Goal: Transaction & Acquisition: Book appointment/travel/reservation

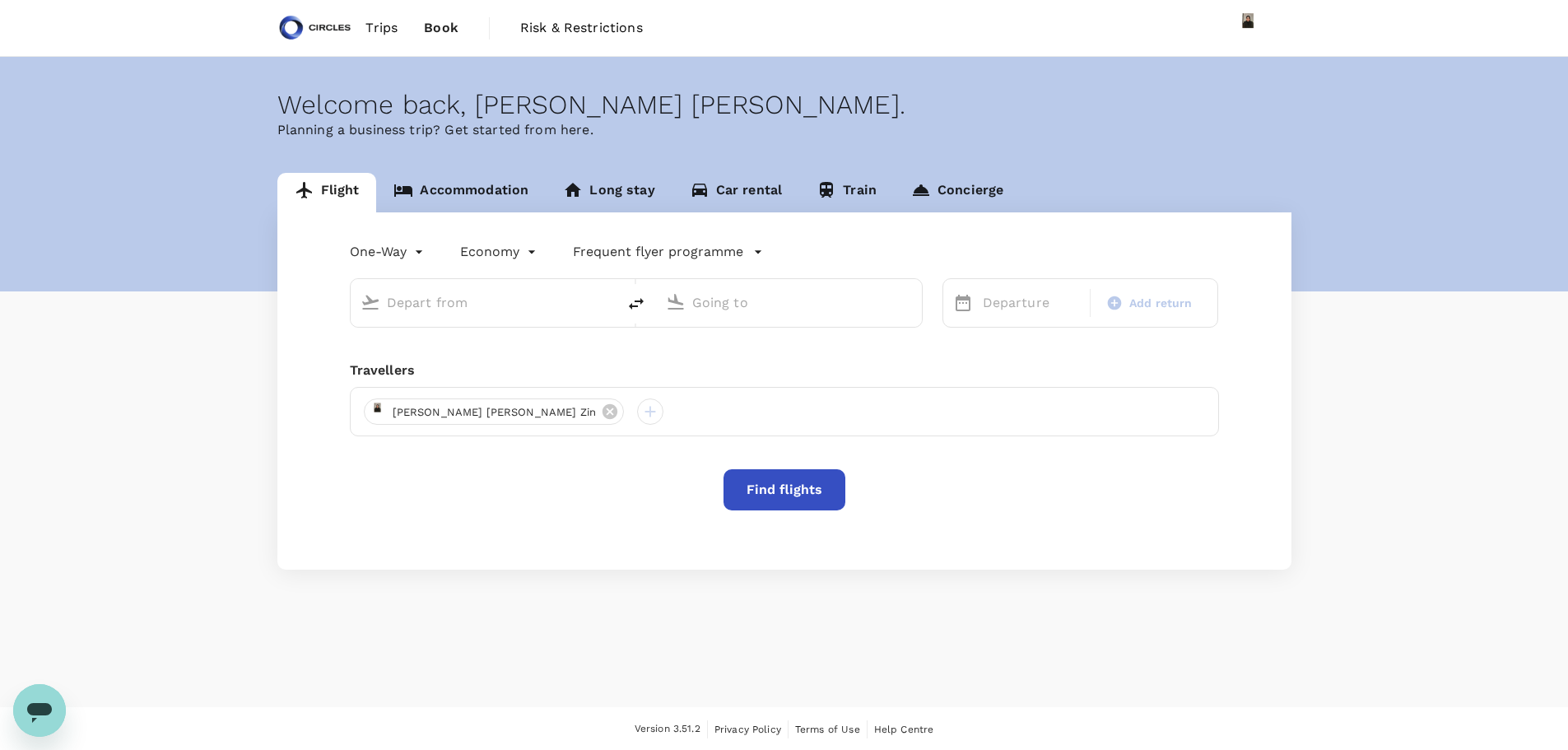
type input "business"
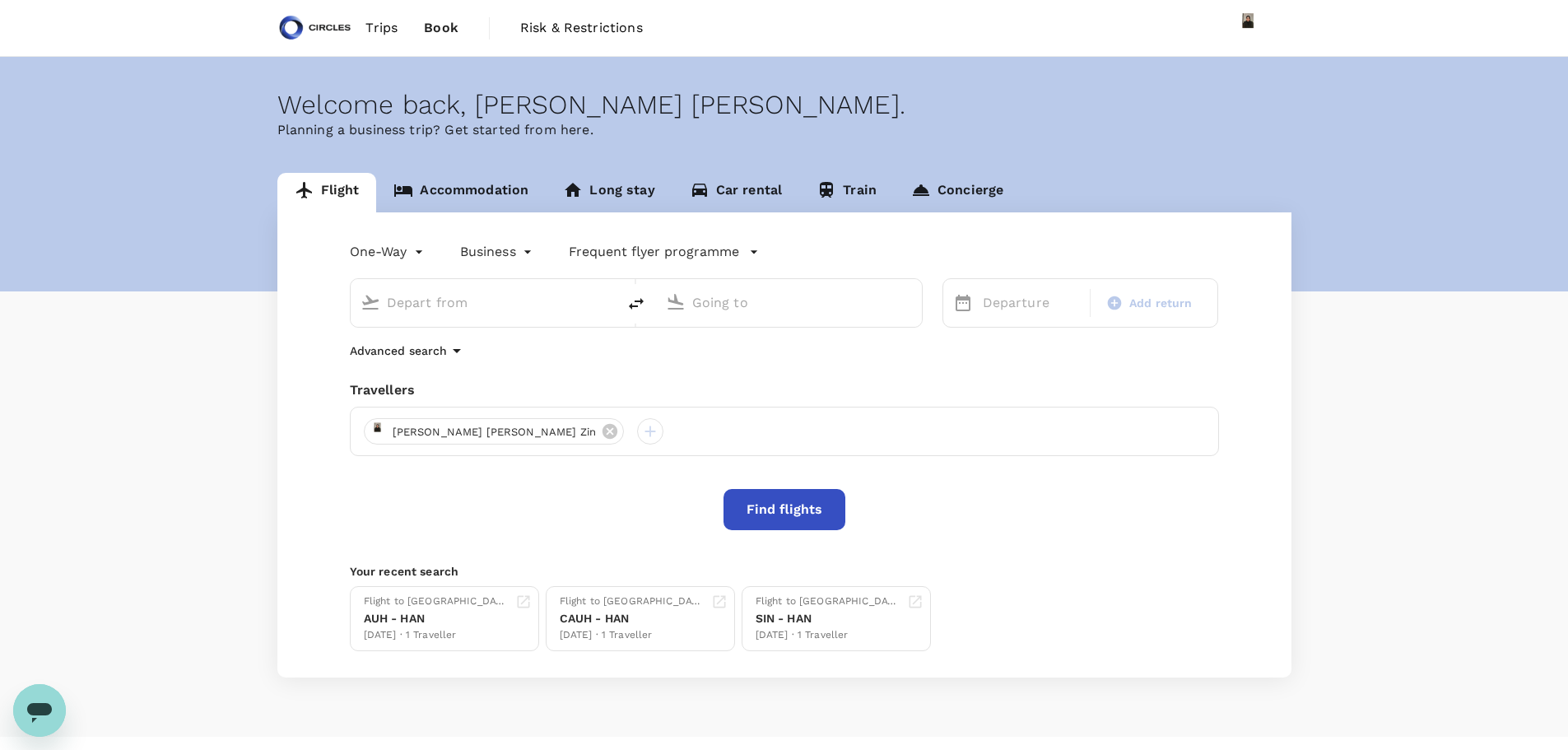
type input "Abu Dhabi Intl (AUH)"
type input "Singapore Changi (SIN)"
type input "Abu Dhabi Intl (AUH)"
type input "Singapore Changi (SIN)"
click at [447, 33] on span "Book" at bounding box center [440, 28] width 34 height 19
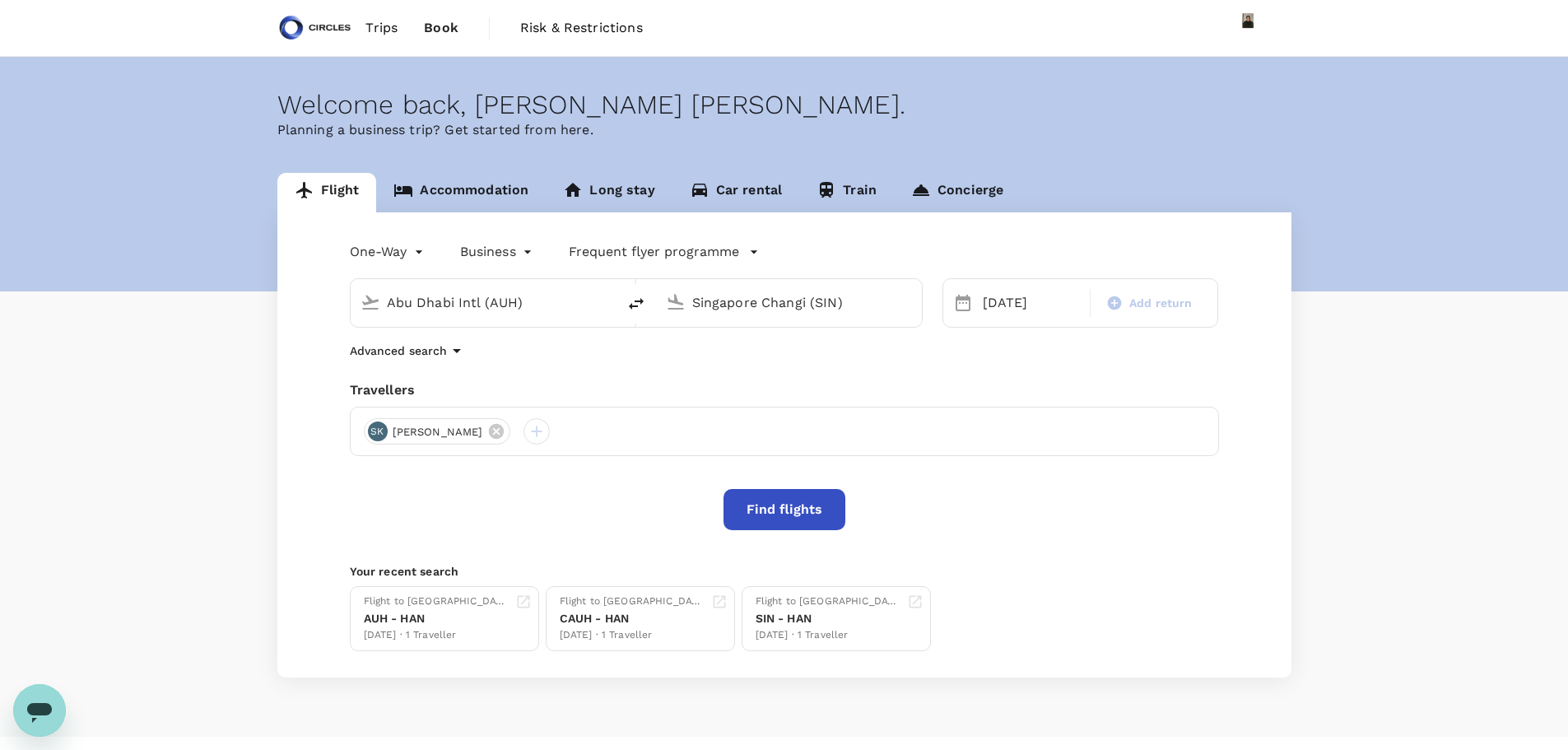
click at [452, 23] on span "Book" at bounding box center [440, 28] width 34 height 19
click at [385, 27] on span "Trips" at bounding box center [381, 28] width 32 height 19
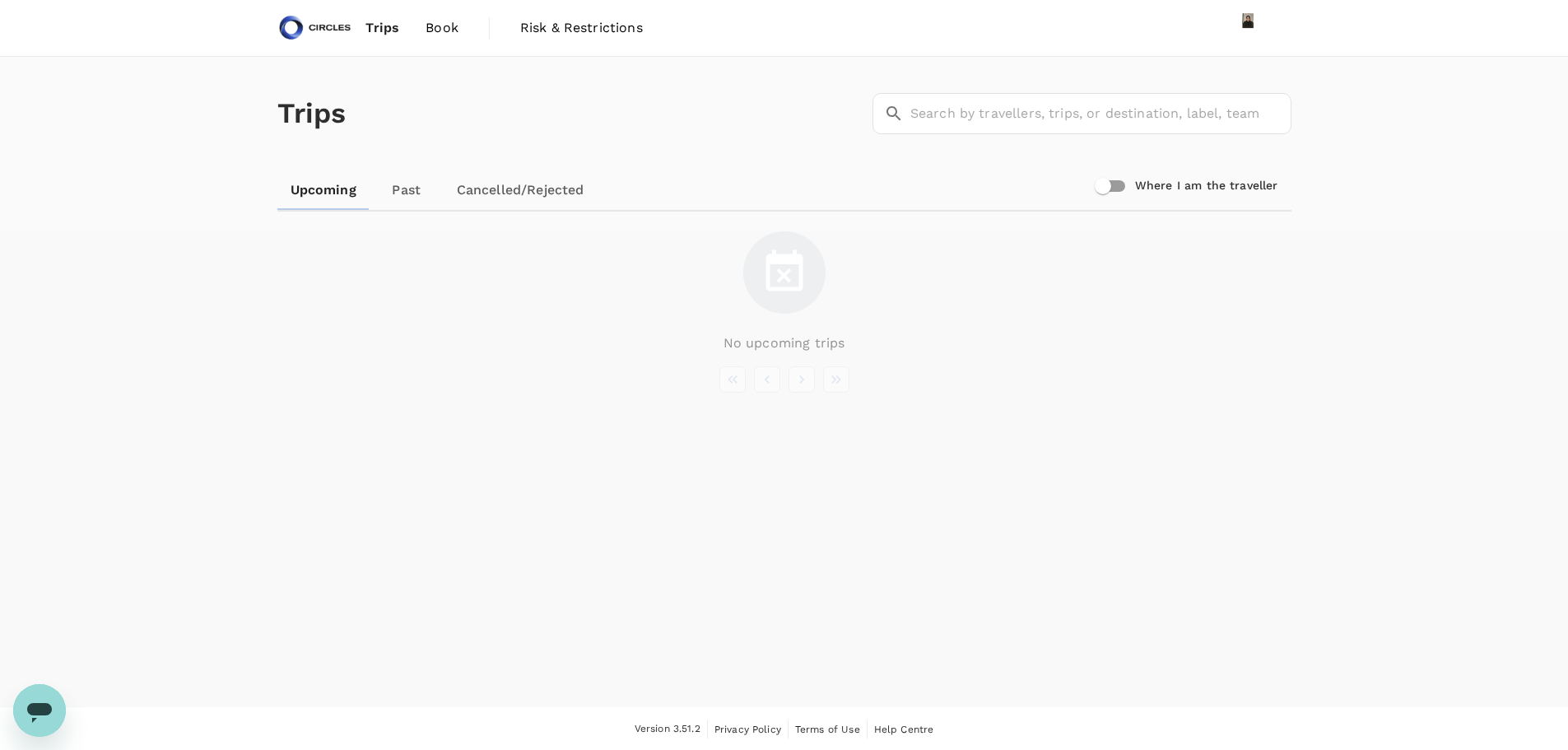
click at [399, 197] on link "Past" at bounding box center [407, 190] width 74 height 40
click at [444, 30] on span "Book" at bounding box center [439, 28] width 33 height 19
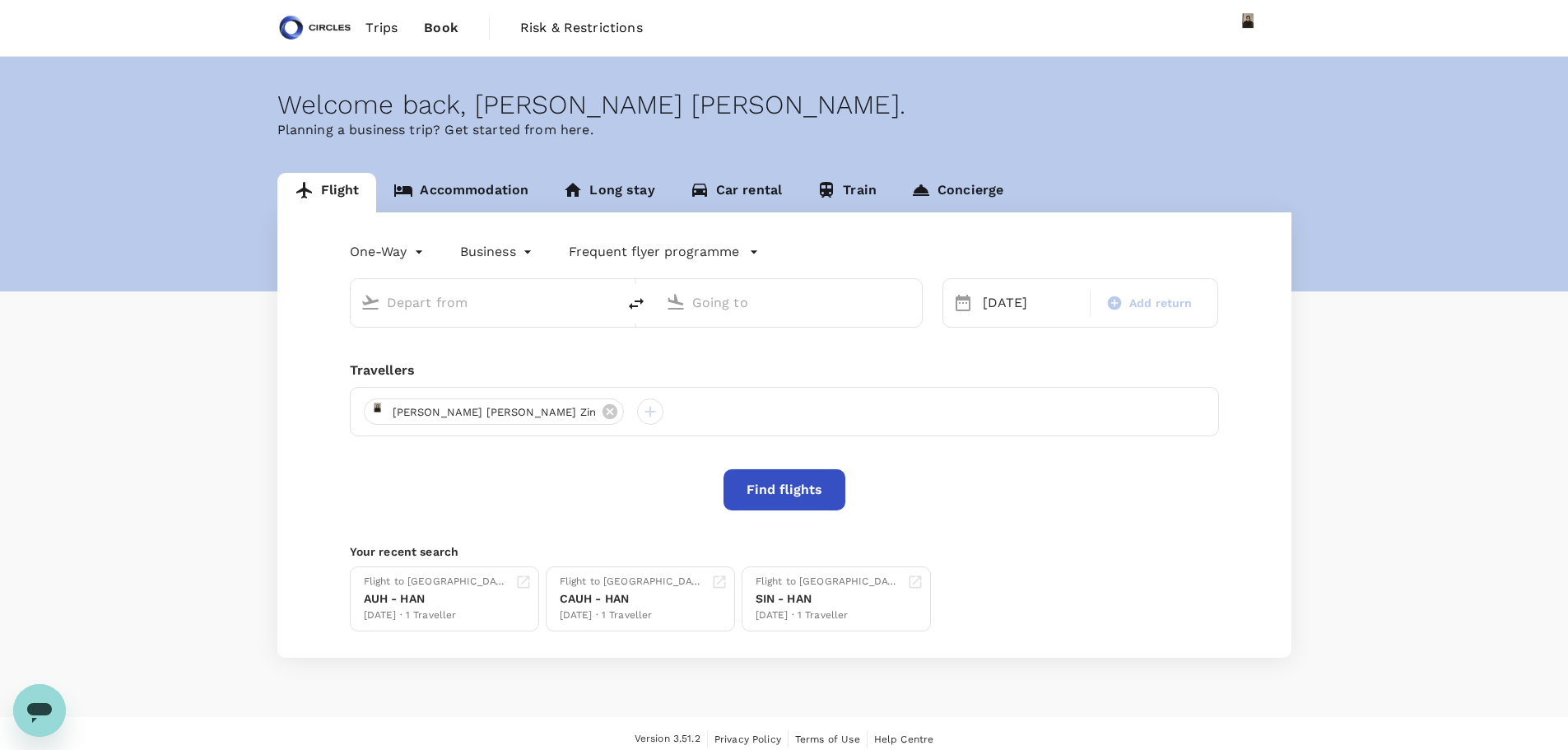
type input "Abu Dhabi Intl (AUH)"
type input "Singapore Changi (SIN)"
type input "Abu Dhabi Intl (AUH)"
type input "Singapore Changi (SIN)"
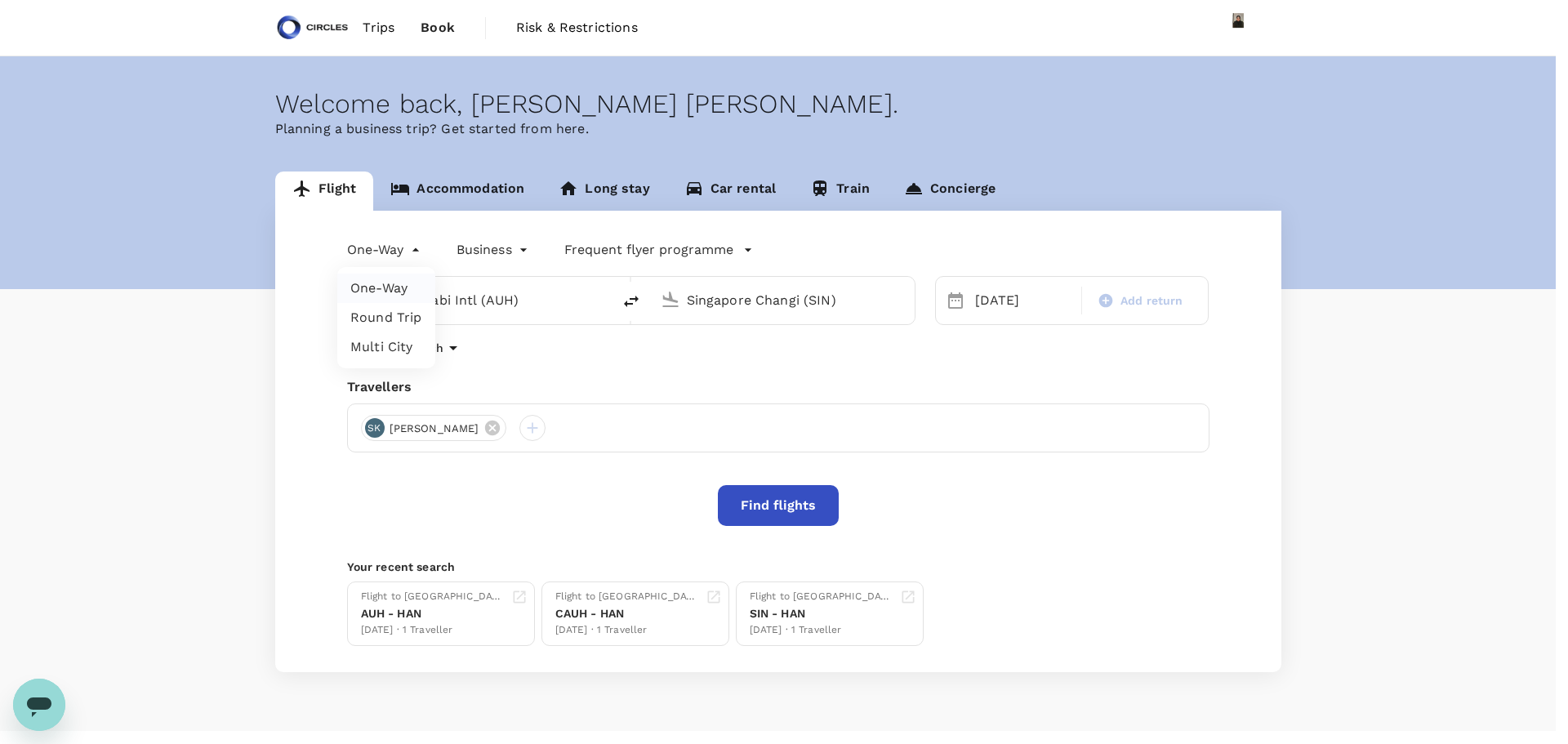
click at [417, 256] on body "Trips Book Risk & Restrictions Welcome back , Azizi Ratna Yulis . Planning a bu…" at bounding box center [784, 387] width 1568 height 775
click at [391, 353] on li "Multi City" at bounding box center [386, 347] width 98 height 30
type input "multicity"
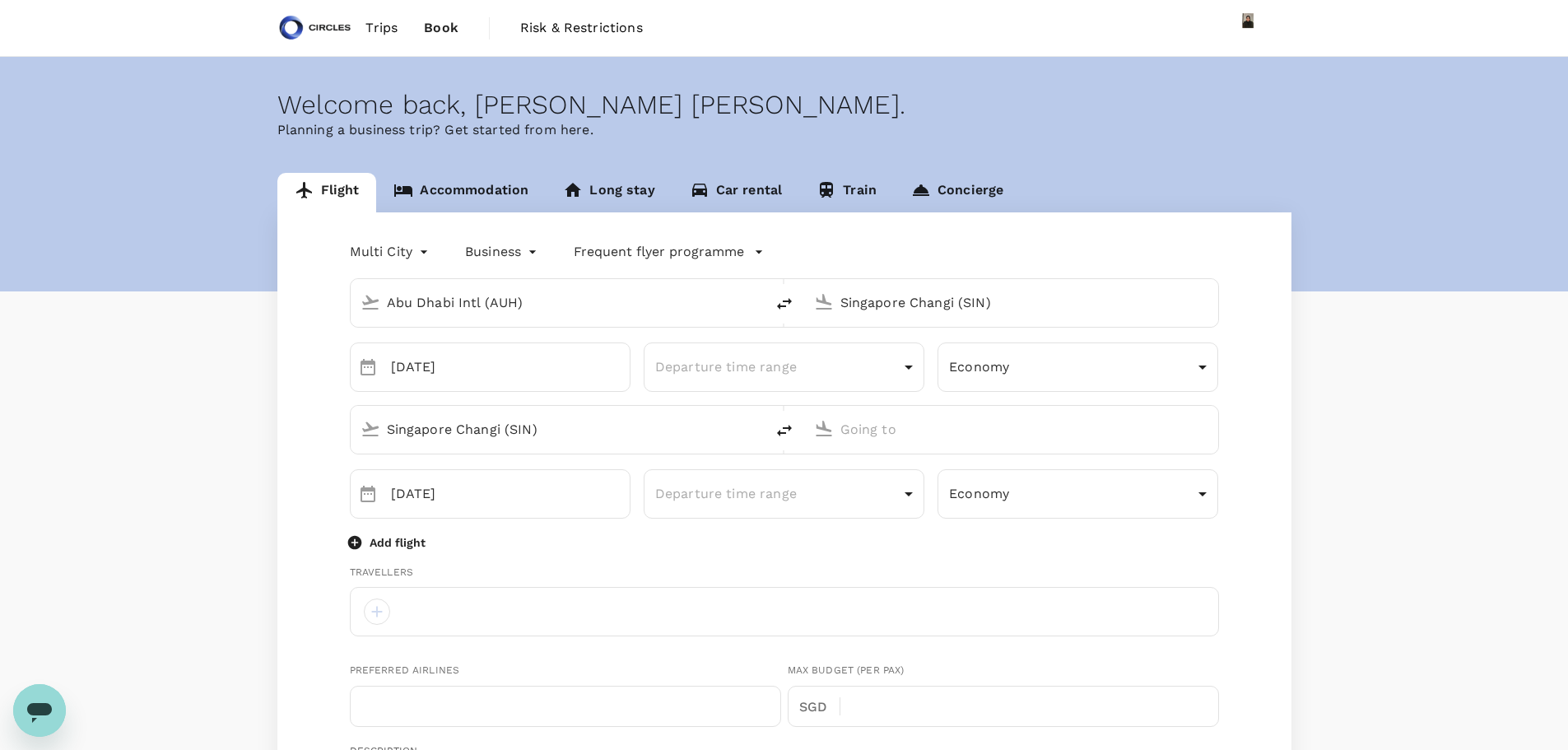
type input "[EMAIL_ADDRESS][DOMAIN_NAME]"
type input "65"
type input "96934635"
click at [984, 189] on link "Concierge" at bounding box center [957, 192] width 127 height 40
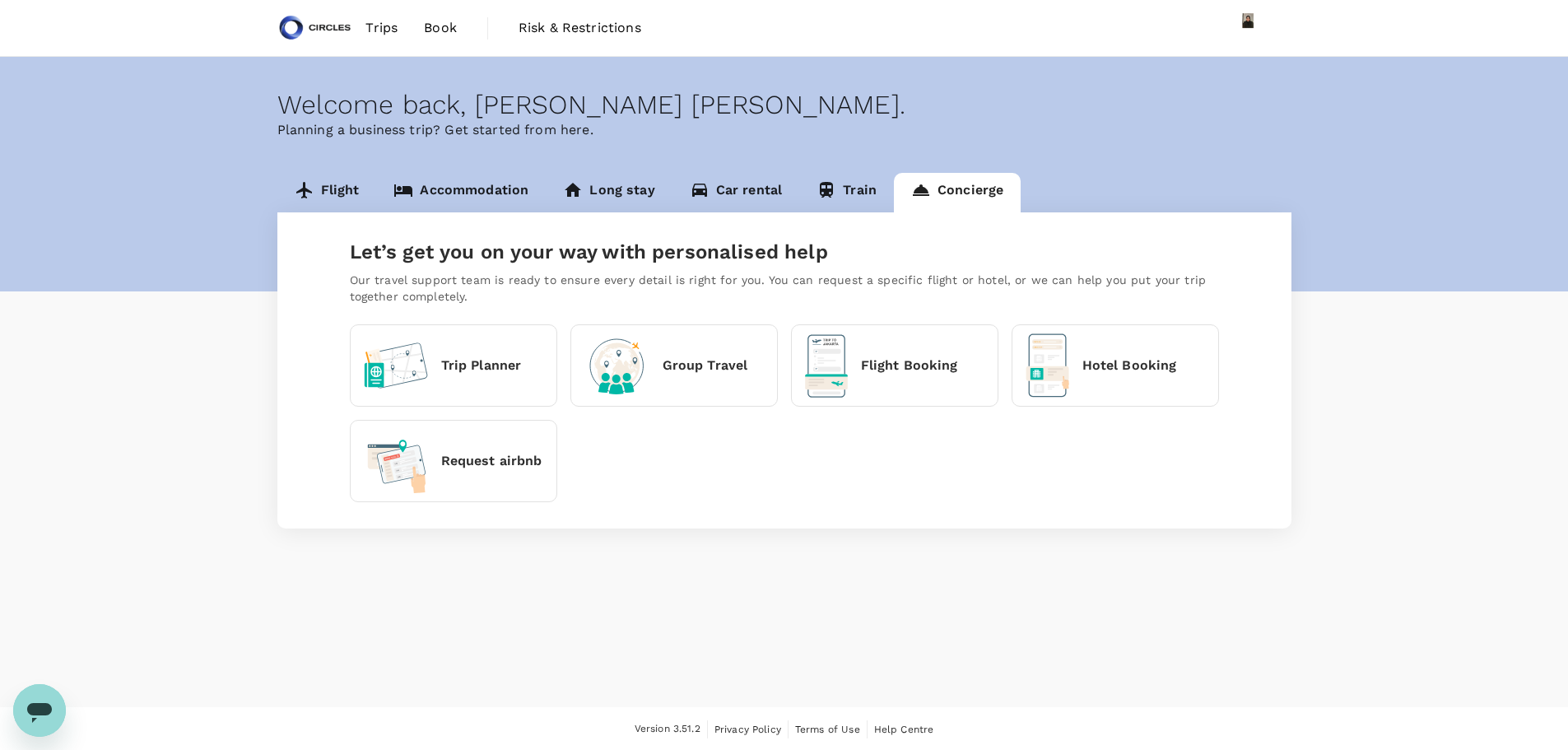
click at [464, 382] on div "Trip Planner" at bounding box center [442, 365] width 158 height 46
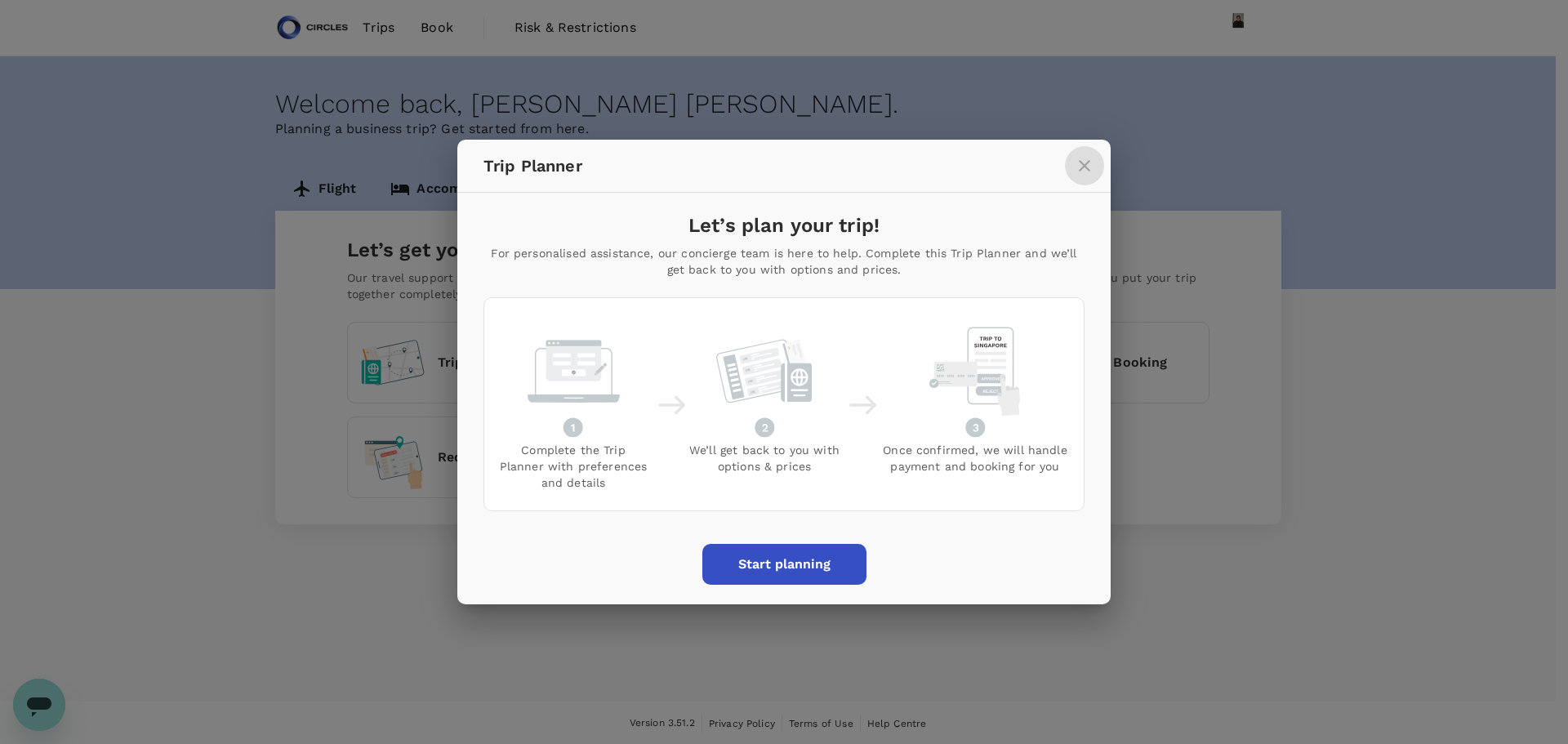
click at [1083, 166] on icon "close" at bounding box center [1084, 165] width 11 height 11
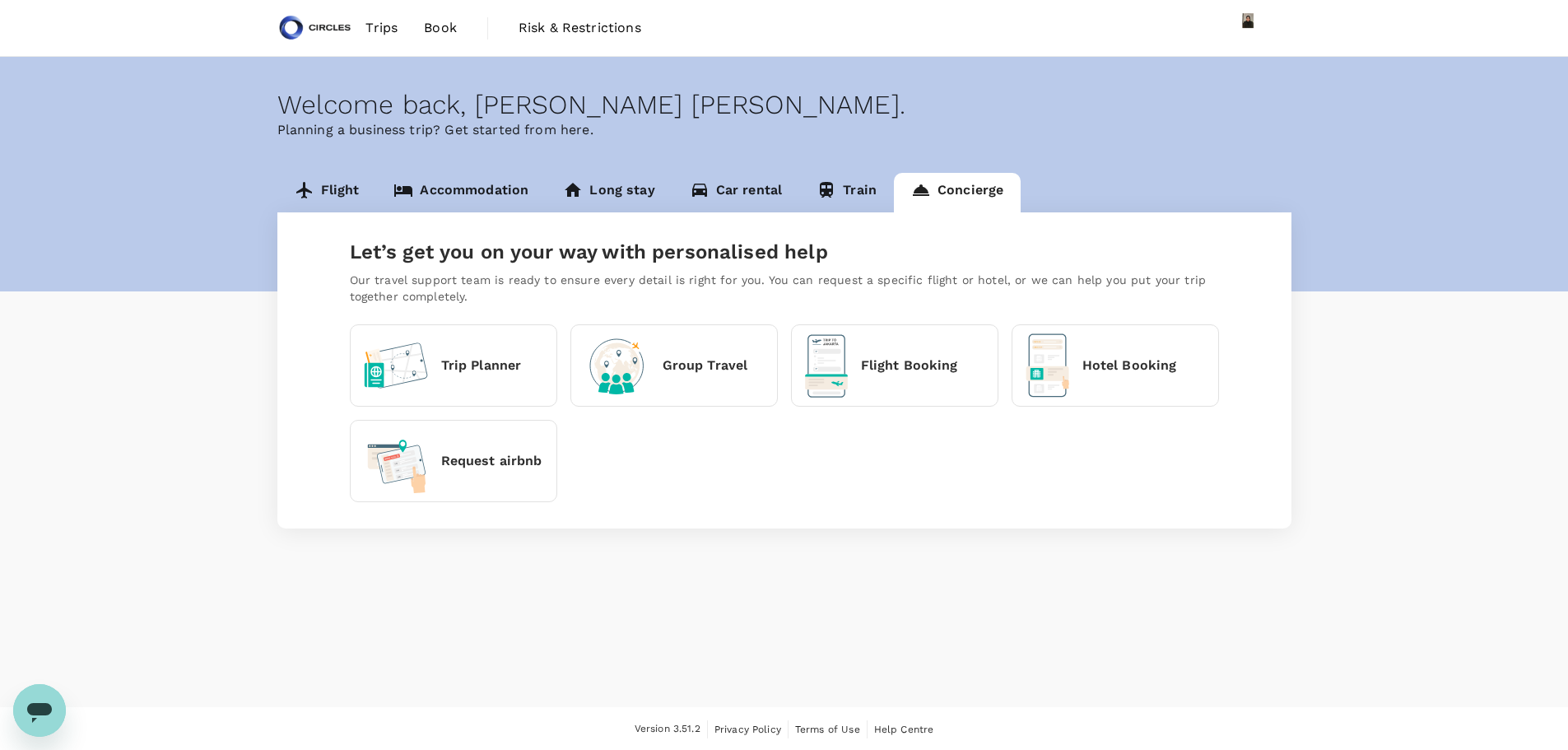
scroll to position [2, 0]
click at [328, 26] on img at bounding box center [315, 26] width 76 height 36
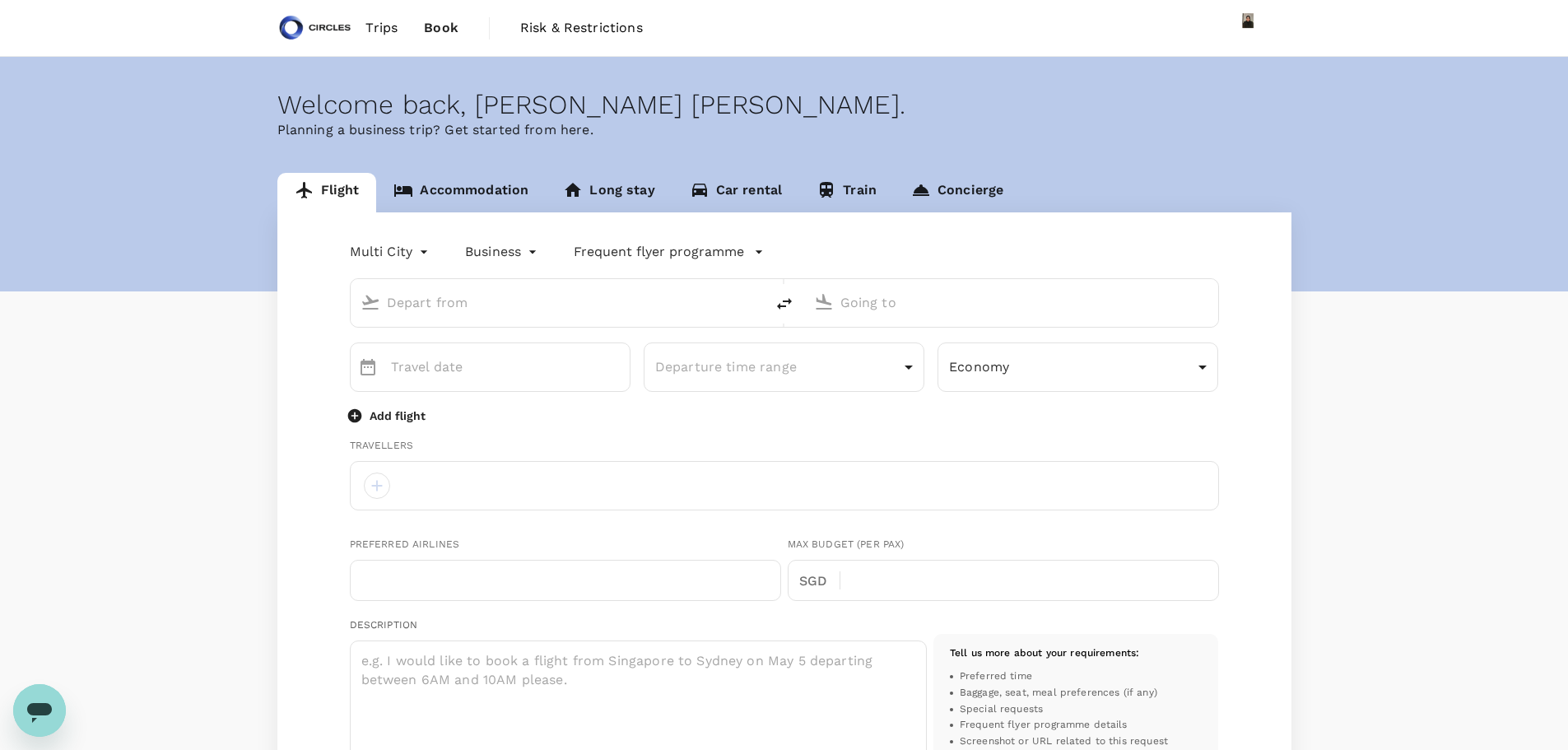
type input "oneway"
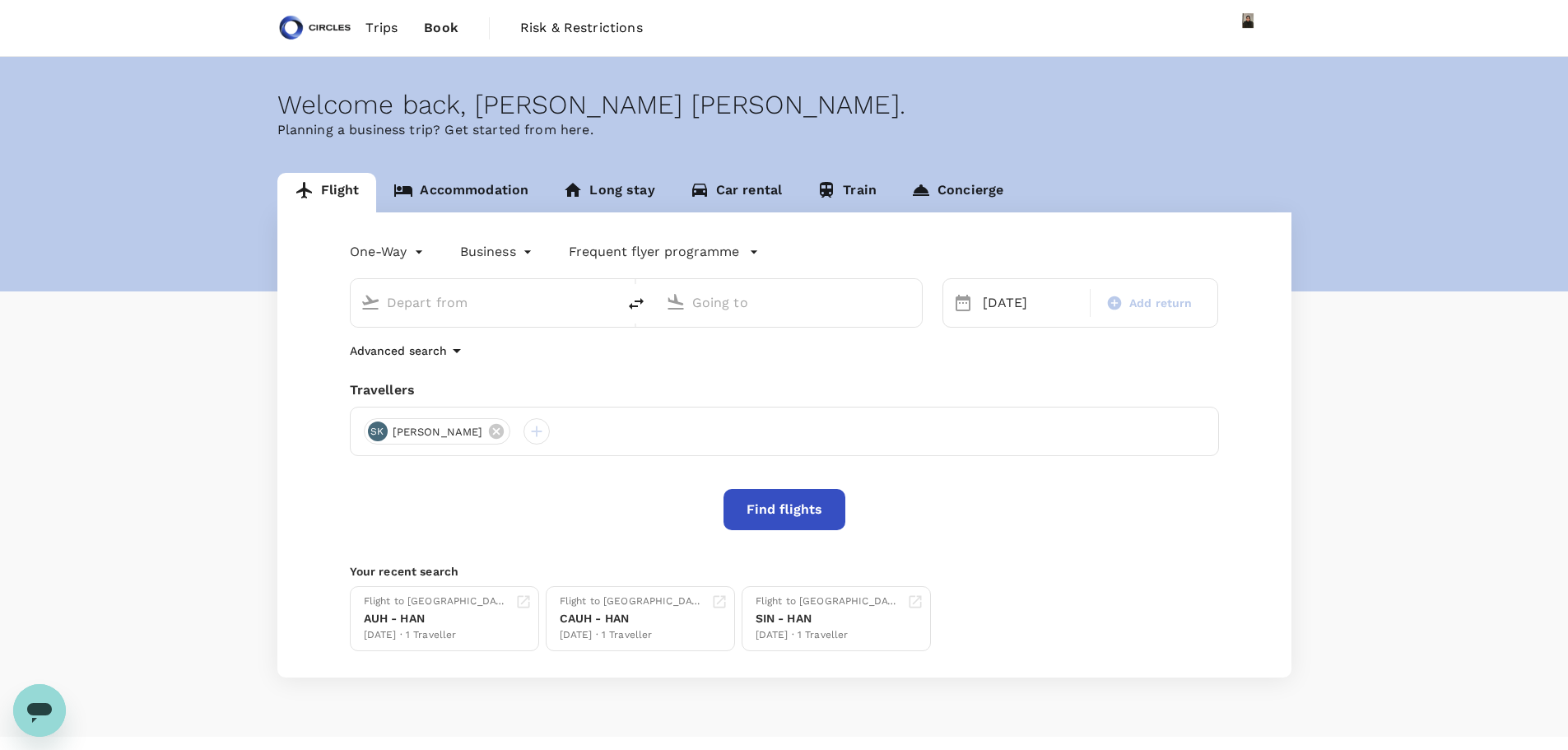
type input "Abu Dhabi Intl (AUH)"
type input "Singapore Changi (SIN)"
click at [484, 186] on link "Accommodation" at bounding box center [461, 192] width 169 height 40
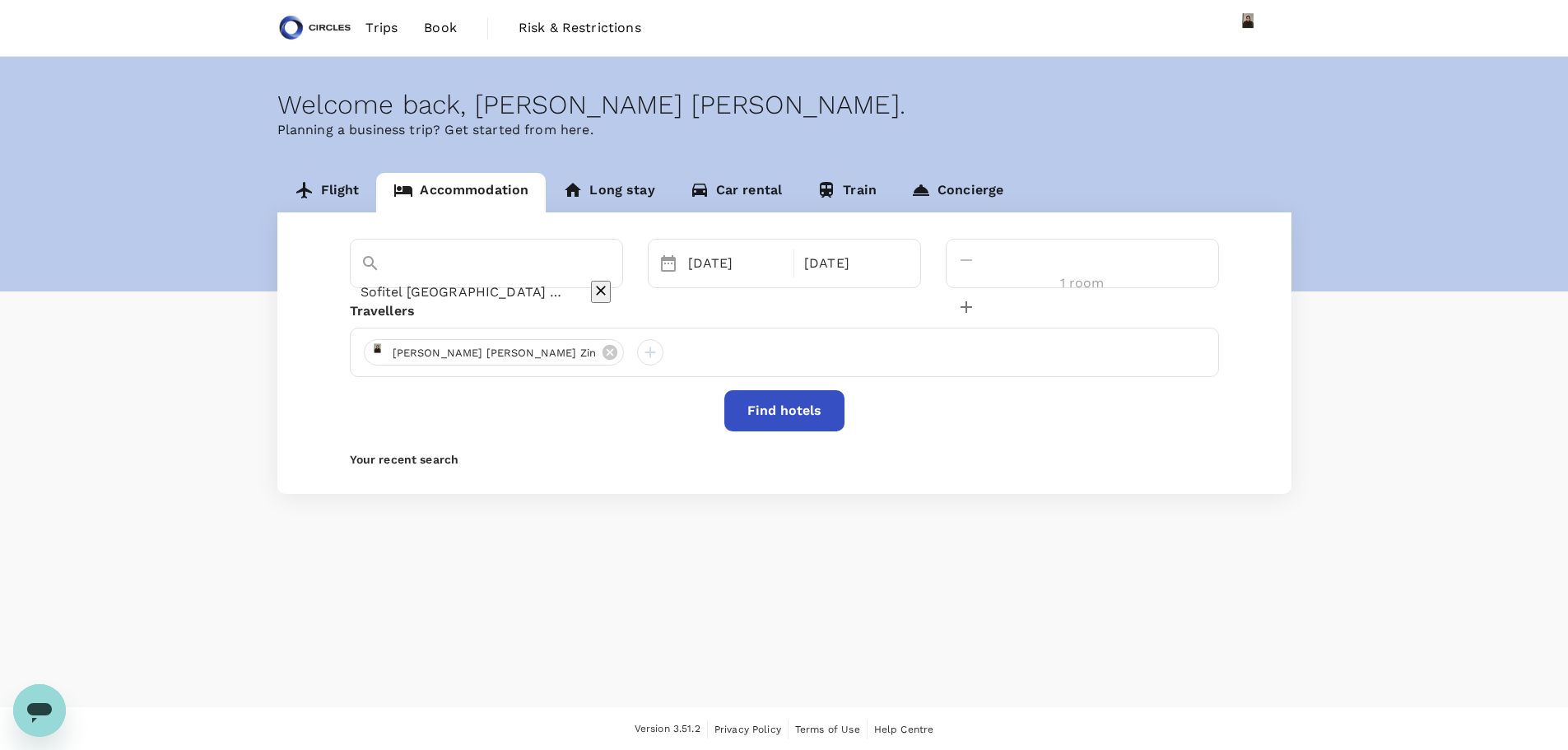
click at [469, 279] on input "Sofitel [GEOGRAPHIC_DATA] Corniche" at bounding box center [463, 291] width 206 height 26
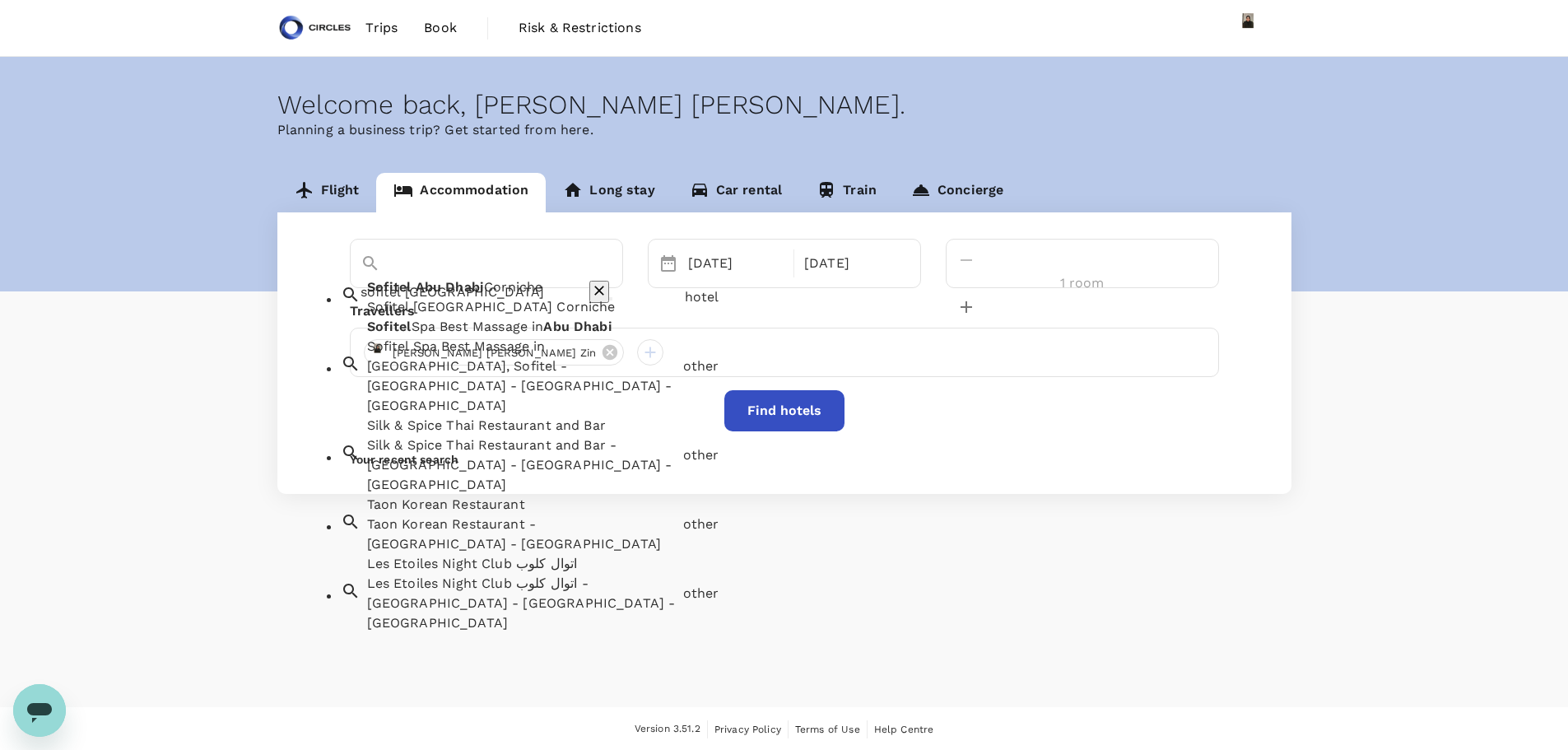
click at [461, 295] on span "Dhabi" at bounding box center [465, 287] width 39 height 16
type input "Sofitel [GEOGRAPHIC_DATA] Corniche"
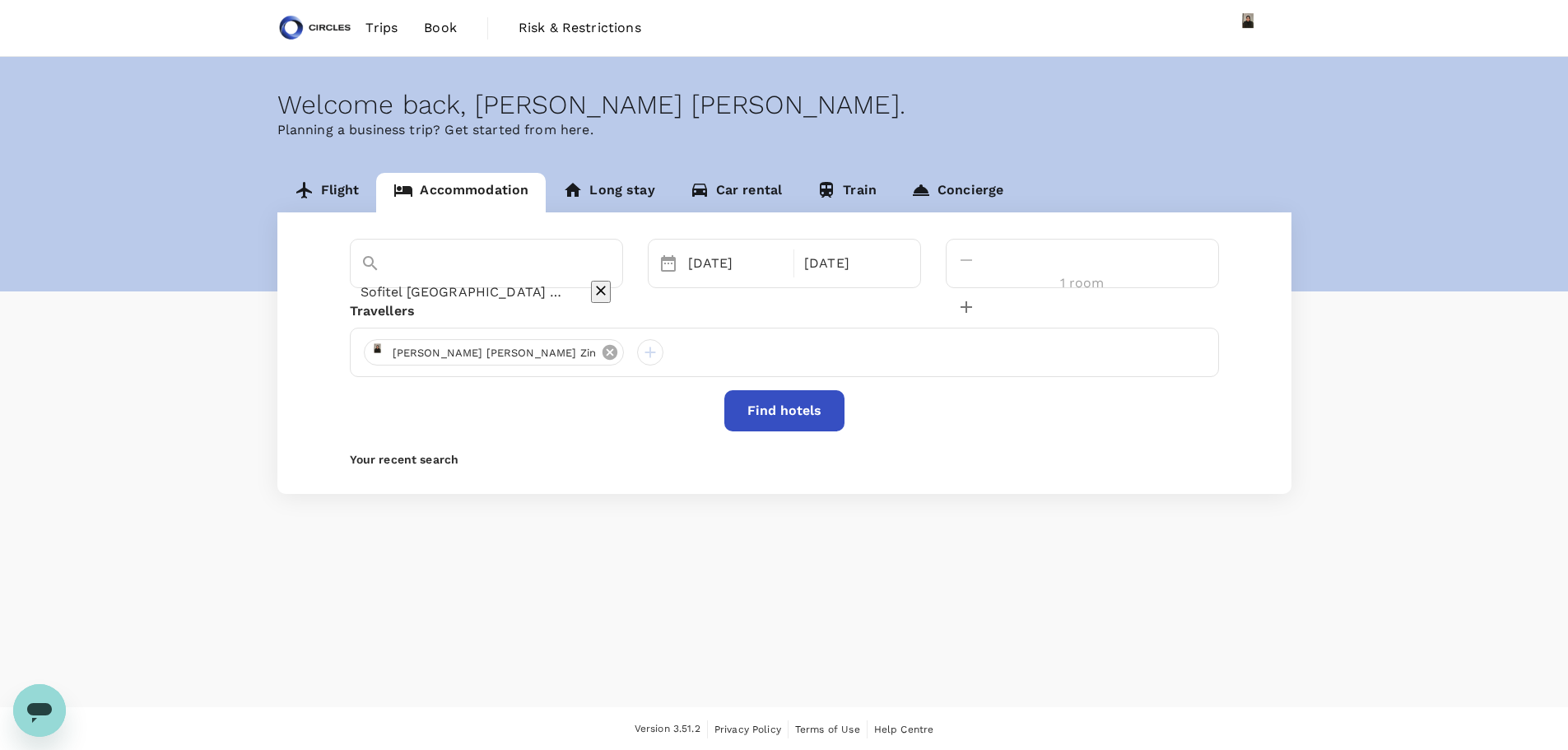
click at [603, 350] on icon at bounding box center [610, 352] width 15 height 15
click at [379, 356] on div at bounding box center [377, 352] width 26 height 26
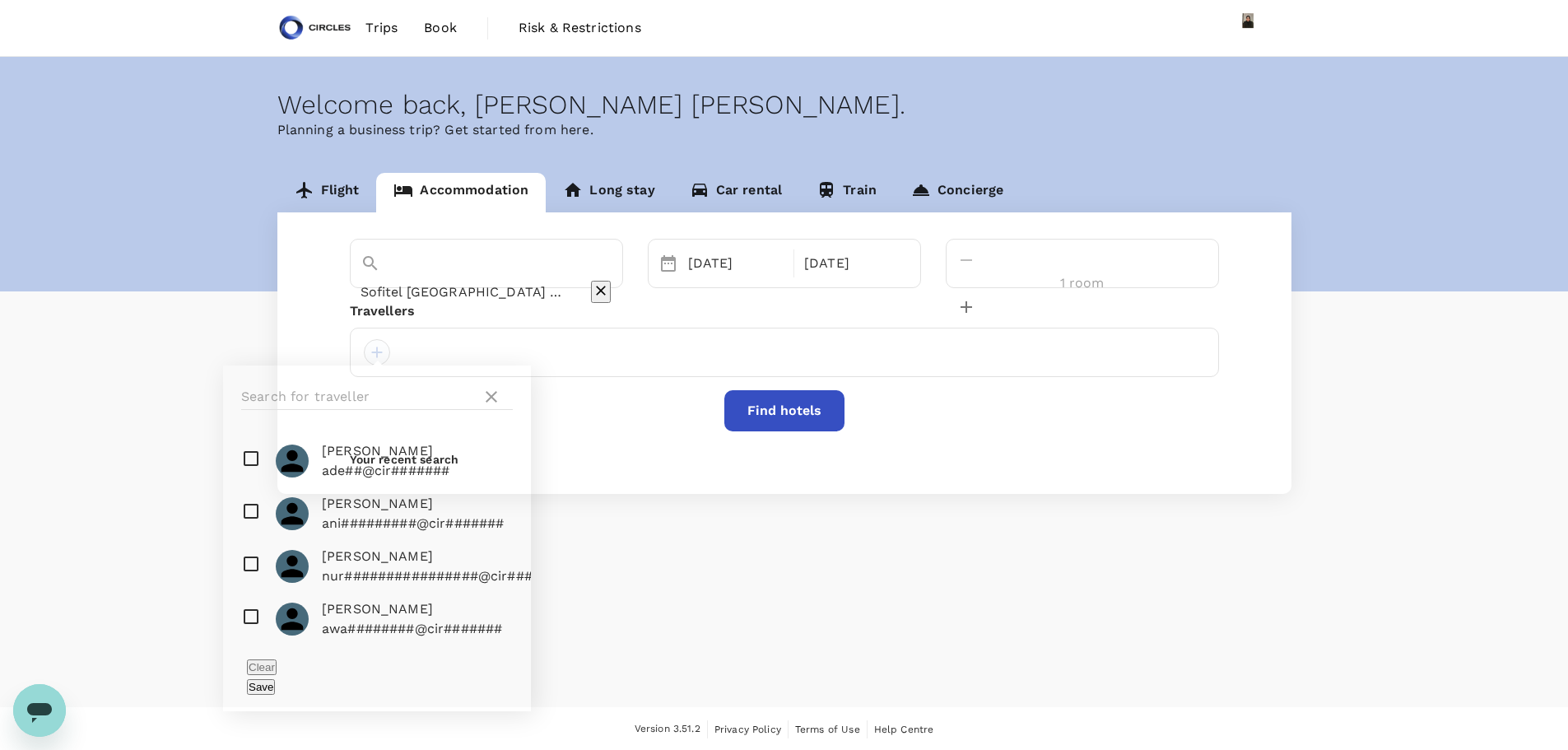
drag, startPoint x: 374, startPoint y: 391, endPoint x: 381, endPoint y: 350, distance: 41.6
click at [376, 386] on input "text" at bounding box center [357, 397] width 234 height 26
drag, startPoint x: 381, startPoint y: 350, endPoint x: 387, endPoint y: 367, distance: 18.0
click at [387, 367] on div "Travellers Adeel Najam ade##@cir####### Aniket Dabas ani#########@cir####### Aq…" at bounding box center [784, 339] width 869 height 76
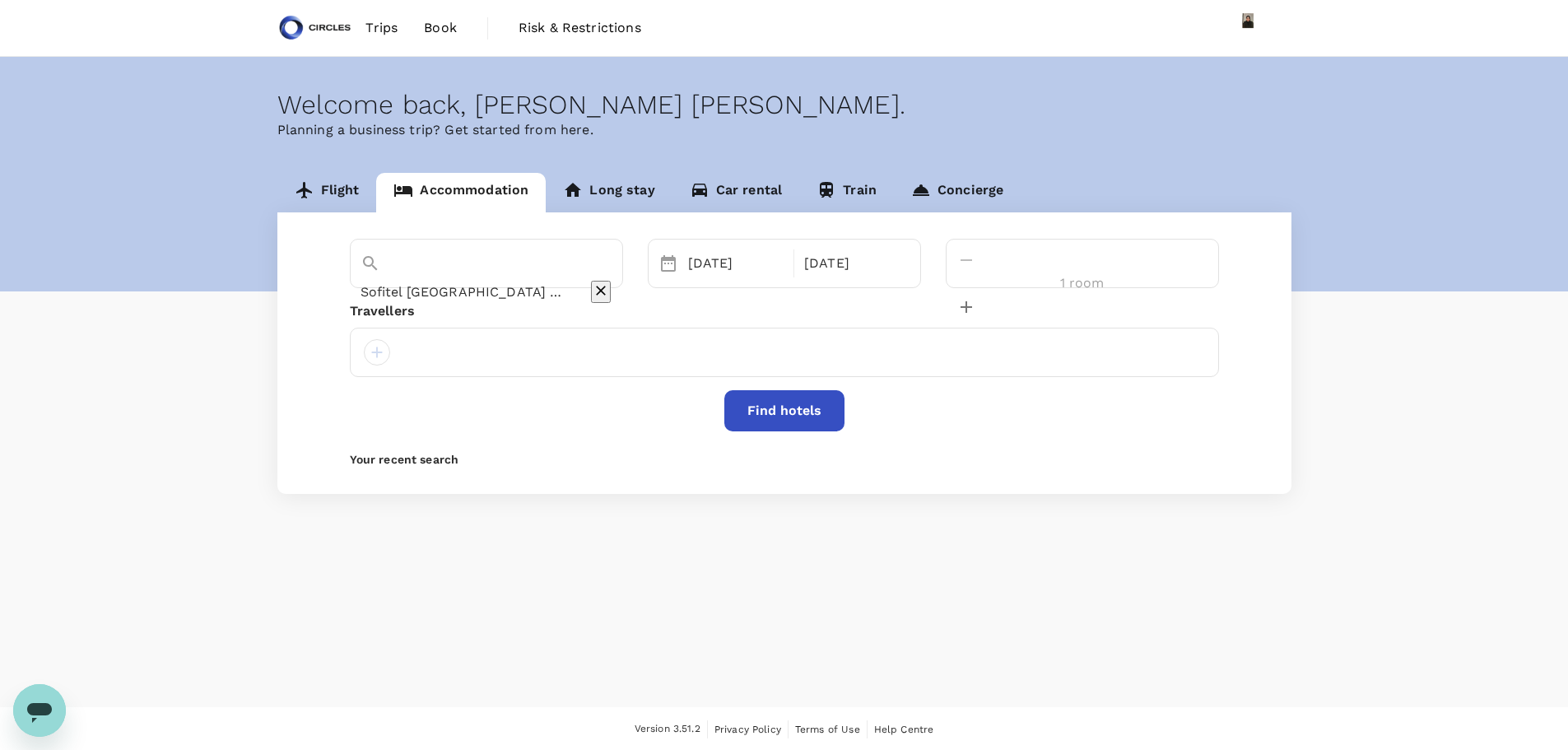
click at [387, 367] on div at bounding box center [784, 352] width 869 height 49
click at [374, 350] on div at bounding box center [377, 352] width 26 height 26
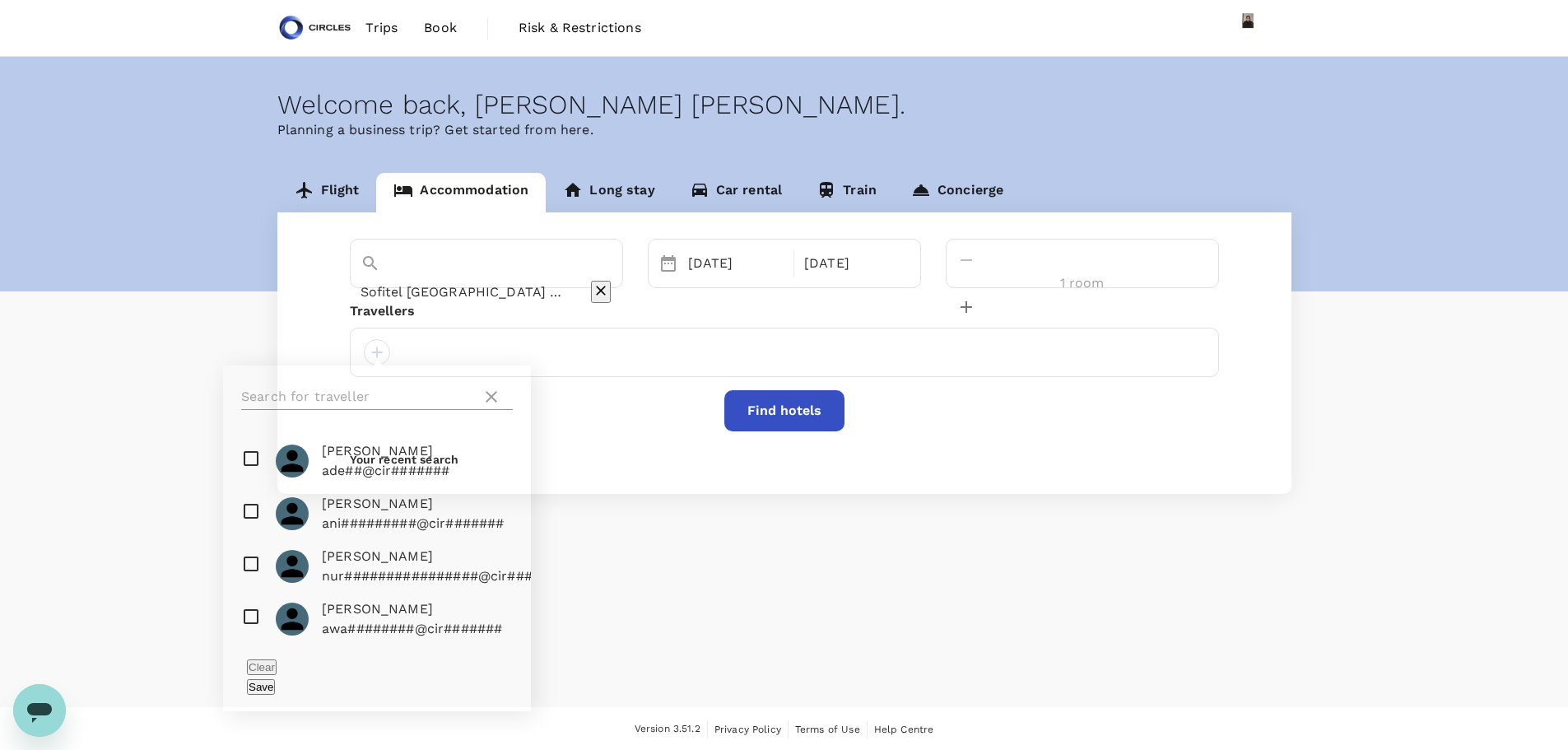
click at [355, 408] on input "text" at bounding box center [357, 397] width 234 height 26
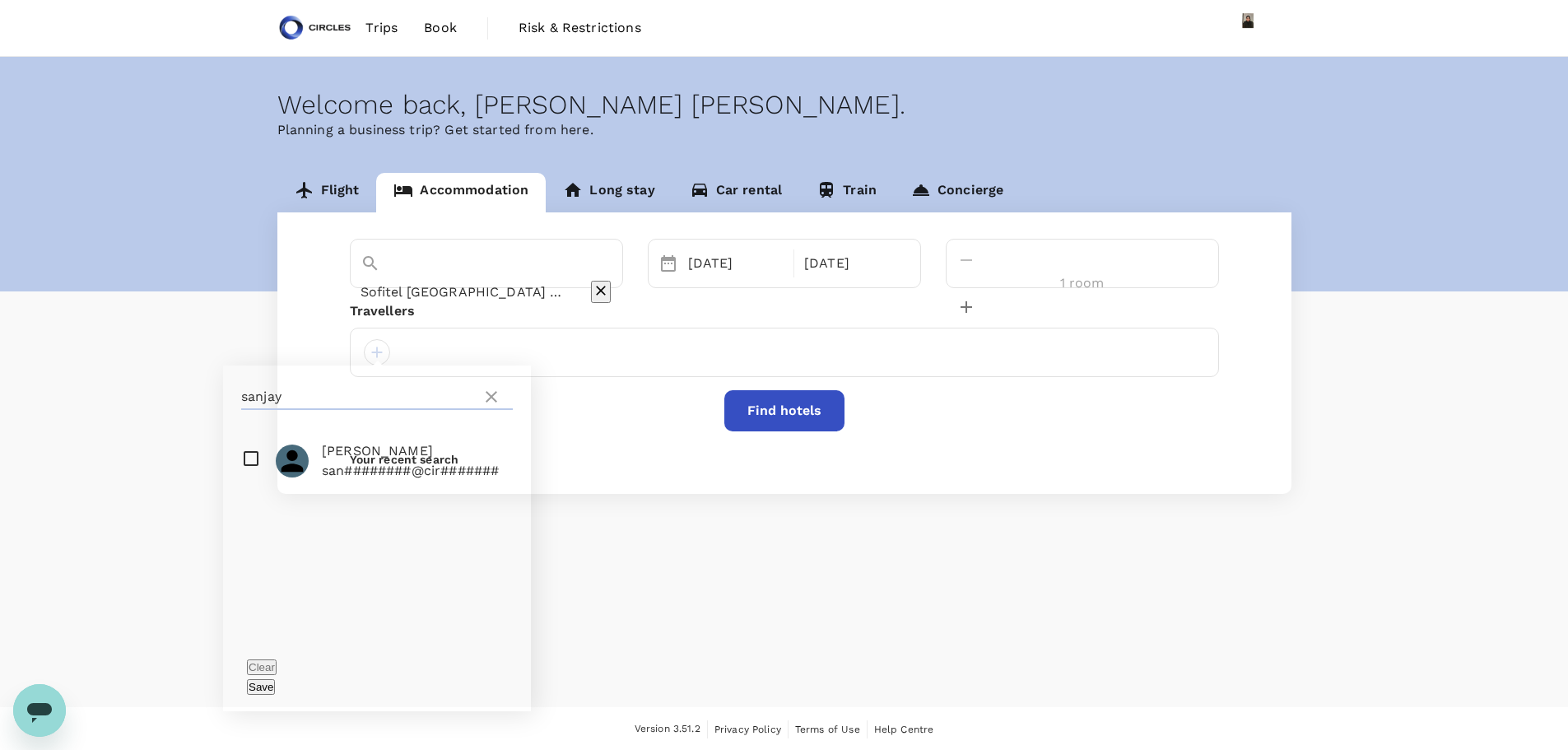
type input "sanjay"
click at [346, 442] on li "Sanjay Kaul san########@cir#######" at bounding box center [377, 461] width 308 height 53
checkbox input "true"
click at [791, 418] on button "Find hotels" at bounding box center [784, 410] width 120 height 41
click at [428, 344] on div at bounding box center [784, 352] width 869 height 49
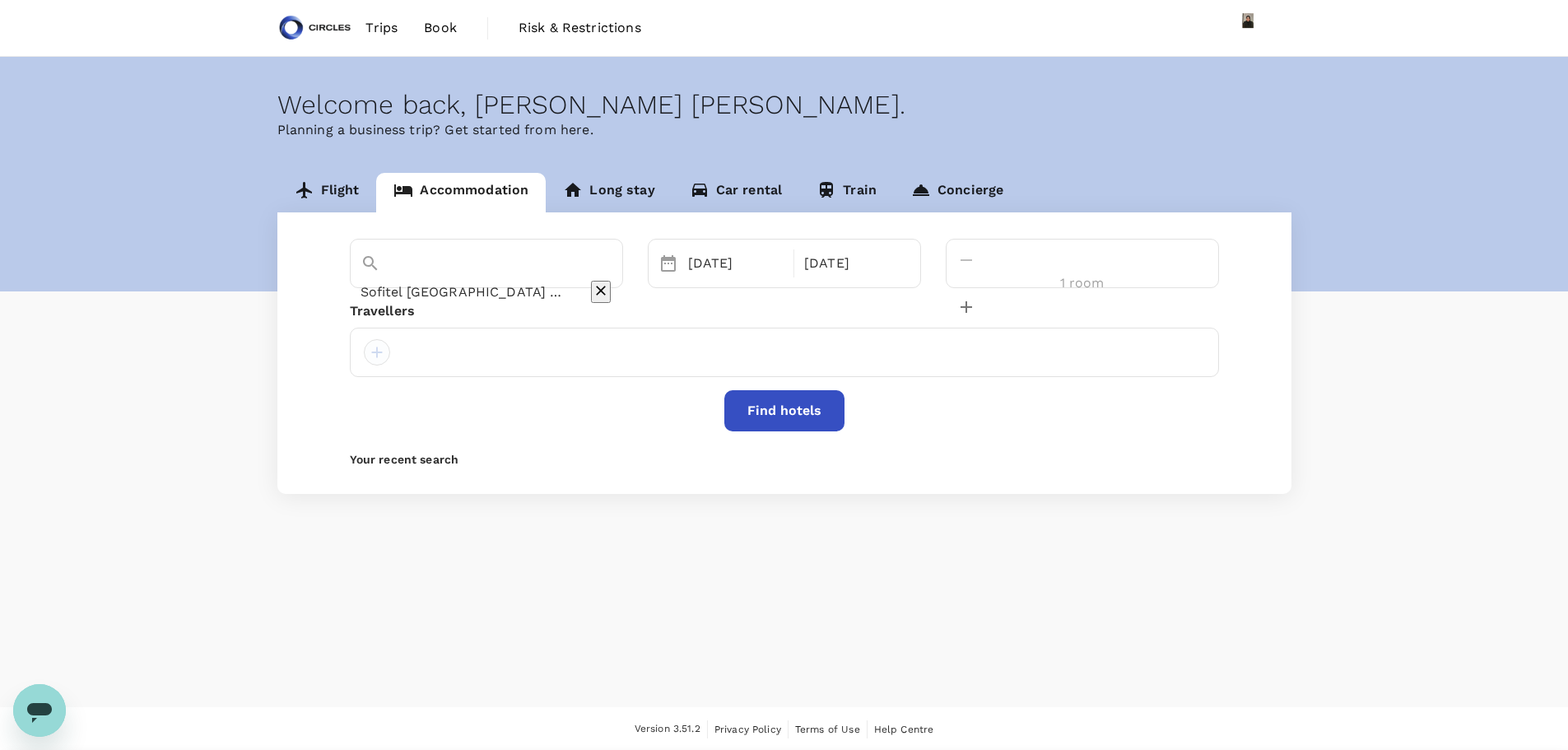
click at [371, 347] on div at bounding box center [377, 352] width 26 height 26
click at [364, 461] on span "Sanjay Kaul" at bounding box center [410, 451] width 177 height 19
click at [244, 461] on input "checkbox" at bounding box center [377, 461] width 308 height 53
checkbox input "true"
click at [497, 677] on div "Save" at bounding box center [377, 686] width 260 height 19
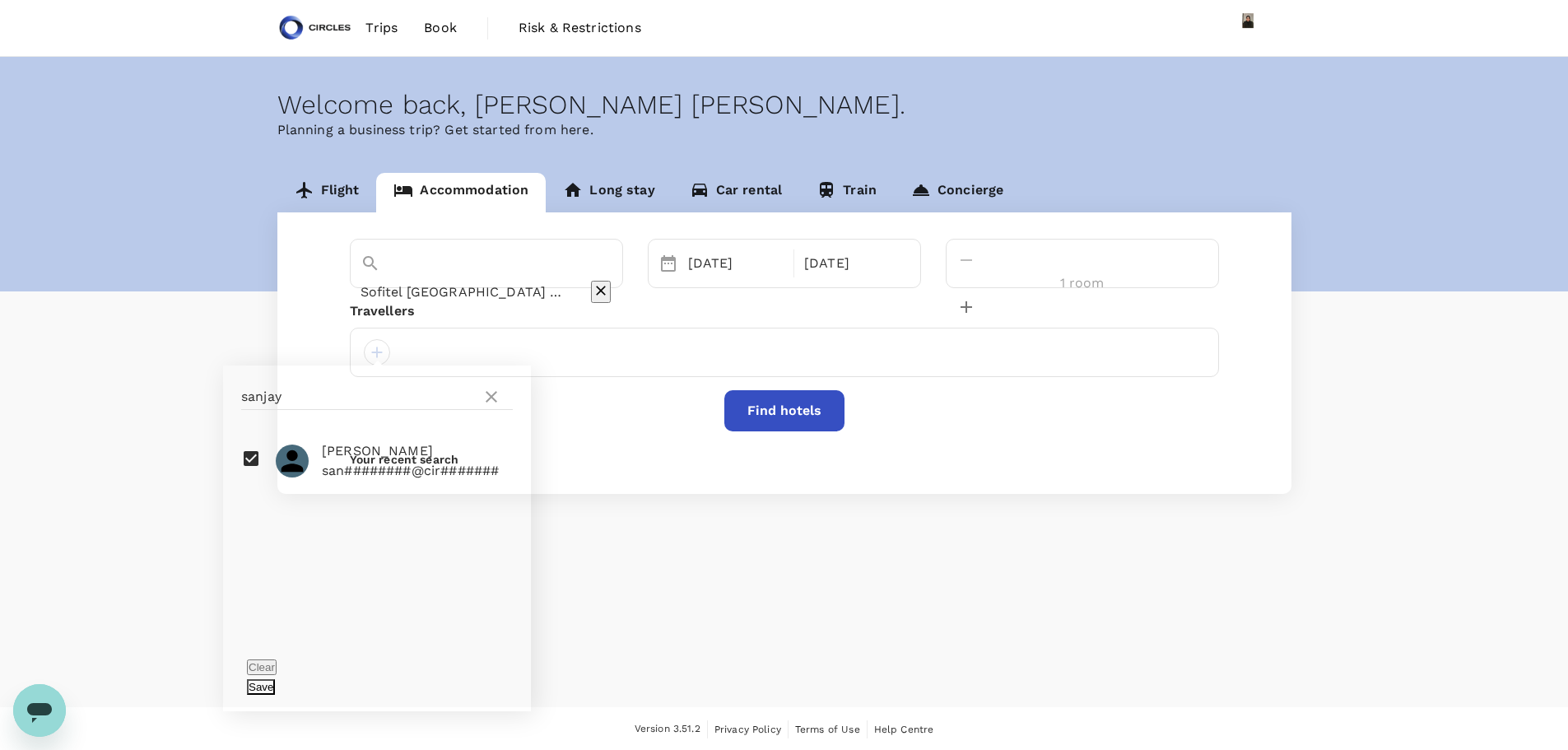
click at [275, 679] on button "Save" at bounding box center [261, 687] width 28 height 16
click at [802, 403] on button "Find hotels" at bounding box center [784, 410] width 120 height 41
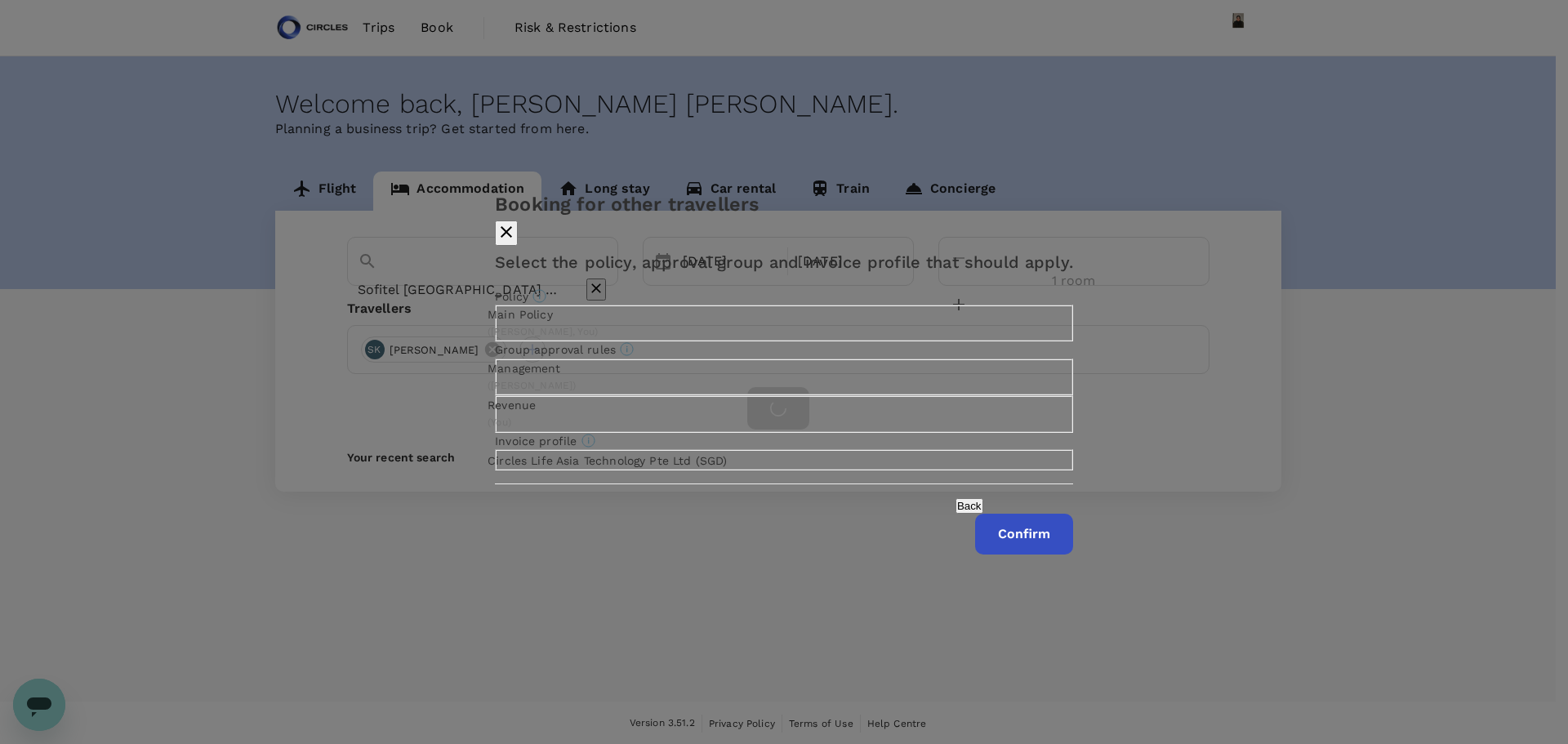
click at [536, 404] on p "Revenue" at bounding box center [511, 404] width 48 height 17
click at [657, 404] on input "Revenue ( You )" at bounding box center [784, 372] width 1568 height 744
click at [975, 554] on button "Confirm" at bounding box center [1024, 534] width 98 height 41
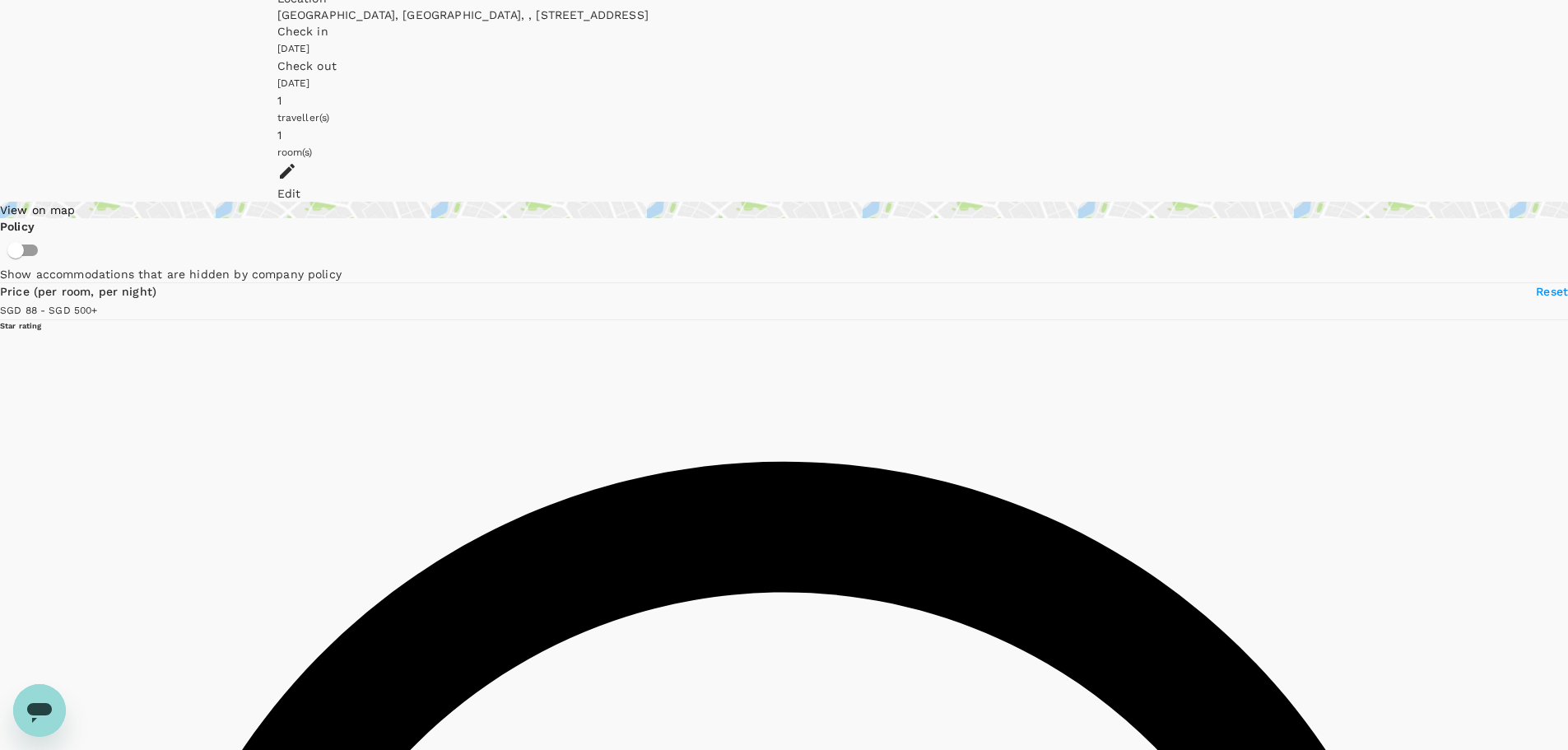
scroll to position [15, 0]
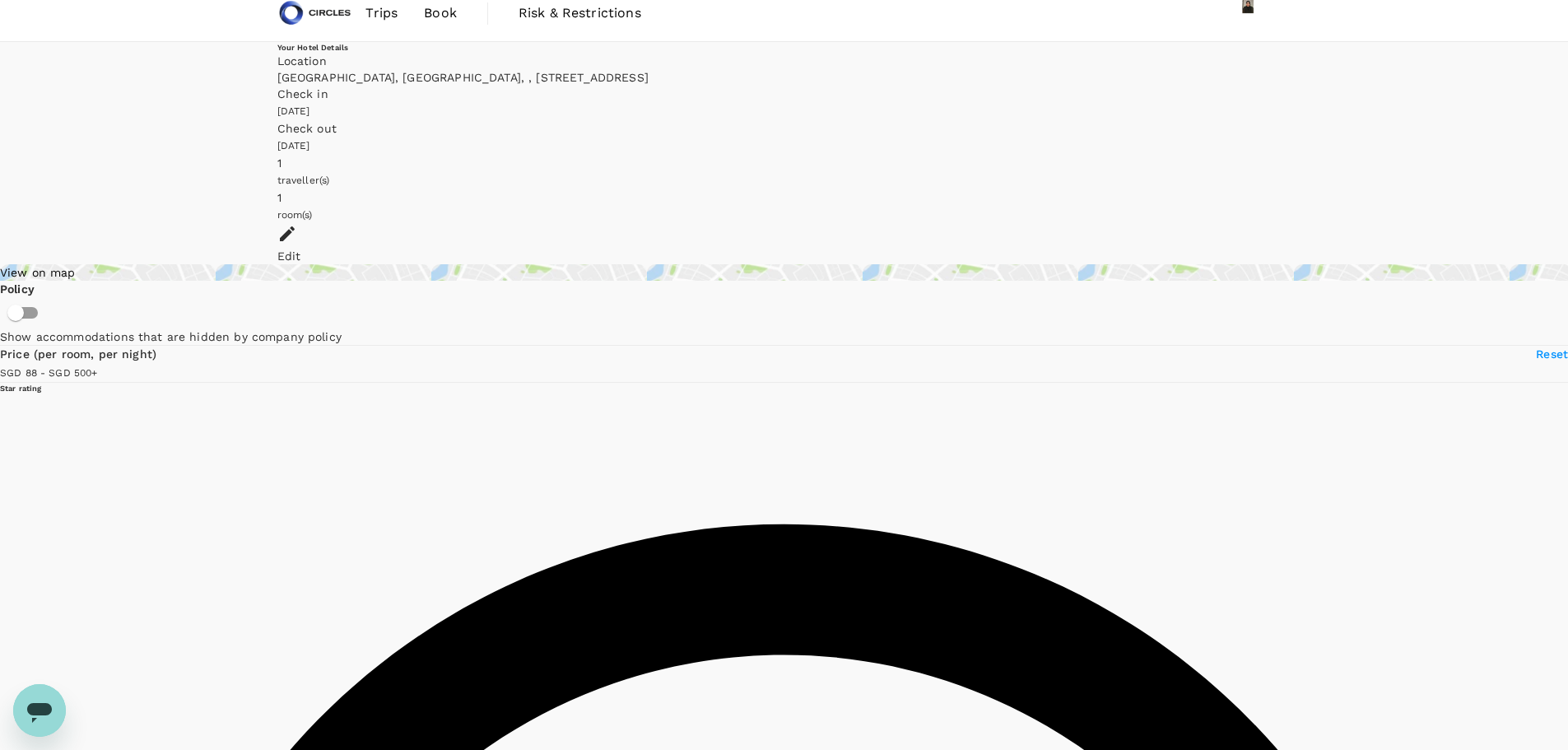
type input "499.78"
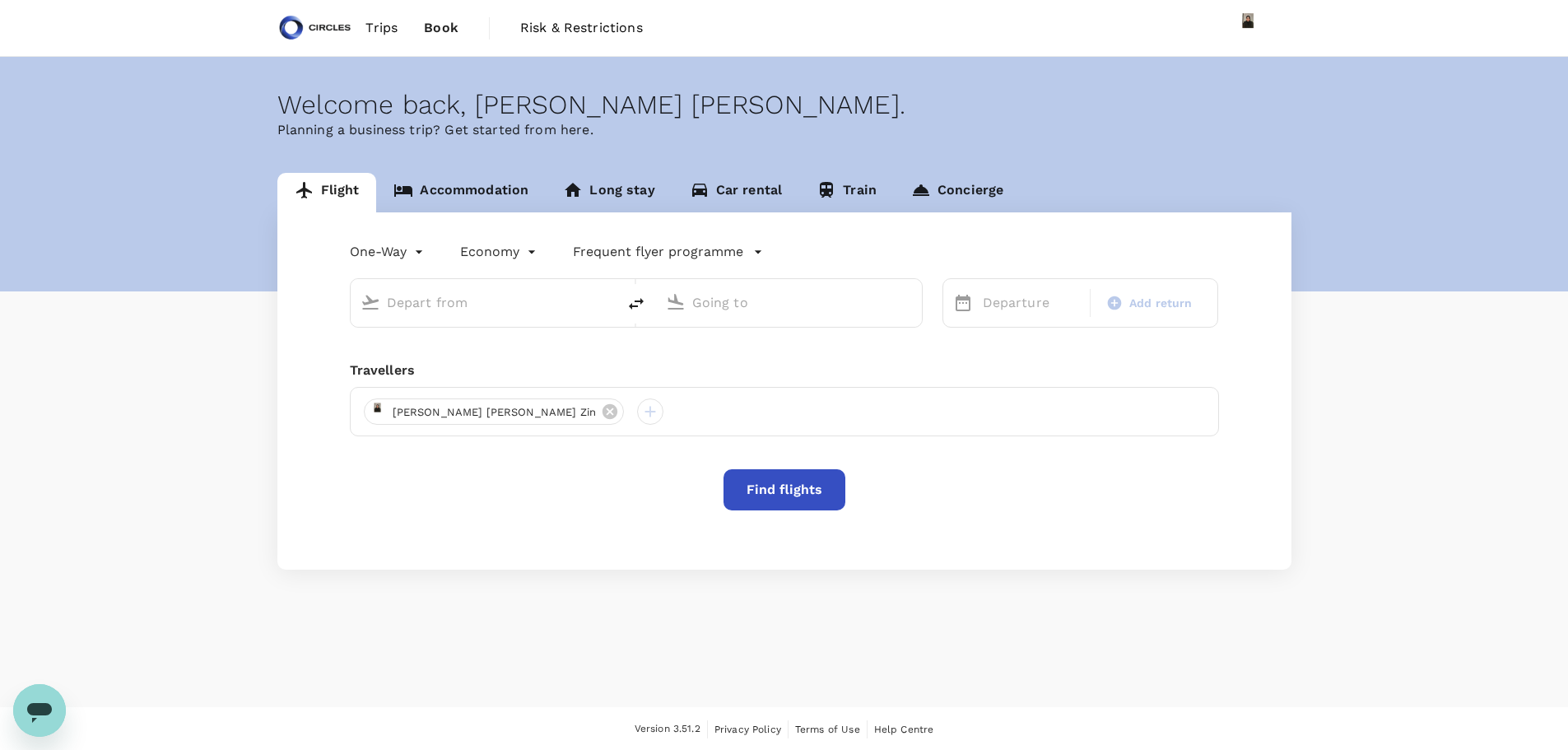
type input "business"
type input "Abu Dhabi Intl (AUH)"
type input "Singapore Changi (SIN)"
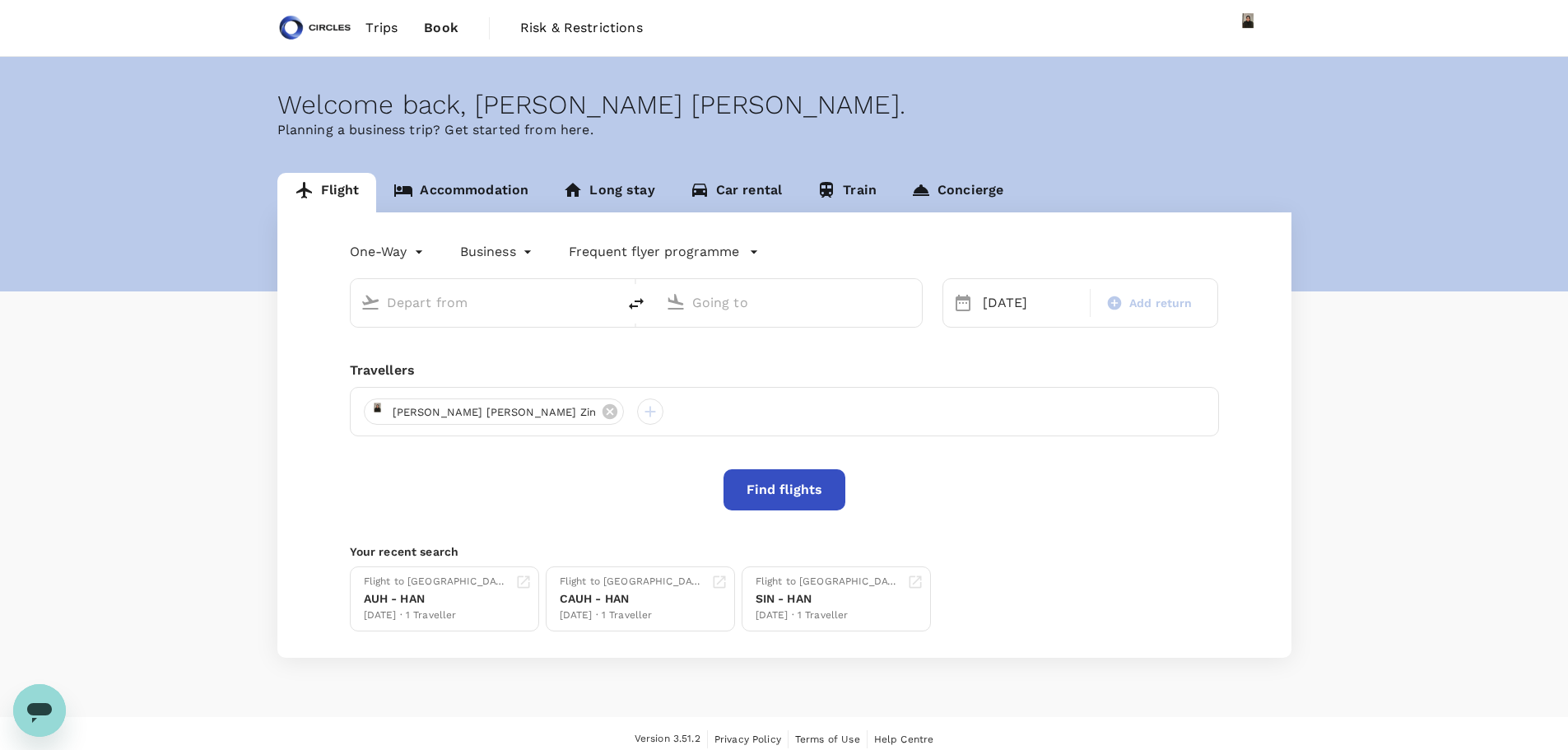
type input "Abu Dhabi Intl (AUH)"
type input "Singapore Changi (SIN)"
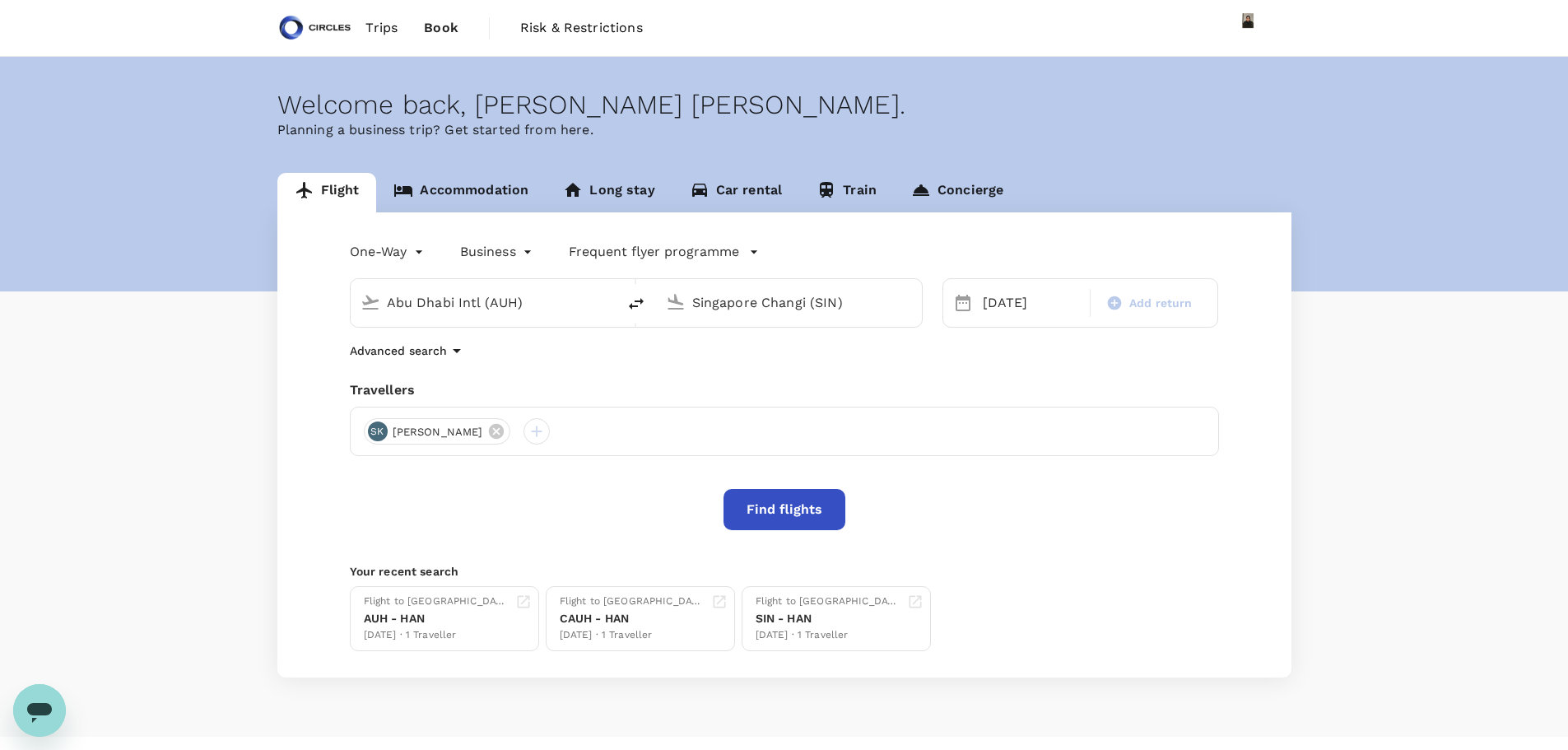
click at [42, 713] on icon "Open messaging window" at bounding box center [40, 713] width 25 height 19
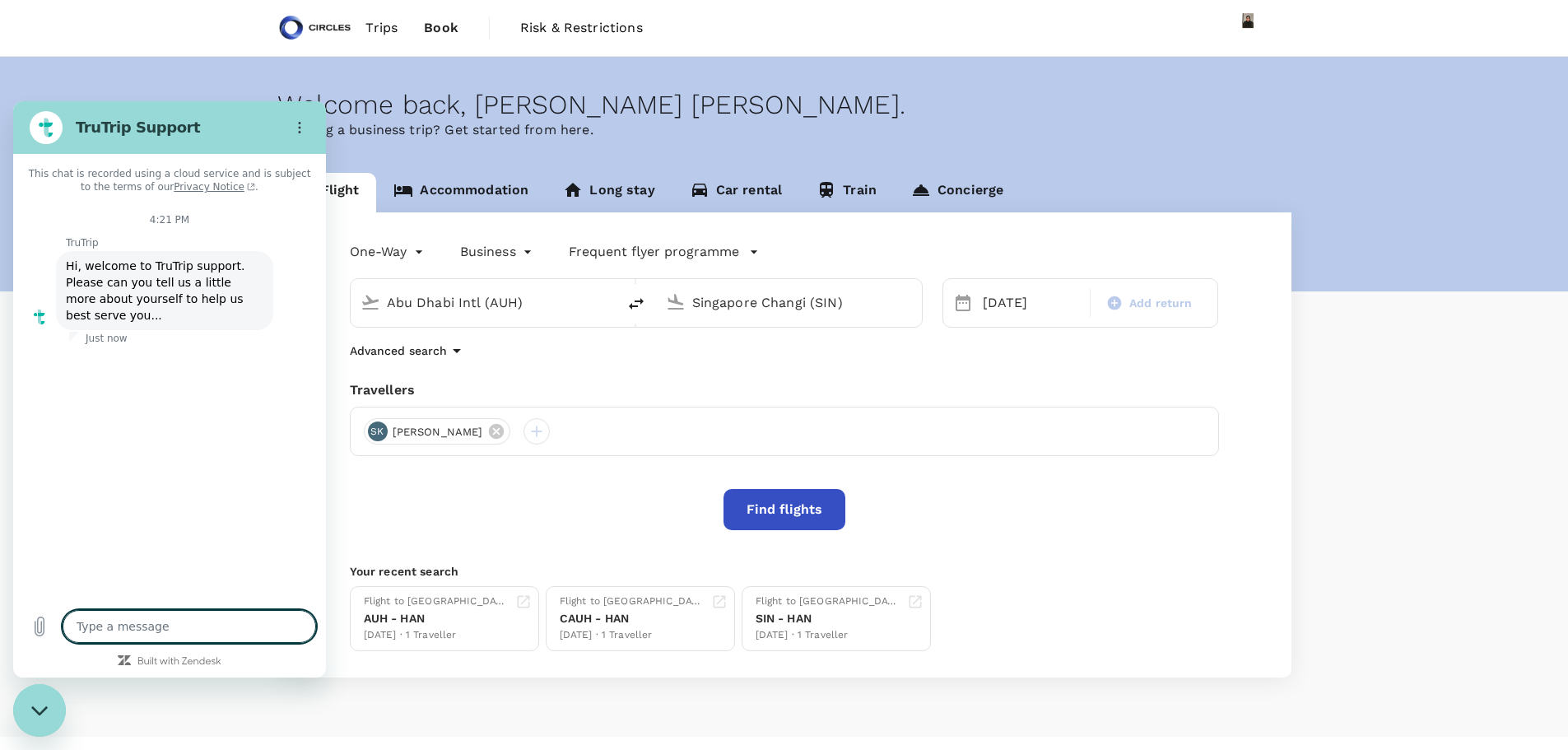
type textarea "x"
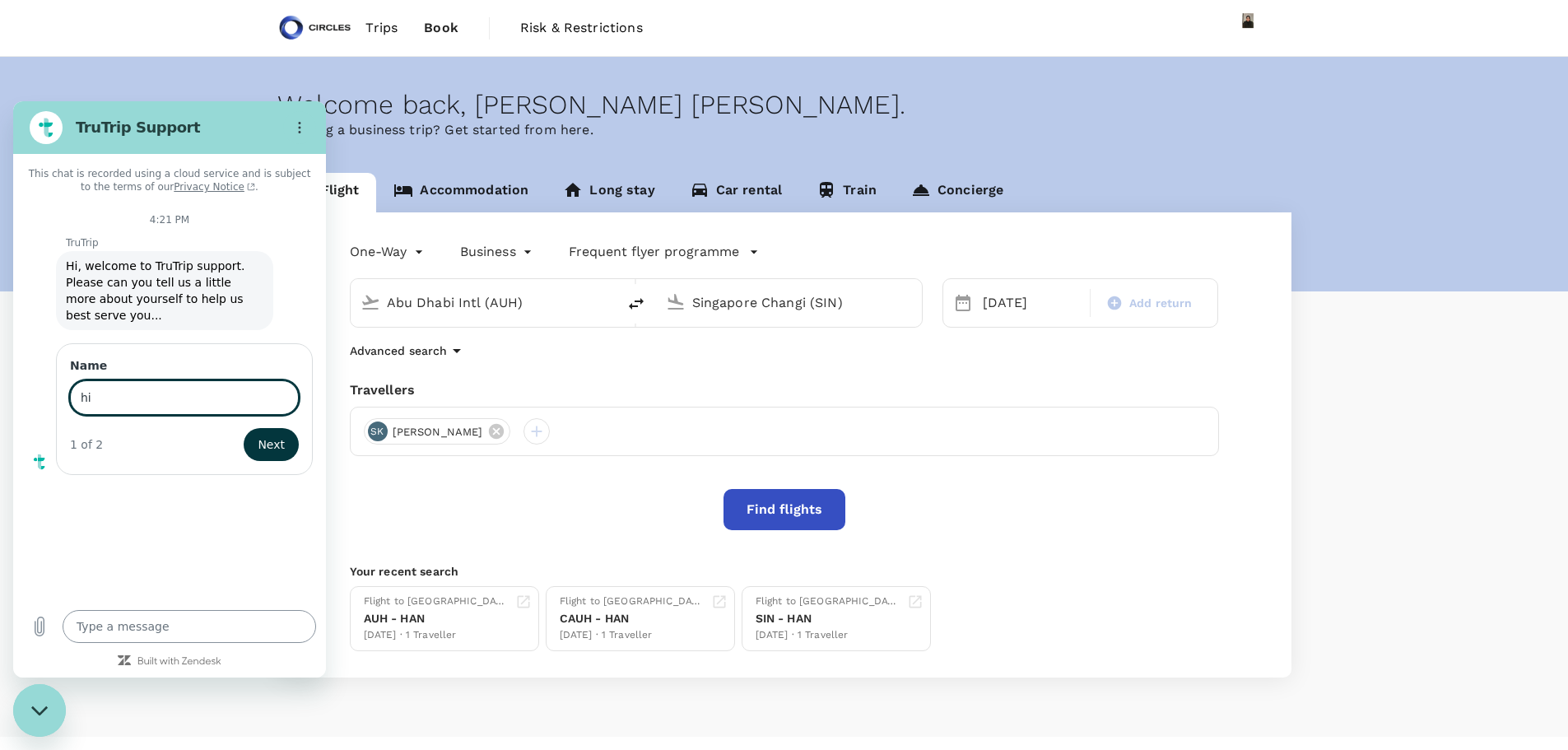
click at [244, 428] on button "Next" at bounding box center [271, 444] width 56 height 33
type input "Zizi"
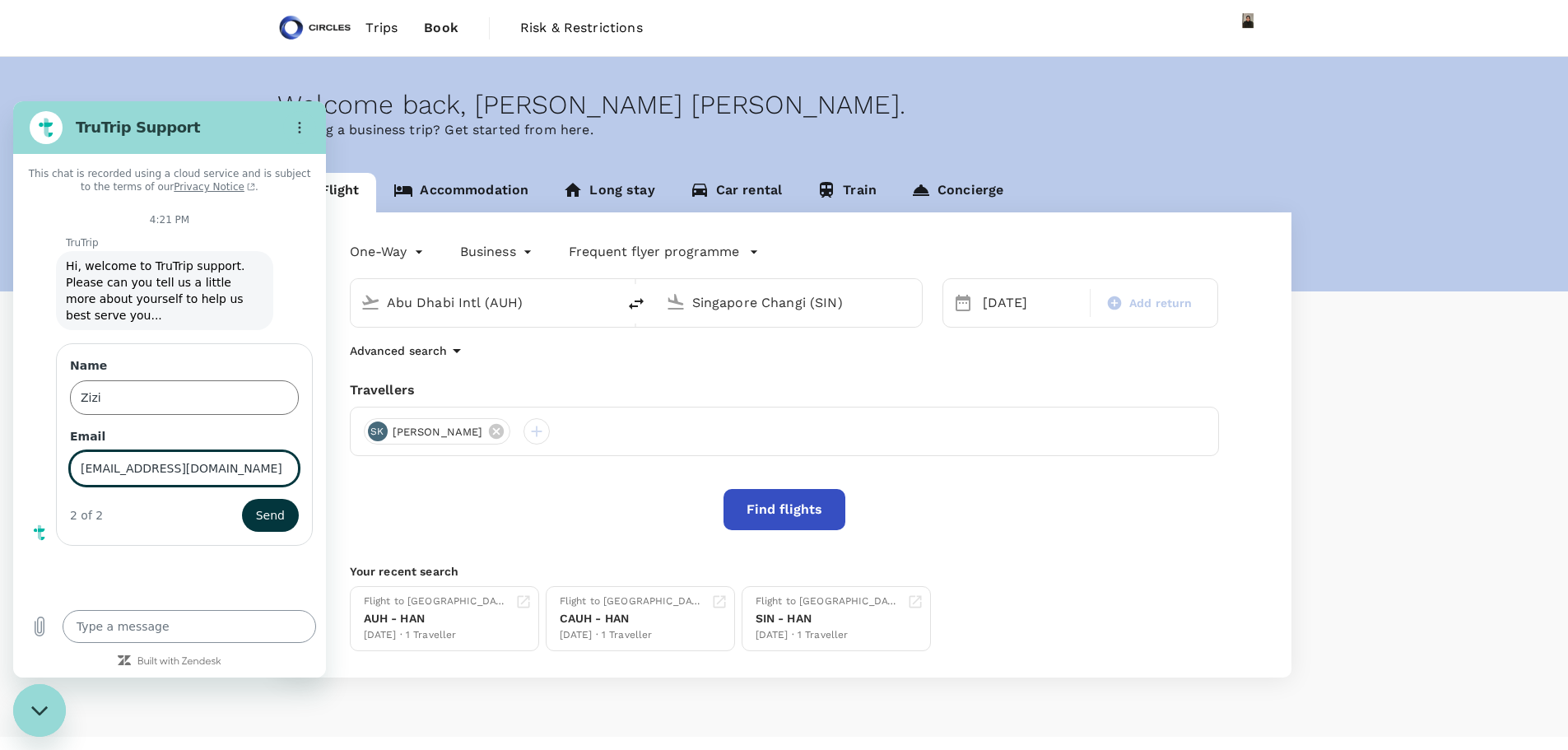
type input "[EMAIL_ADDRESS][DOMAIN_NAME]"
click at [242, 499] on button "Send" at bounding box center [270, 514] width 56 height 33
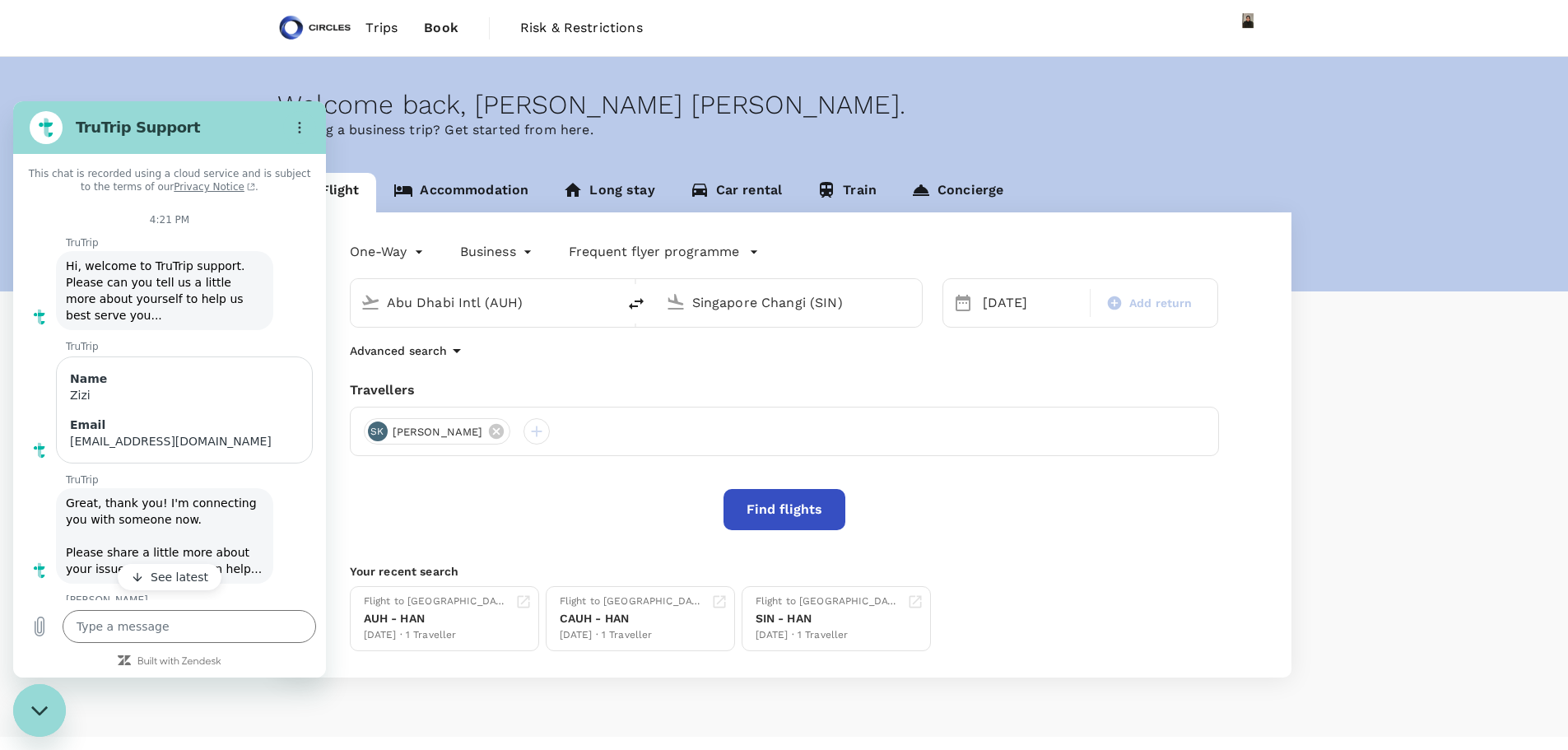
type textarea "x"
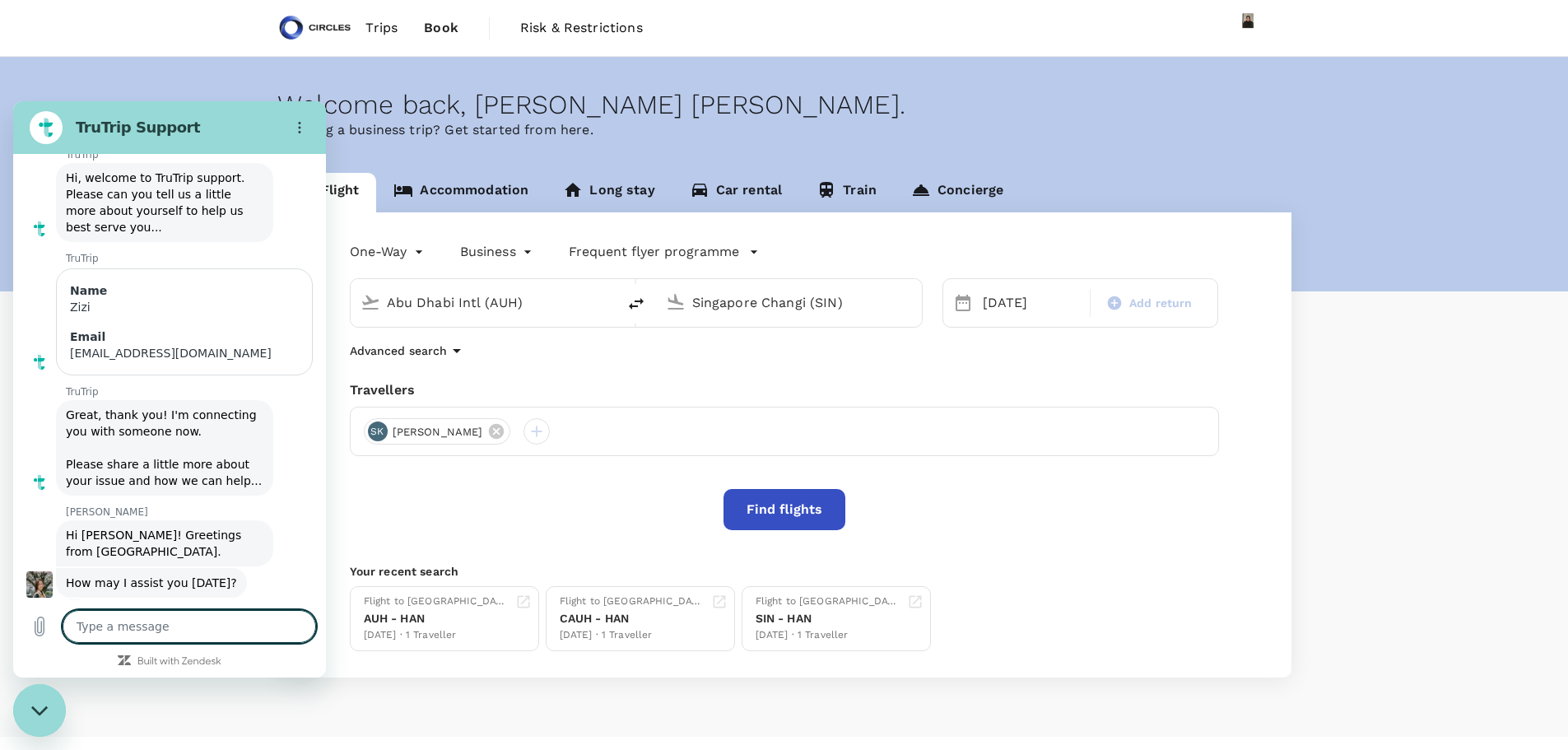
click at [172, 626] on textarea at bounding box center [189, 626] width 253 height 33
type textarea "I"
type textarea "x"
type textarea "I"
type textarea "x"
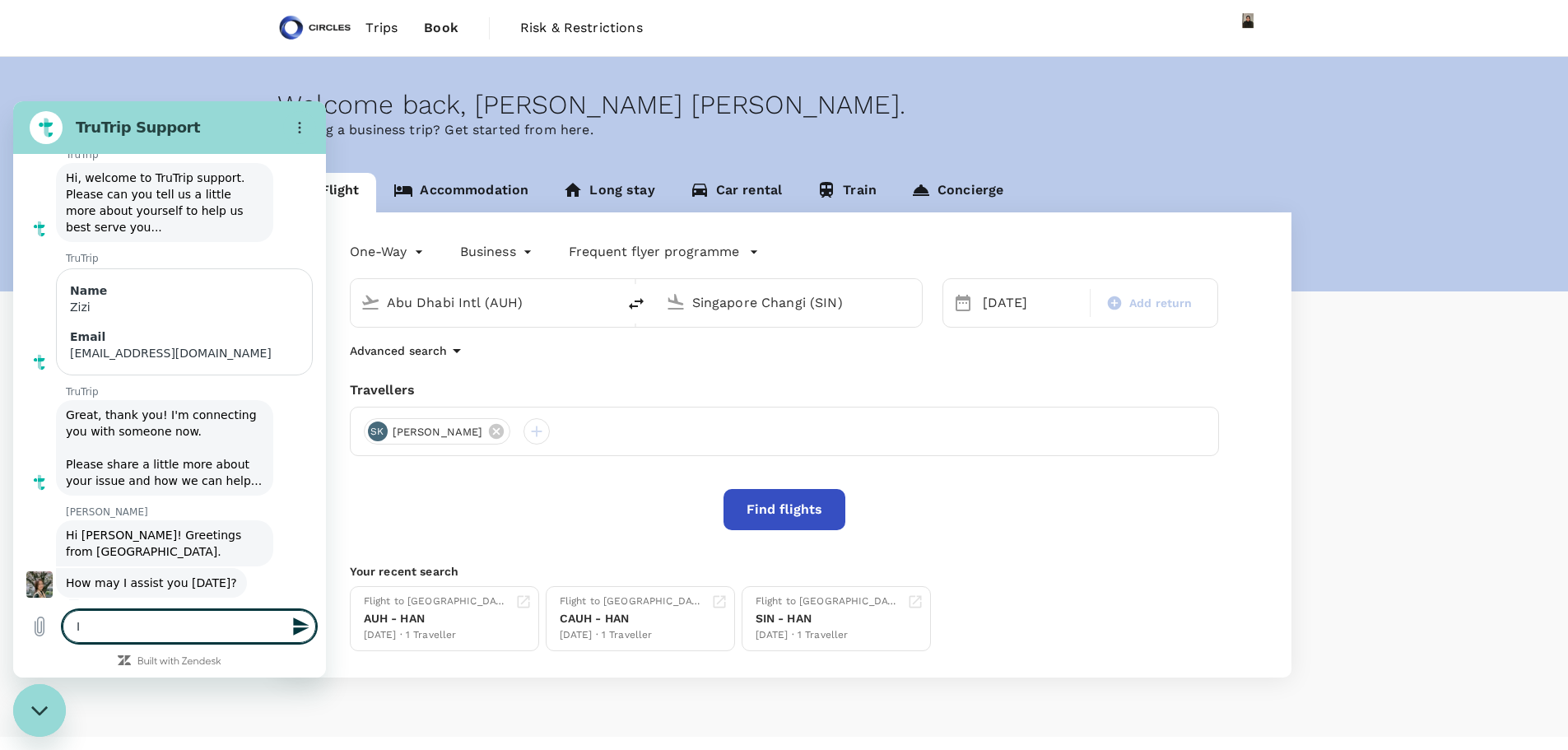
type textarea "I n"
type textarea "x"
type textarea "I ne"
type textarea "x"
type textarea "I nee"
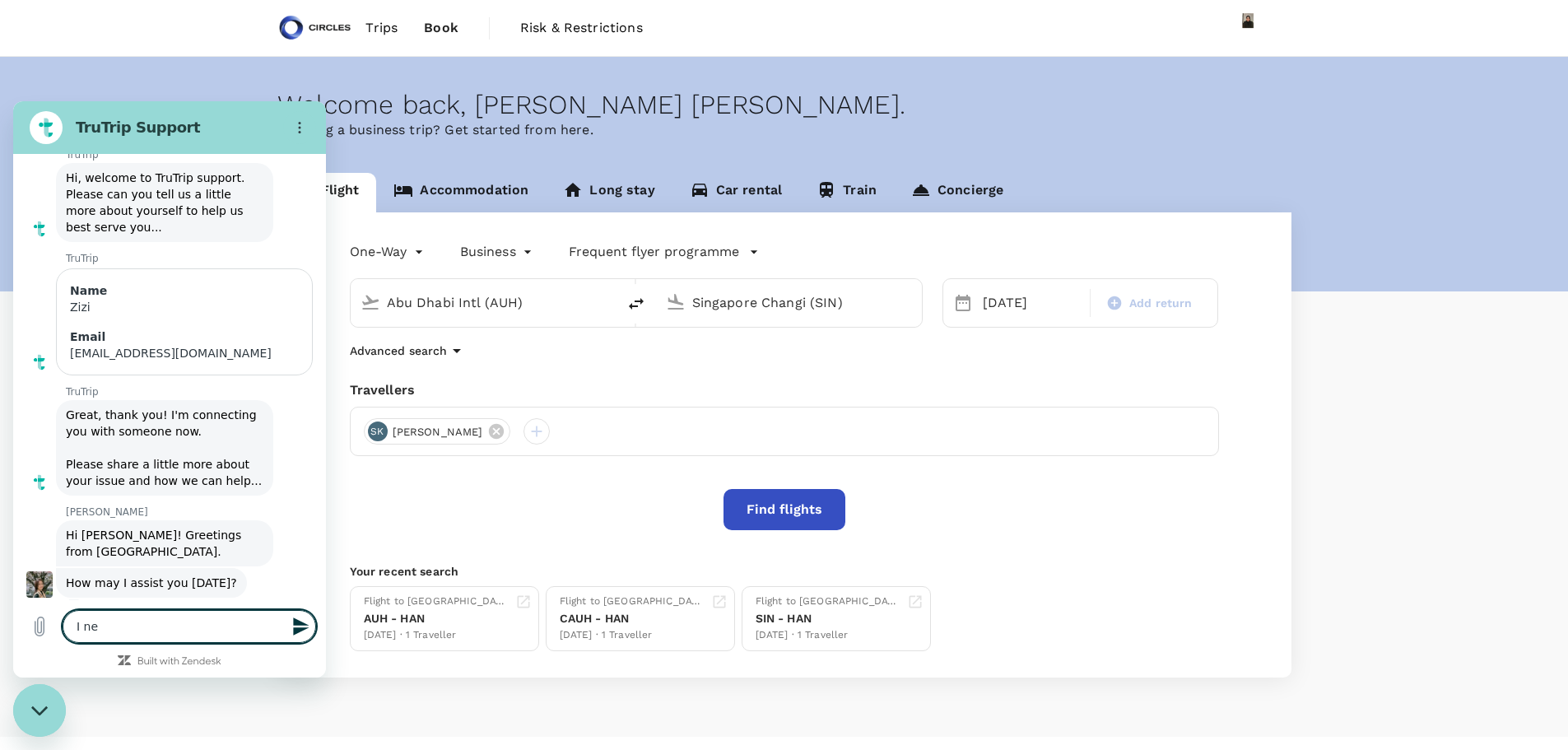
type textarea "x"
type textarea "I need"
type textarea "x"
click at [13, 587] on html "TruTrip Support This chat is recorded using a cloud service and is subject to t…" at bounding box center [169, 389] width 313 height 576
type textarea "H"
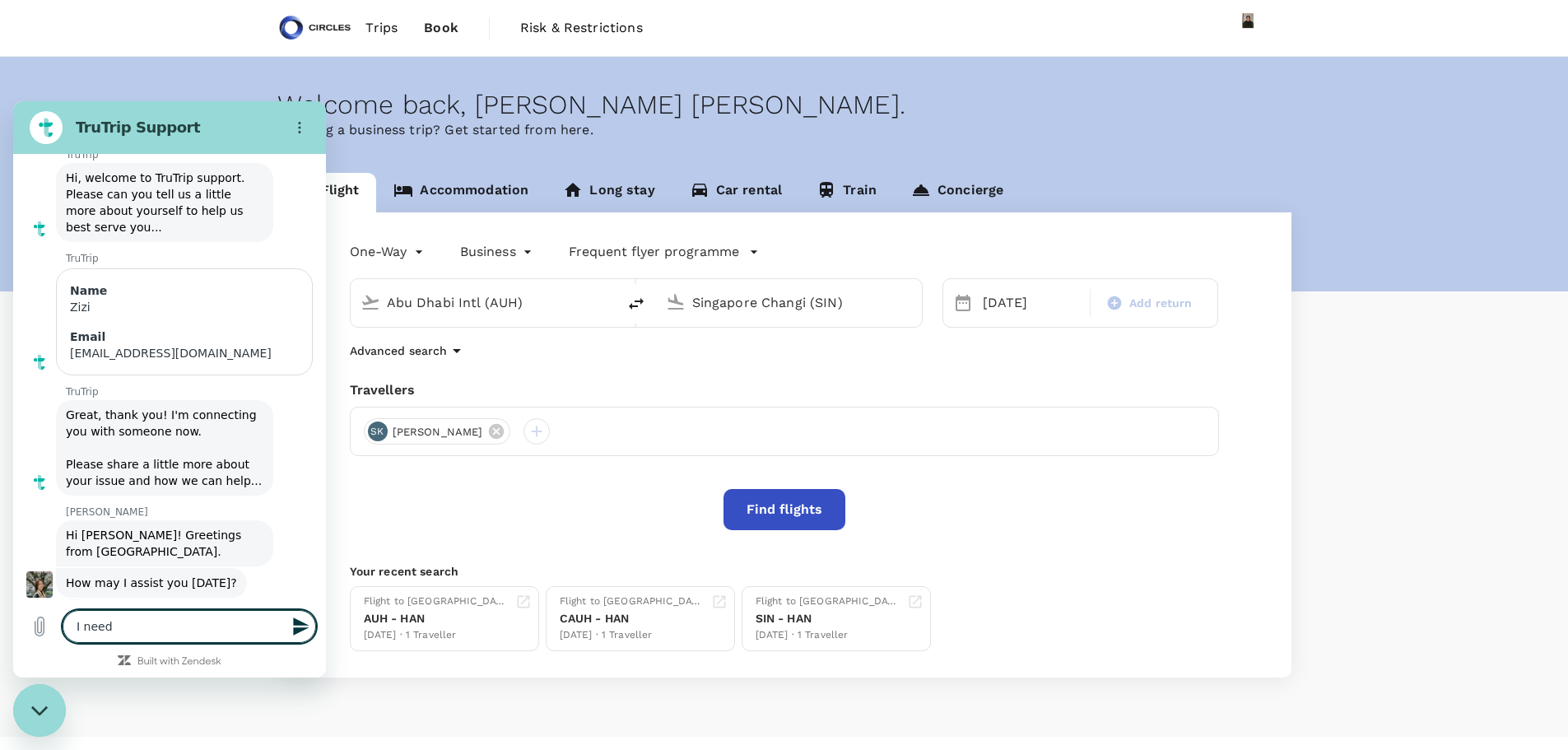
type textarea "x"
type textarea "Hi"
type textarea "x"
type textarea "Hi"
type textarea "x"
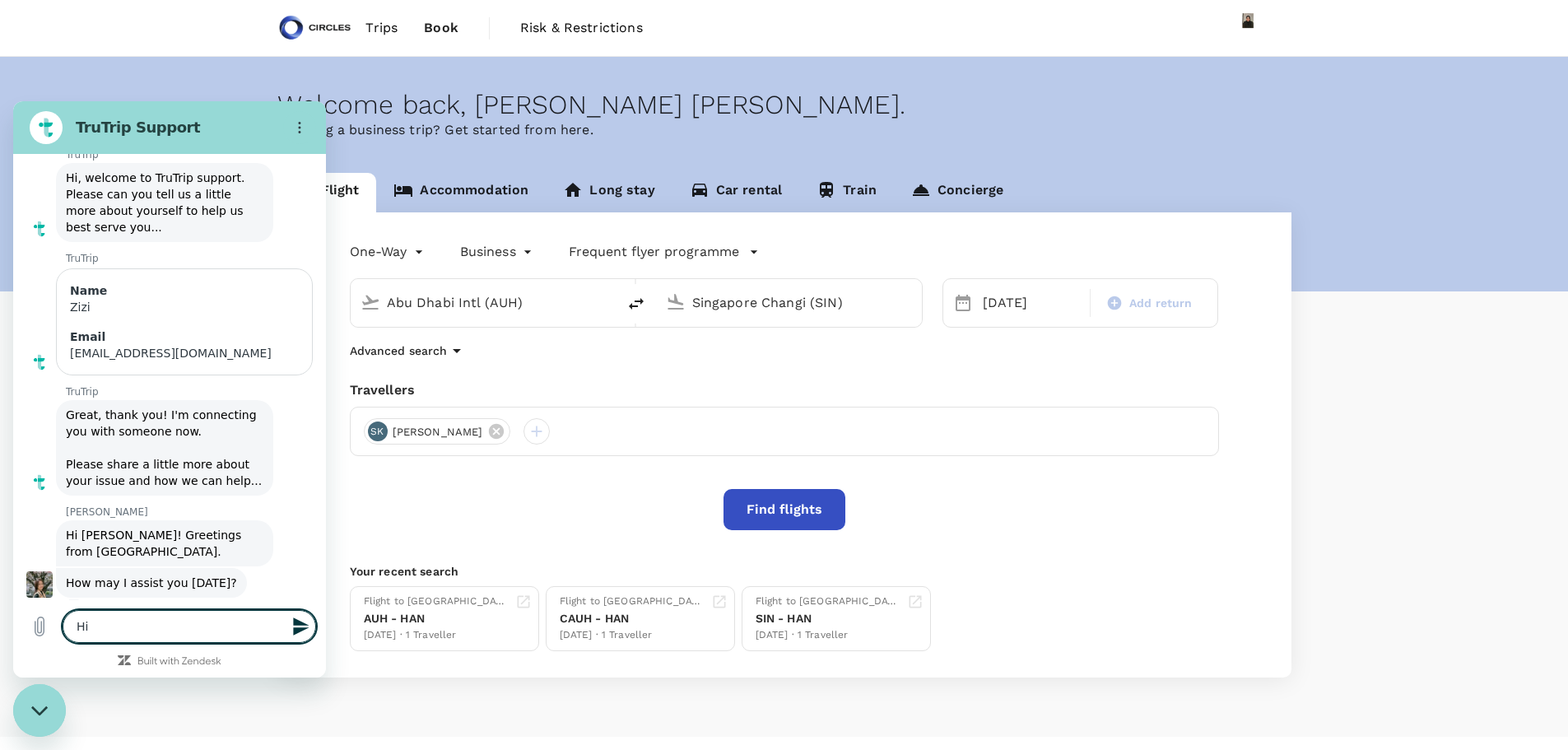
type textarea "Hi J"
type textarea "x"
type textarea "Hi Je"
type textarea "x"
type textarea "Hi Jes"
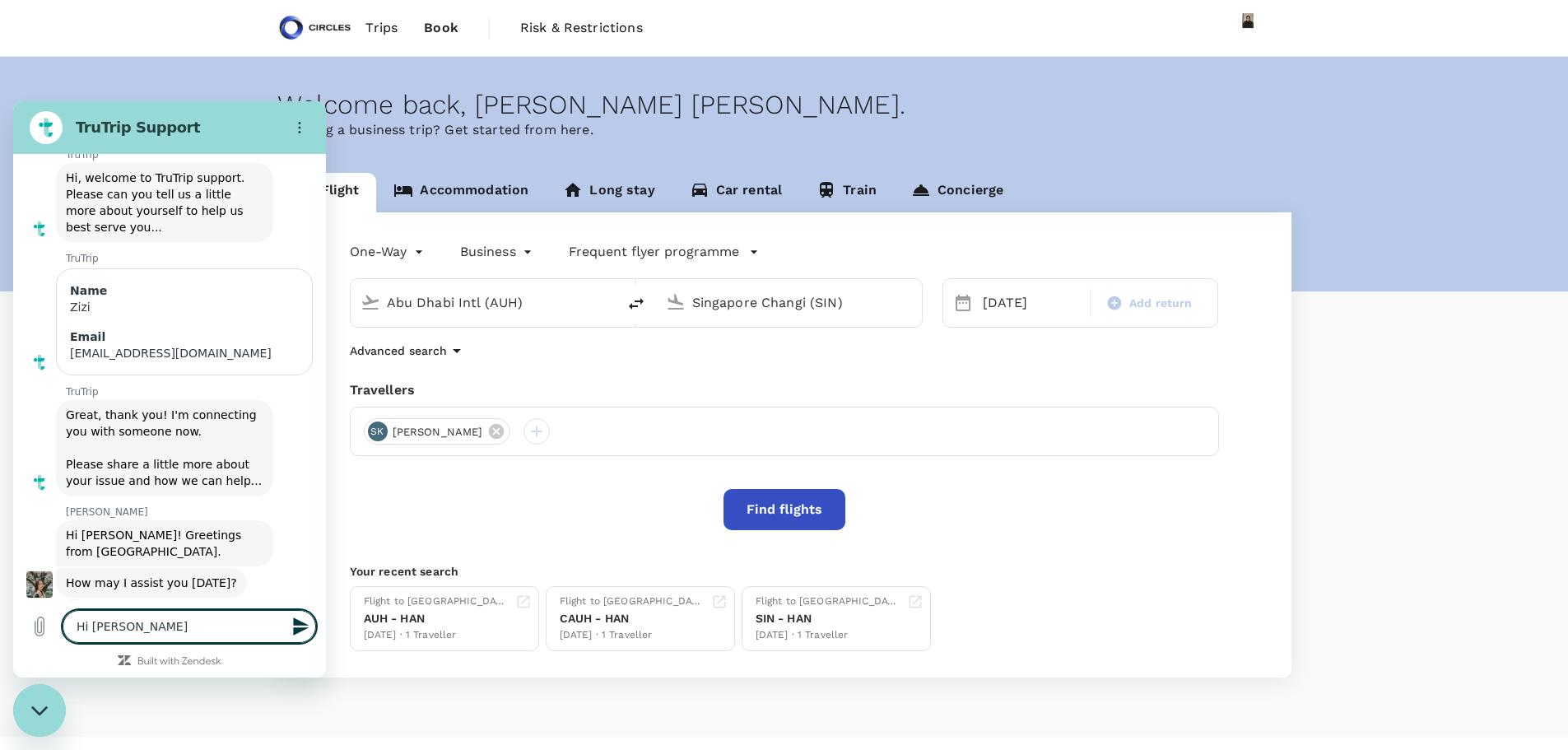
type textarea "x"
type textarea "Hi Jess"
type textarea "x"
type textarea "Hi Jessi"
type textarea "x"
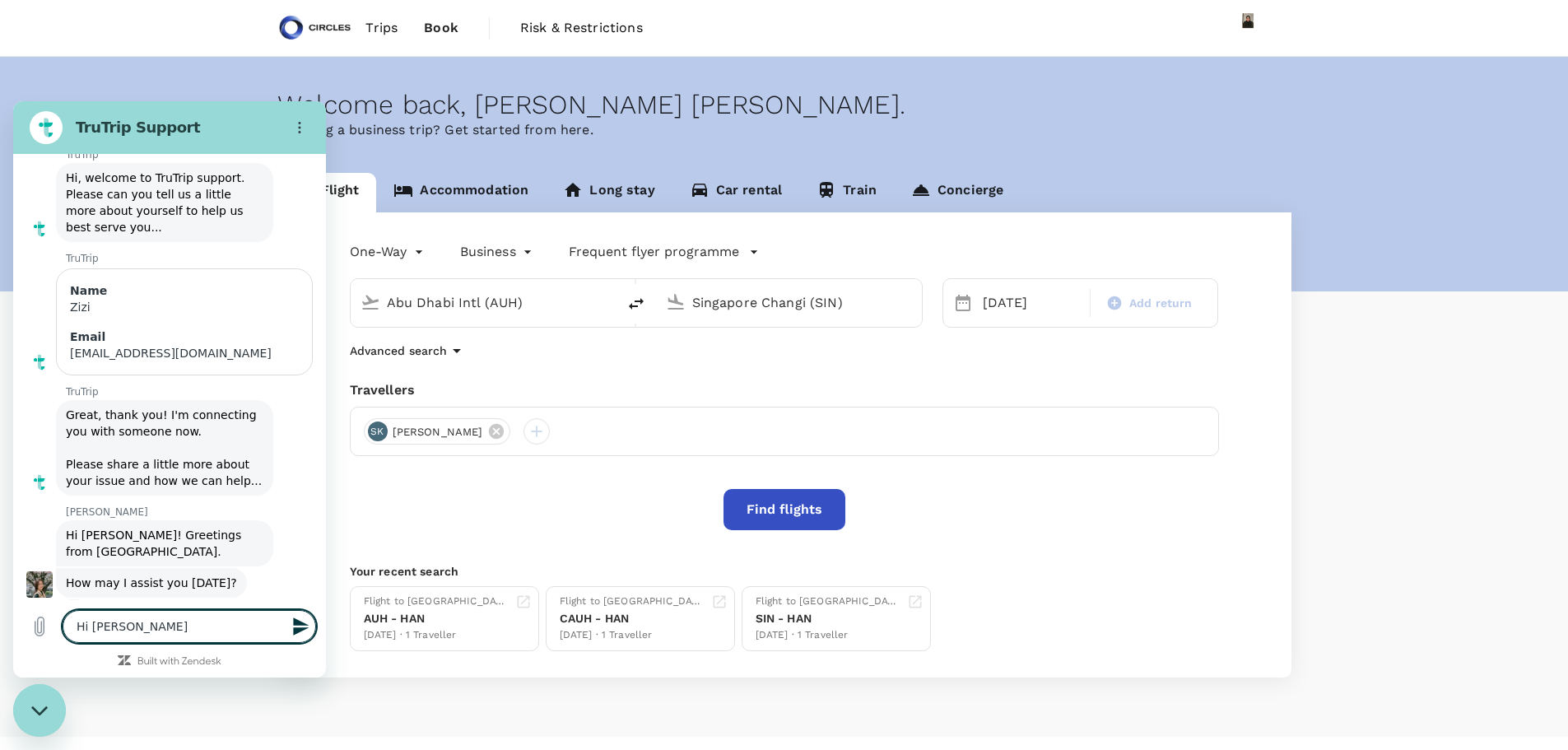
type textarea "Hi Jessic"
type textarea "x"
type textarea "Hi Jessica"
type textarea "x"
type textarea "Hi Jessica."
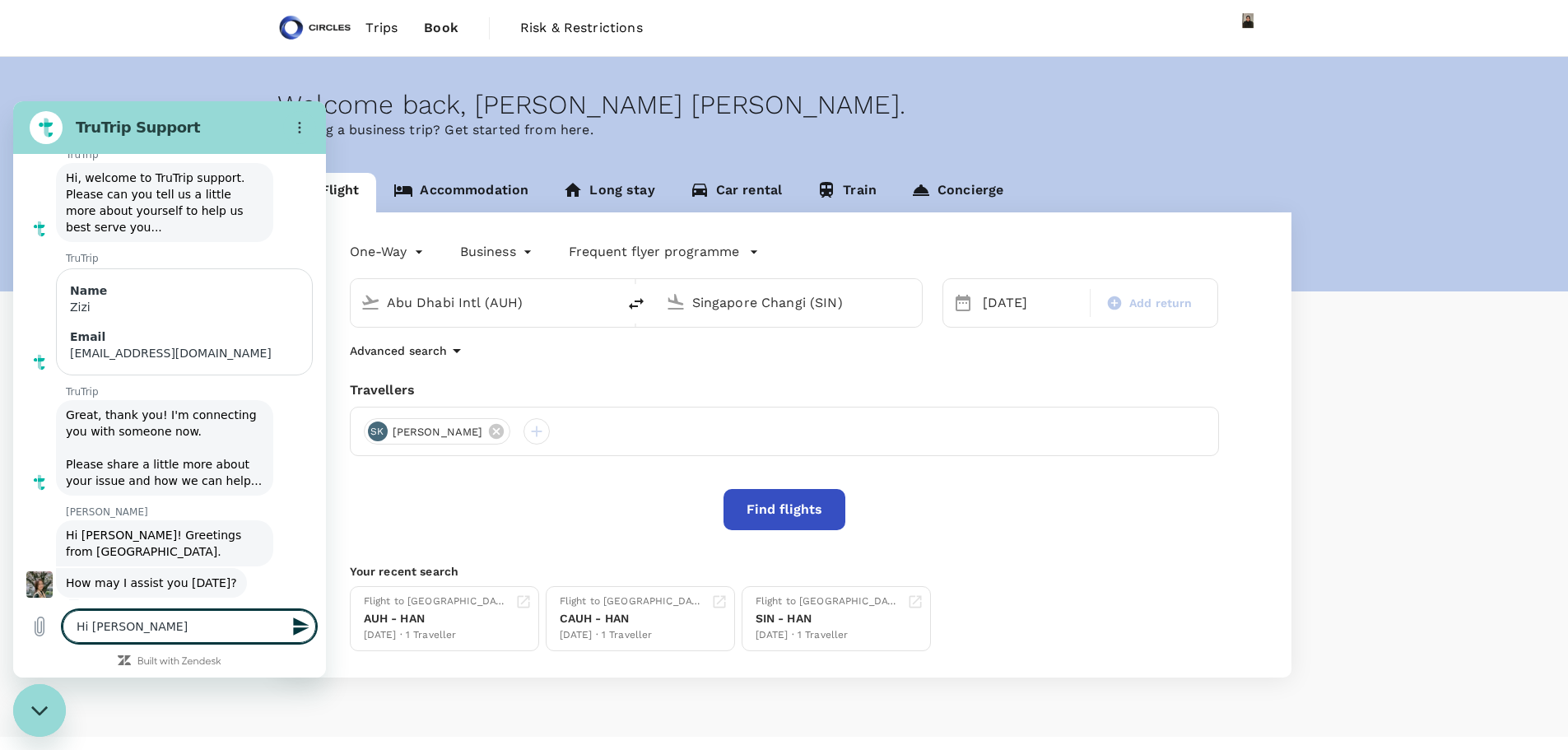
type textarea "x"
type textarea "Hi Jessica.."
type textarea "x"
type textarea "Hi Jessica.."
type textarea "x"
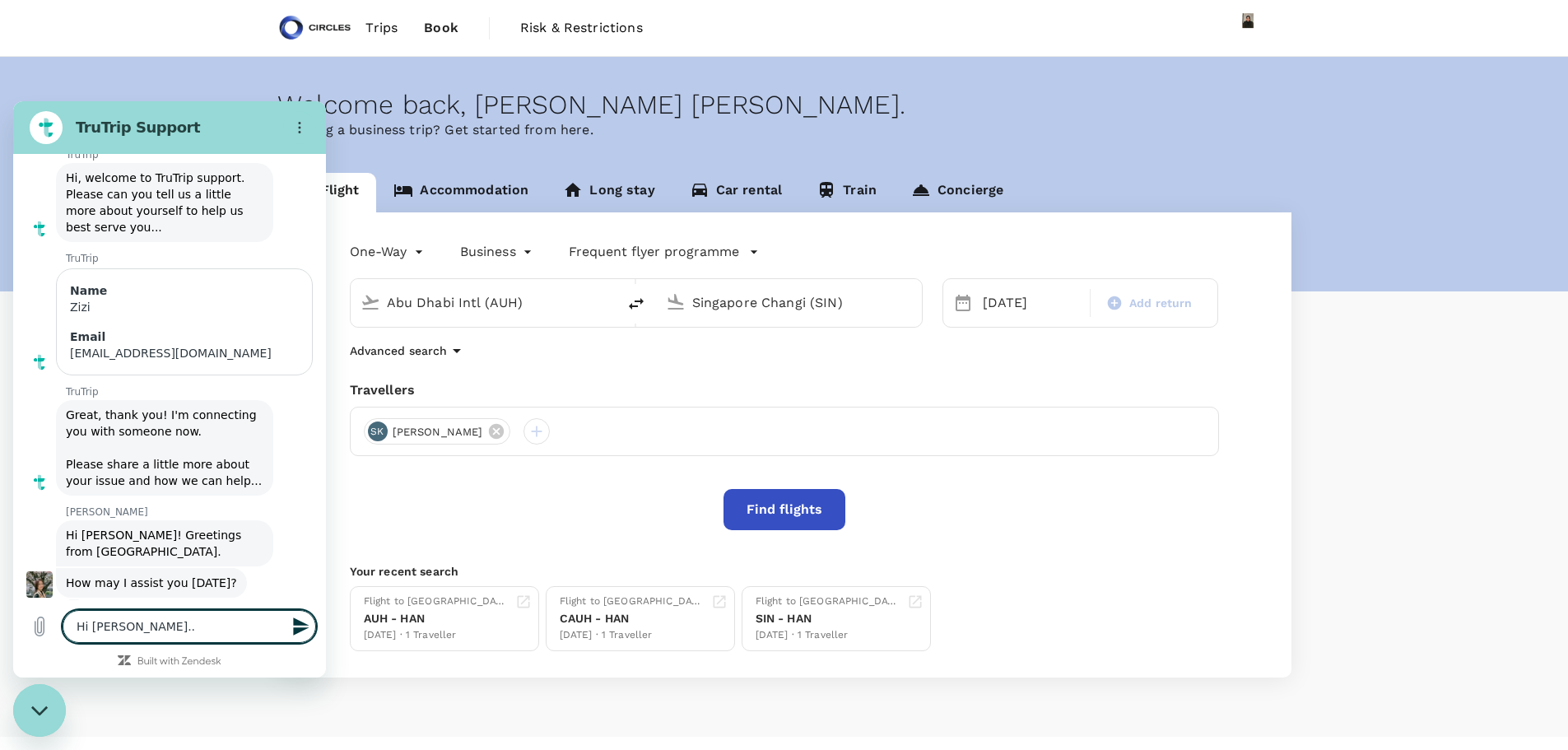
type textarea "Hi Jessica.. w"
type textarea "x"
type textarea "Hi Jessica.. we"
type textarea "x"
type textarea "Hi Jessica.. we"
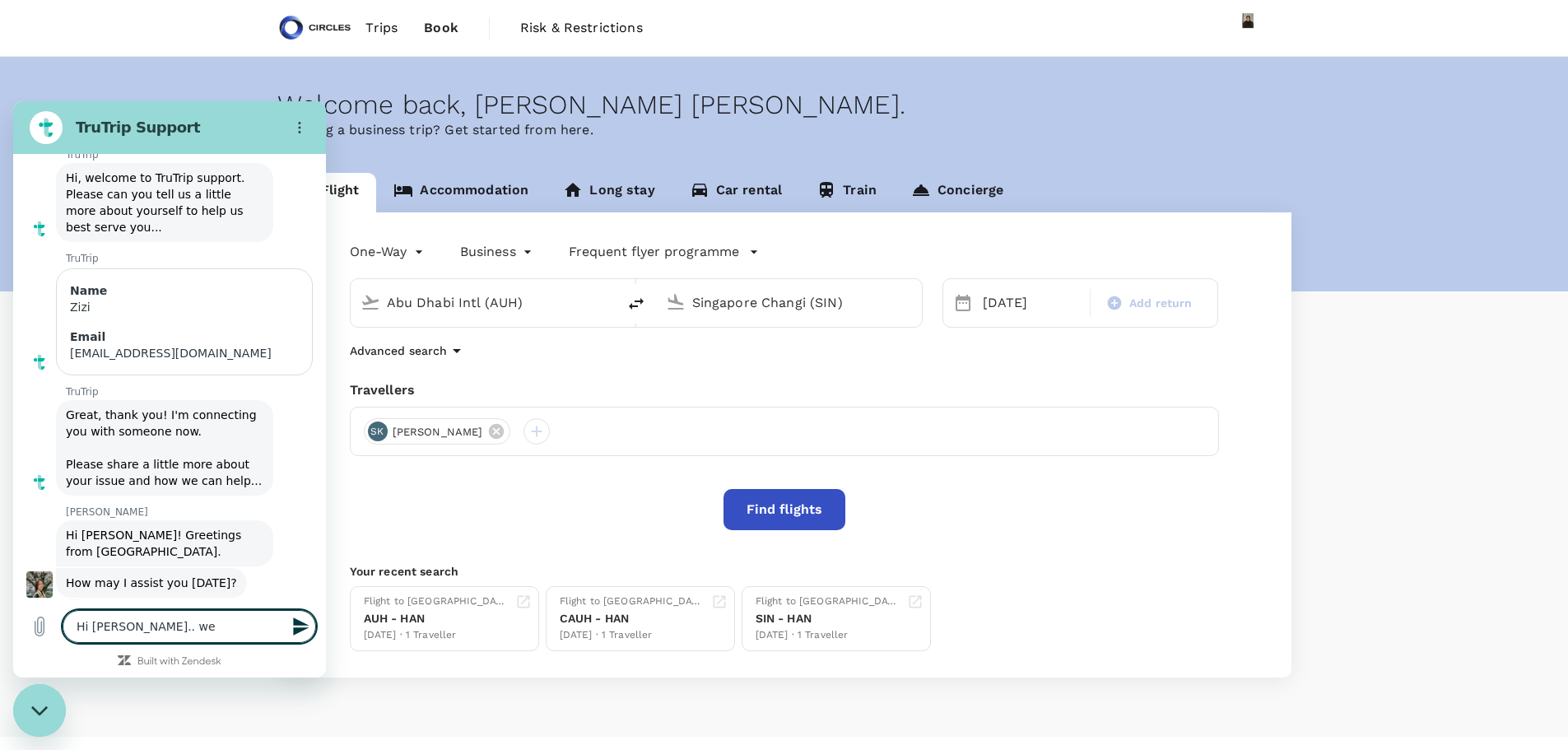
type textarea "x"
type textarea "Hi Jessica.. we a"
type textarea "x"
type textarea "Hi Jessica.. we ar"
type textarea "x"
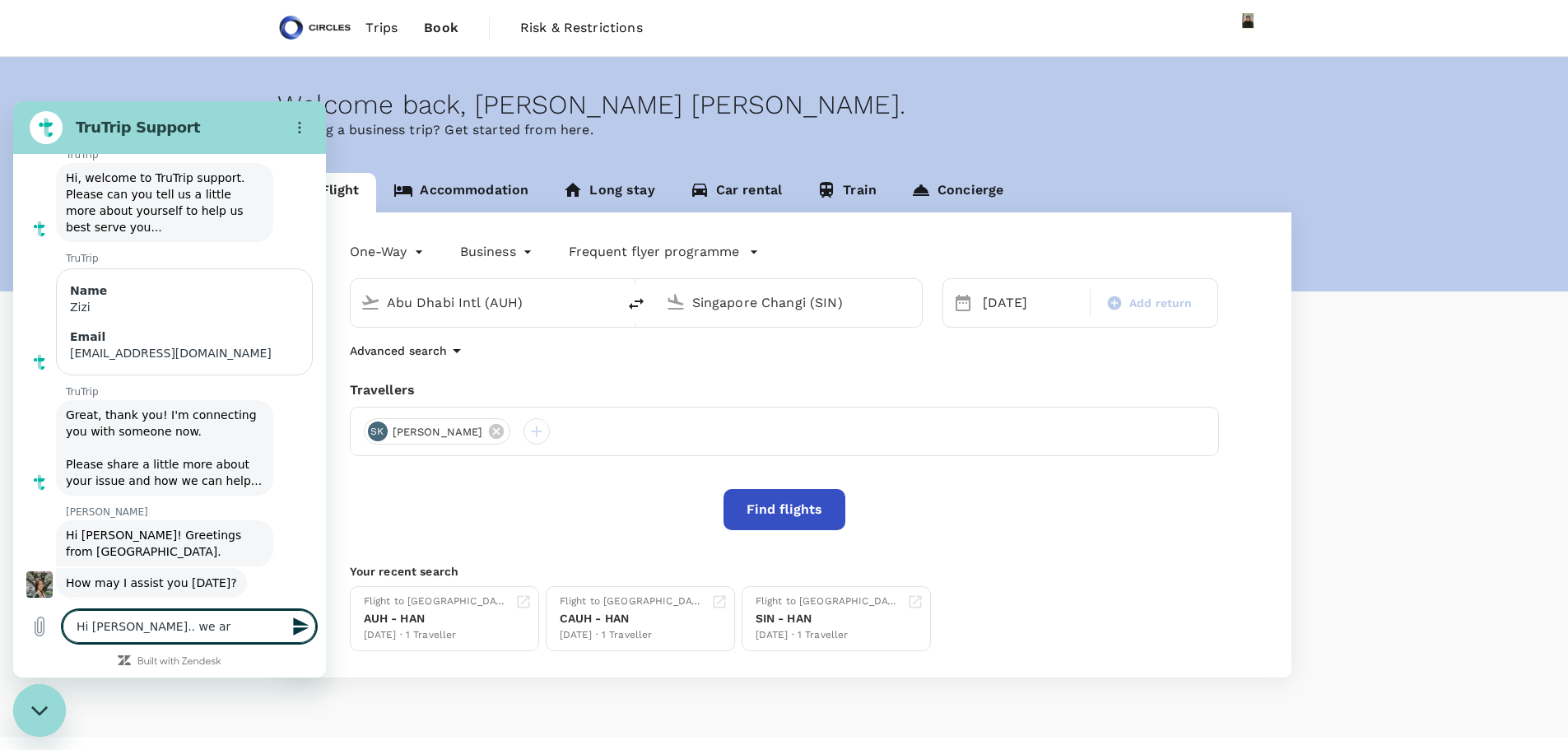
type textarea "Hi Jessica.. we are"
type textarea "x"
type textarea "Hi Jessica.. we are"
type textarea "x"
type textarea "Hi Jessica.. we are i"
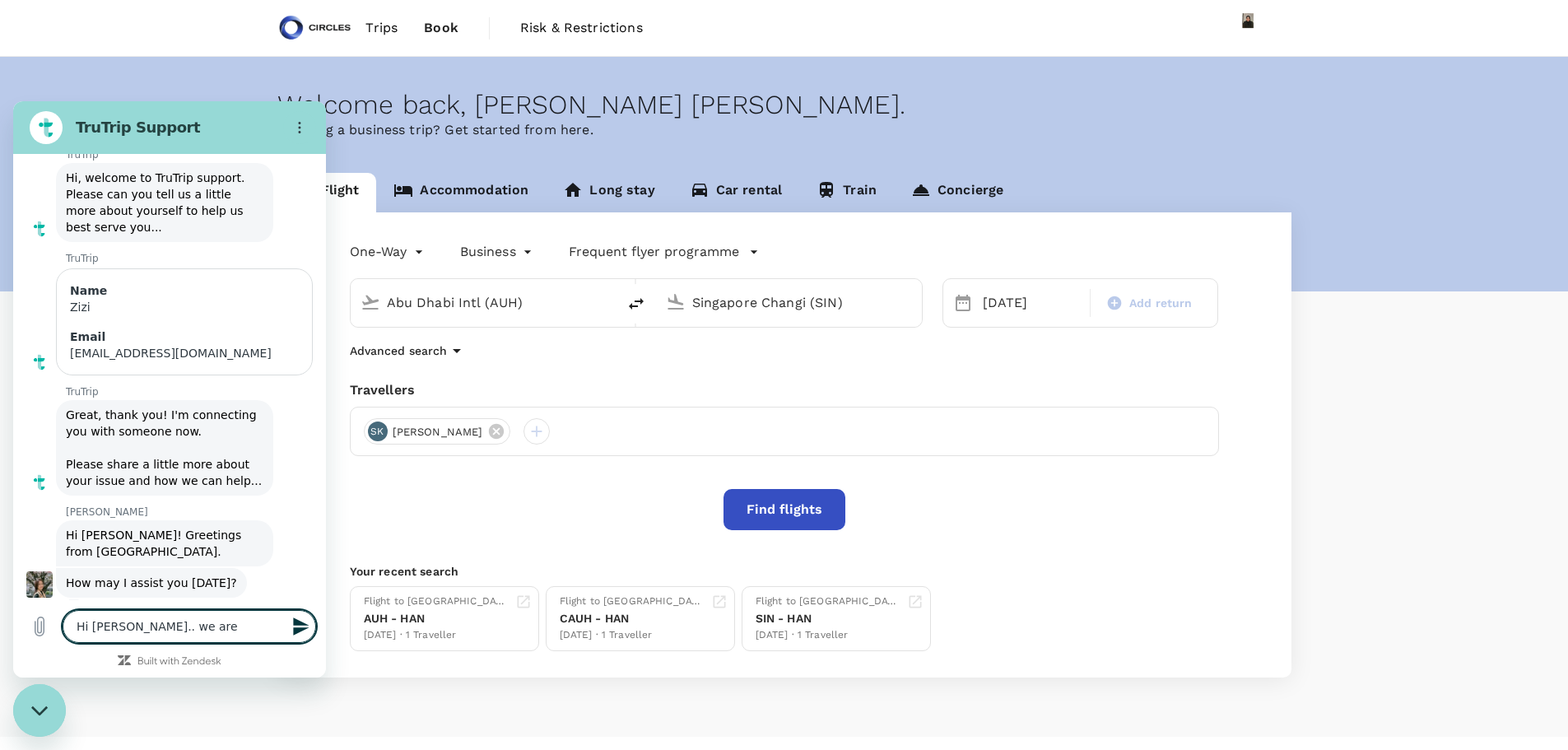
type textarea "x"
type textarea "Hi Jessica.. we are in"
type textarea "x"
type textarea "Hi Jessica.. we are in"
type textarea "x"
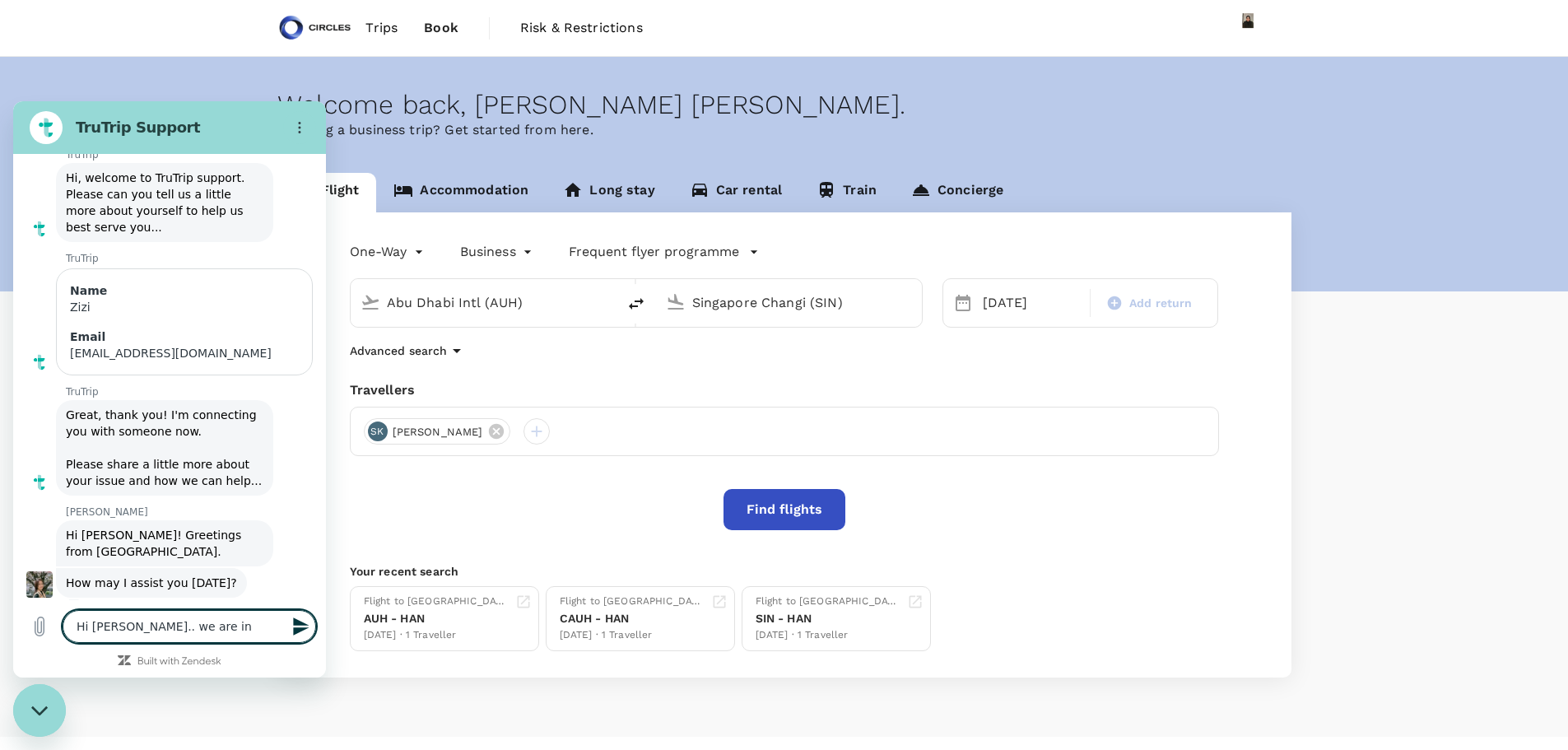
type textarea "Hi Jessica.. we are in c"
type textarea "x"
type textarea "Hi Jessica.. we are in co"
type textarea "x"
type textarea "Hi Jessica.. we are in con"
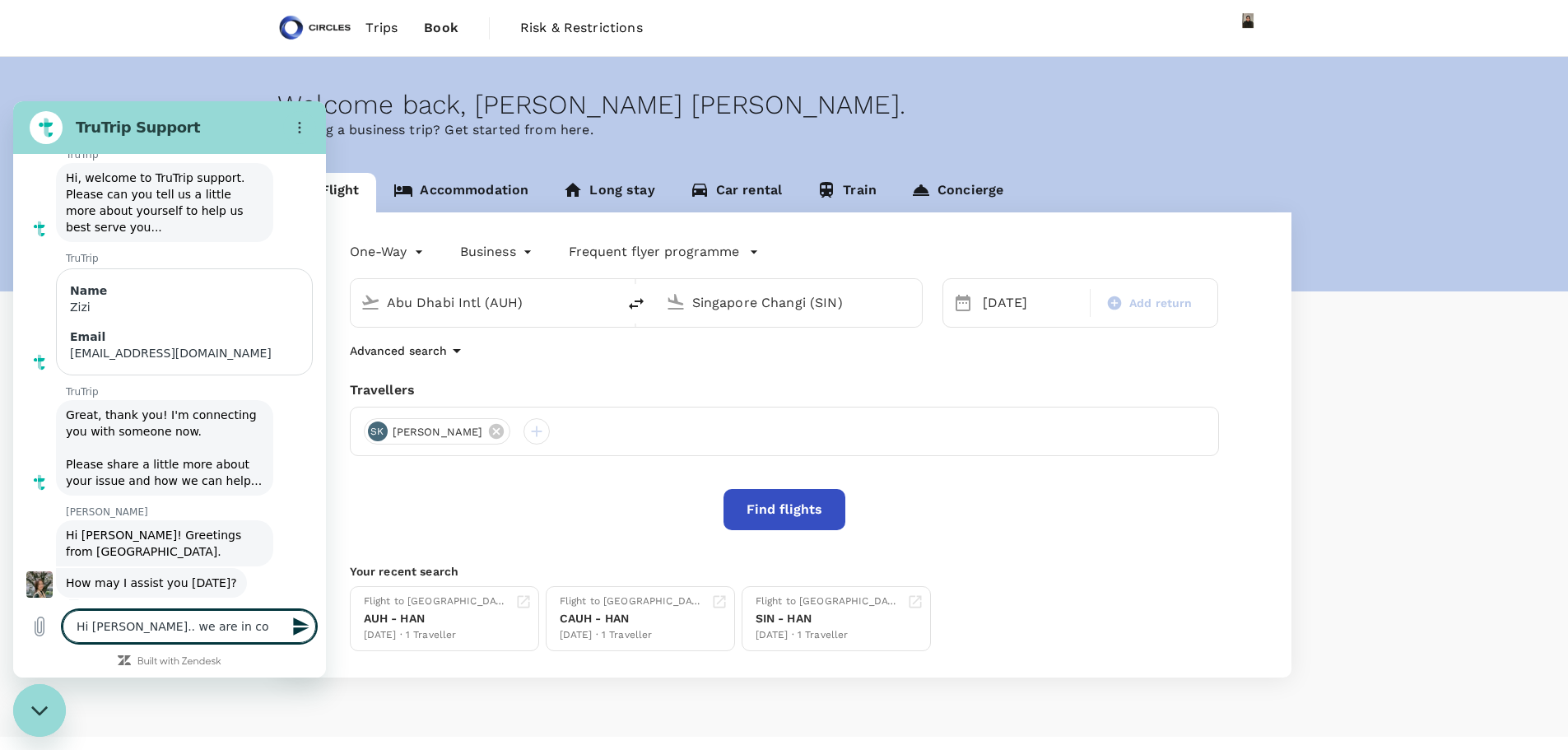
type textarea "x"
type textarea "Hi Jessica.. we are in cont"
type textarea "x"
type textarea "Hi Jessica.. we are in conta"
type textarea "x"
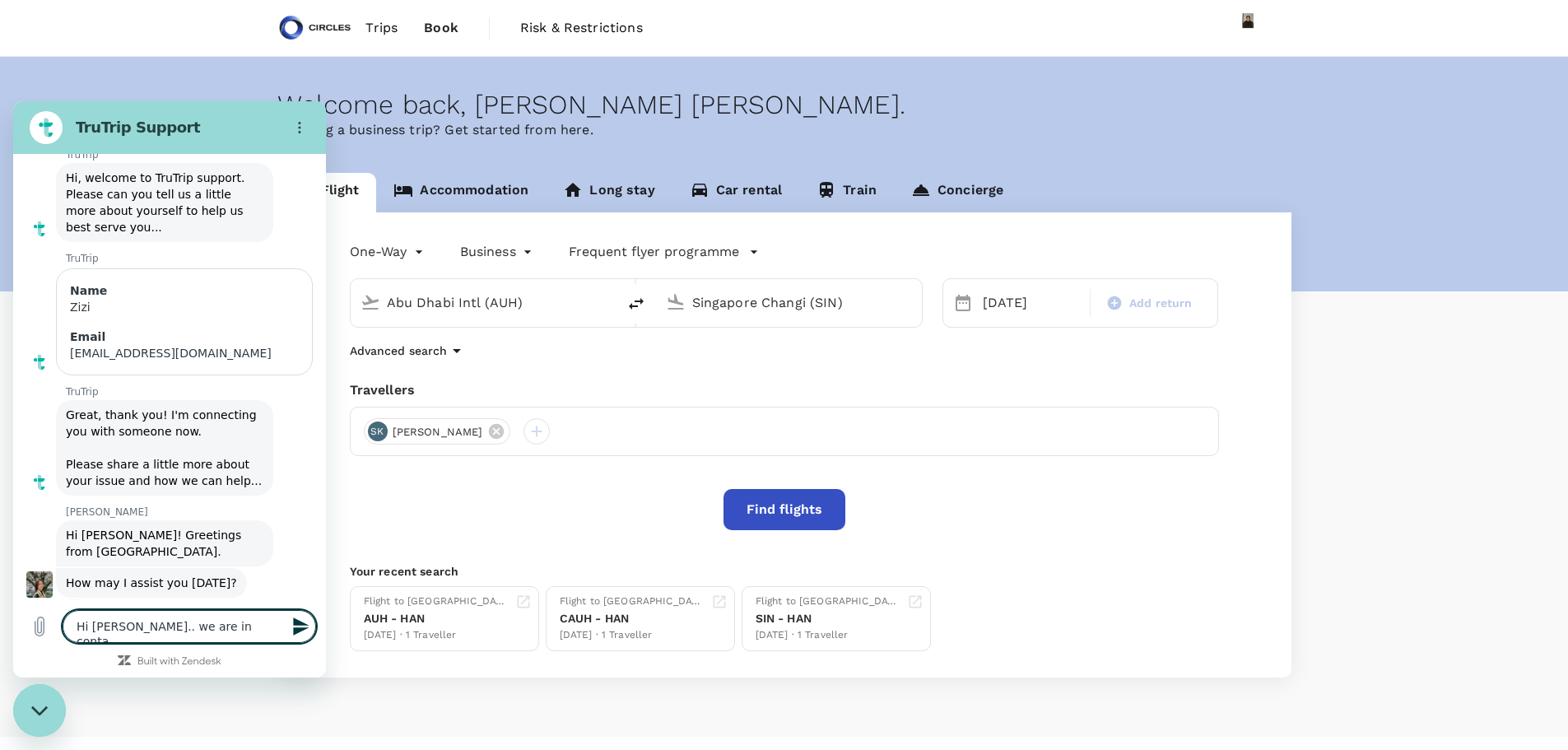
type textarea "Hi Jessica.. we are in contac"
type textarea "x"
type textarea "Hi Jessica.. we are in contact"
type textarea "x"
type textarea "Hi Jessica.. we are in contact"
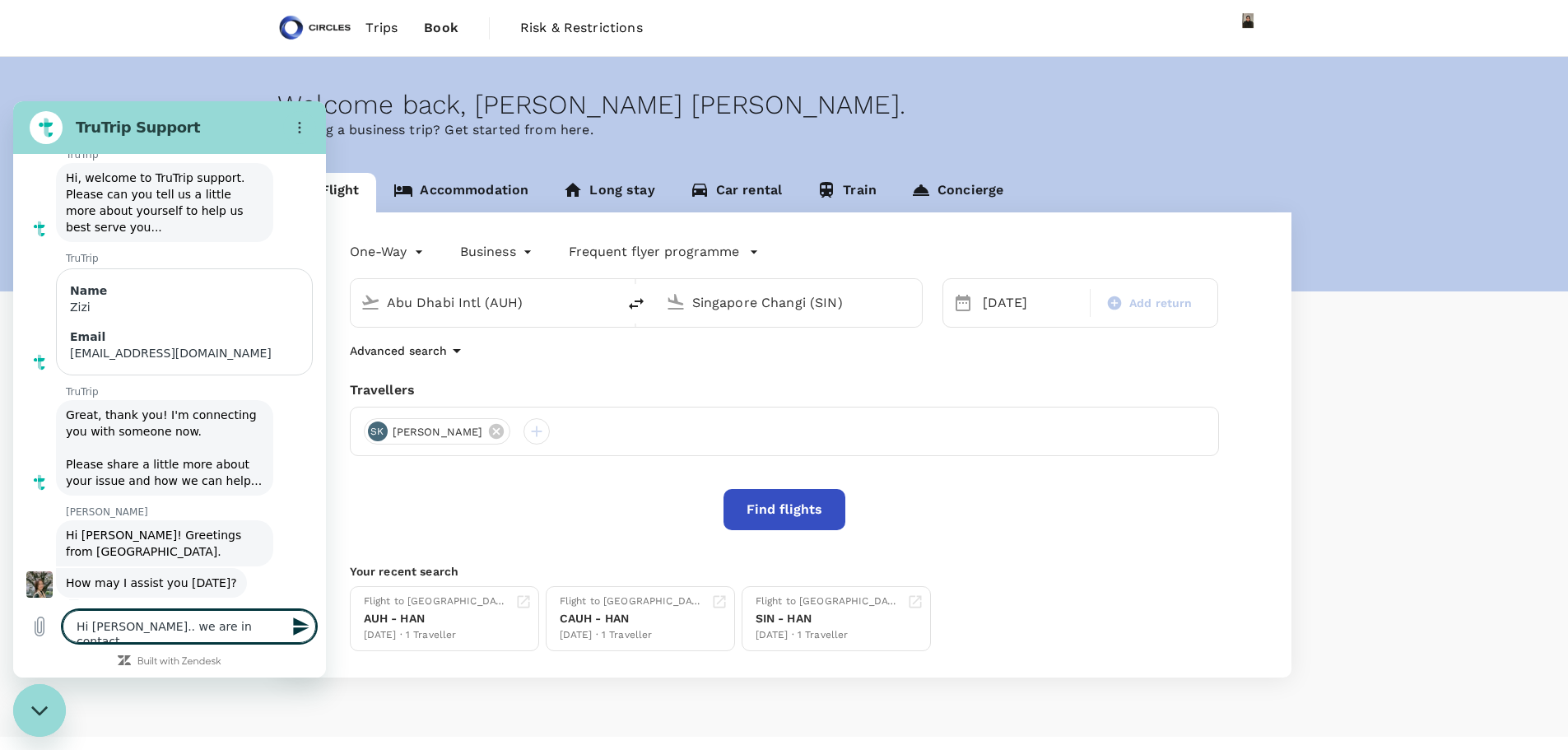
type textarea "x"
type textarea "Hi Jessica.. we are in contact o"
type textarea "x"
type textarea "Hi Jessica.. we are in contact ov"
type textarea "x"
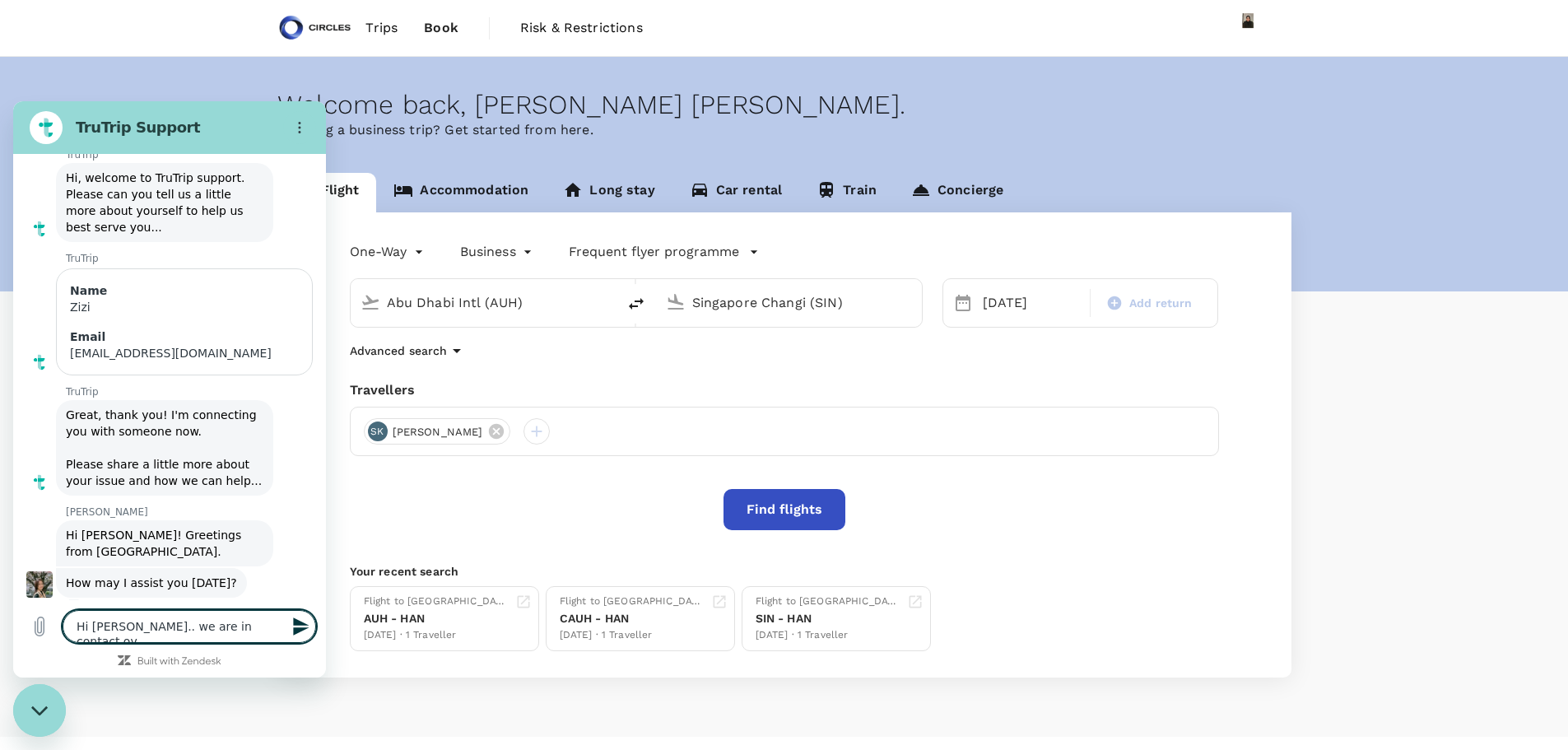
type textarea "Hi Jessica.. we are in contact ove"
type textarea "x"
type textarea "Hi Jessica.. we are in contact over"
type textarea "x"
type textarea "Hi Jessica.. we are in contact over"
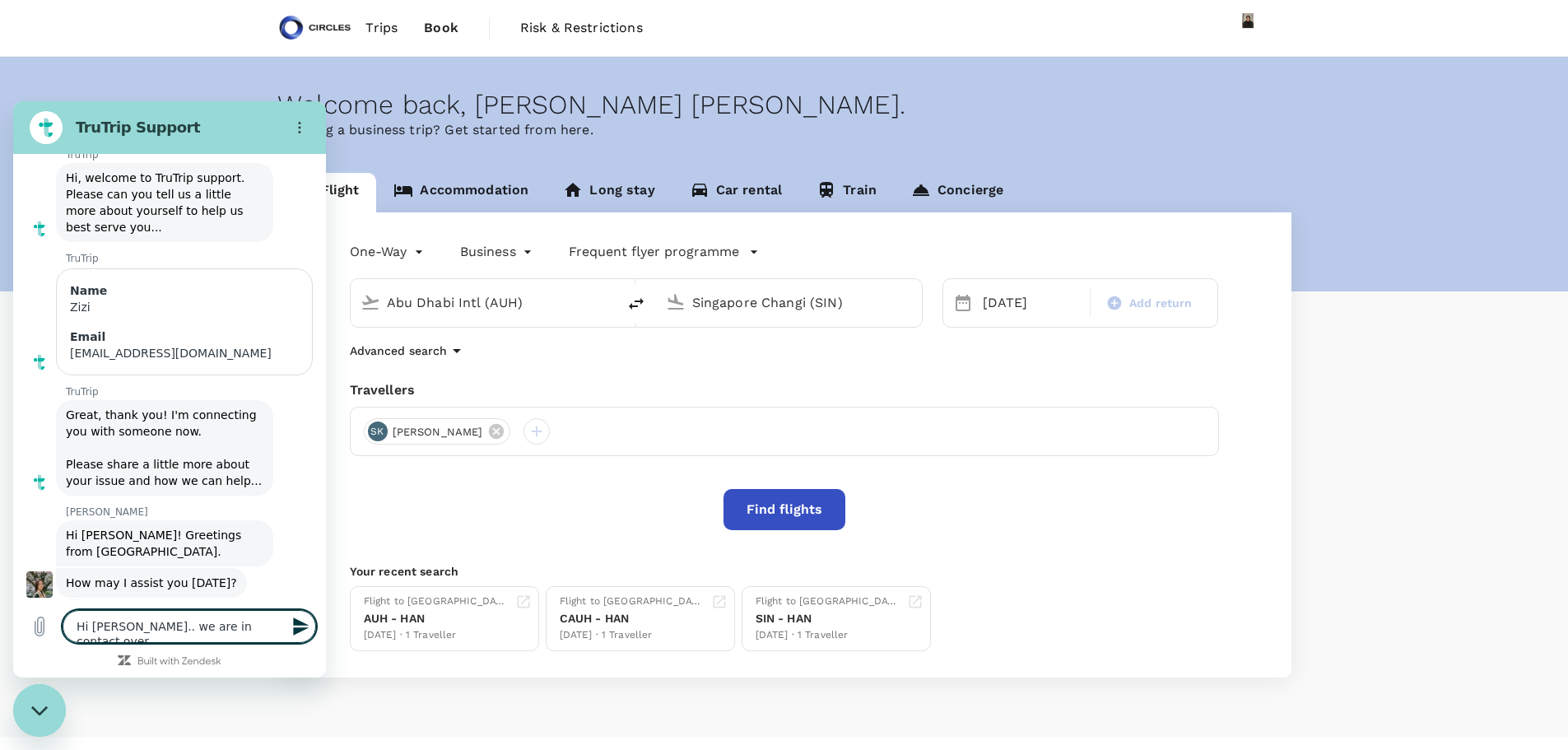
type textarea "x"
type textarea "Hi Jessica.. we are in contact over e"
type textarea "x"
type textarea "Hi Jessica.. we are in contact over em"
type textarea "x"
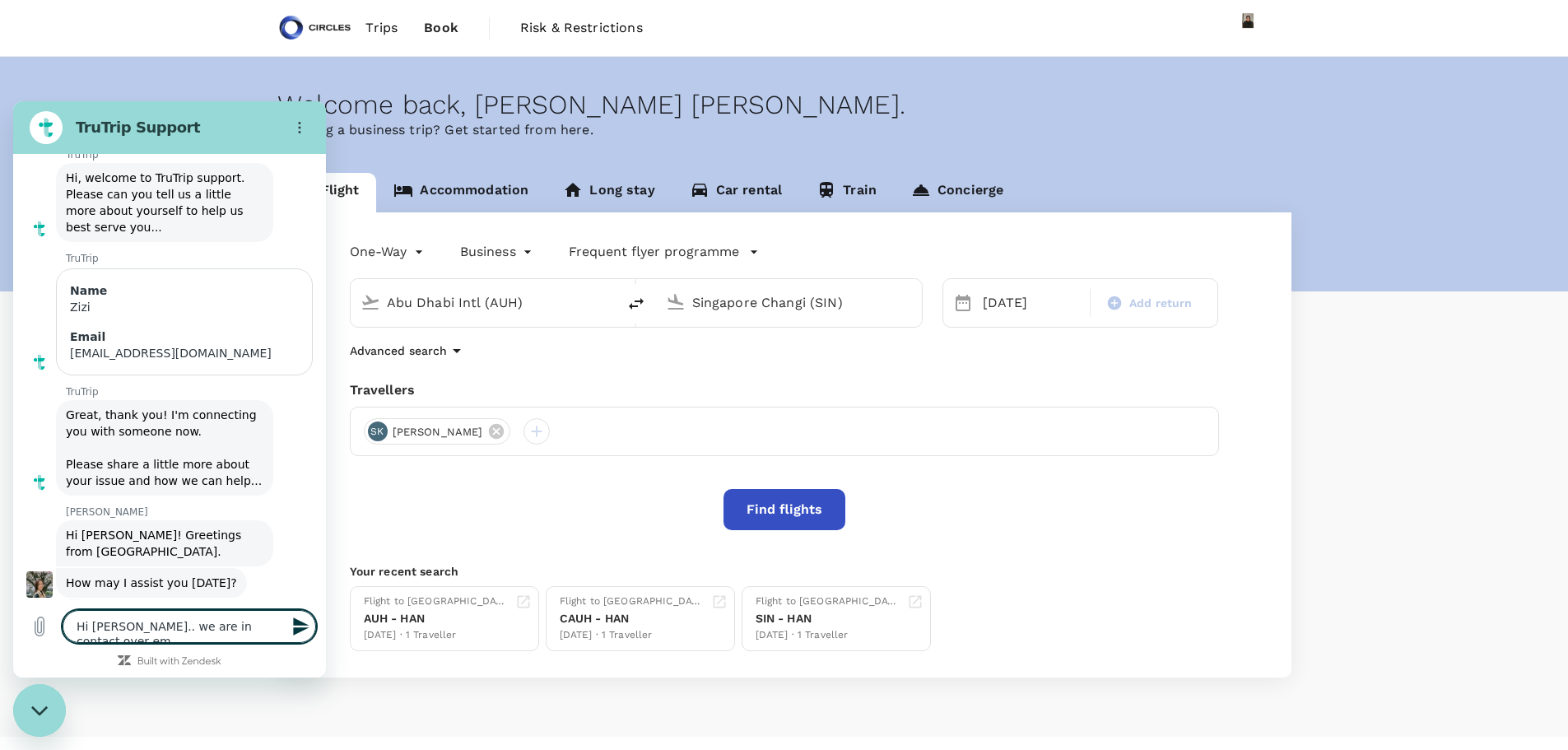
type textarea "Hi Jessica.. we are in contact over ema"
type textarea "x"
type textarea "Hi Jessica.. we are in contact over emai"
type textarea "x"
type textarea "Hi Jessica.. we are in contact over email"
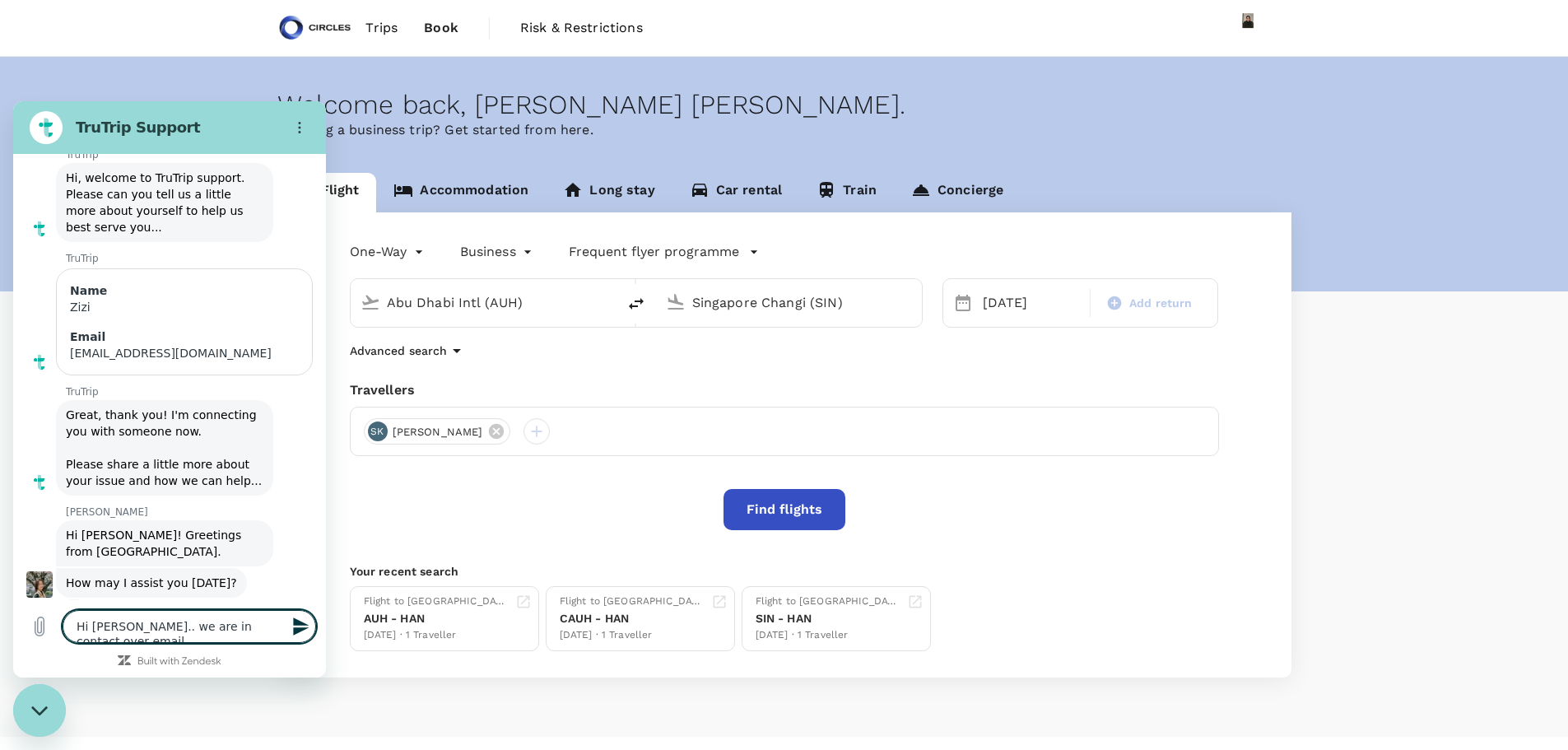
type textarea "x"
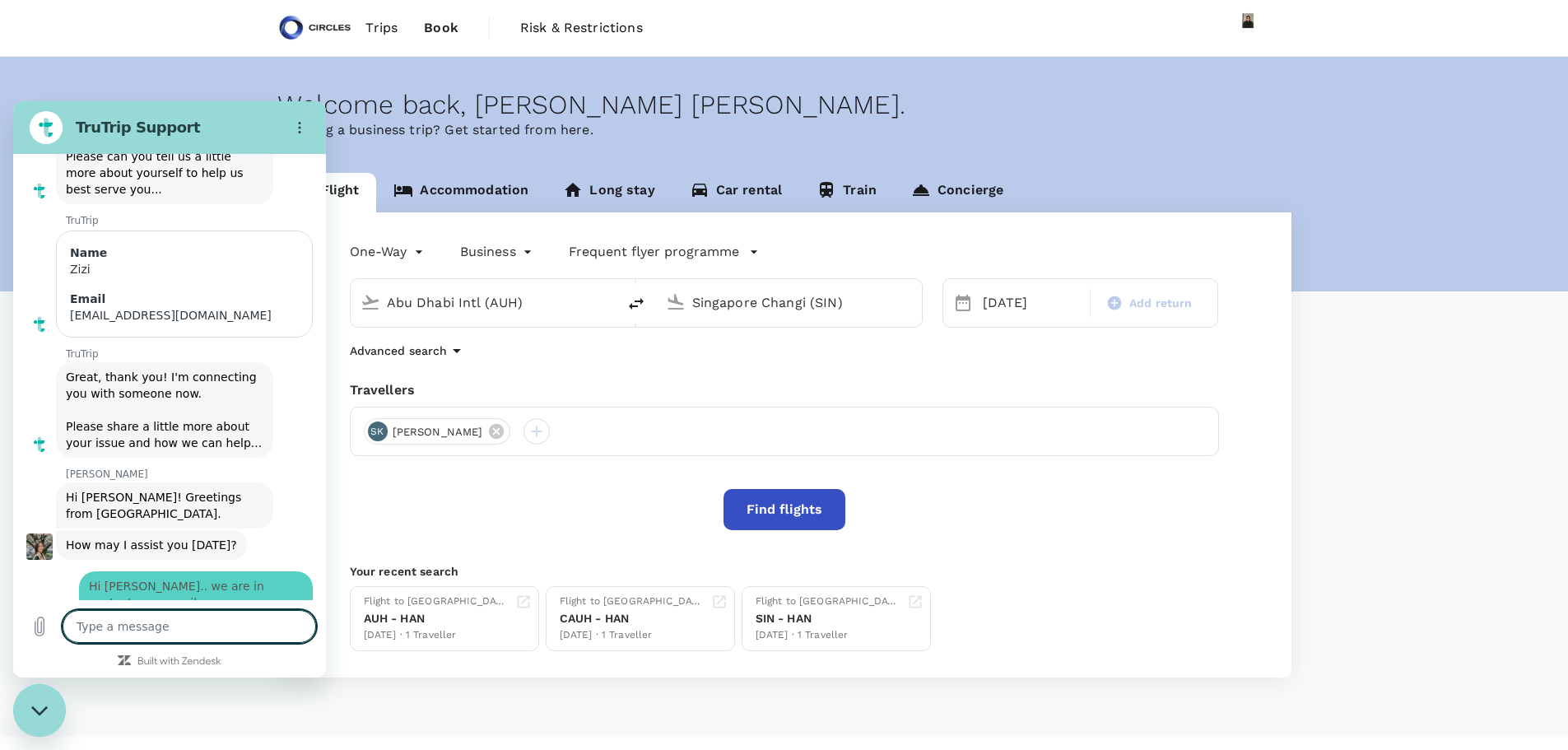
type textarea "i"
type textarea "x"
type textarea "i"
type textarea "x"
type textarea "i n"
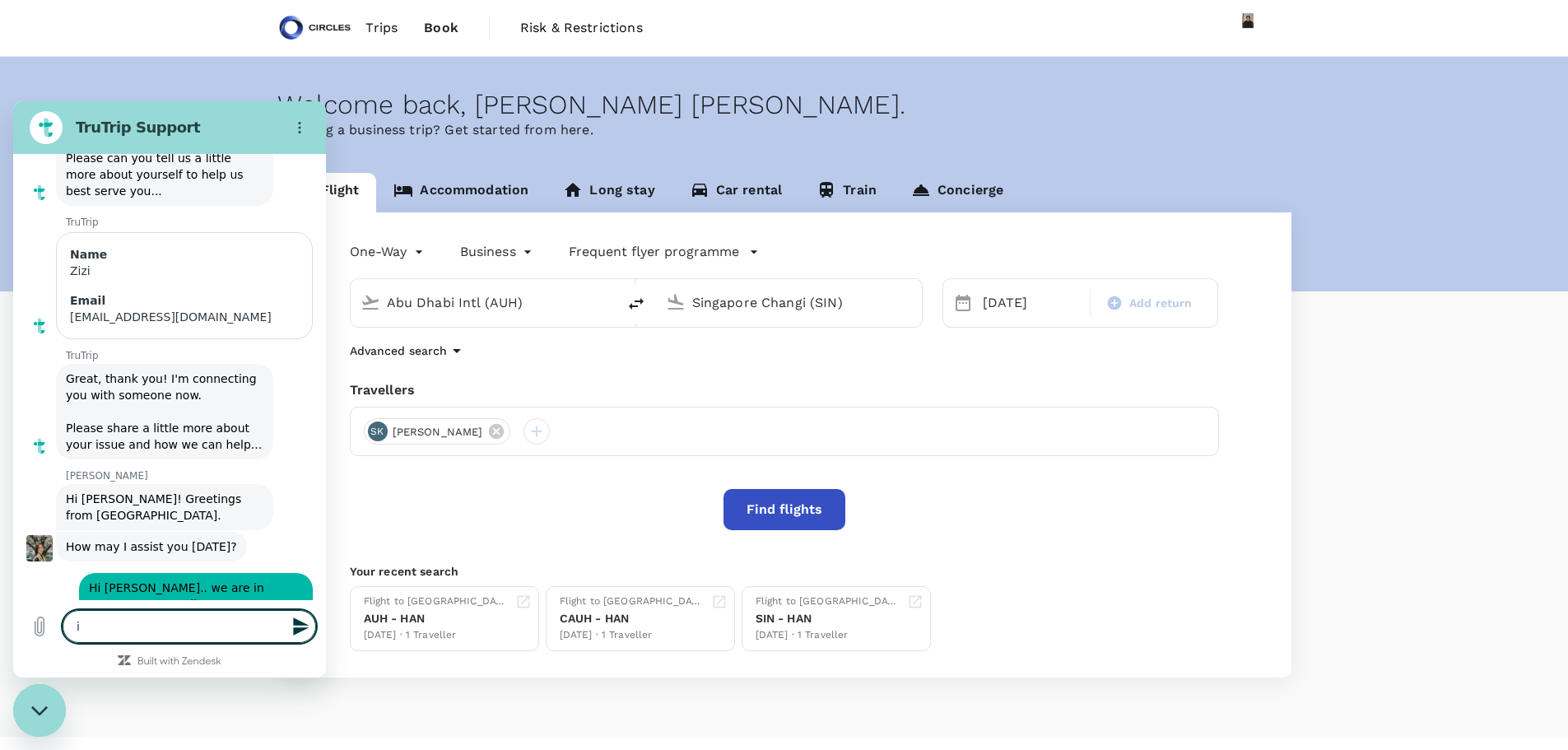
type textarea "x"
type textarea "i ne"
type textarea "x"
type textarea "i nee"
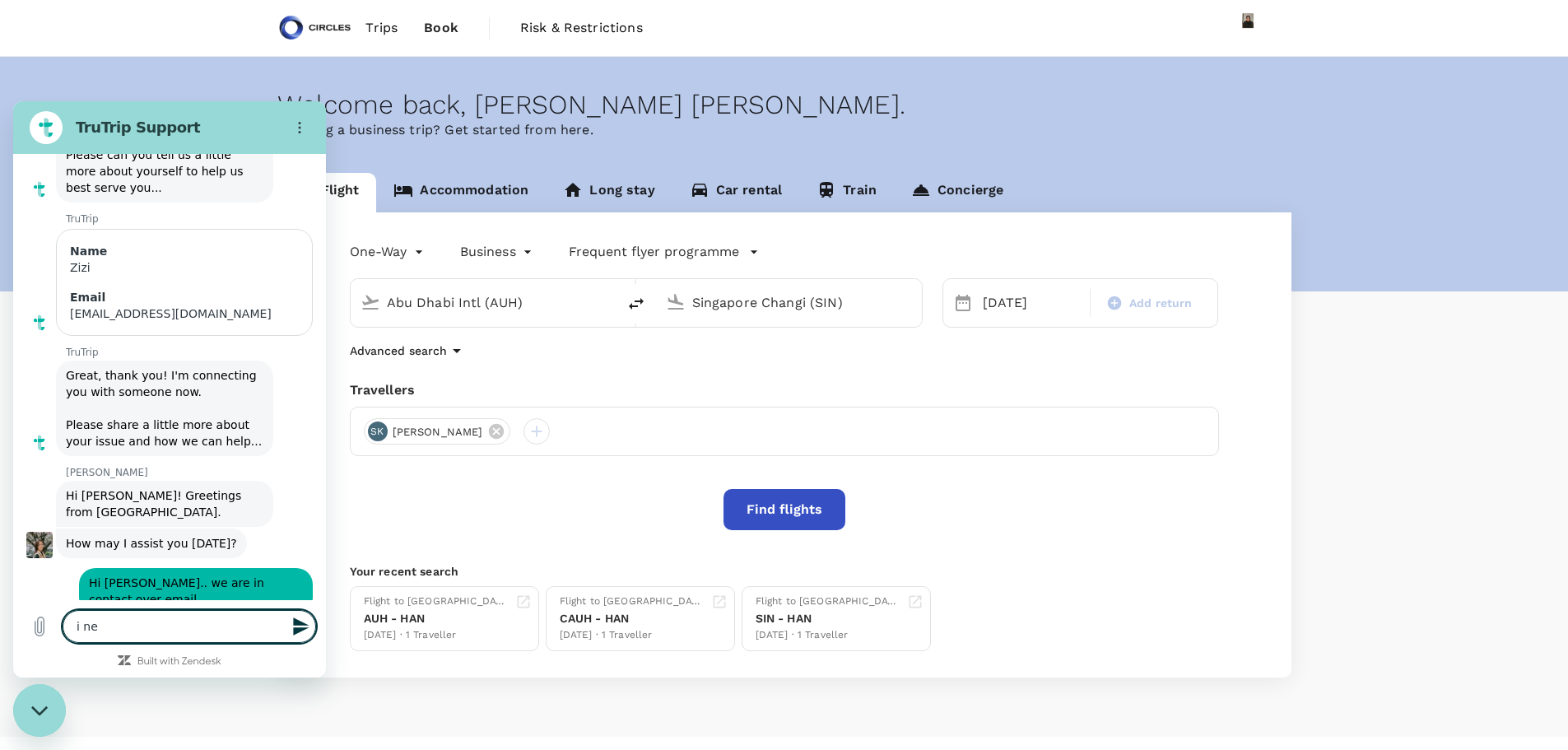
type textarea "x"
type textarea "i need"
type textarea "x"
type textarea "i need"
type textarea "x"
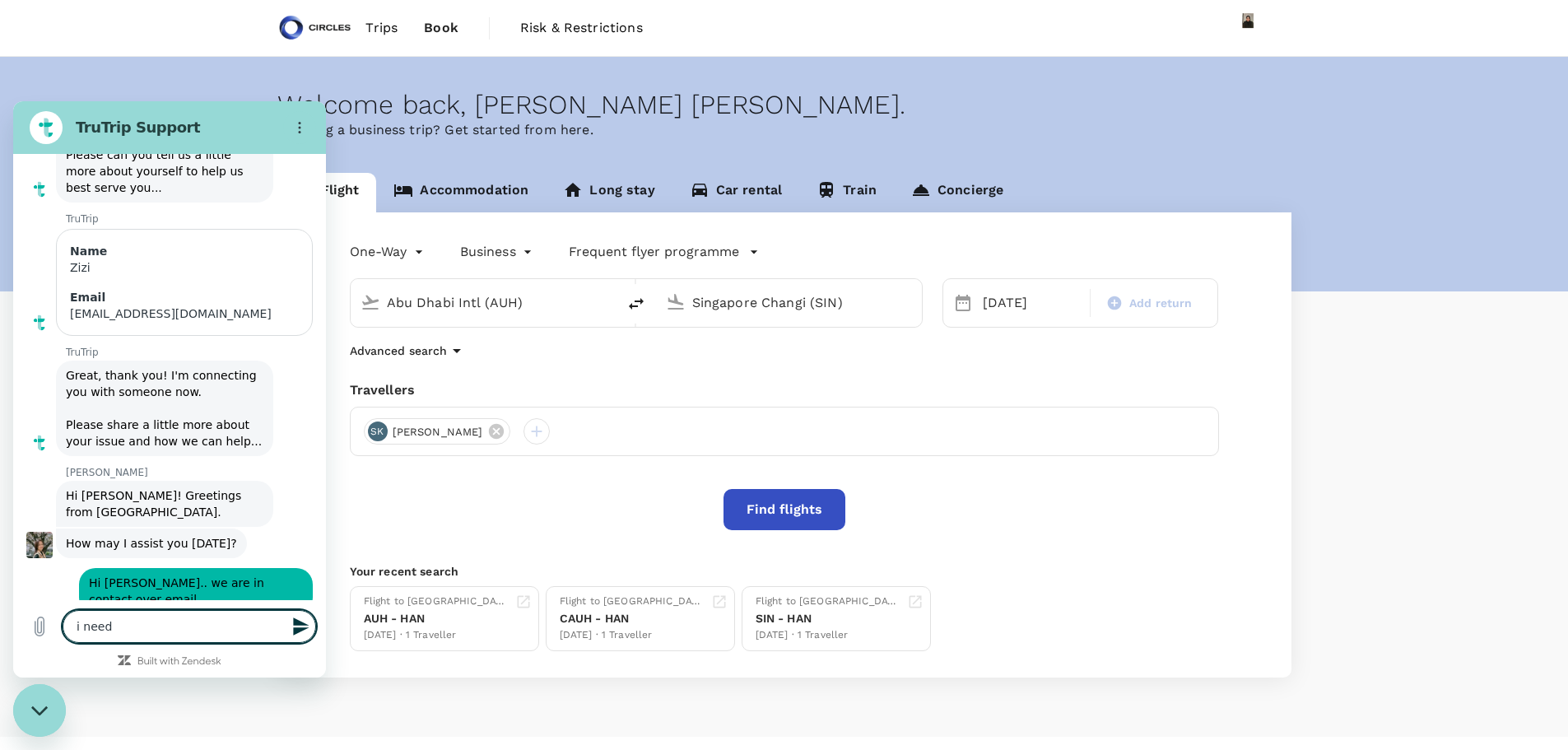
type textarea "i need t"
type textarea "x"
type textarea "i need to"
type textarea "x"
type textarea "i need to"
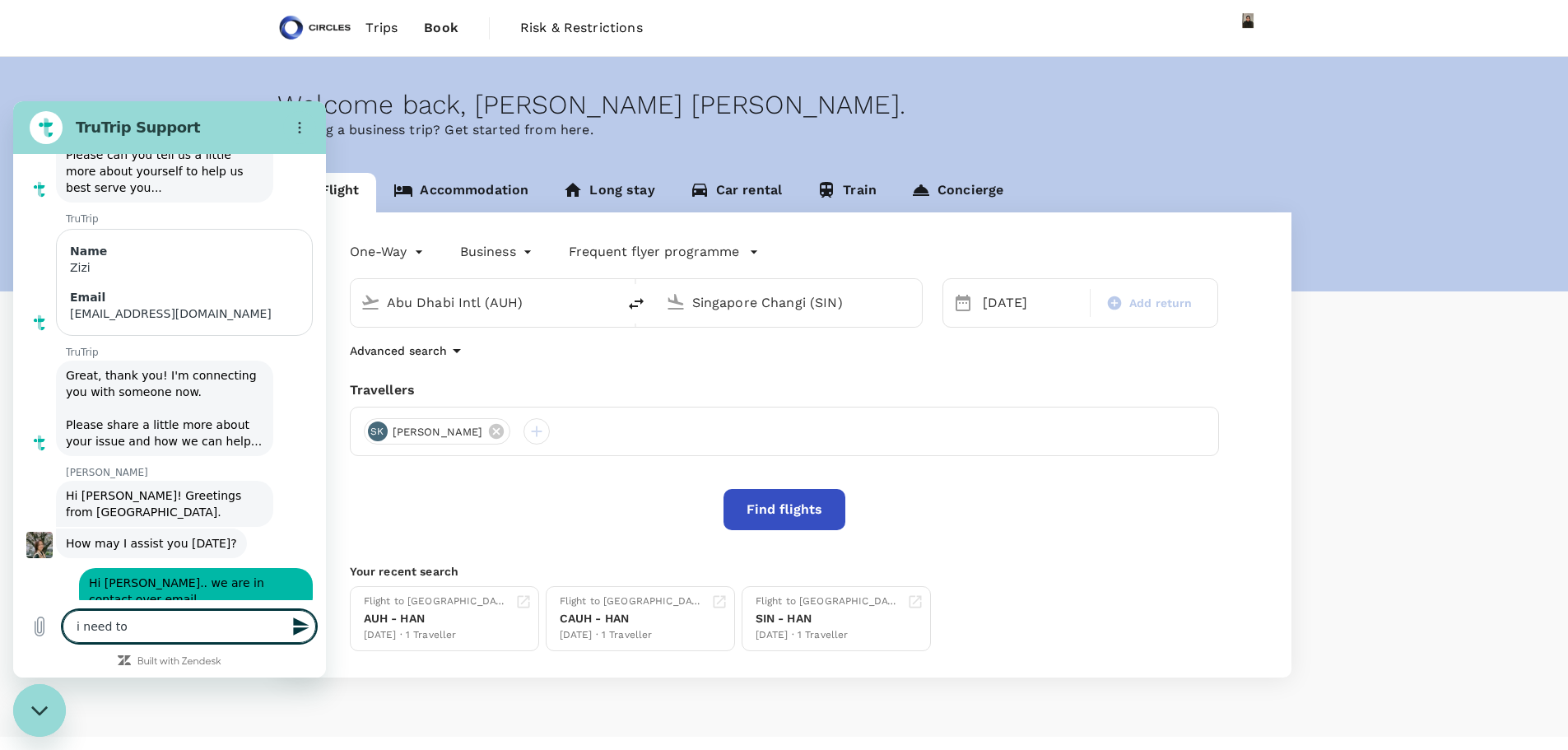
type textarea "x"
type textarea "i need to b"
type textarea "x"
type textarea "i need to bo"
type textarea "x"
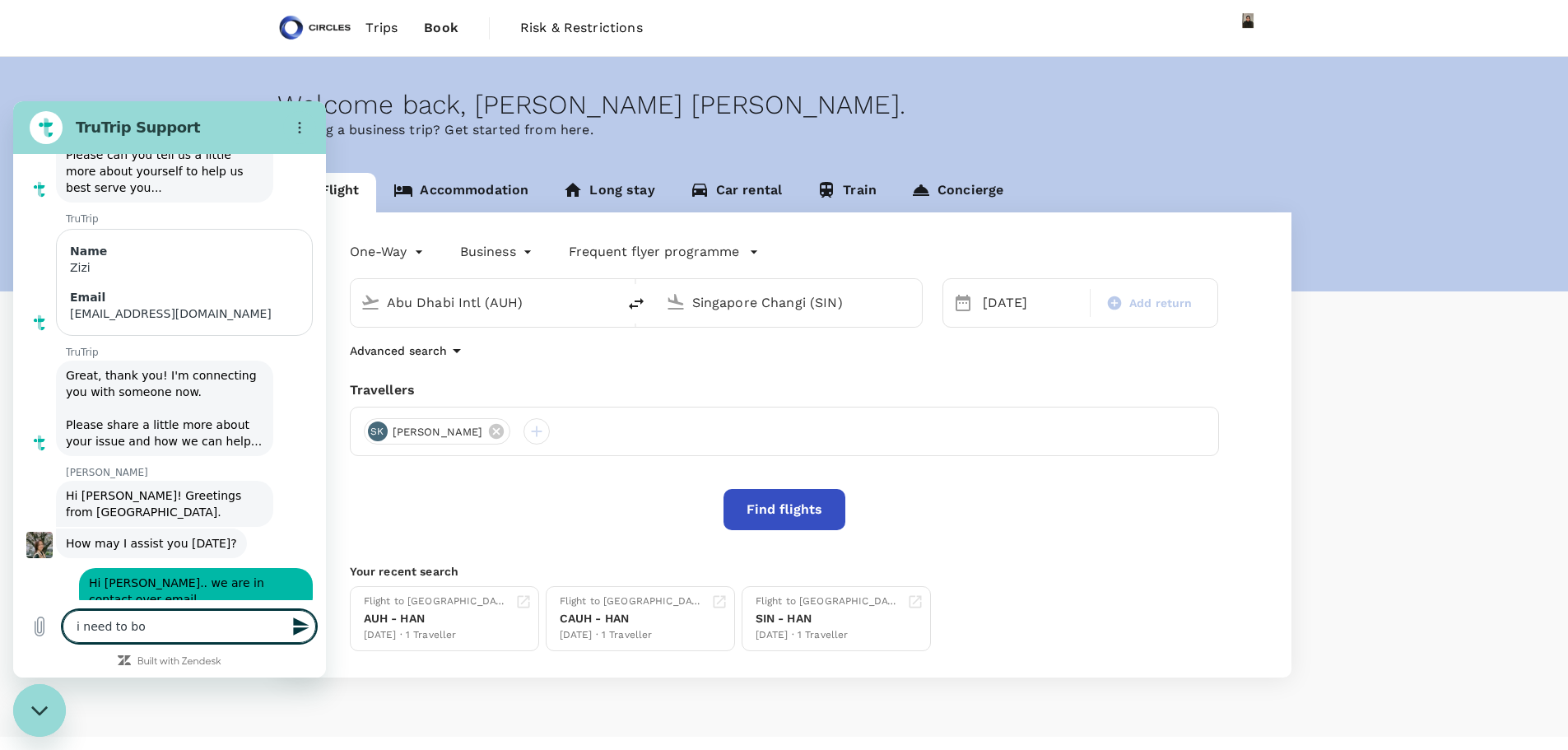
type textarea "i need to boo"
type textarea "x"
type textarea "i need to book"
type textarea "x"
type textarea "i need to book"
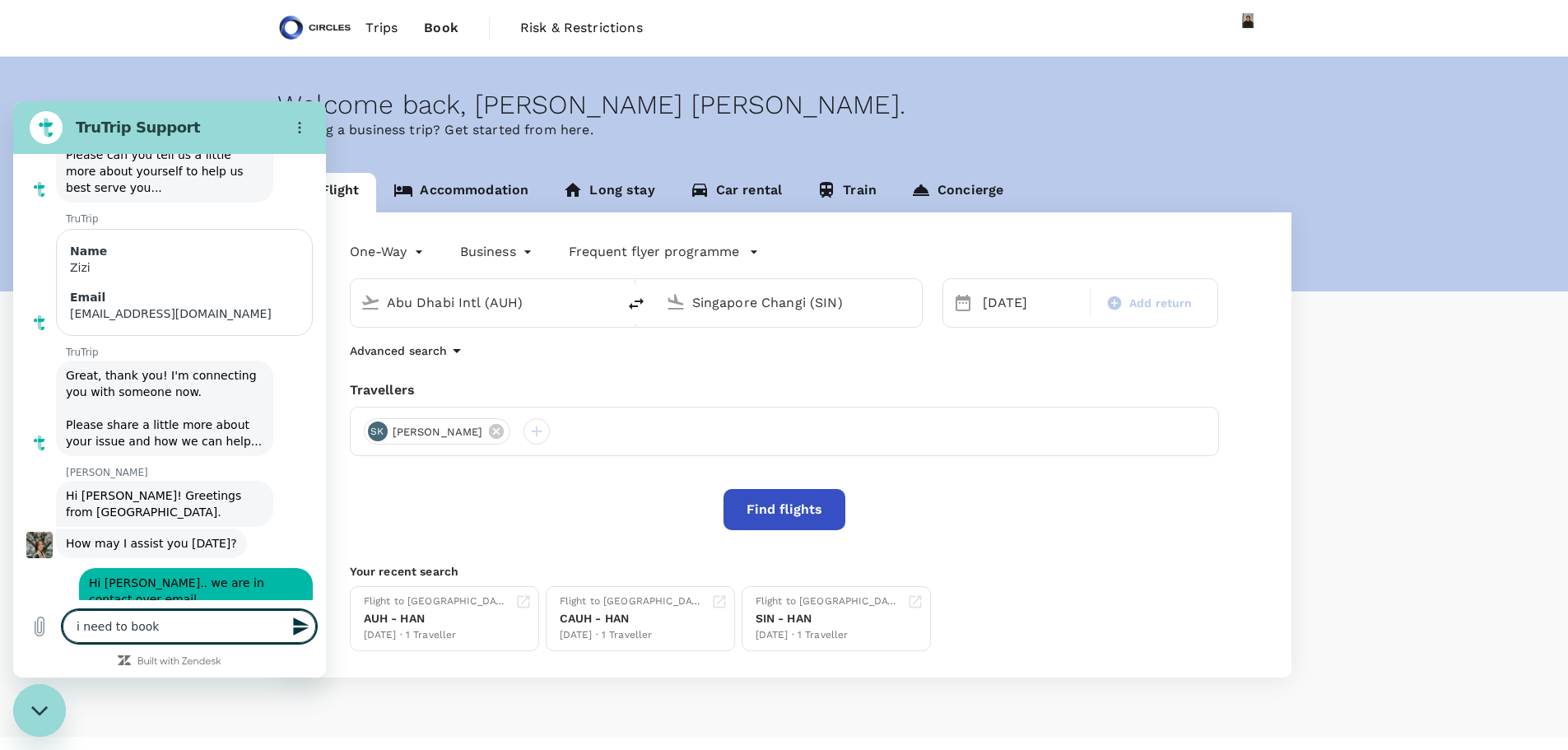
type textarea "x"
type textarea "i need to book a"
type textarea "x"
type textarea "i need to book an"
type textarea "x"
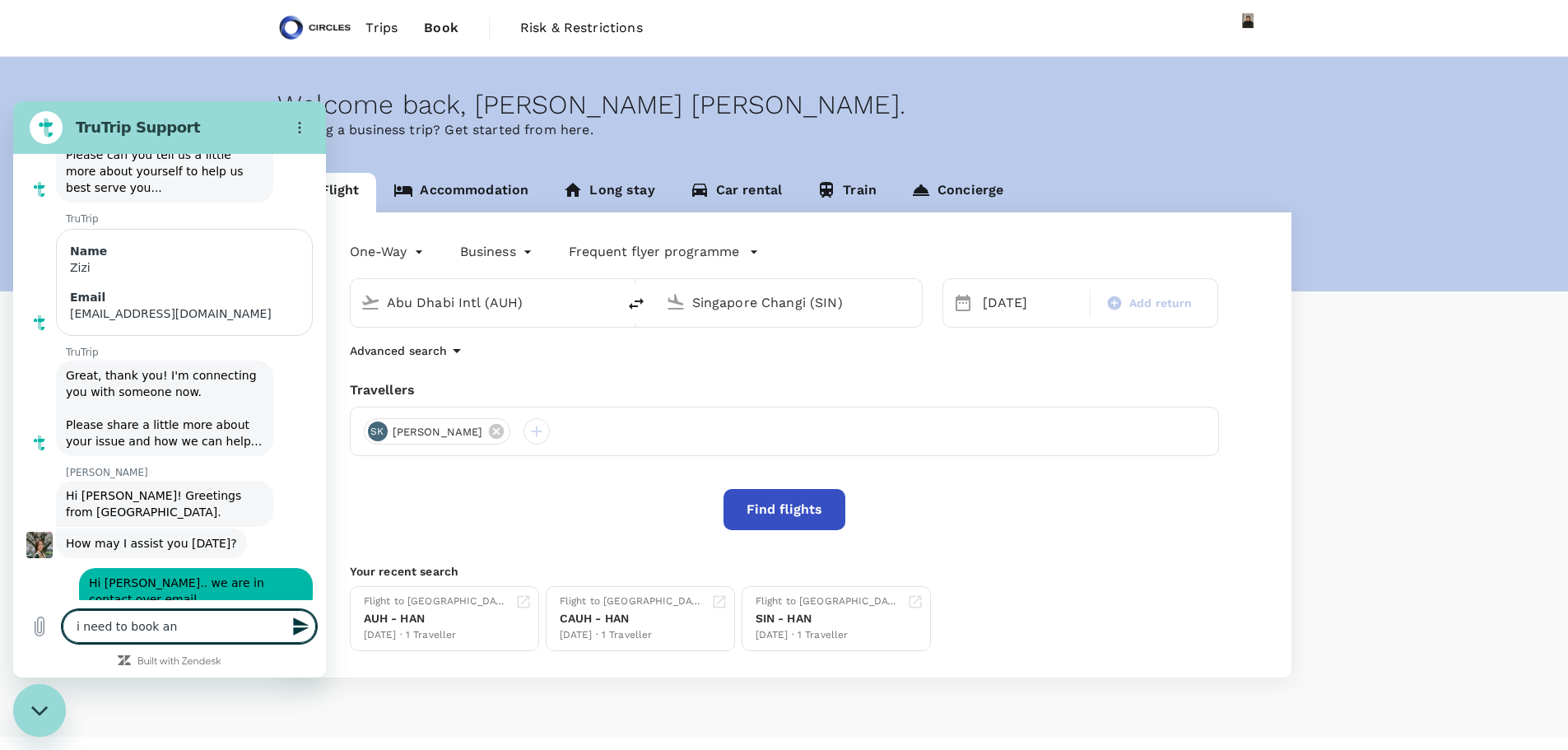
type textarea "i need to book and"
type textarea "x"
type textarea "i need to book and"
type textarea "x"
type textarea "i need to book and i"
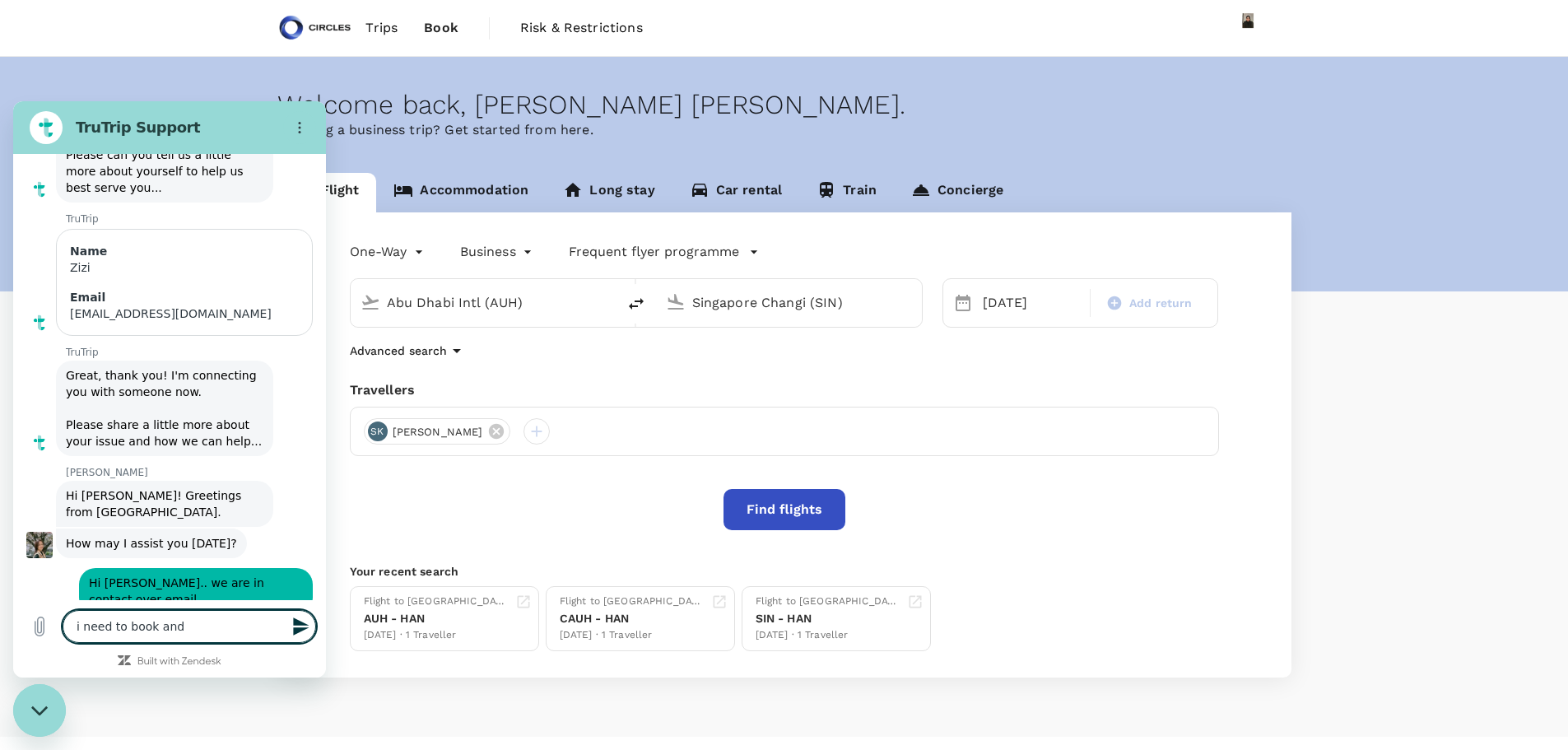
type textarea "x"
type textarea "i need to book and is"
type textarea "x"
type textarea "i need to book and iss"
type textarea "x"
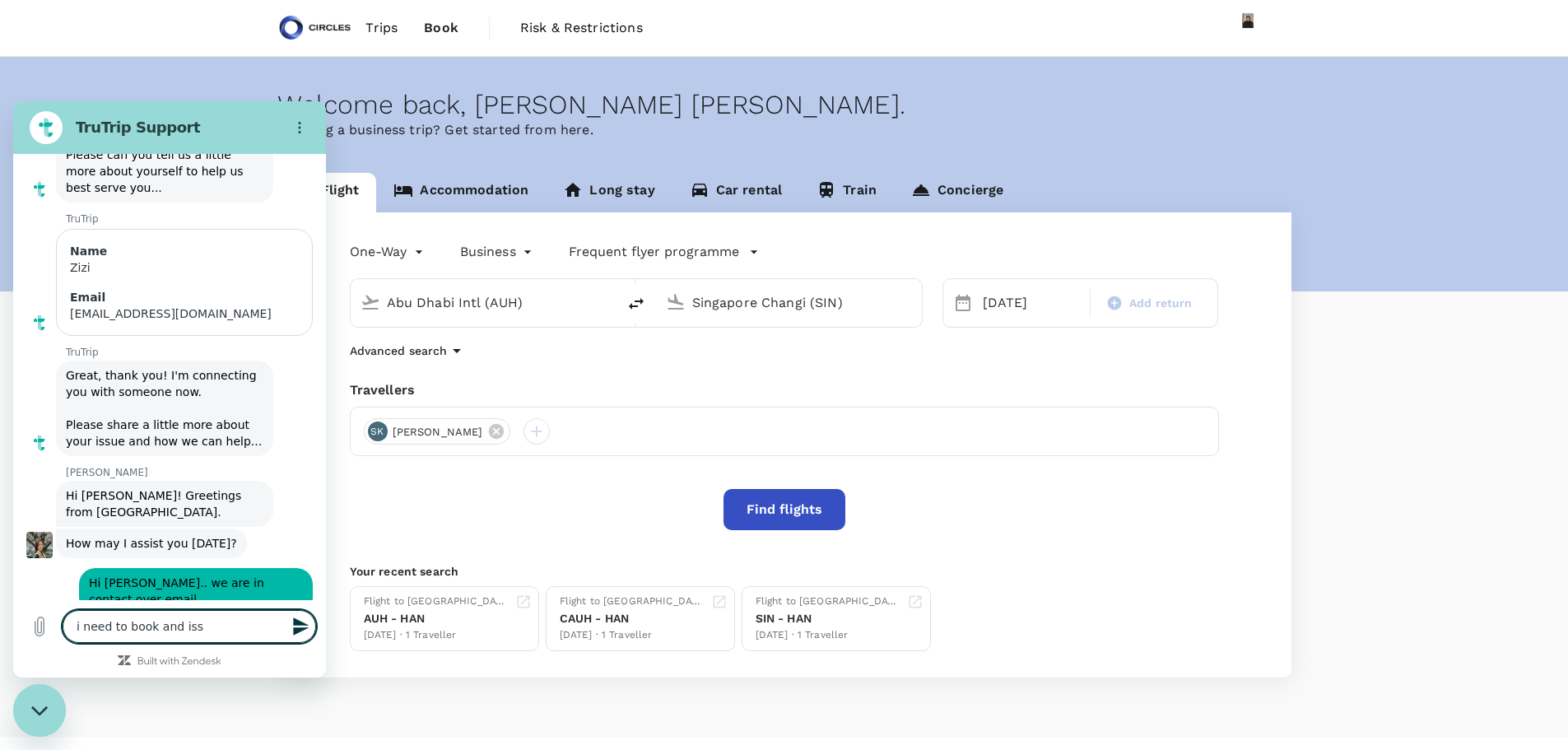
type textarea "i need to book and issu"
type textarea "x"
type textarea "i need to book and issue"
type textarea "x"
type textarea "i need to book and issue"
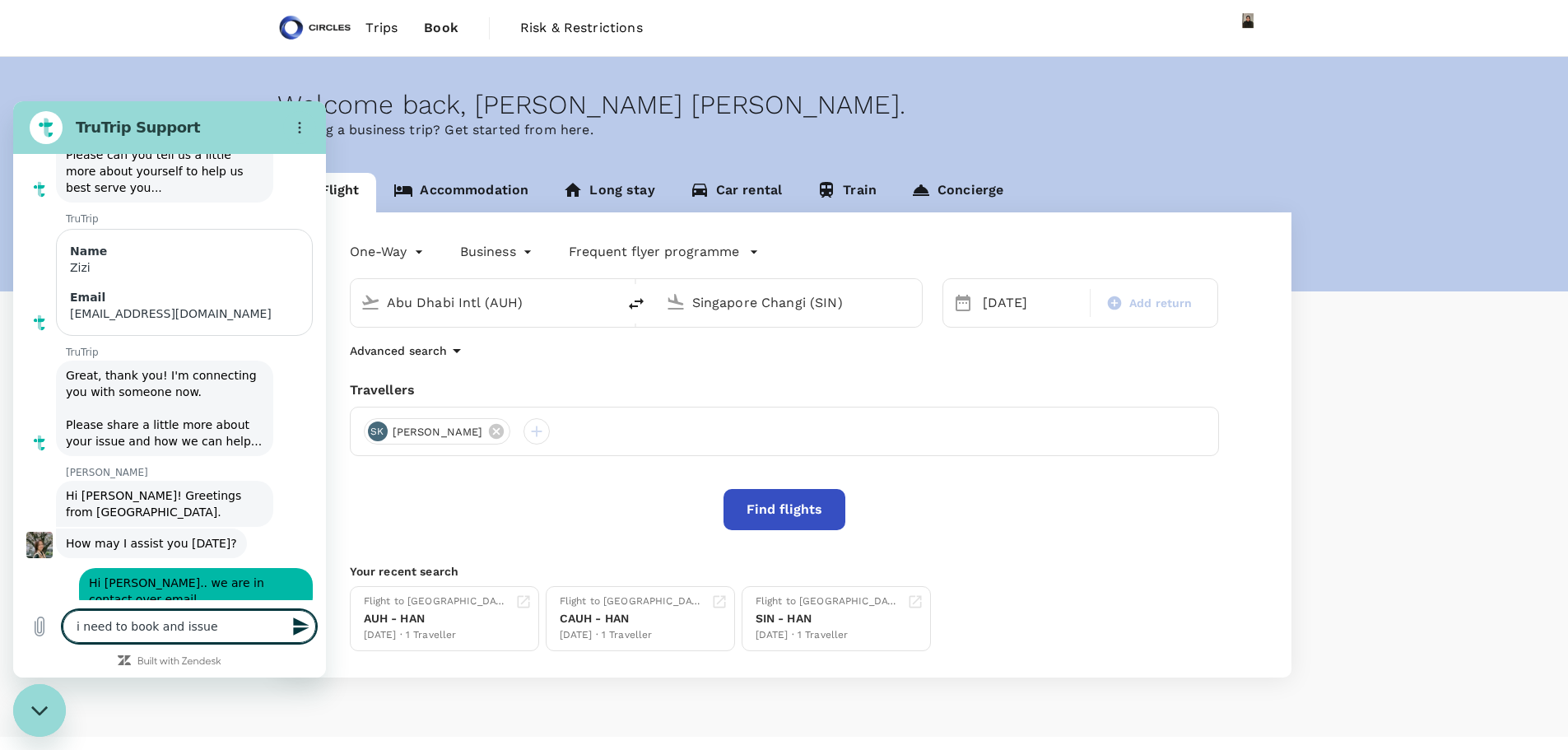
type textarea "x"
type textarea "i need to book and issue S"
type textarea "x"
type textarea "i need to book and issue Sa"
type textarea "x"
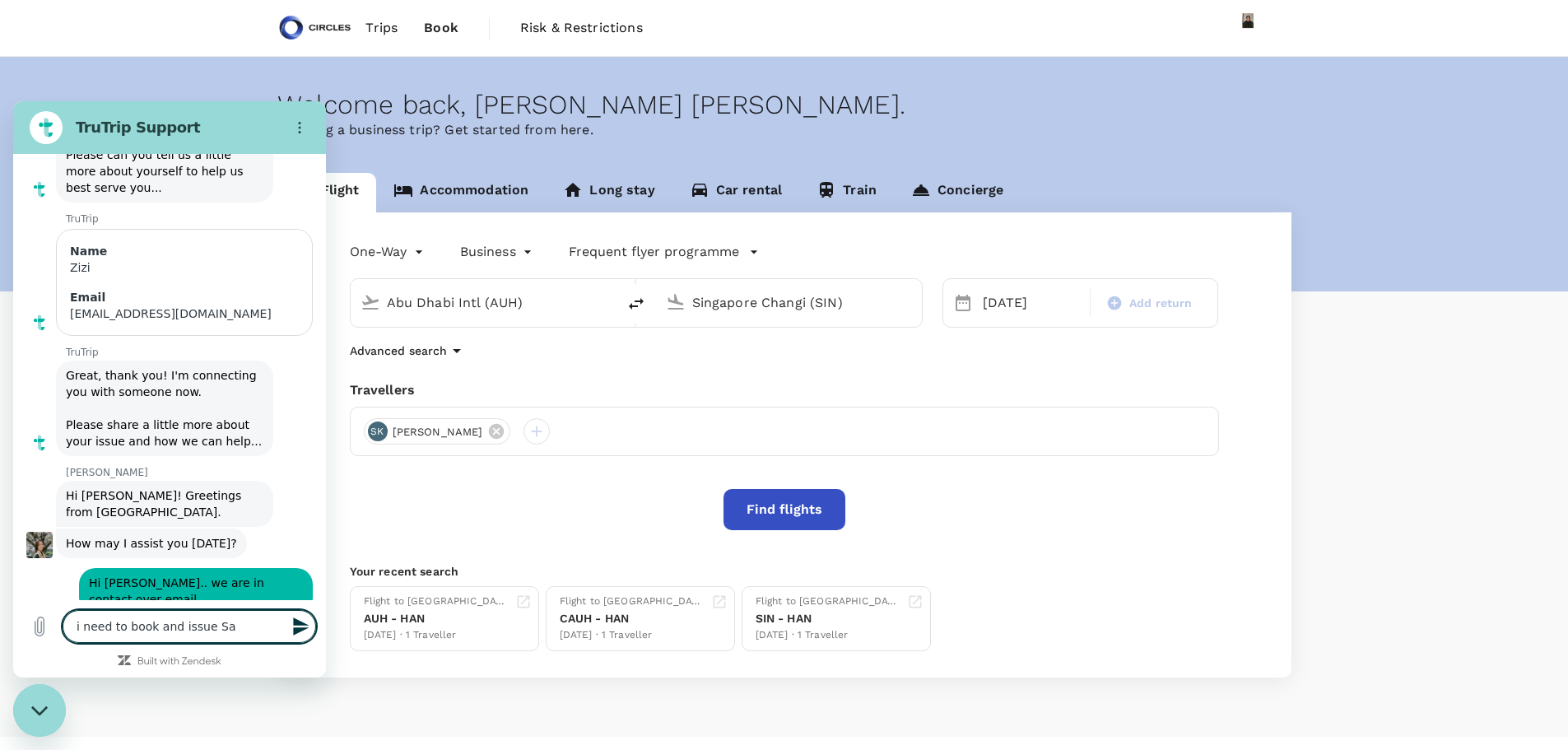
type textarea "i need to book and issue San"
type textarea "x"
type textarea "i need to book and issue Sanj"
type textarea "x"
type textarea "i need to book and issue Sanja"
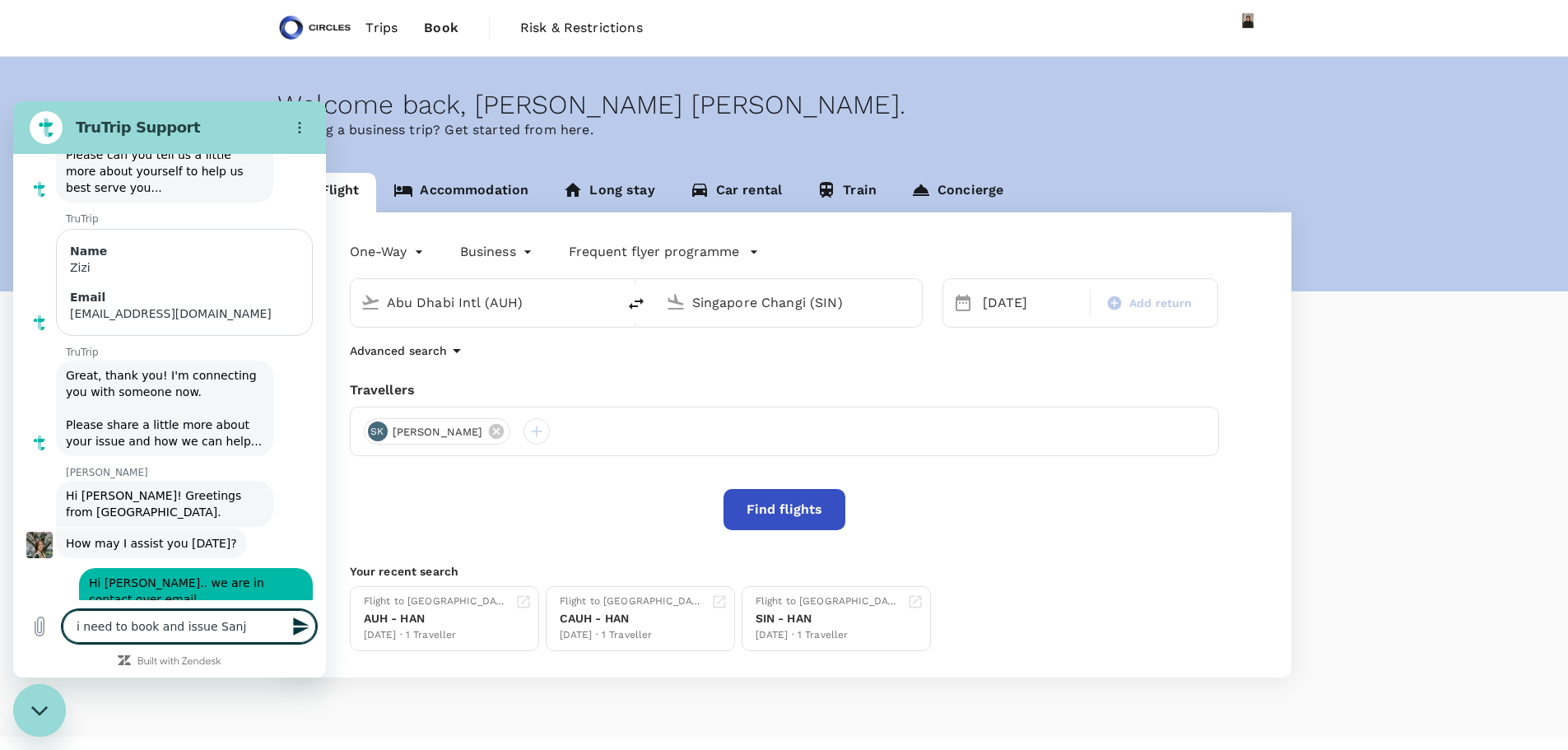
type textarea "x"
type textarea "i need to book and issue Sanjay"
type textarea "x"
type textarea "i need to book and issue Sanjay'"
type textarea "x"
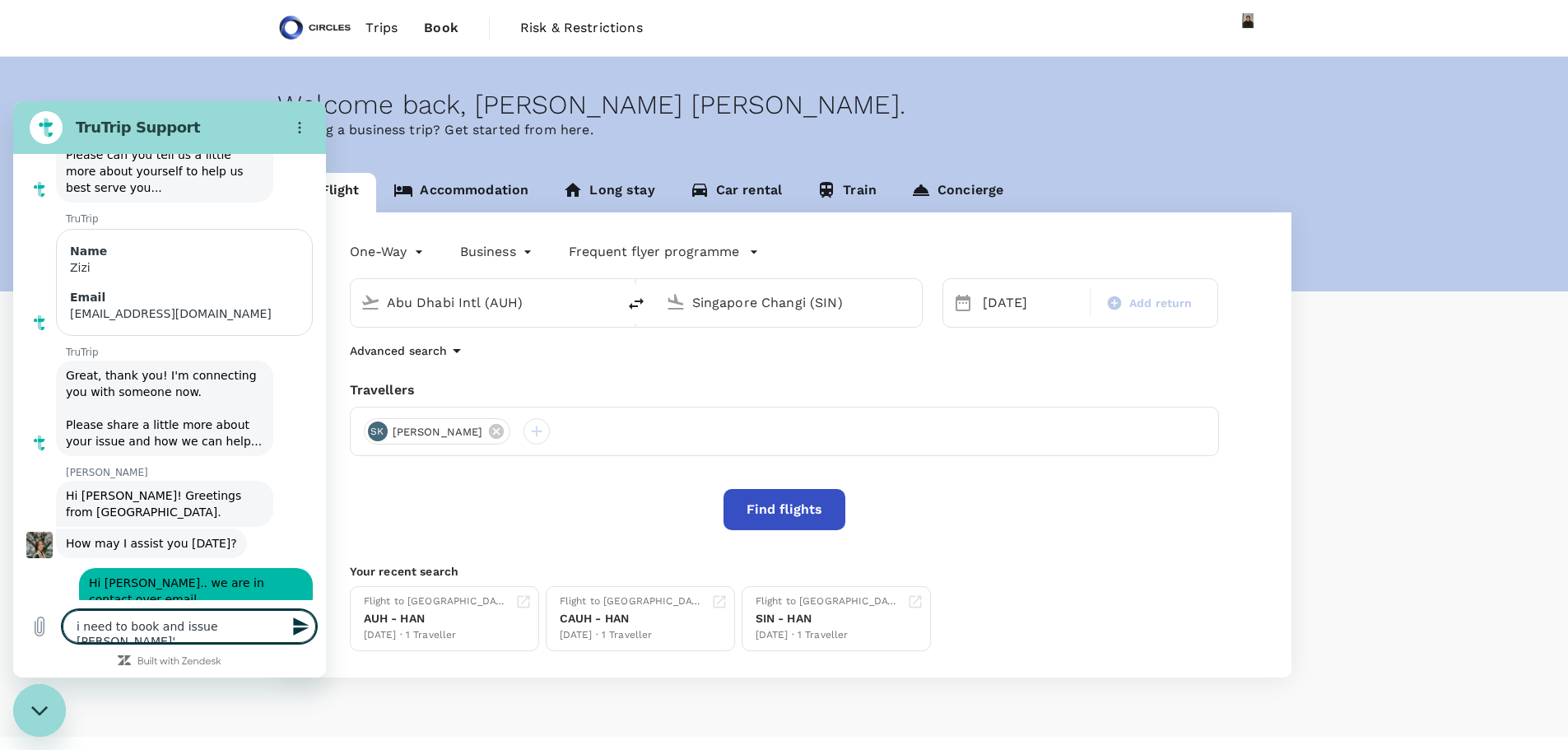
type textarea "i need to book and issue Sanjay's"
type textarea "x"
type textarea "i need to book and issue Sanjay's"
type textarea "x"
type textarea "i need to book and issue Sanjay's K"
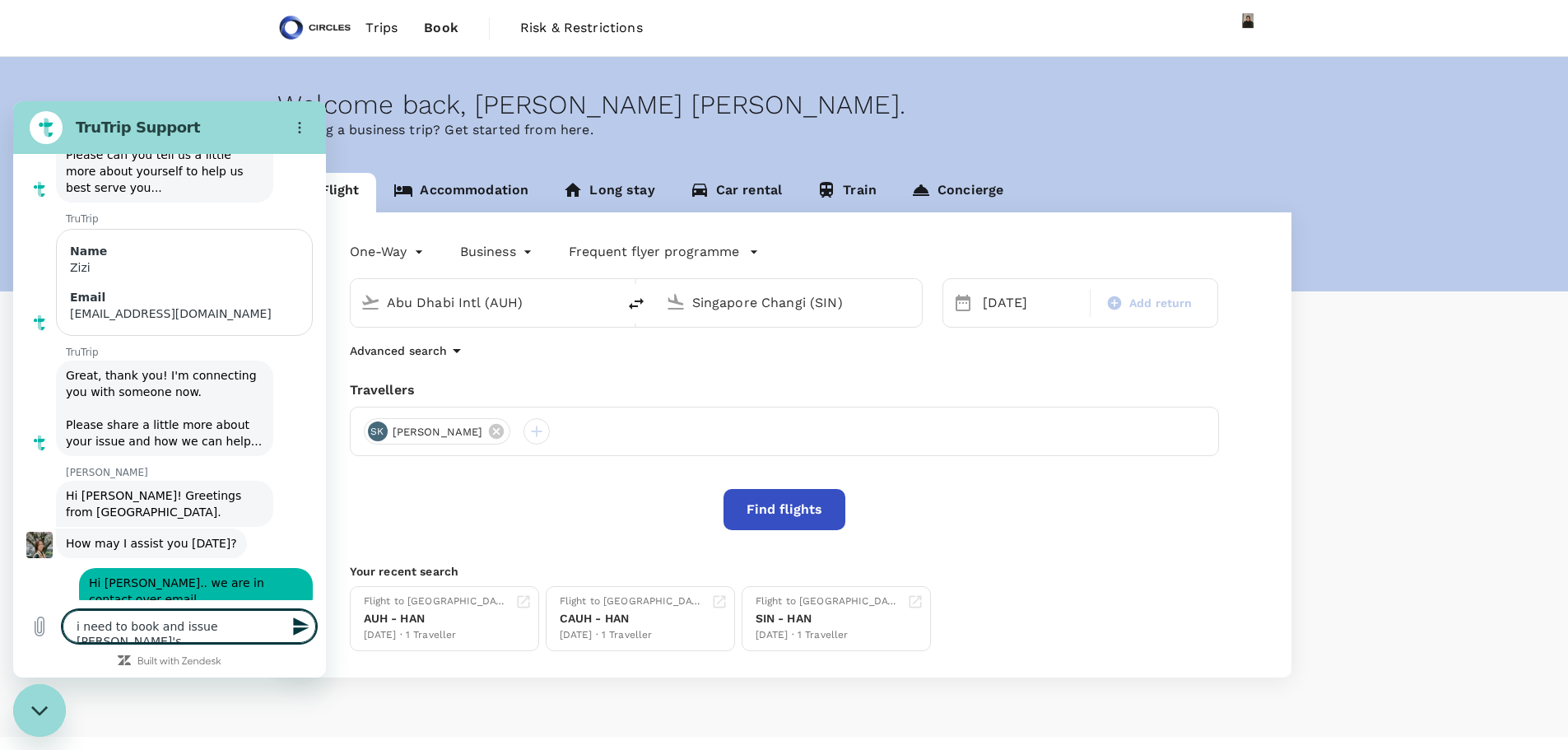
type textarea "x"
type textarea "i need to book and issue Sanjay's Ka"
type textarea "x"
type textarea "i need to book and issue Sanjay's Kau"
type textarea "x"
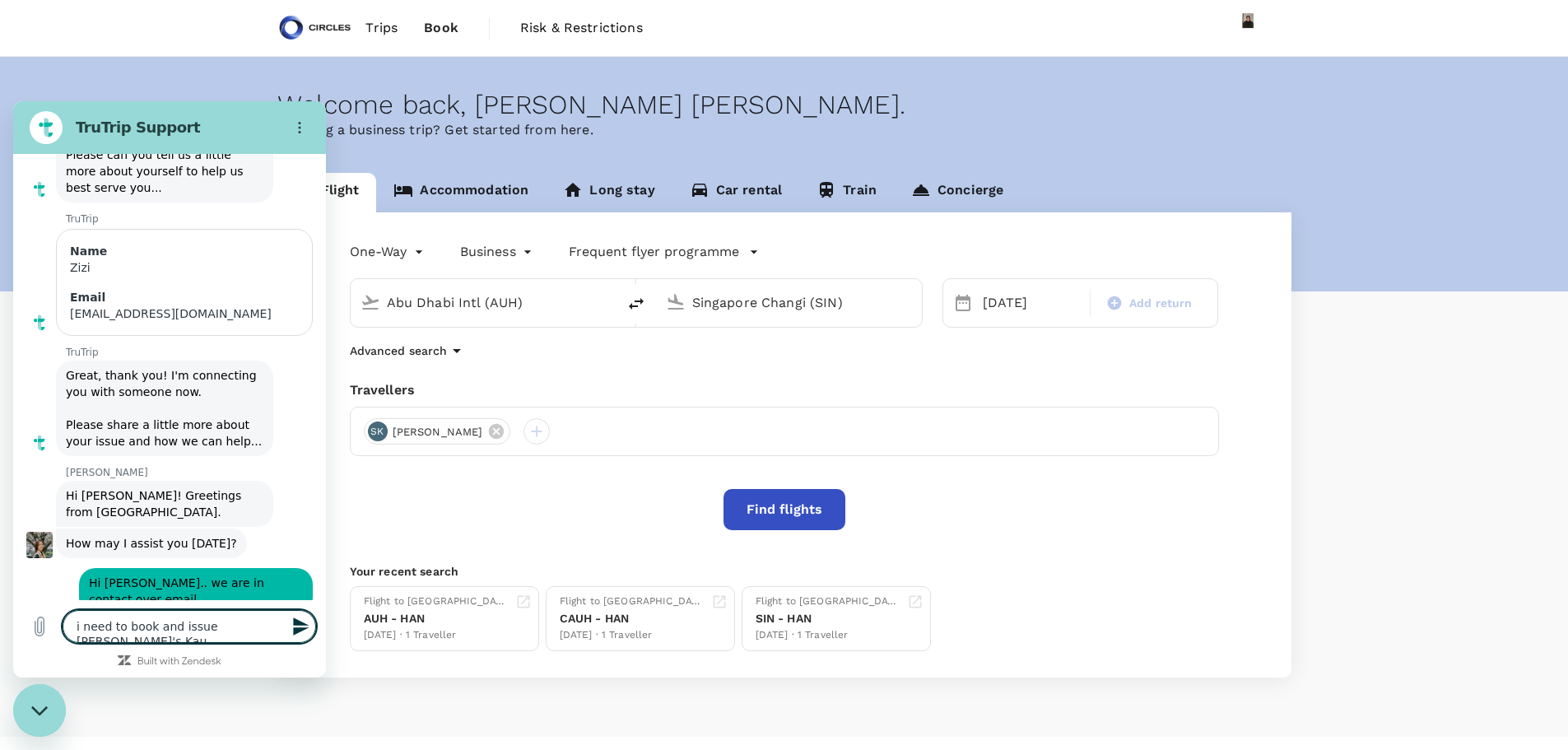
type textarea "i need to book and issue Sanjay's Ka"
type textarea "x"
type textarea "i need to book and issue Sanjay's K"
type textarea "x"
type textarea "i need to book and issue Sanjay's"
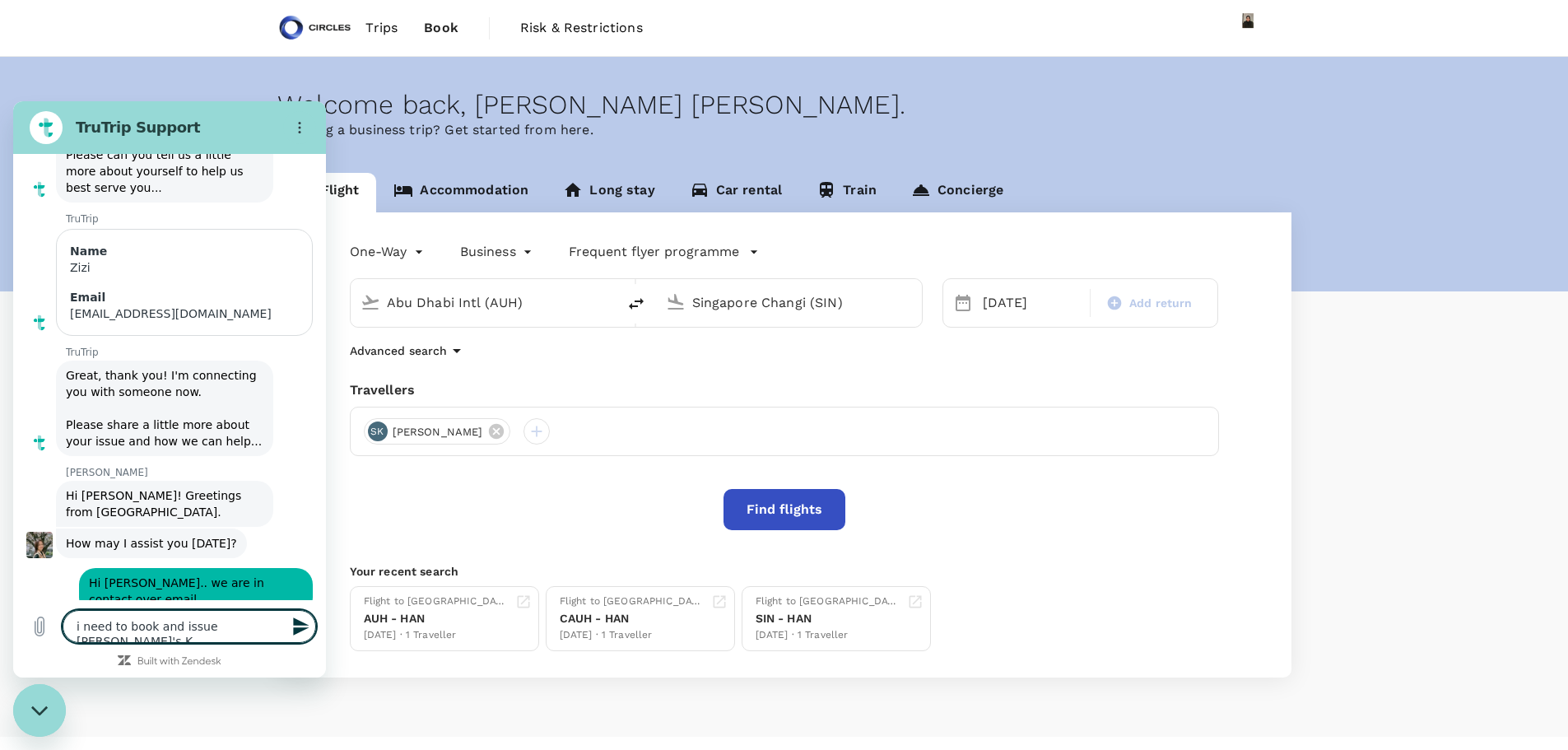
type textarea "x"
type textarea "i need to book and issue Sanjay's"
type textarea "x"
type textarea "i need to book and issue Sanjay'"
type textarea "x"
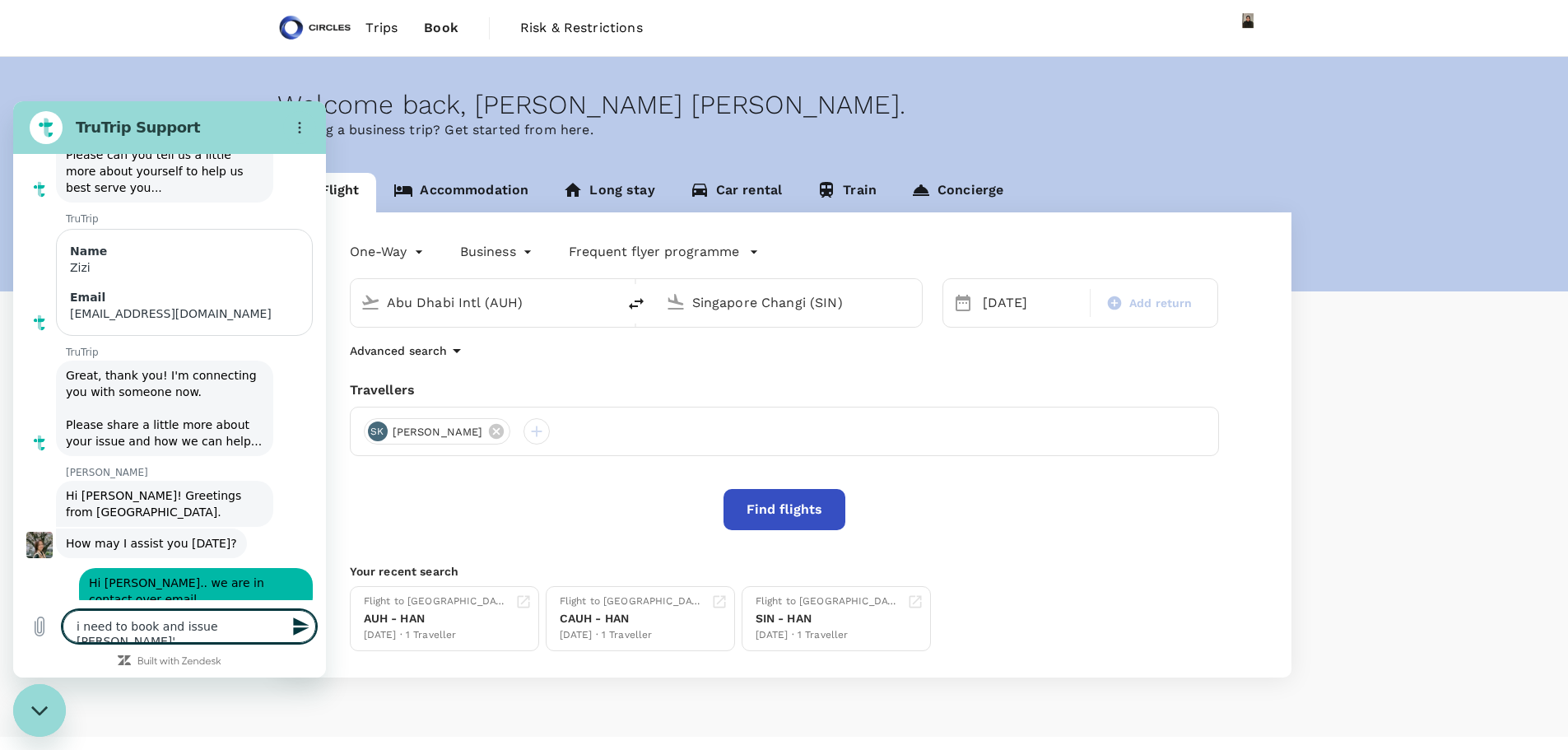
type textarea "i need to book and issue Sanjay"
type textarea "x"
type textarea "i need to book and issue Sanjay"
type textarea "x"
type textarea "i need to book and issue Sanjay K"
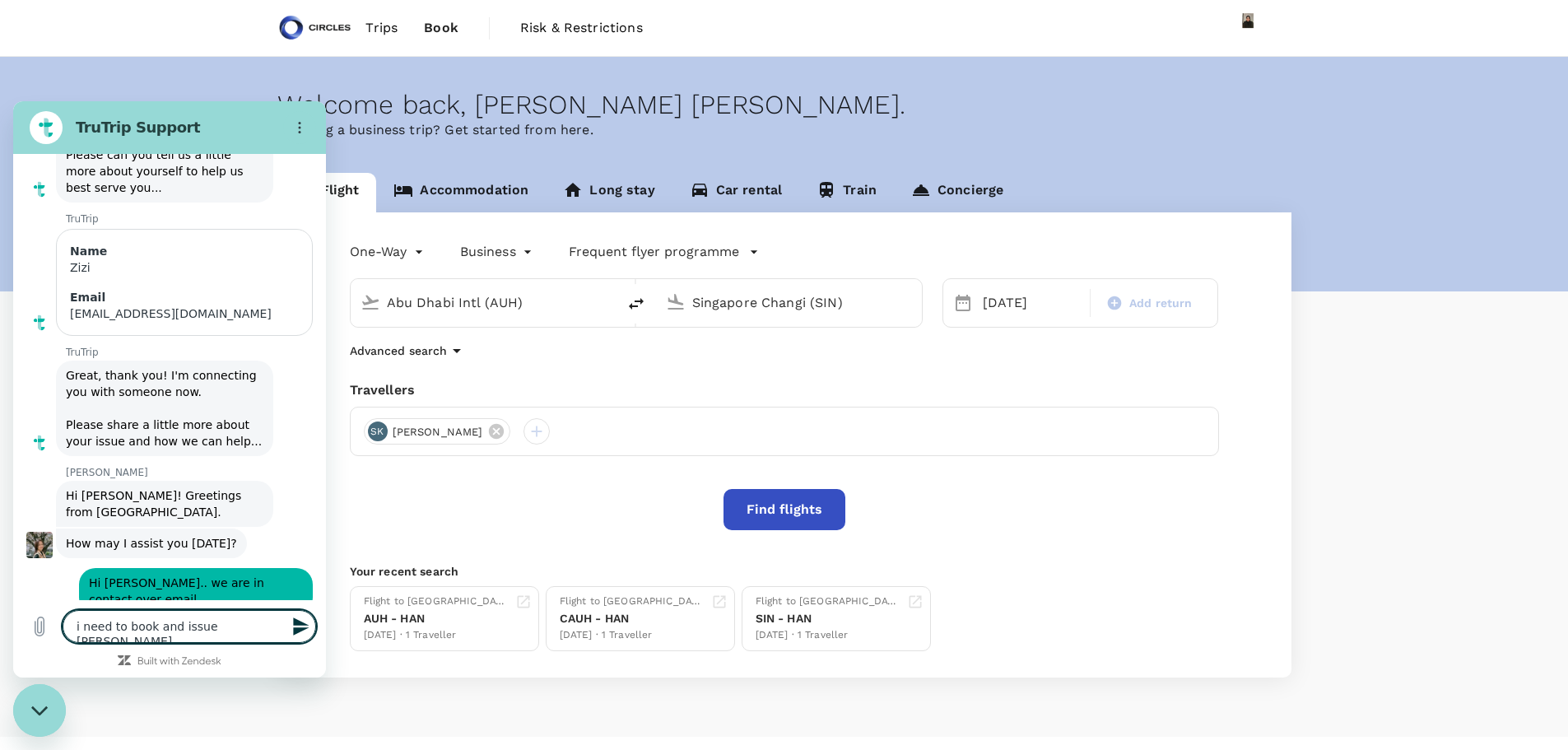
type textarea "x"
type textarea "i need to book and issue Sanjay Ka"
type textarea "x"
type textarea "i need to book and issue Sanjay Kau"
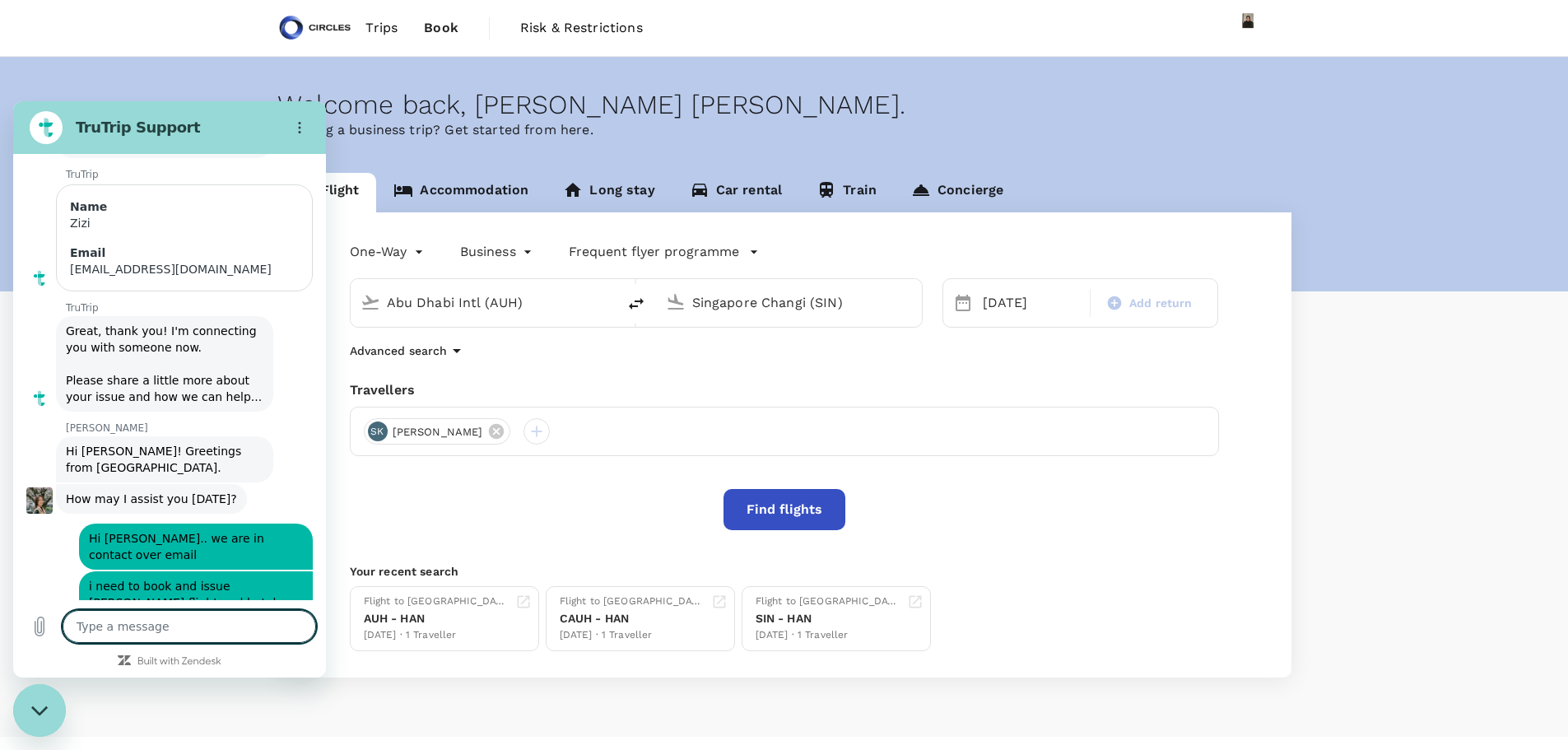
scroll to position [176, 0]
paste textarea "HOTEL: Sofitel Abu Dhabi Date Airline Flight No Operated By Cabin Depart from A…"
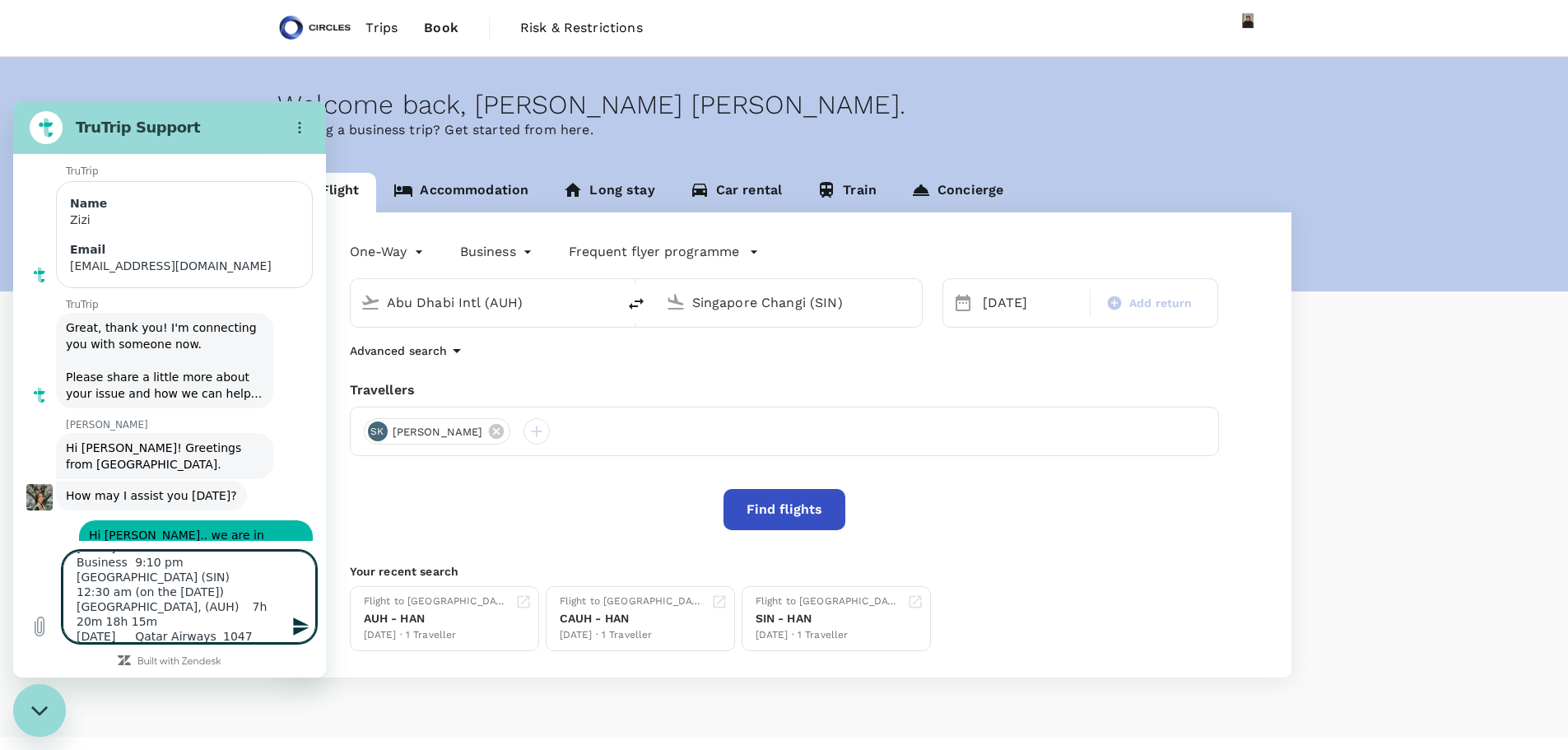
scroll to position [0, 0]
drag, startPoint x: 220, startPoint y: 618, endPoint x: 22, endPoint y: 526, distance: 218.3
click at [22, 526] on div "This chat is recorded using a cloud service and is subject to the terms of our …" at bounding box center [169, 415] width 313 height 523
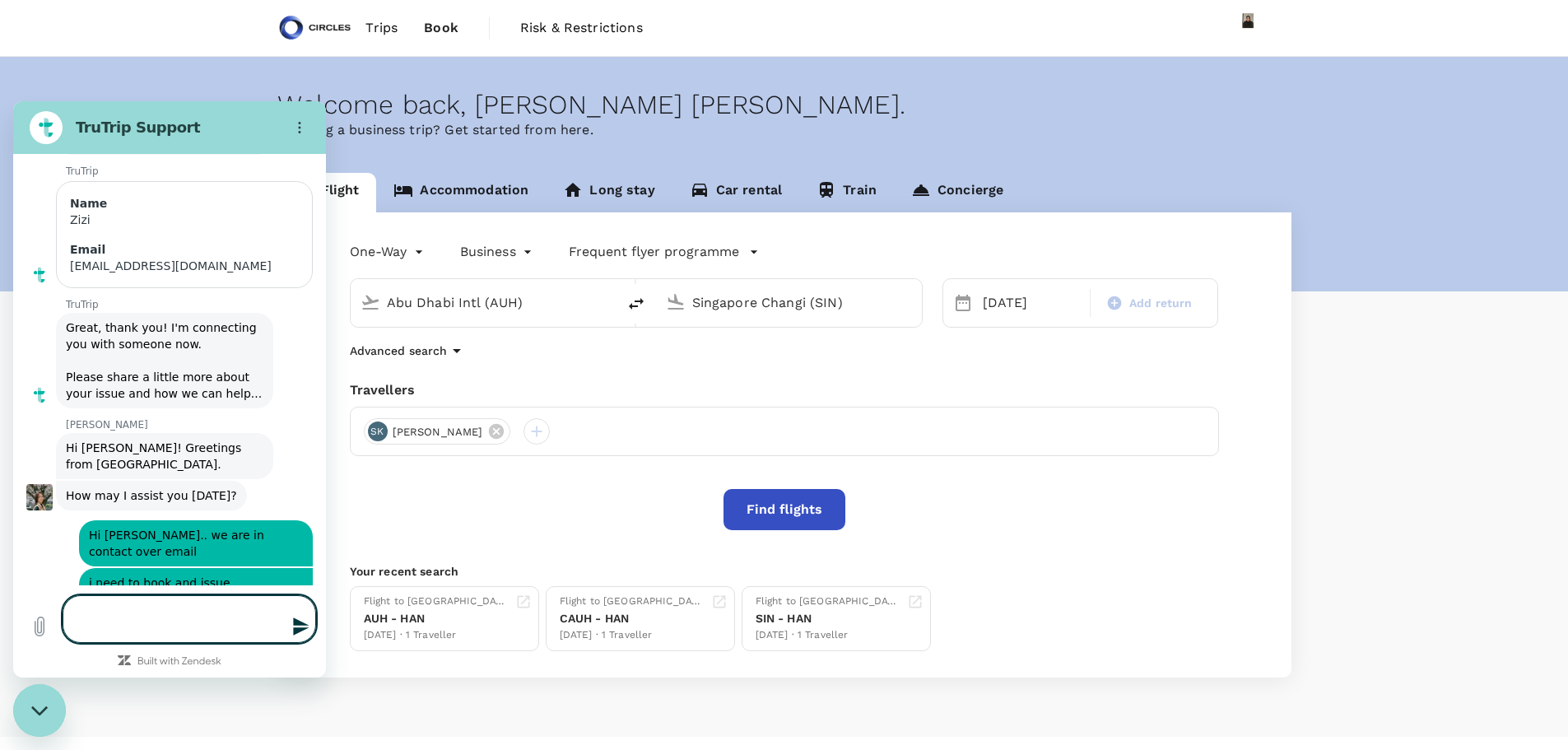
scroll to position [191, 0]
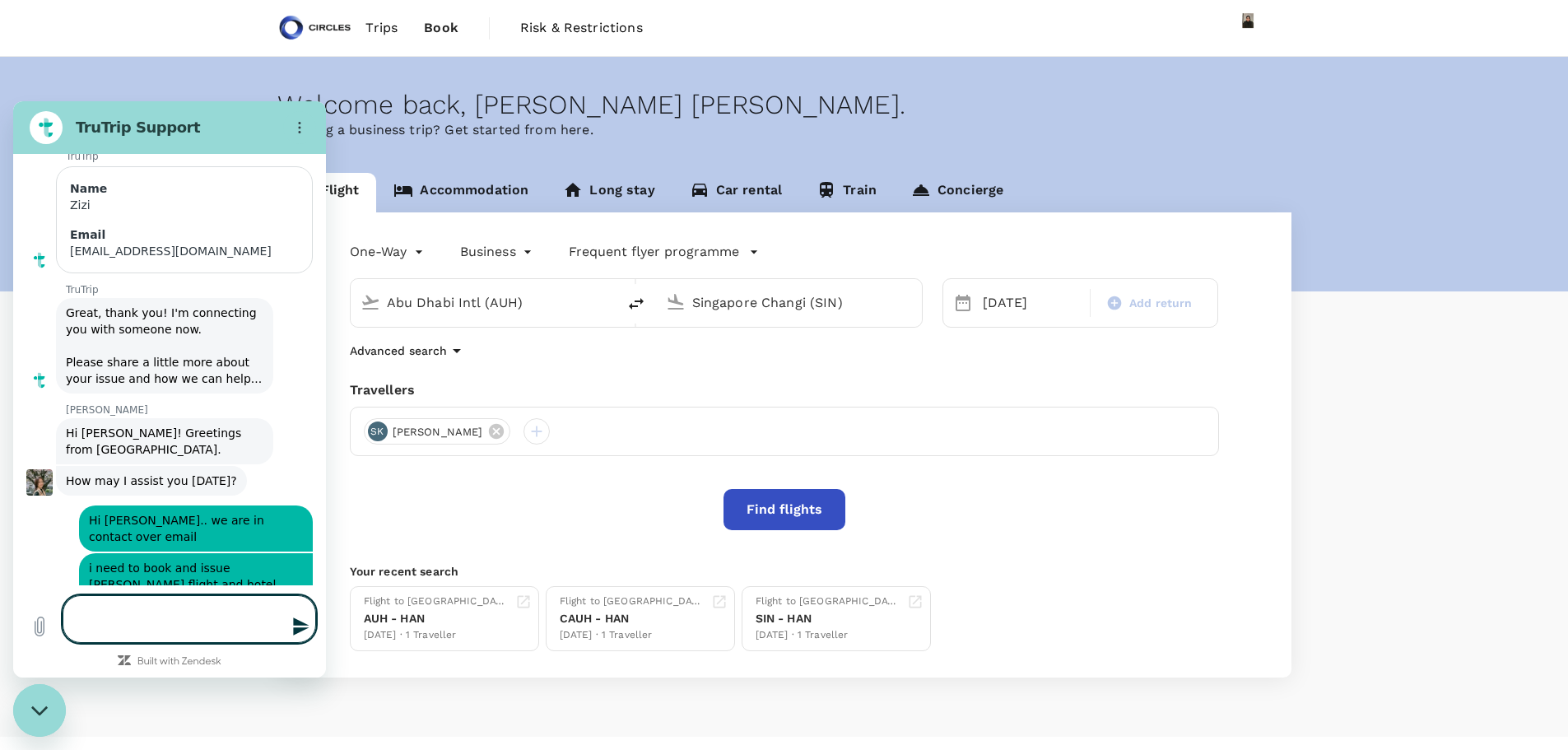
click at [156, 609] on textarea at bounding box center [189, 619] width 253 height 48
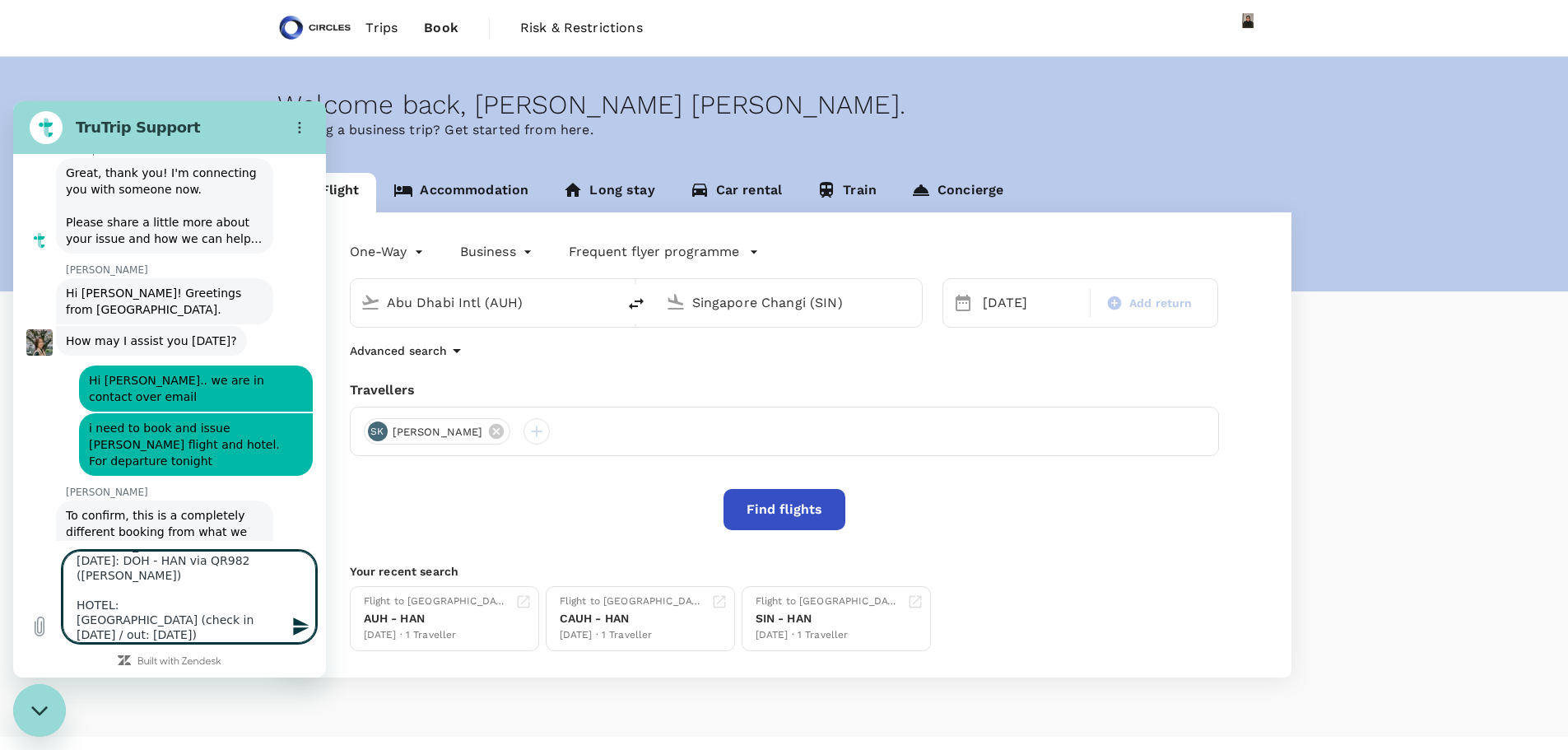
scroll to position [322, 0]
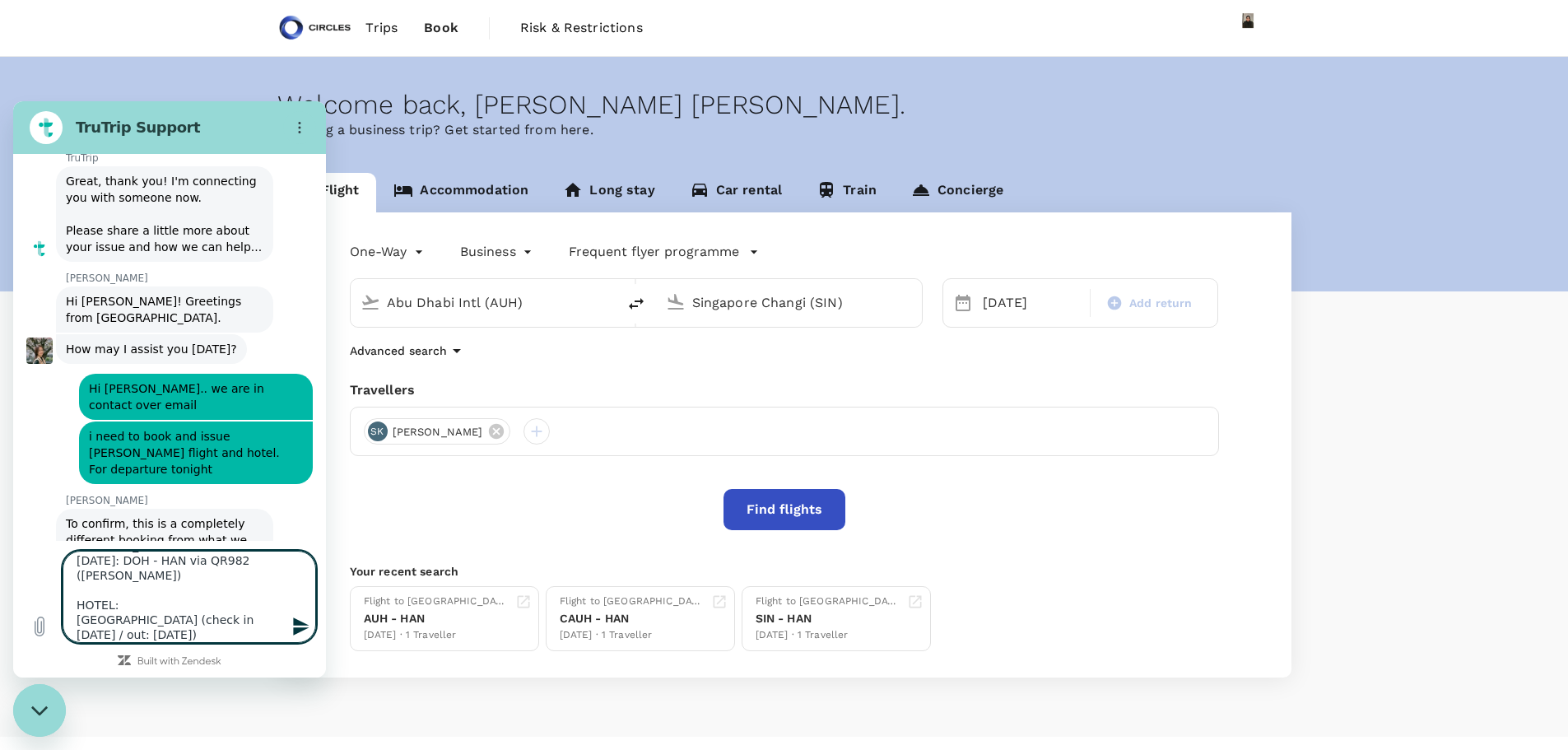
click at [279, 636] on textarea "Mon, 8 Sep: SIN - AUH via EY499 (Buss) Tue, 9 Sep: AUH - DOH via QR1047 (Buss) …" at bounding box center [189, 596] width 253 height 92
paste textarea "358-3024153"
drag, startPoint x: 117, startPoint y: 630, endPoint x: 94, endPoint y: 630, distance: 23.0
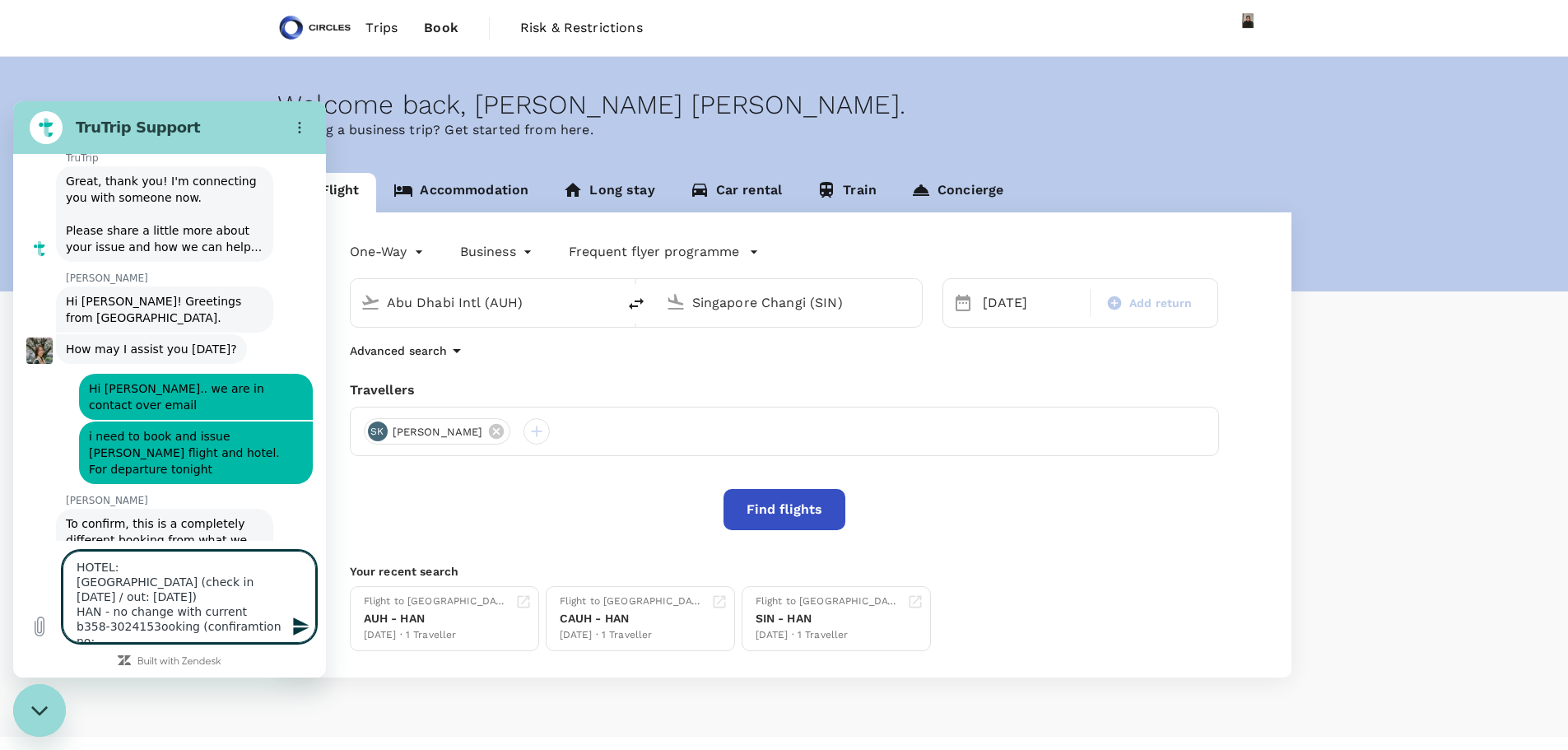
click at [94, 630] on textarea "Mon, 8 Sep: SIN - AUH via EY499 (Buss) Tue, 9 Sep: AUH - DOH via QR1047 (Buss) …" at bounding box center [189, 596] width 253 height 92
click at [253, 596] on textarea "Mon, 8 Sep: SIN - AUH via EY499 (Buss) Tue, 9 Sep: AUH - DOH via QR1047 (Buss) …" at bounding box center [189, 596] width 253 height 92
drag, startPoint x: 239, startPoint y: 595, endPoint x: 242, endPoint y: 608, distance: 13.3
click at [242, 608] on textarea "Mon, 8 Sep: SIN - AUH via EY499 (Buss) Tue, 9 Sep: AUH - DOH via QR1047 (Buss) …" at bounding box center [189, 596] width 253 height 92
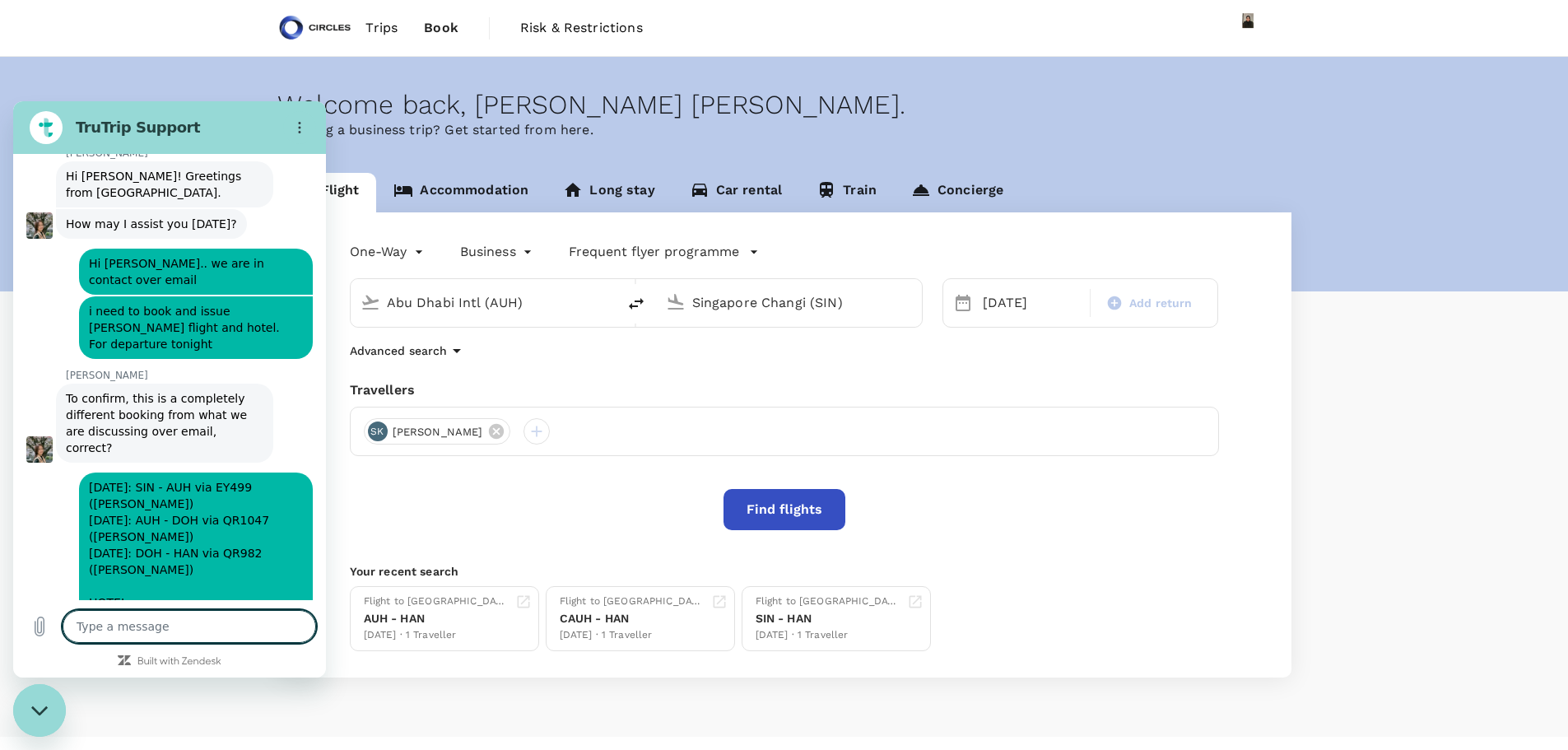
scroll to position [450, 0]
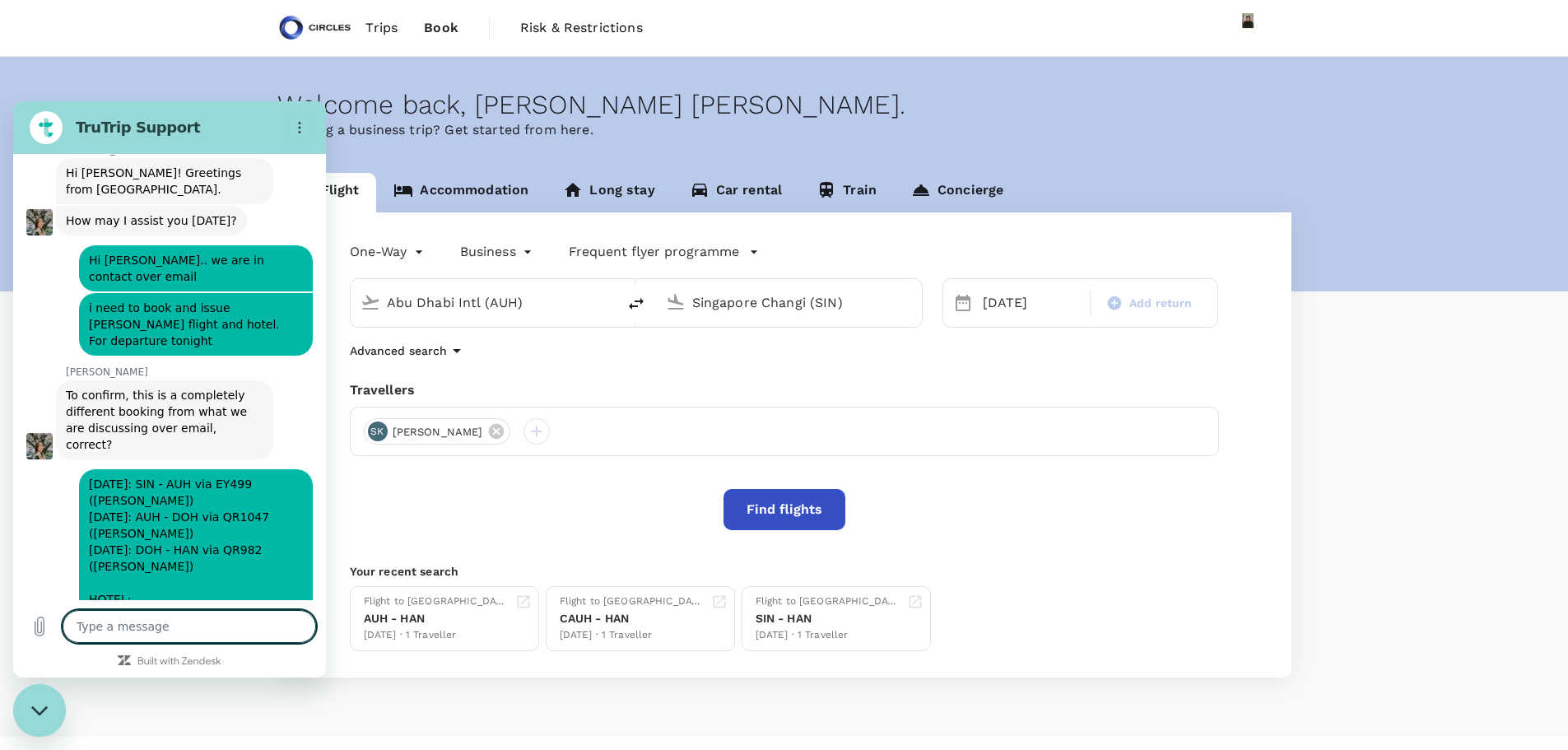
click at [216, 625] on textarea at bounding box center [189, 626] width 253 height 33
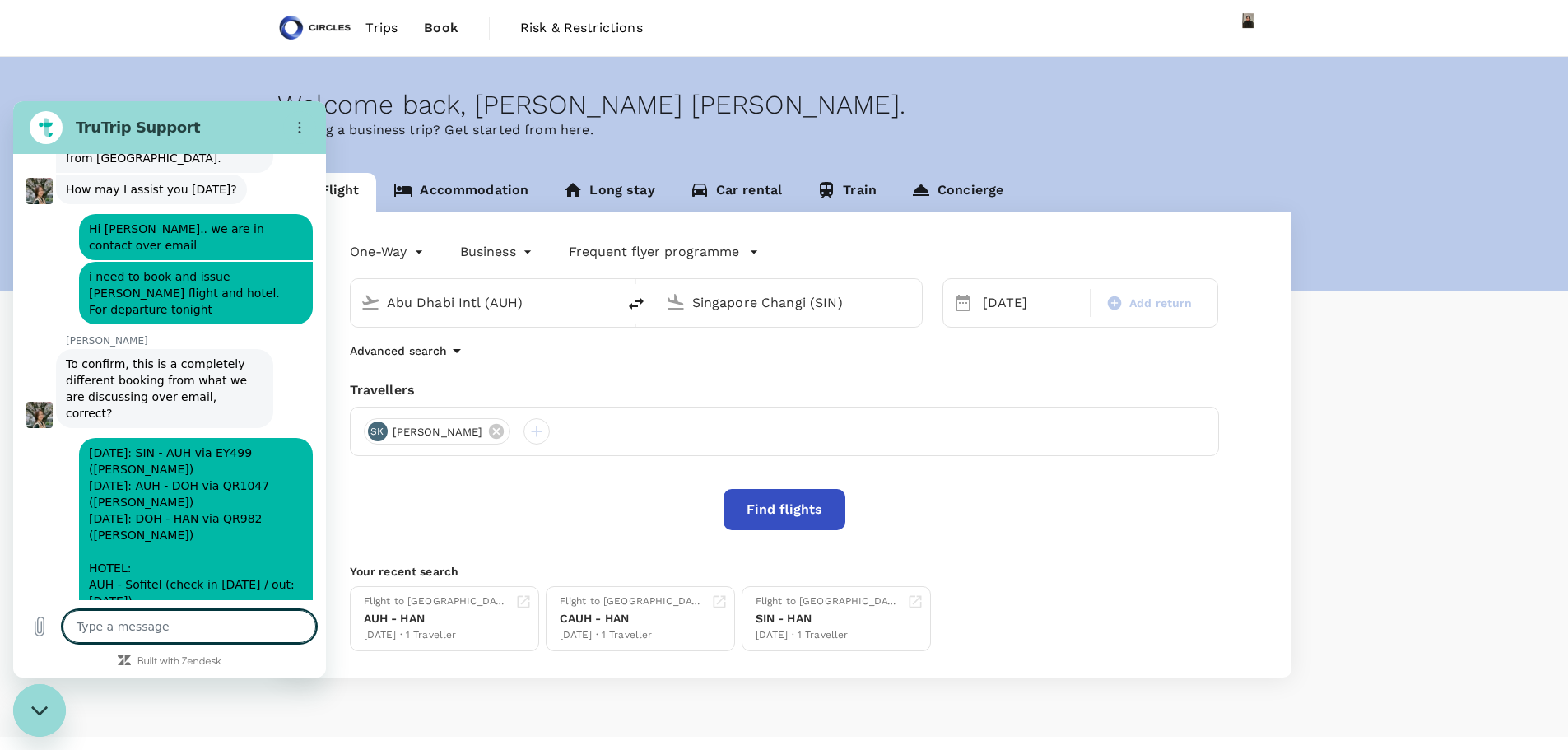
scroll to position [552, 0]
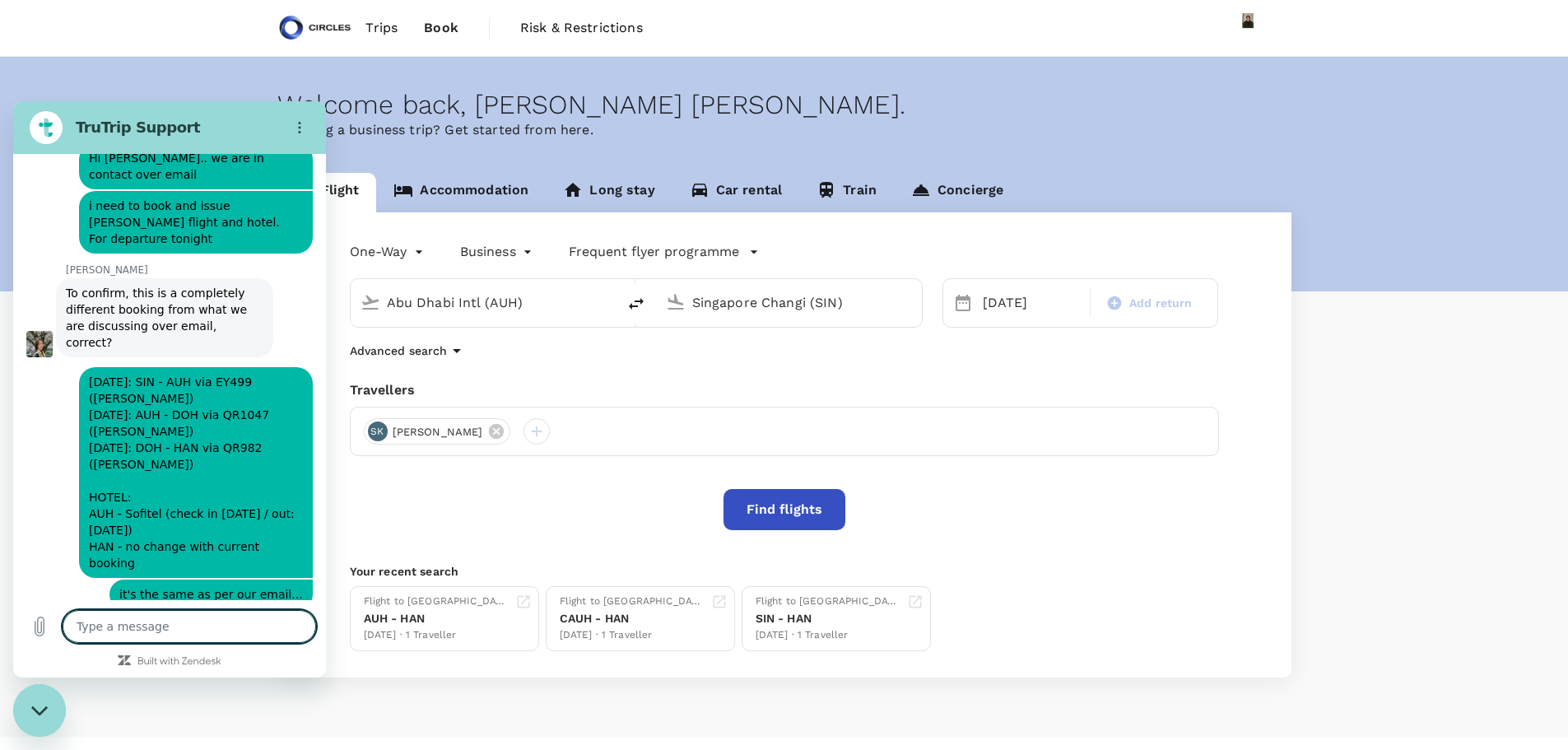
click at [169, 624] on textarea at bounding box center [189, 626] width 253 height 33
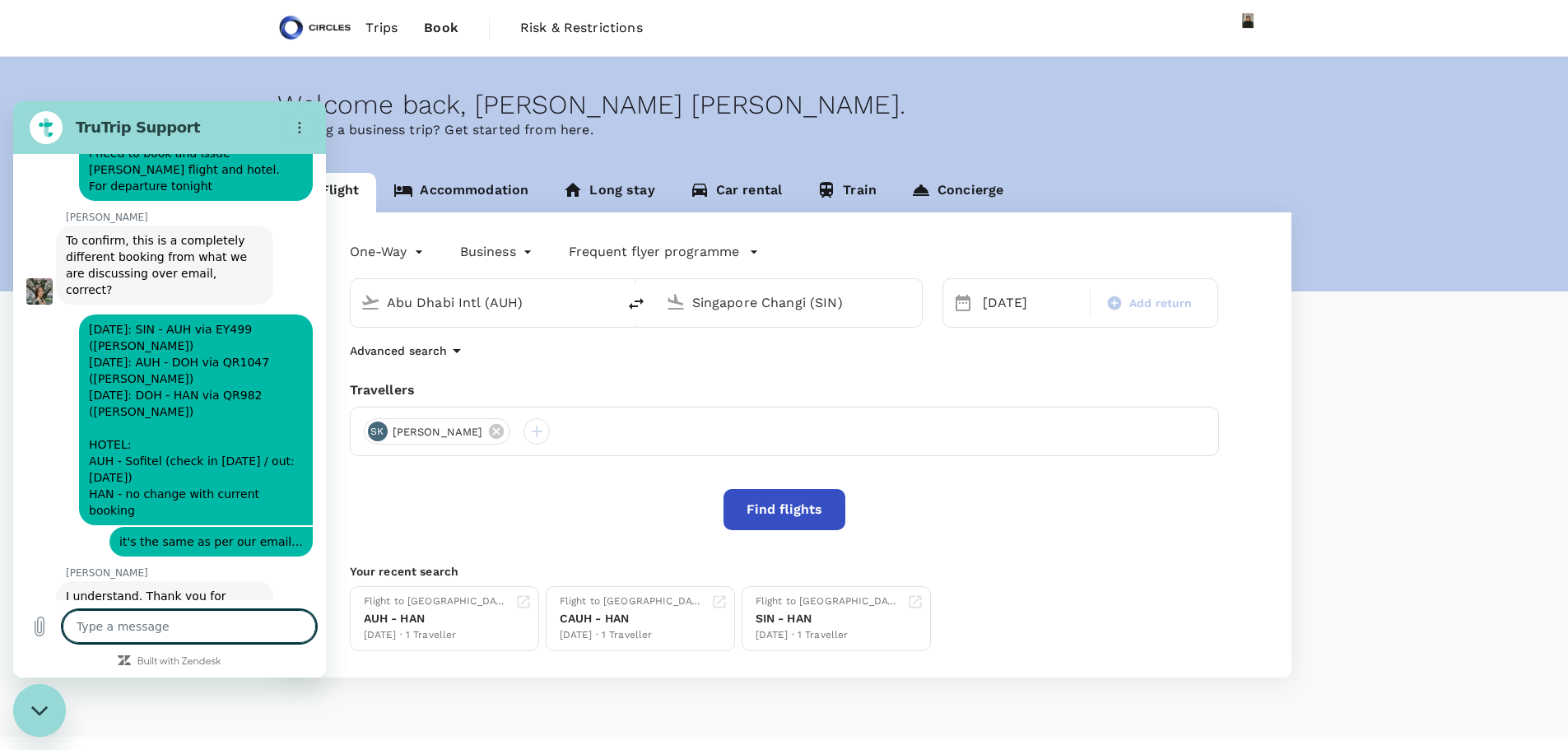
scroll to position [608, 0]
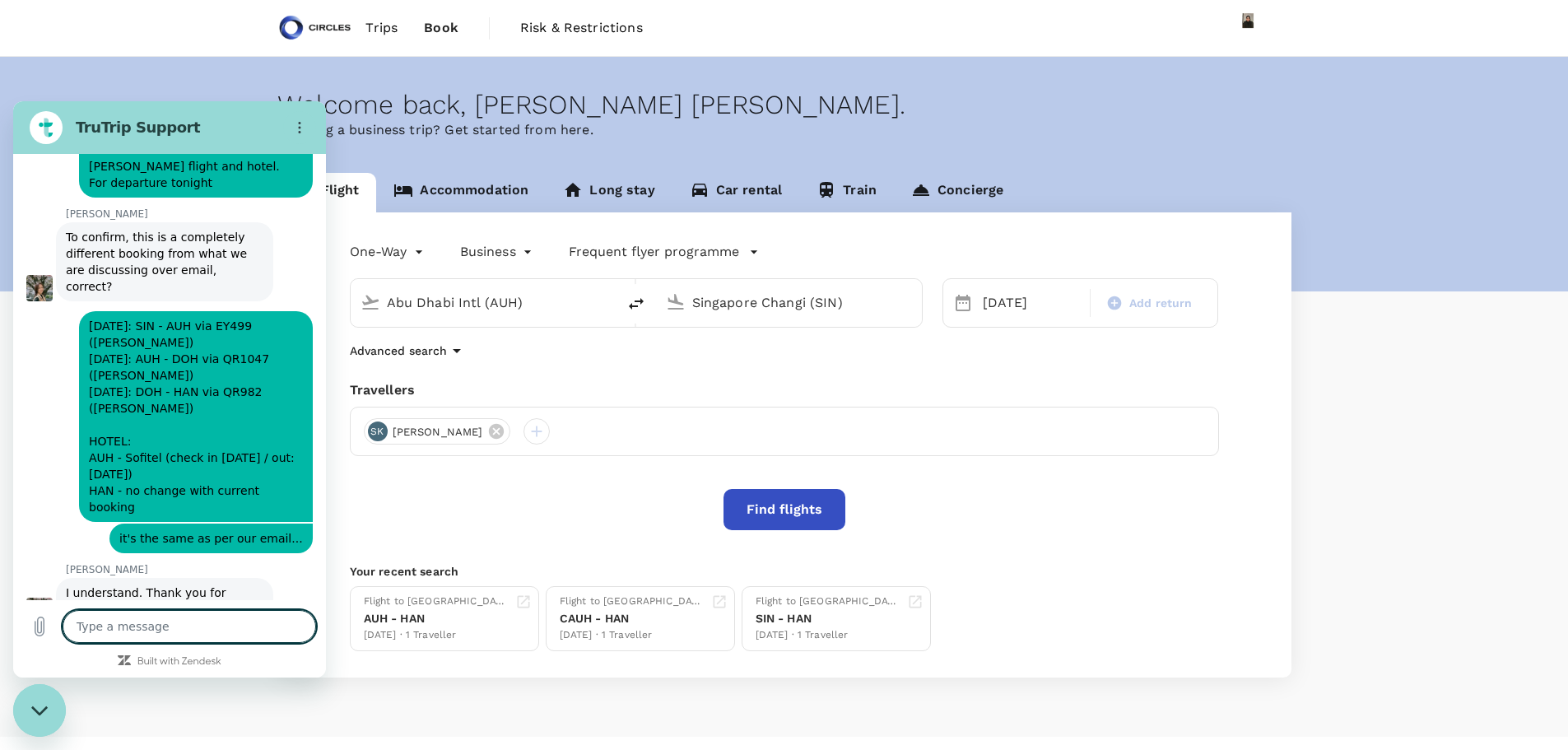
click at [147, 622] on textarea at bounding box center [189, 626] width 253 height 33
paste textarea "Qatar Airways flight from Abu Dhabi to Doha, only First Class and Economy Class…"
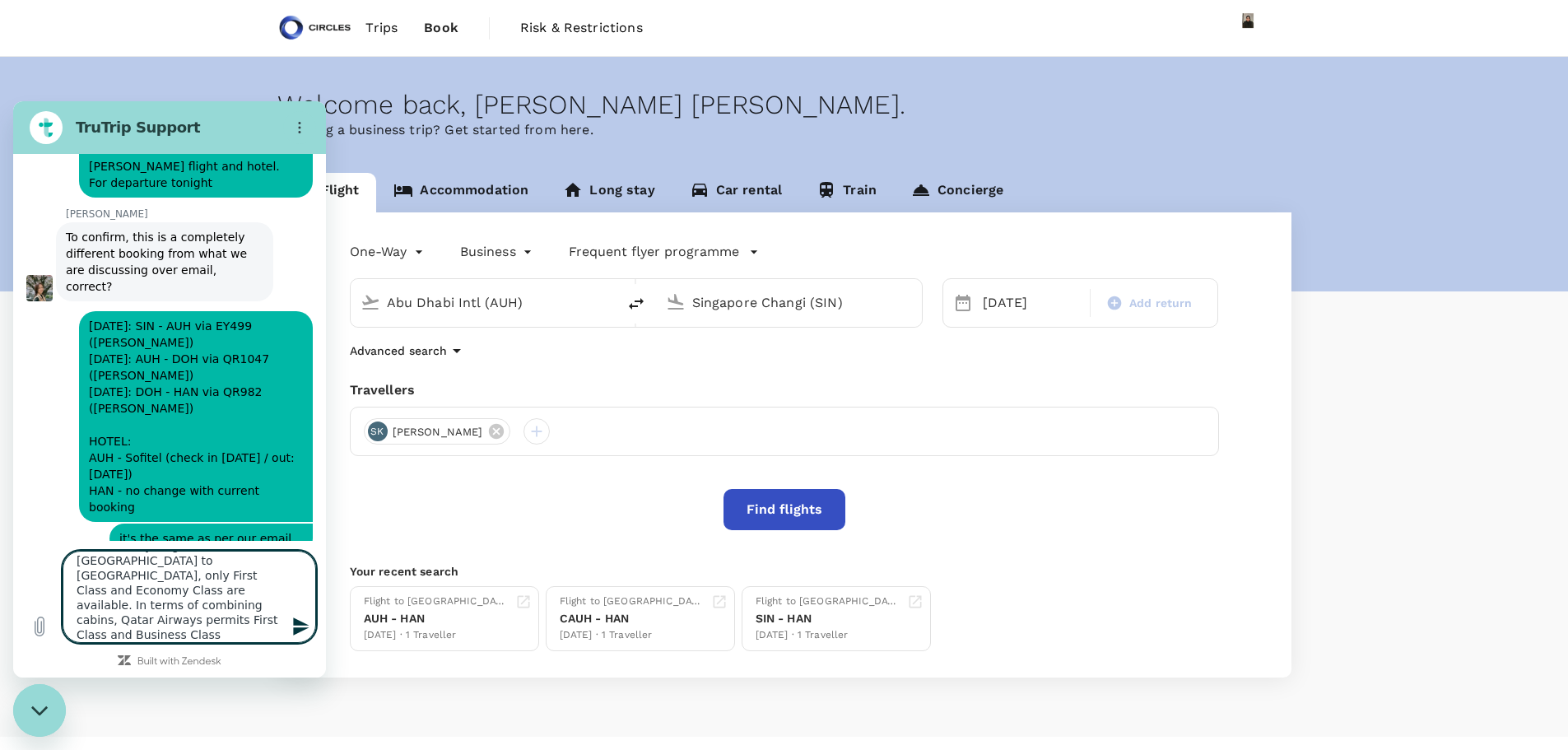
click at [79, 561] on textarea "Qatar Airways flight from Abu Dhabi to Doha, only First Class and Economy Class…" at bounding box center [189, 596] width 253 height 92
click at [124, 574] on textarea "For Qatar Airways flight from Abu Dhabi to Doha, only First Class and Economy C…" at bounding box center [189, 596] width 253 height 92
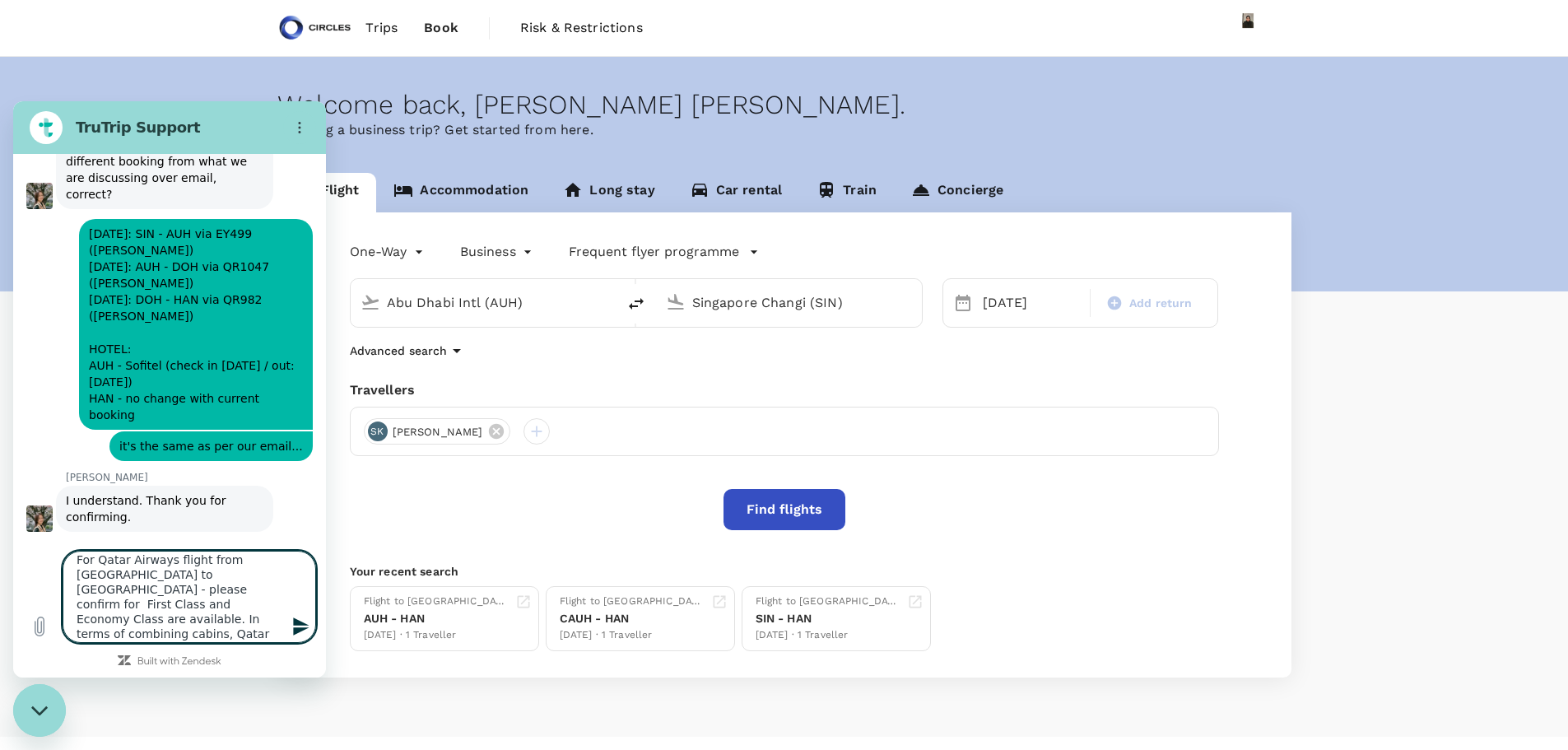
scroll to position [699, 0]
drag, startPoint x: 99, startPoint y: 590, endPoint x: 235, endPoint y: 617, distance: 138.7
click at [235, 617] on textarea "For Qatar Airways flight from Abu Dhabi to Doha - please confirm for First Clas…" at bounding box center [189, 596] width 253 height 92
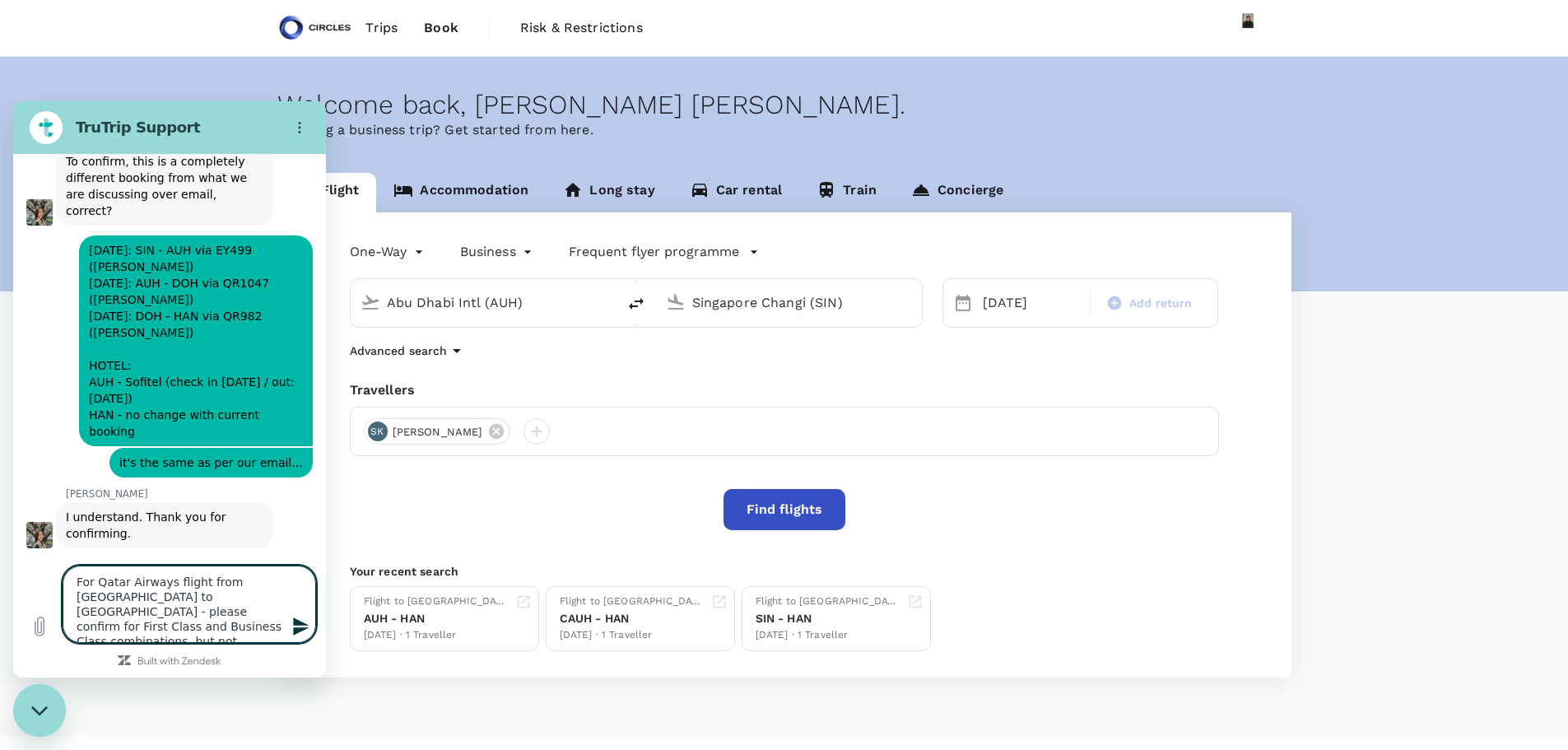
drag, startPoint x: 244, startPoint y: 612, endPoint x: 274, endPoint y: 623, distance: 32.0
click at [274, 623] on textarea "For Qatar Airways flight from Abu Dhabi to Doha - please confirm for First Clas…" at bounding box center [189, 604] width 253 height 78
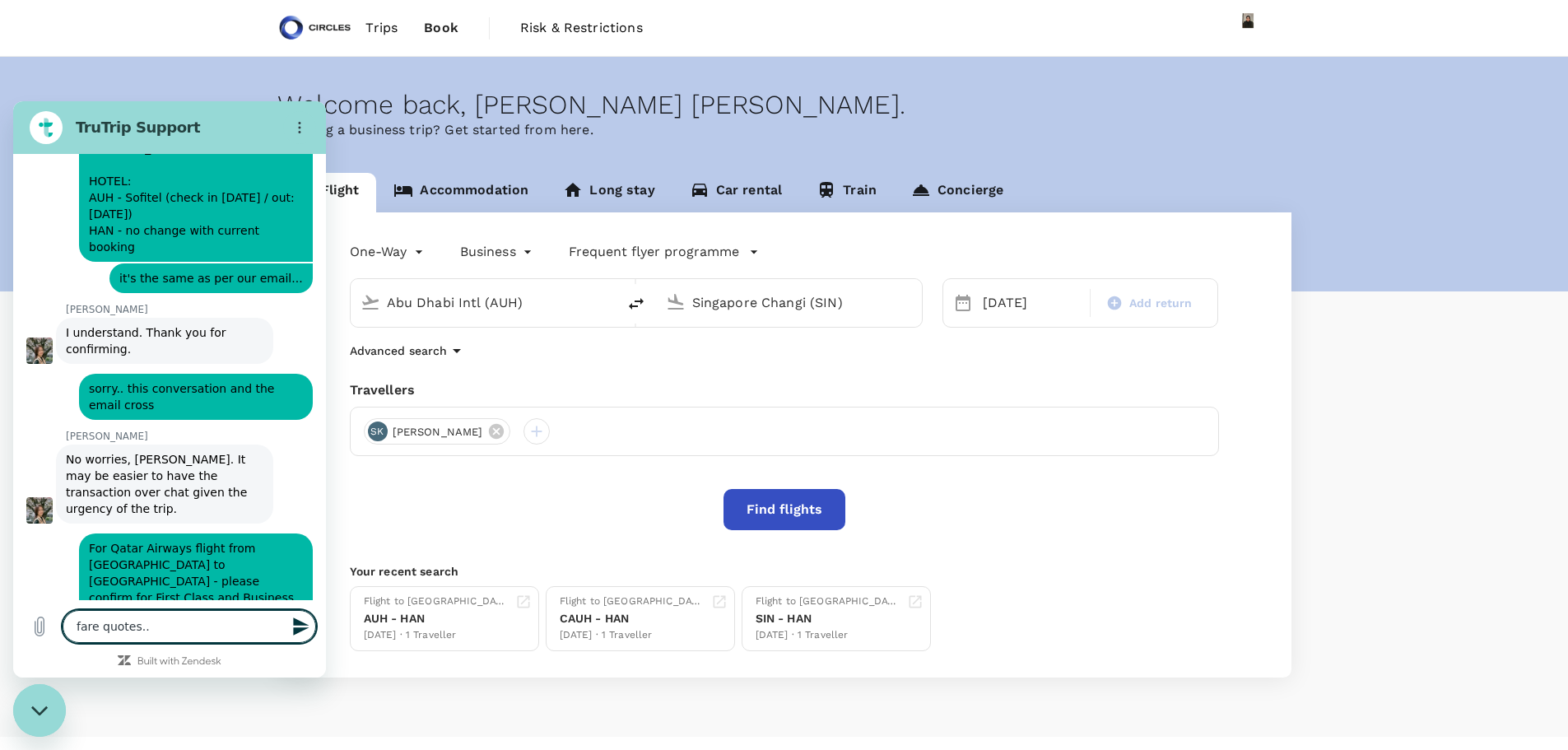
scroll to position [872, 0]
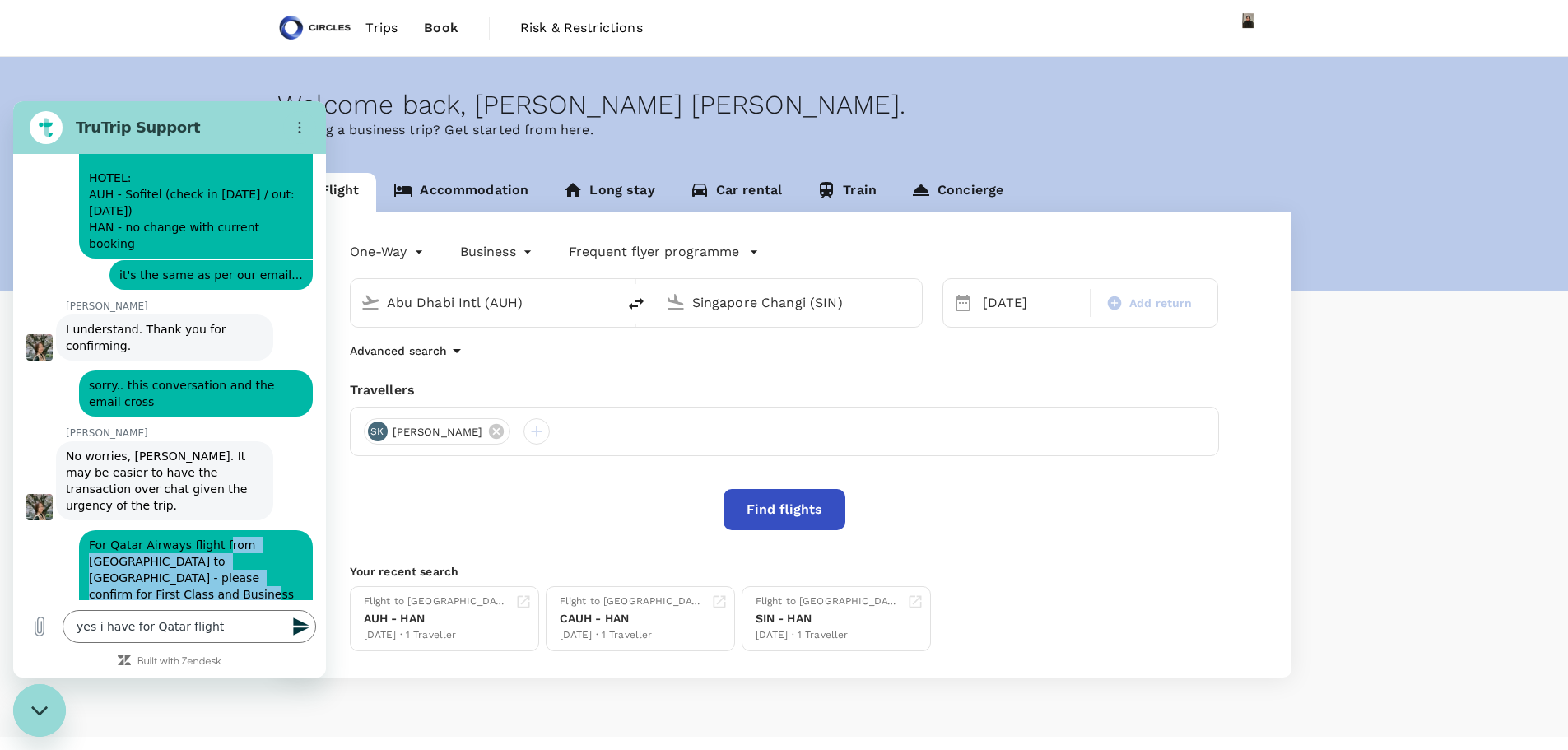
drag, startPoint x: 214, startPoint y: 427, endPoint x: 288, endPoint y: 467, distance: 84.1
click at [288, 536] on span "For Qatar Airways flight from Abu Dhabi to Doha - please confirm for First Clas…" at bounding box center [196, 602] width 214 height 131
copy span "rom Abu Dhabi to Doha - please confirm for First Class and Business Class combi…"
click at [227, 622] on textarea "yes i have for Qatar flight" at bounding box center [189, 626] width 253 height 33
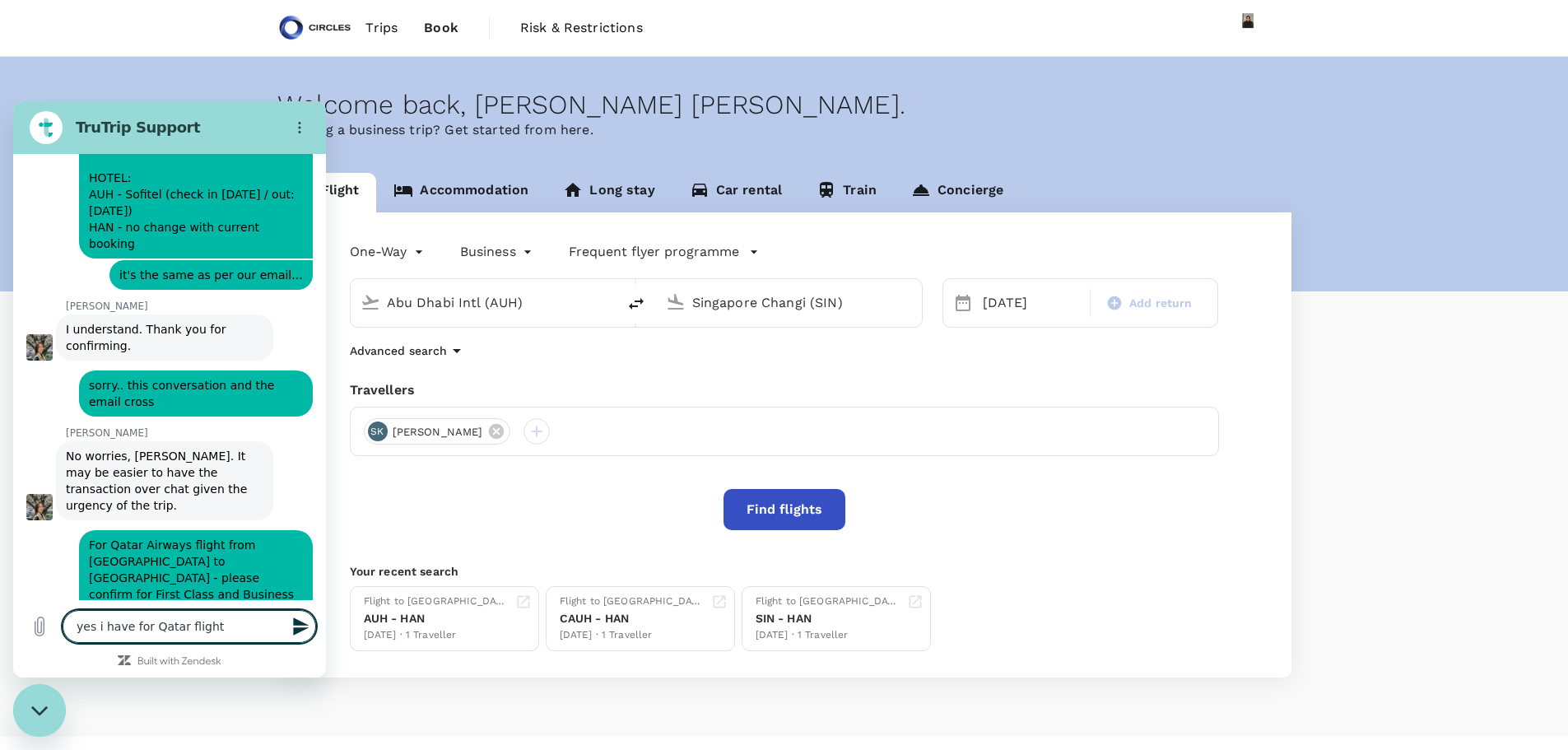
paste textarea "rom Abu Dhabi to Doha - please confirm for First Class and Business Class combi…"
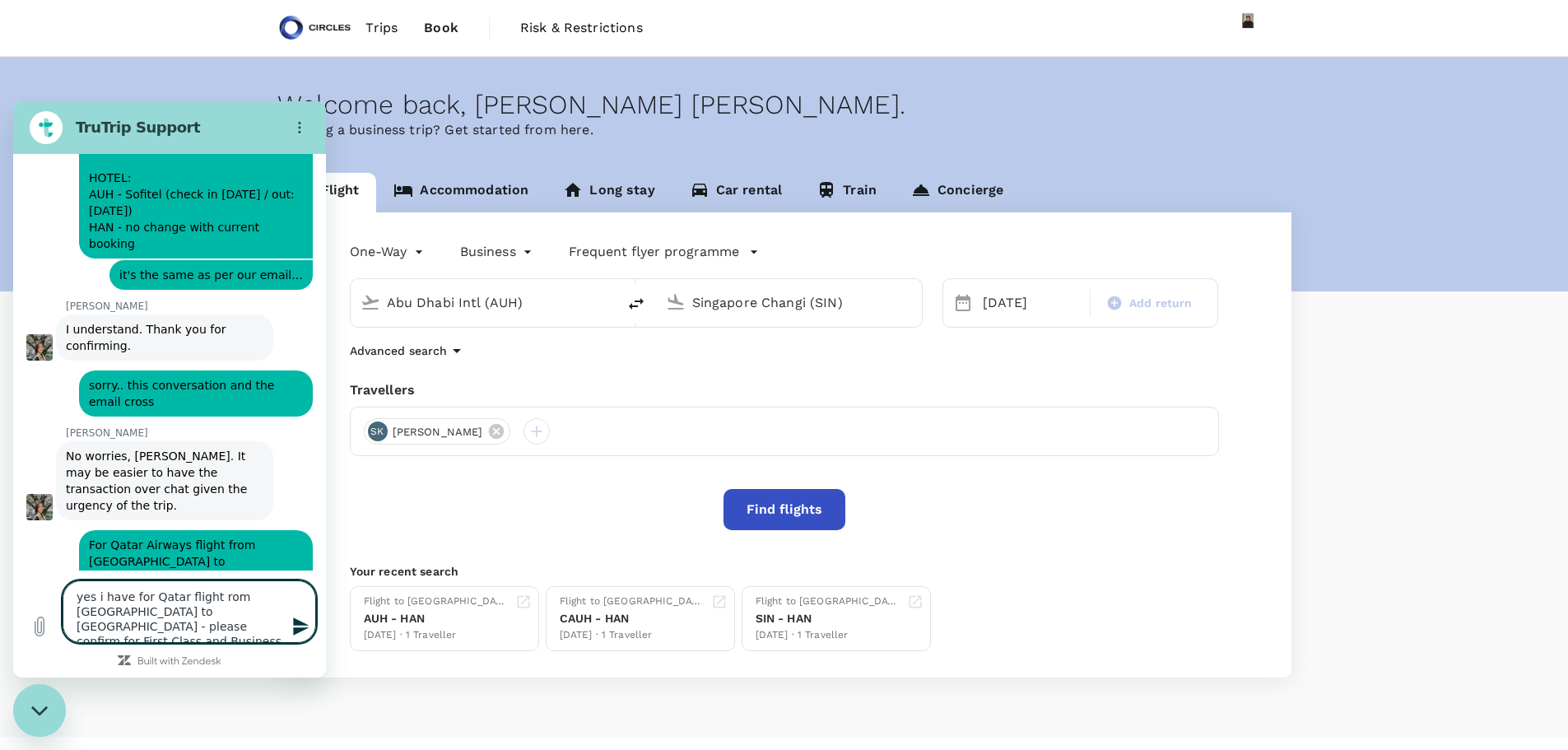
click at [208, 599] on textarea "yes i have for Qatar flight rom Abu Dhabi to Doha - please confirm for First Cl…" at bounding box center [189, 611] width 253 height 63
click at [299, 624] on icon "Send message" at bounding box center [301, 626] width 16 height 19
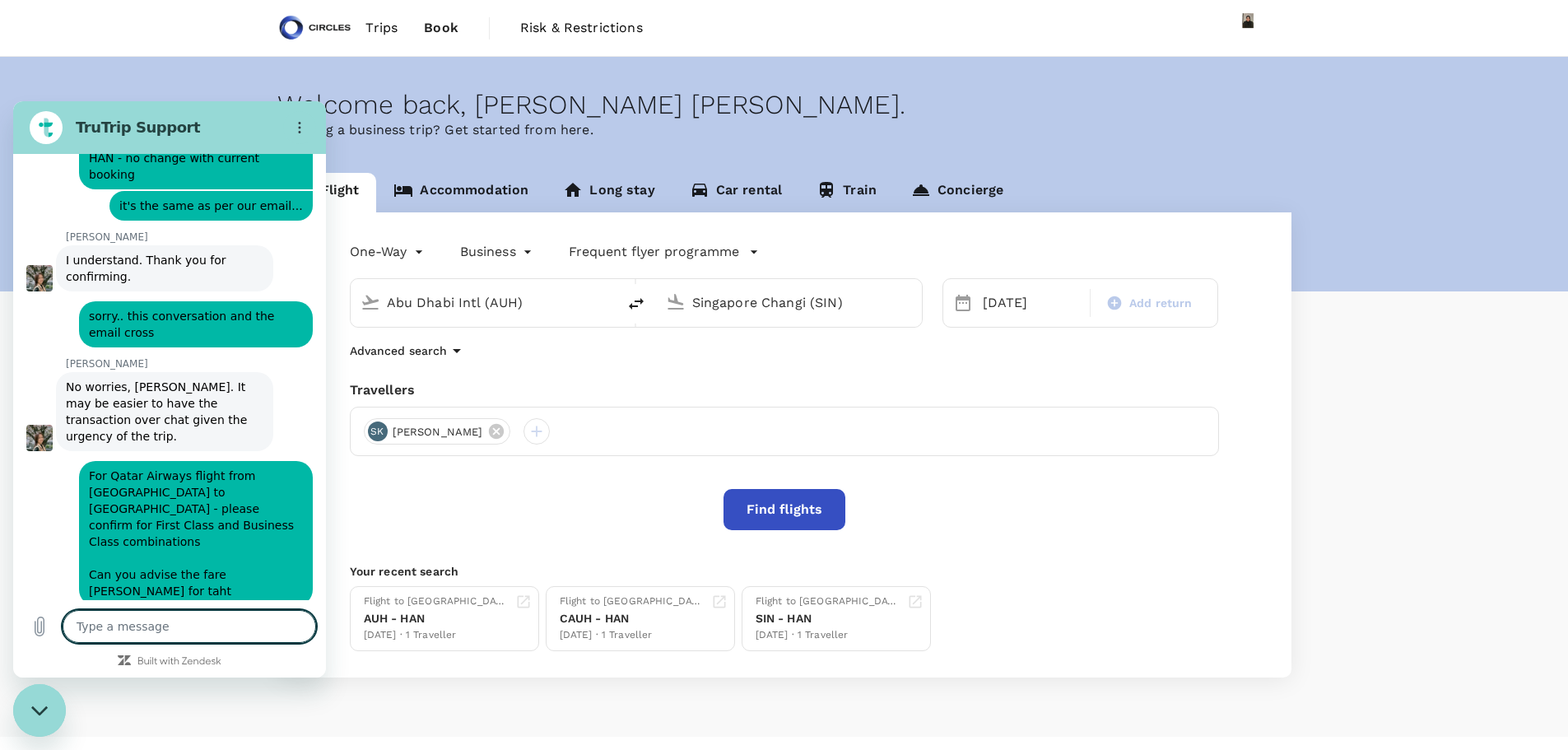
scroll to position [944, 0]
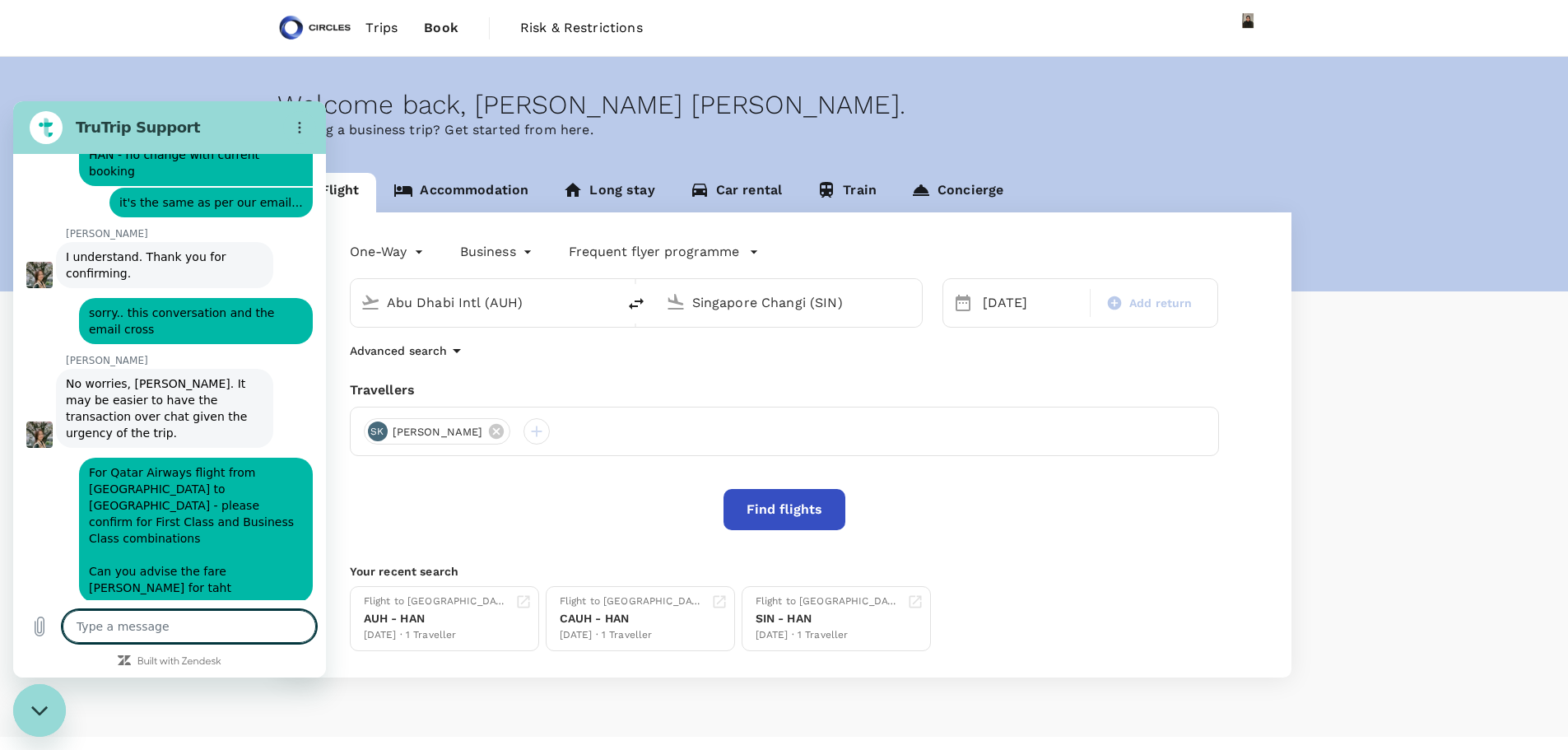
click at [212, 625] on textarea at bounding box center [189, 626] width 253 height 33
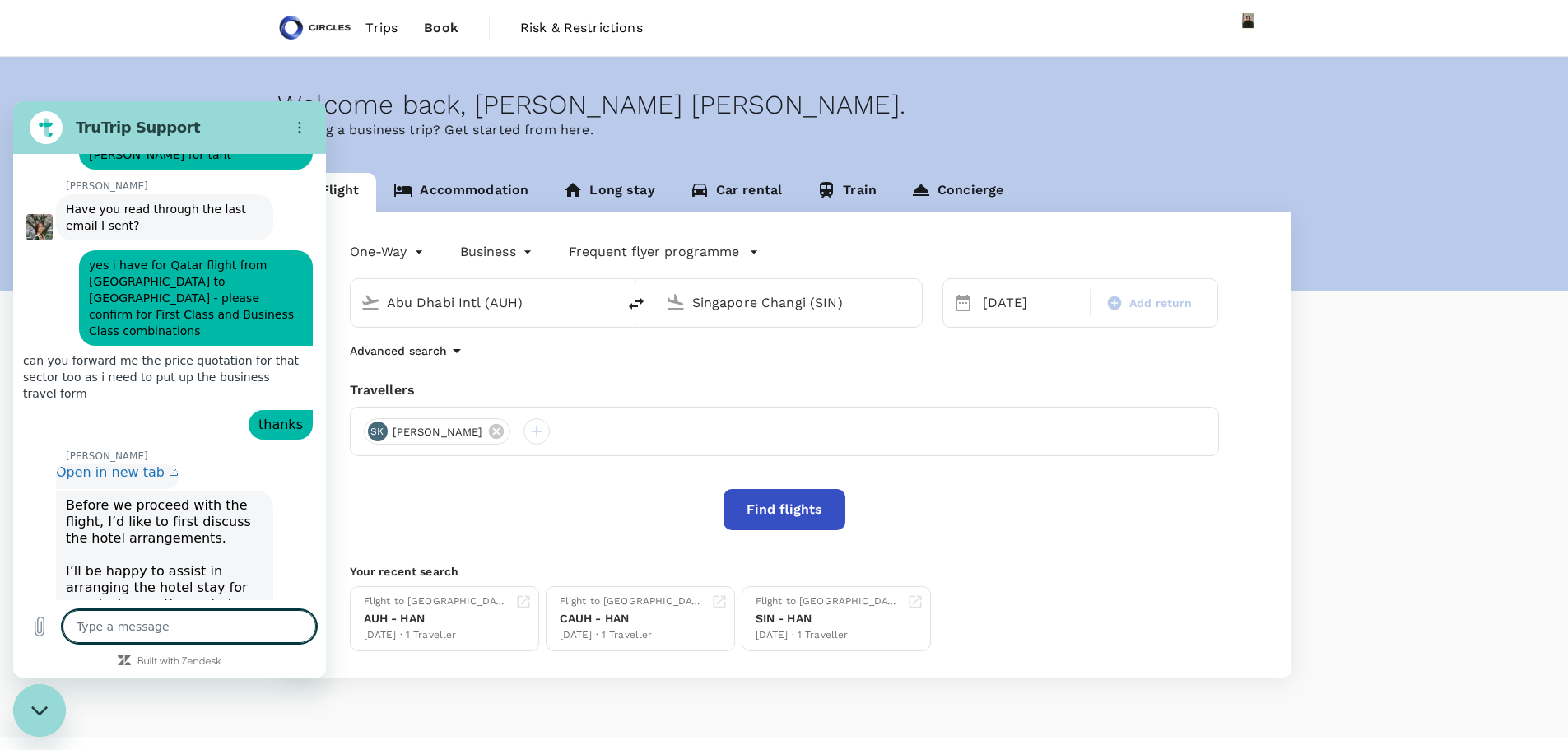
scroll to position [1381, 0]
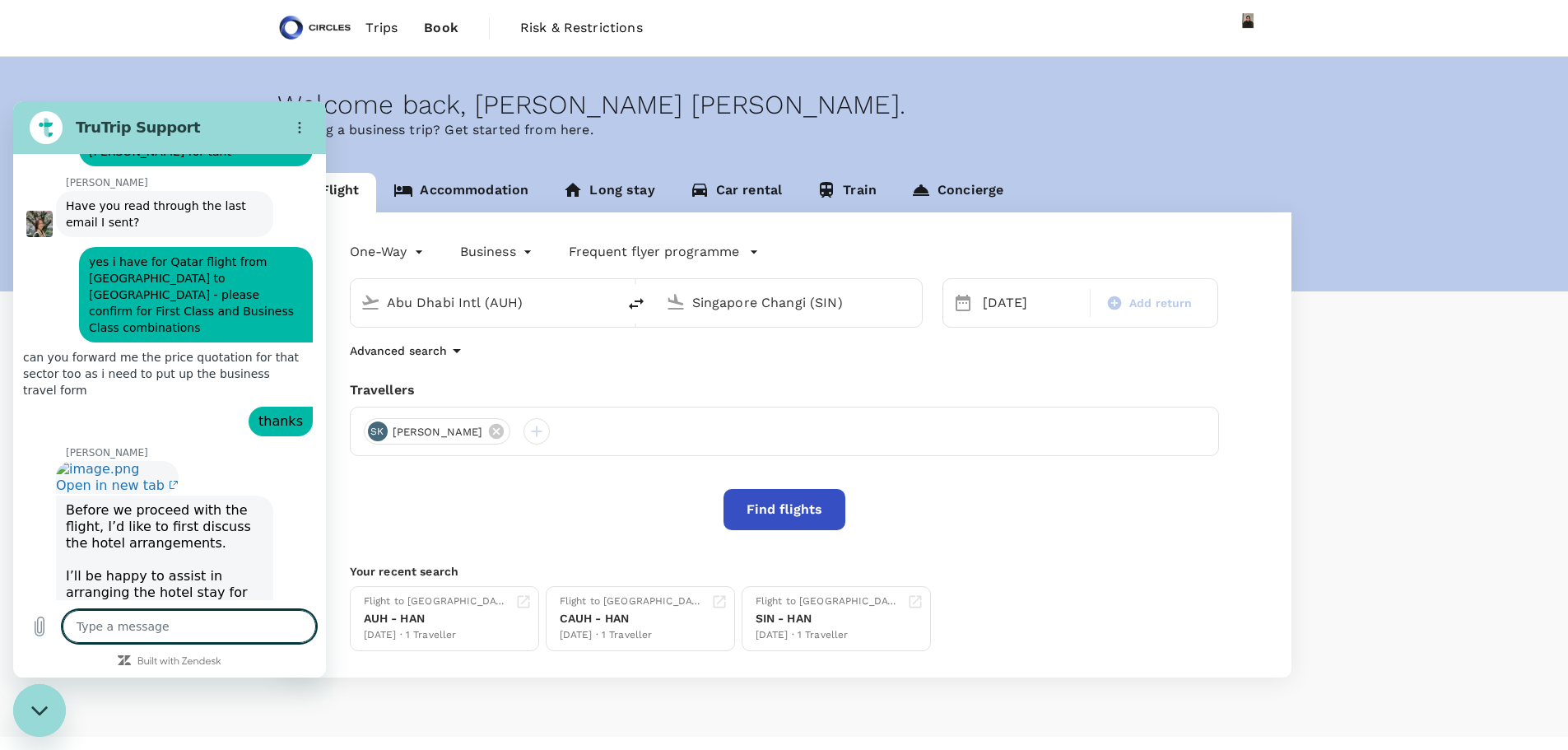
click at [131, 626] on textarea at bounding box center [189, 626] width 253 height 33
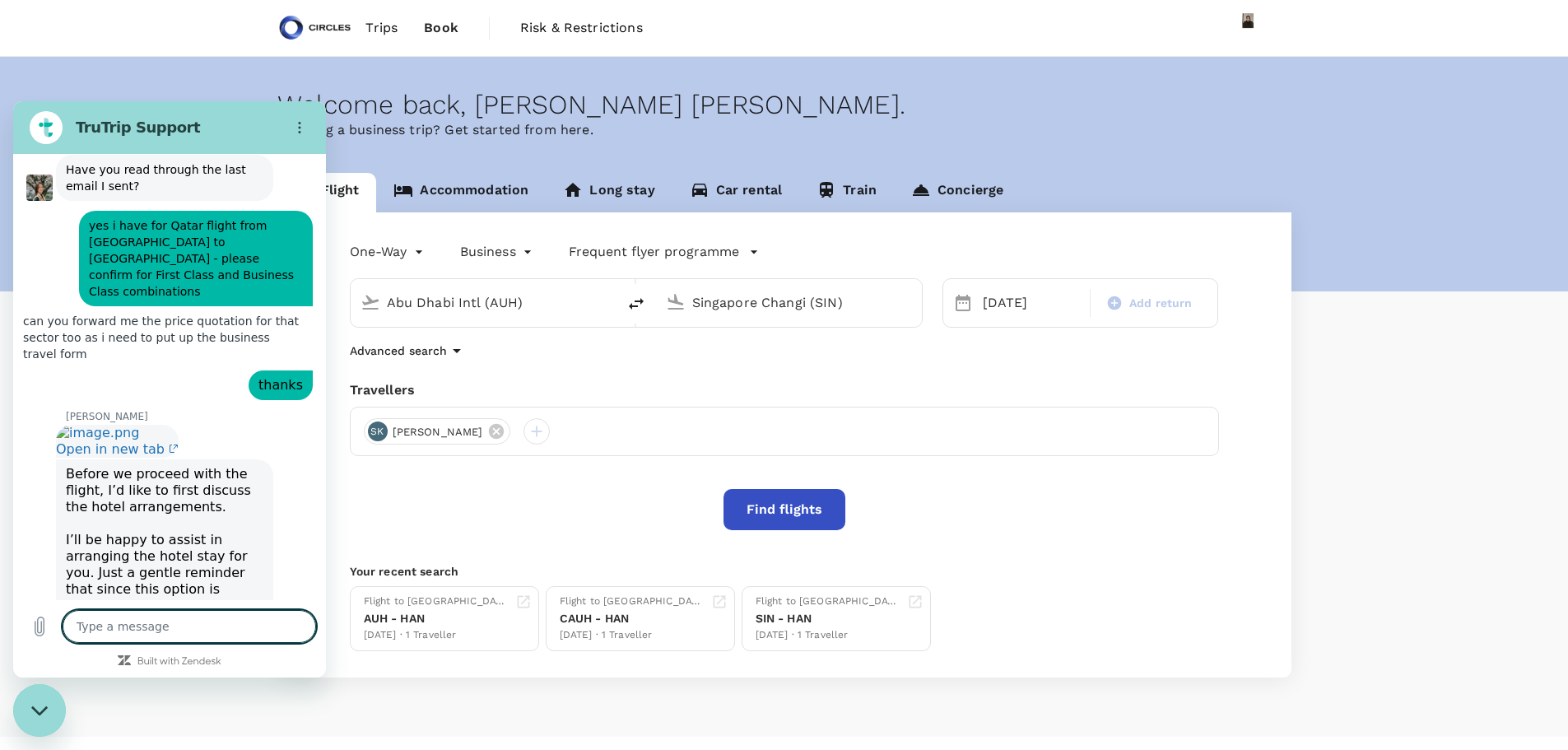
scroll to position [1420, 0]
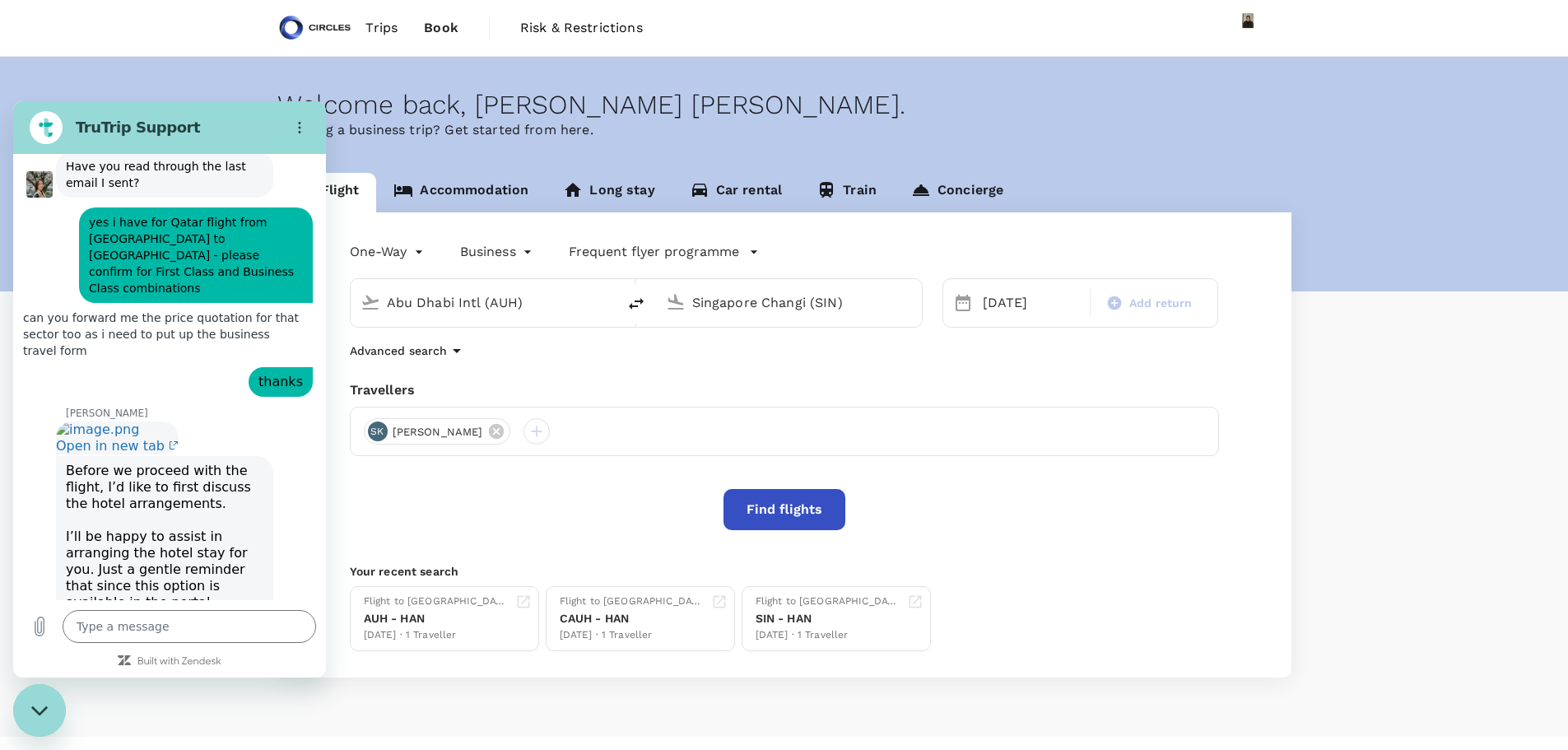
click at [484, 191] on link "Accommodation" at bounding box center [461, 192] width 169 height 40
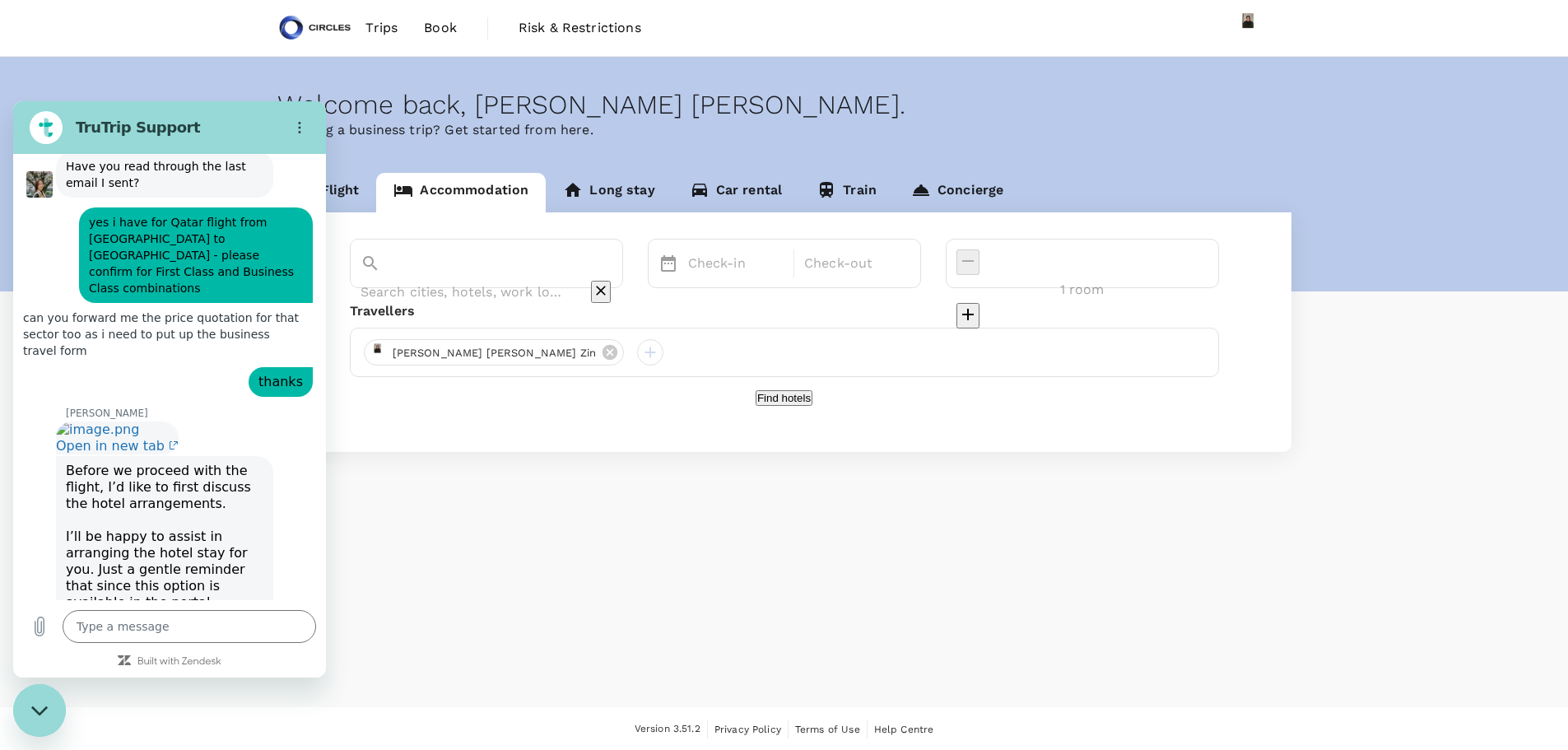
click at [477, 279] on input "text" at bounding box center [463, 291] width 206 height 26
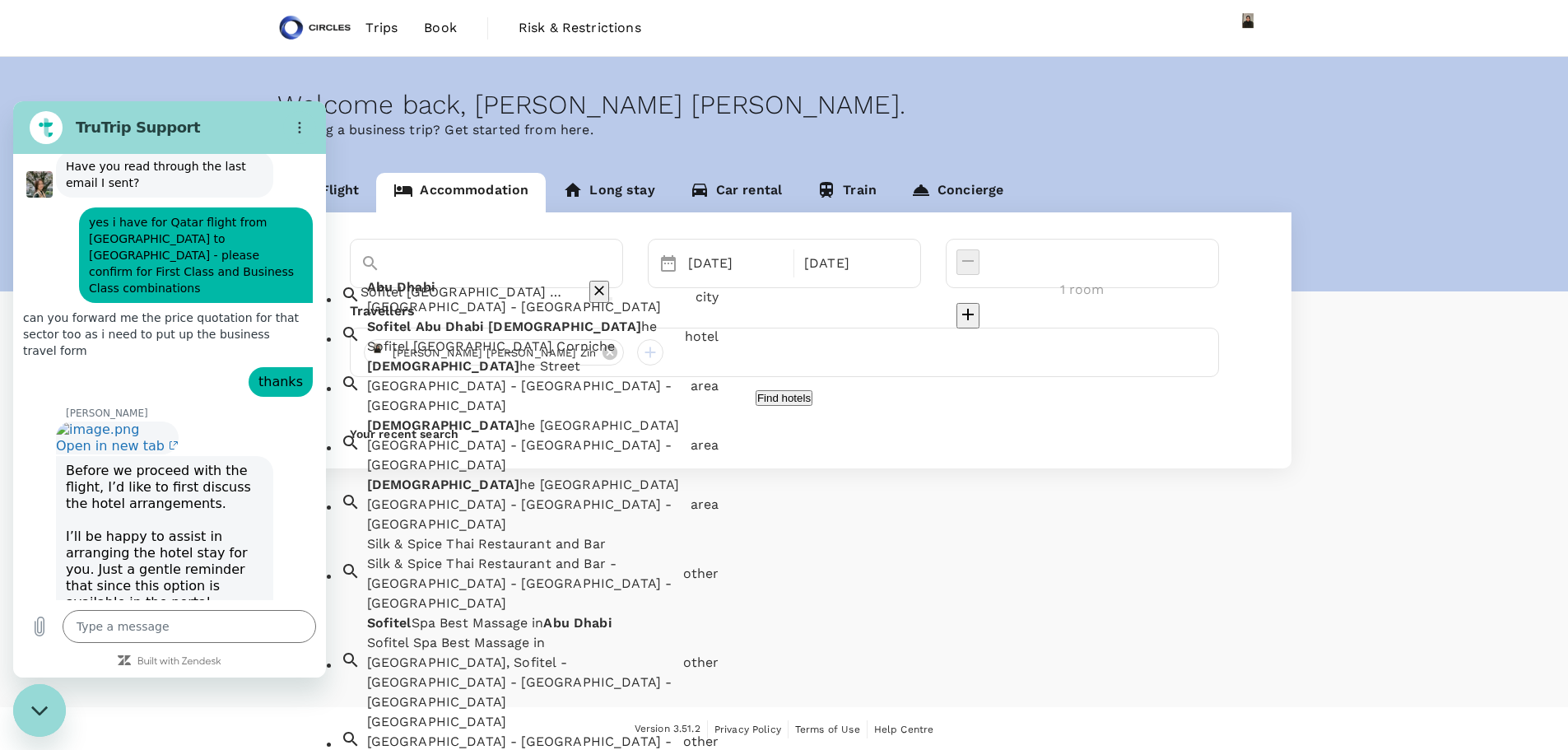
click at [448, 315] on div "Abu Dhabi - United Arab Emirates" at bounding box center [528, 307] width 322 height 19
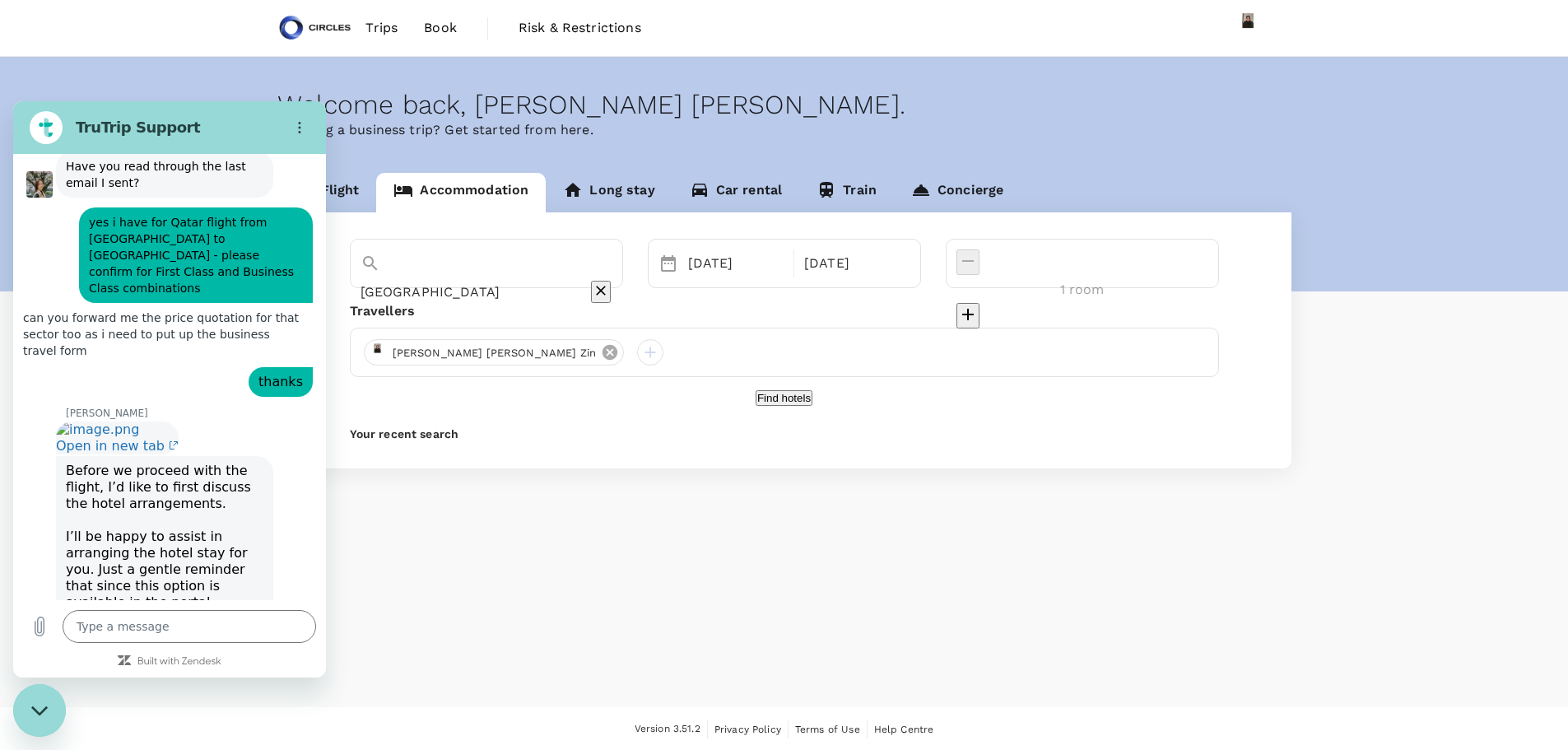
click at [603, 352] on icon at bounding box center [610, 352] width 15 height 15
click at [379, 351] on div at bounding box center [377, 352] width 26 height 26
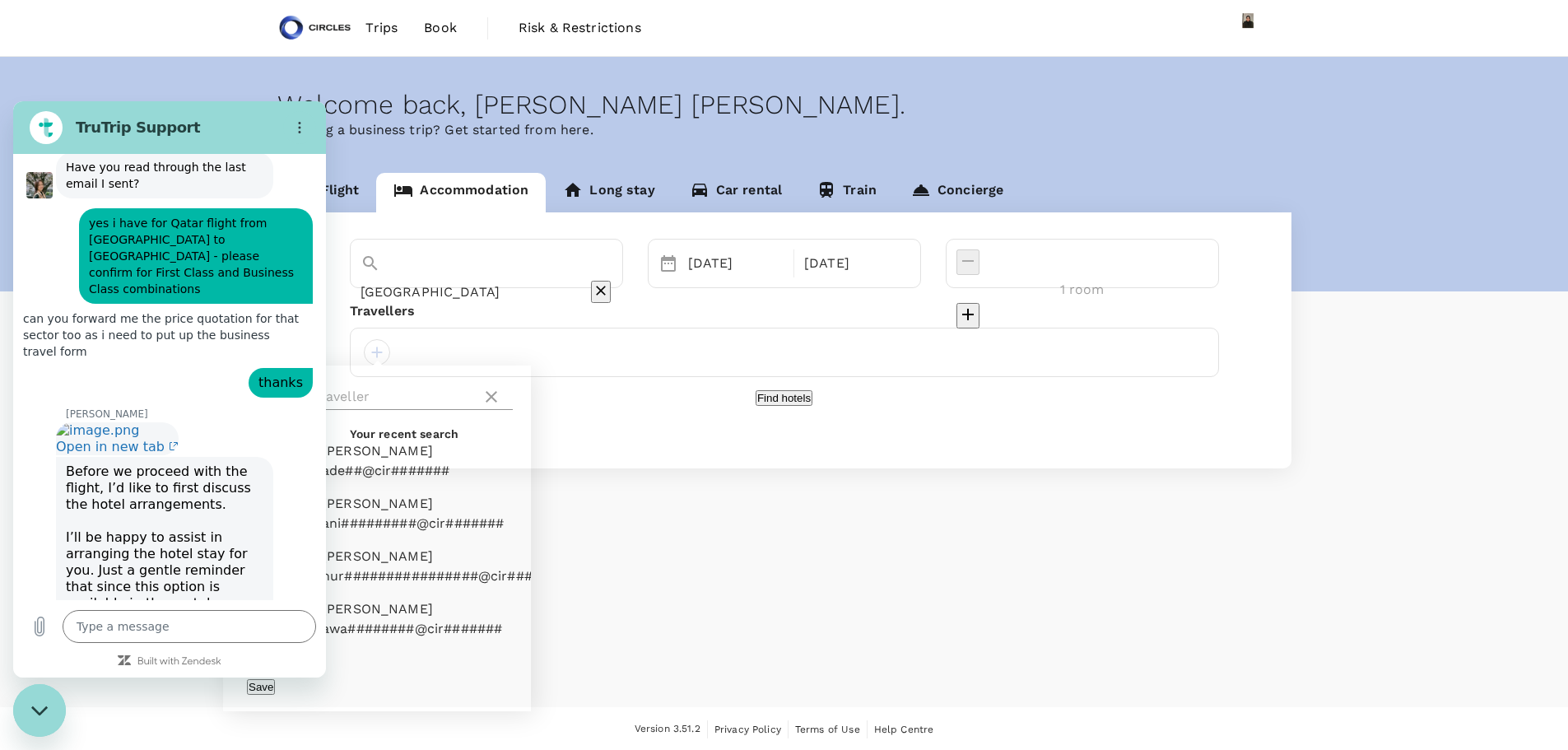
scroll to position [1420, 0]
click at [395, 403] on input "text" at bounding box center [357, 397] width 234 height 26
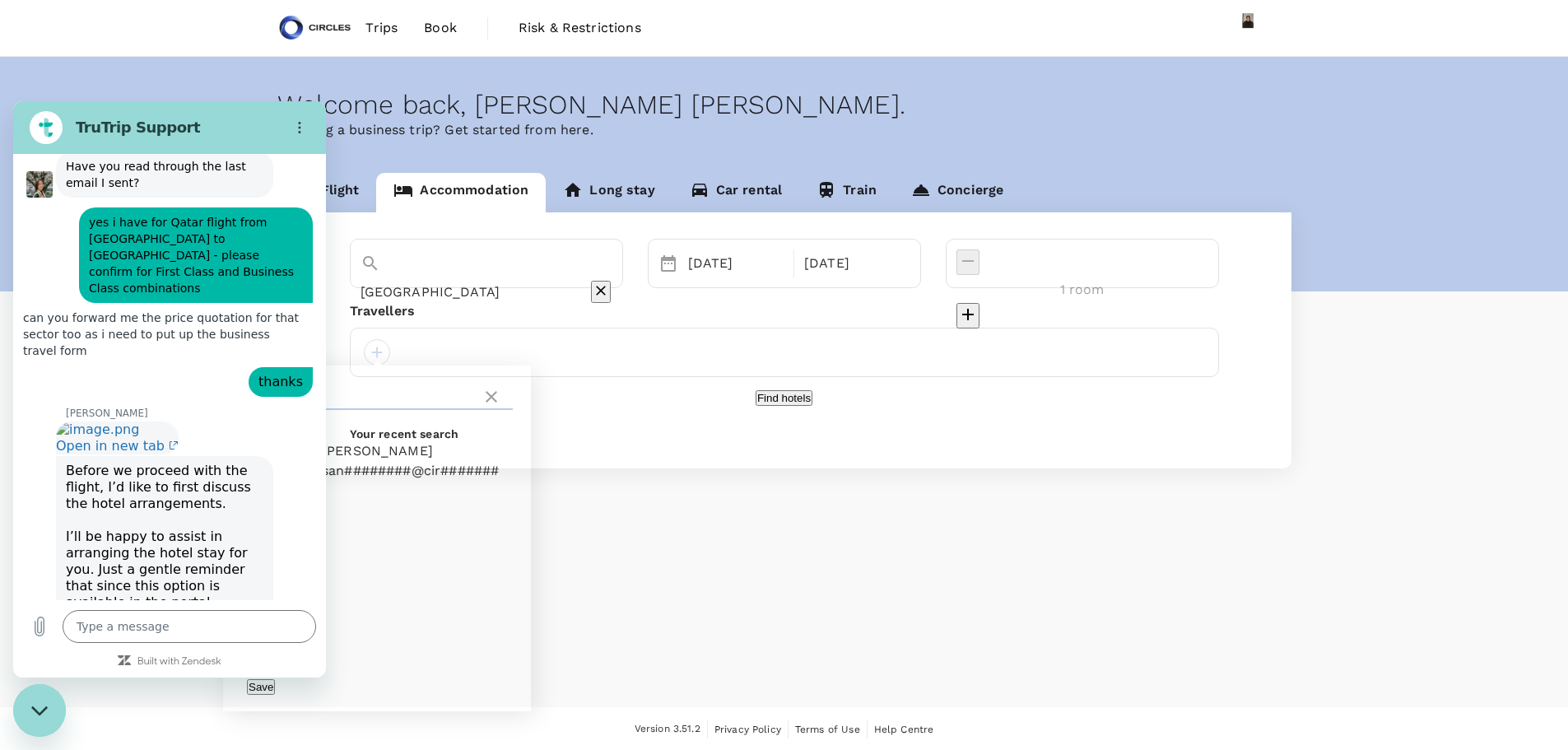
click at [388, 461] on span "Sanjay Kaul" at bounding box center [410, 451] width 177 height 19
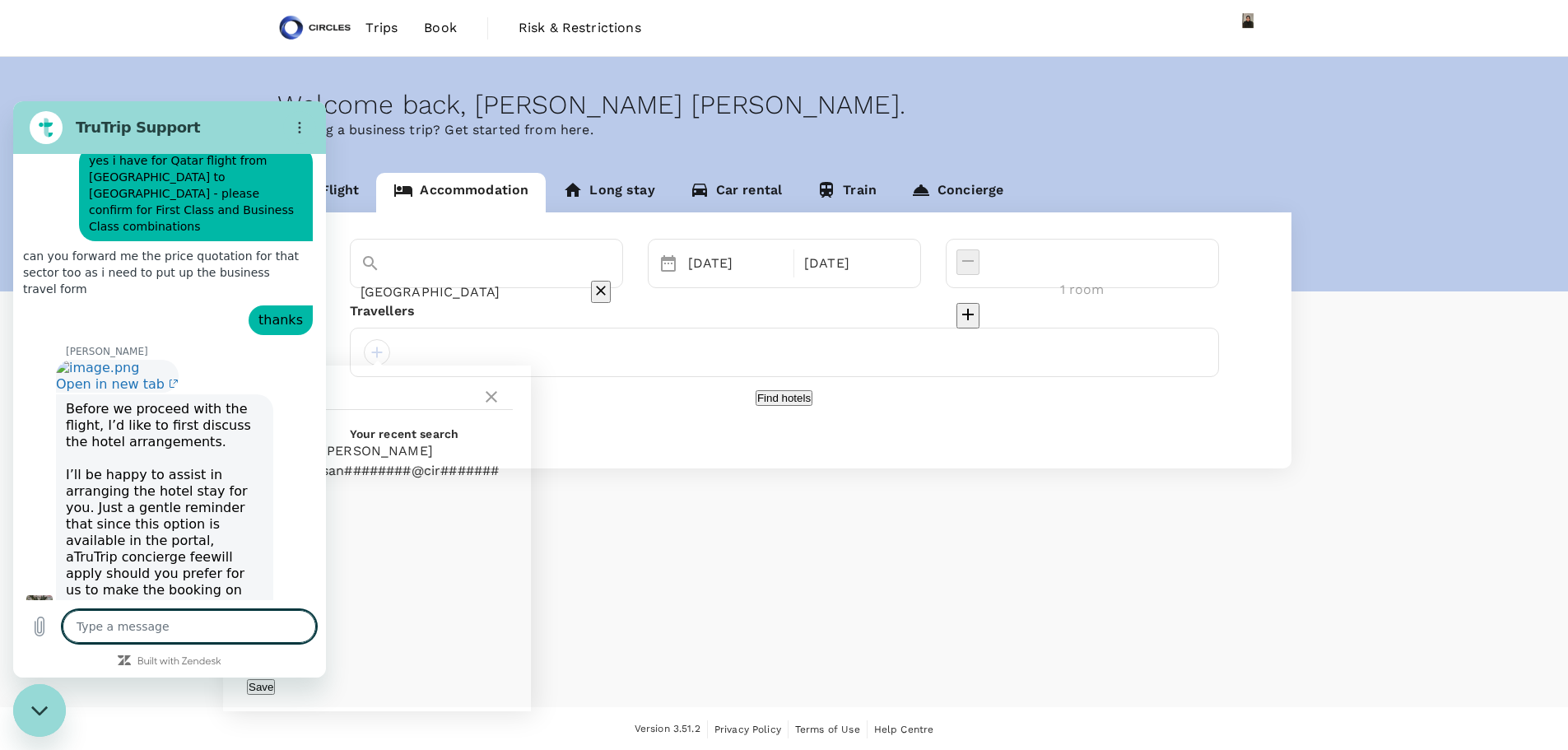
scroll to position [1482, 0]
click at [489, 399] on icon at bounding box center [491, 396] width 11 height 11
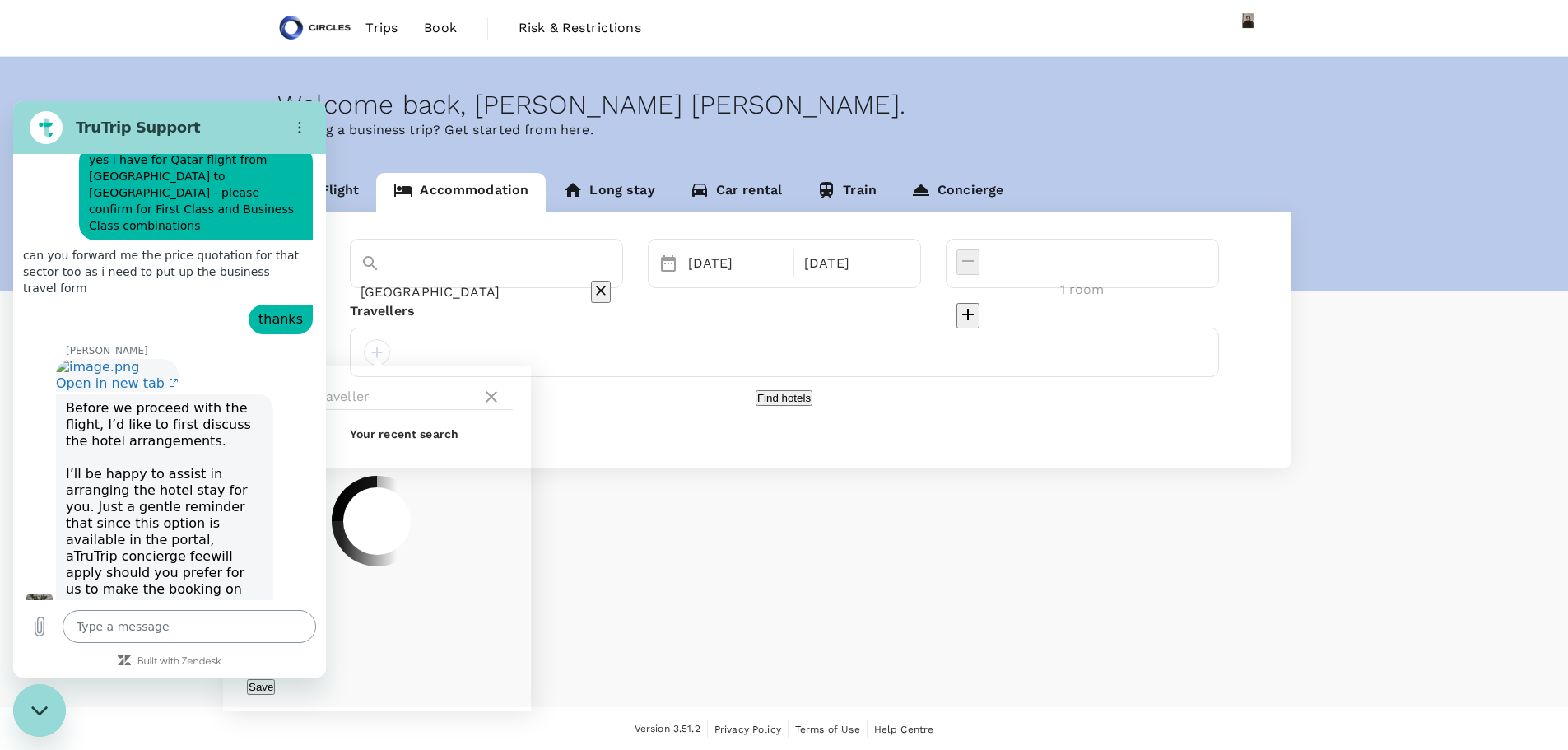
click at [200, 633] on textarea at bounding box center [189, 626] width 253 height 33
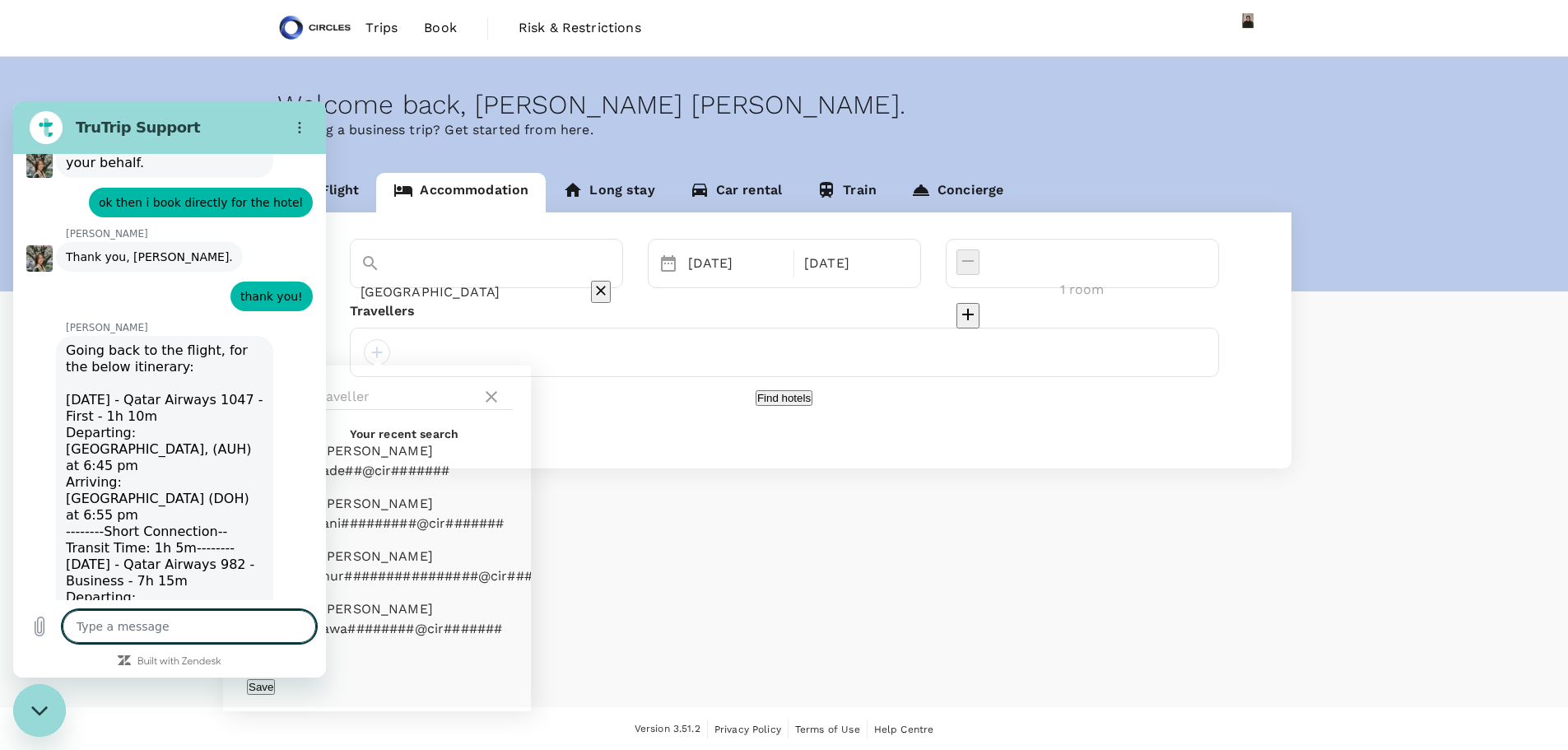
scroll to position [1929, 0]
click at [157, 634] on textarea at bounding box center [189, 626] width 253 height 33
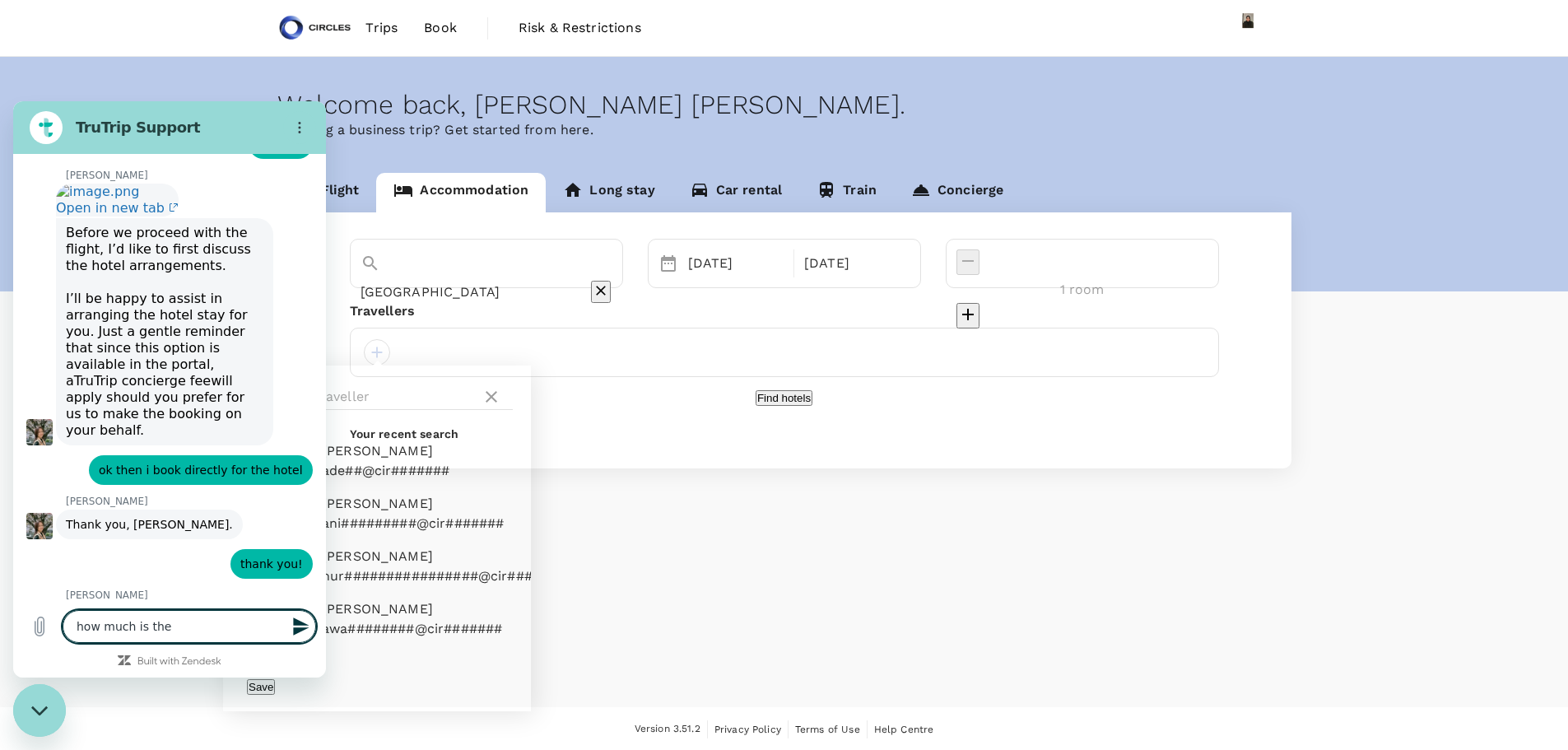
scroll to position [1969, 0]
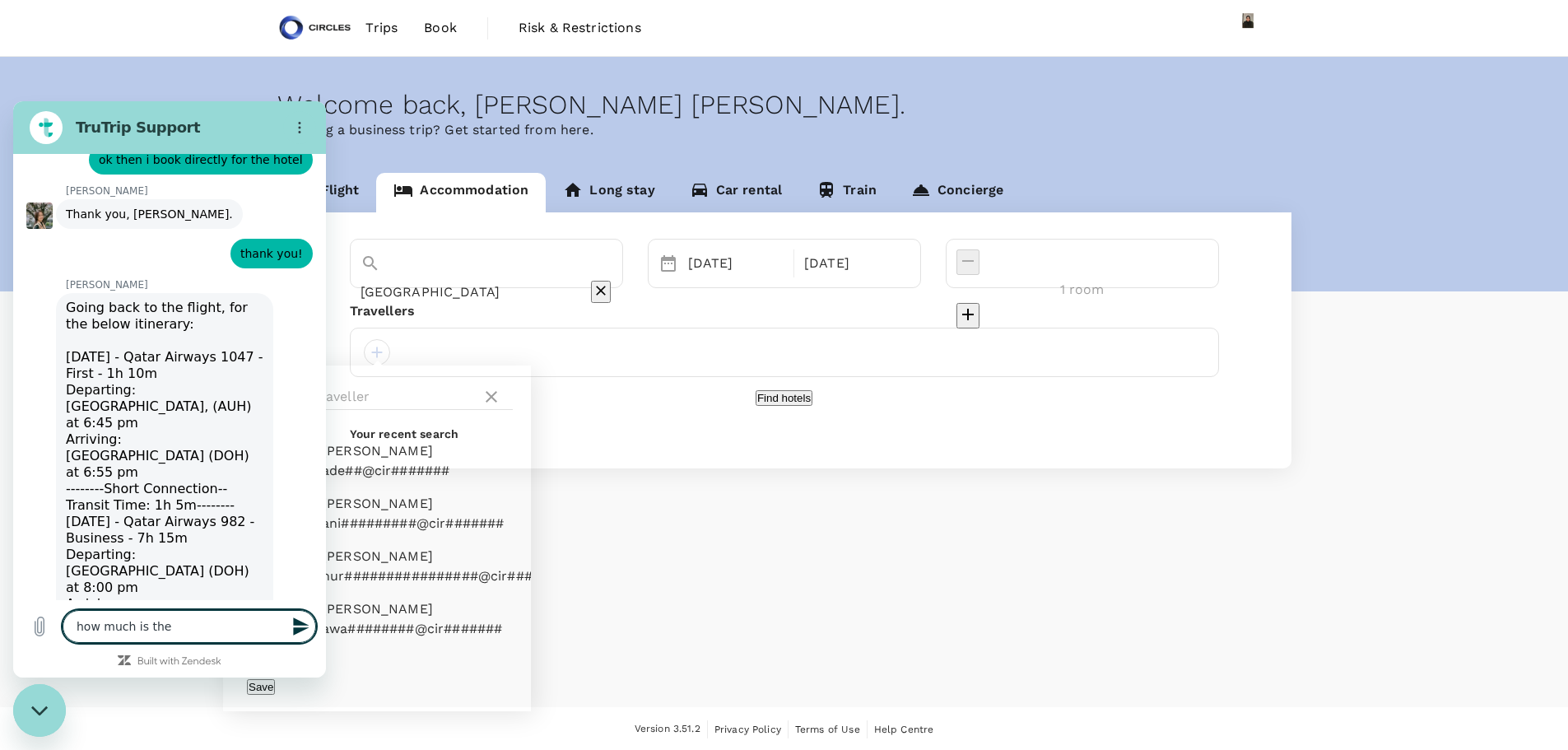
drag, startPoint x: 317, startPoint y: 552, endPoint x: 339, endPoint y: 684, distance: 133.8
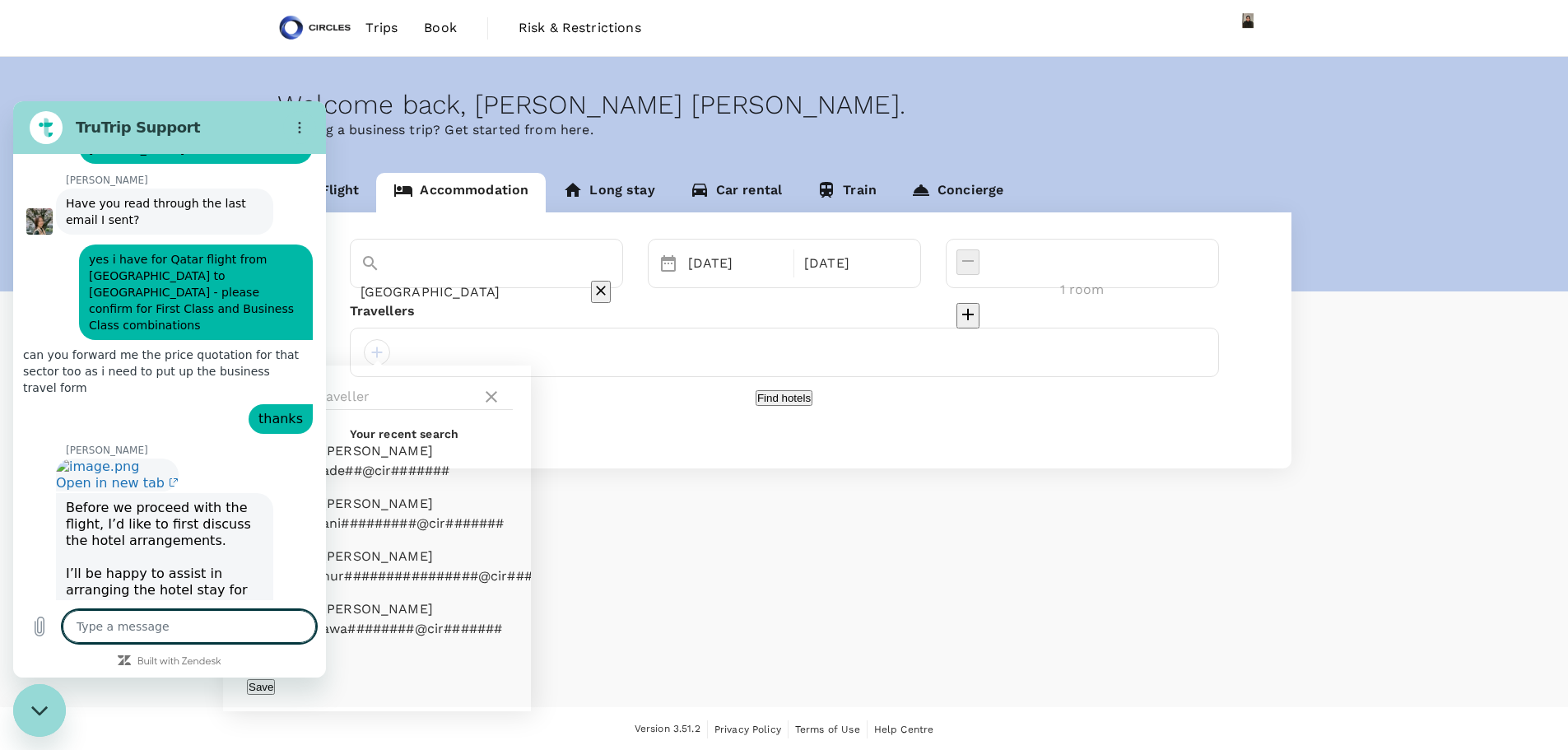
scroll to position [1372, 0]
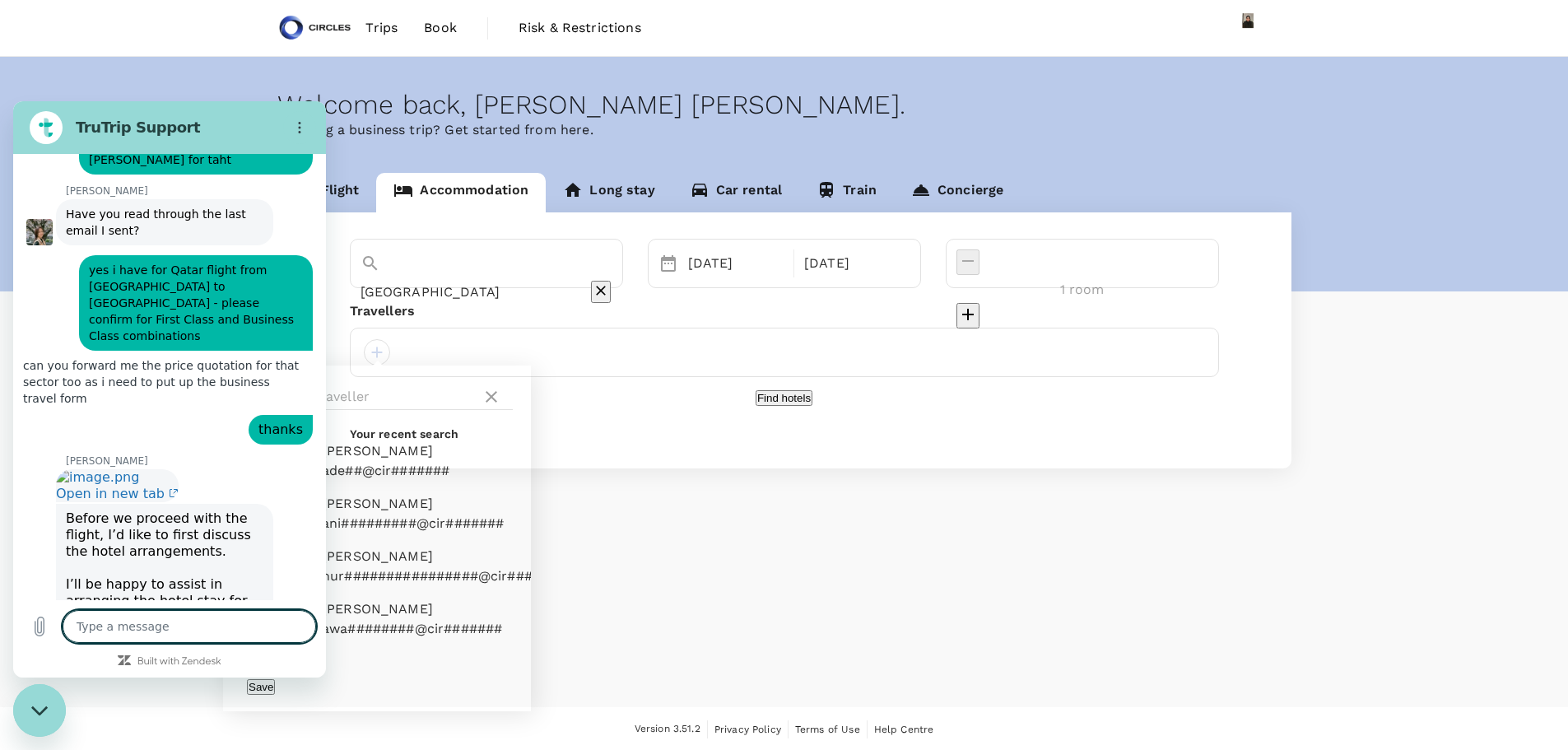
drag, startPoint x: 320, startPoint y: 525, endPoint x: 350, endPoint y: 504, distance: 36.6
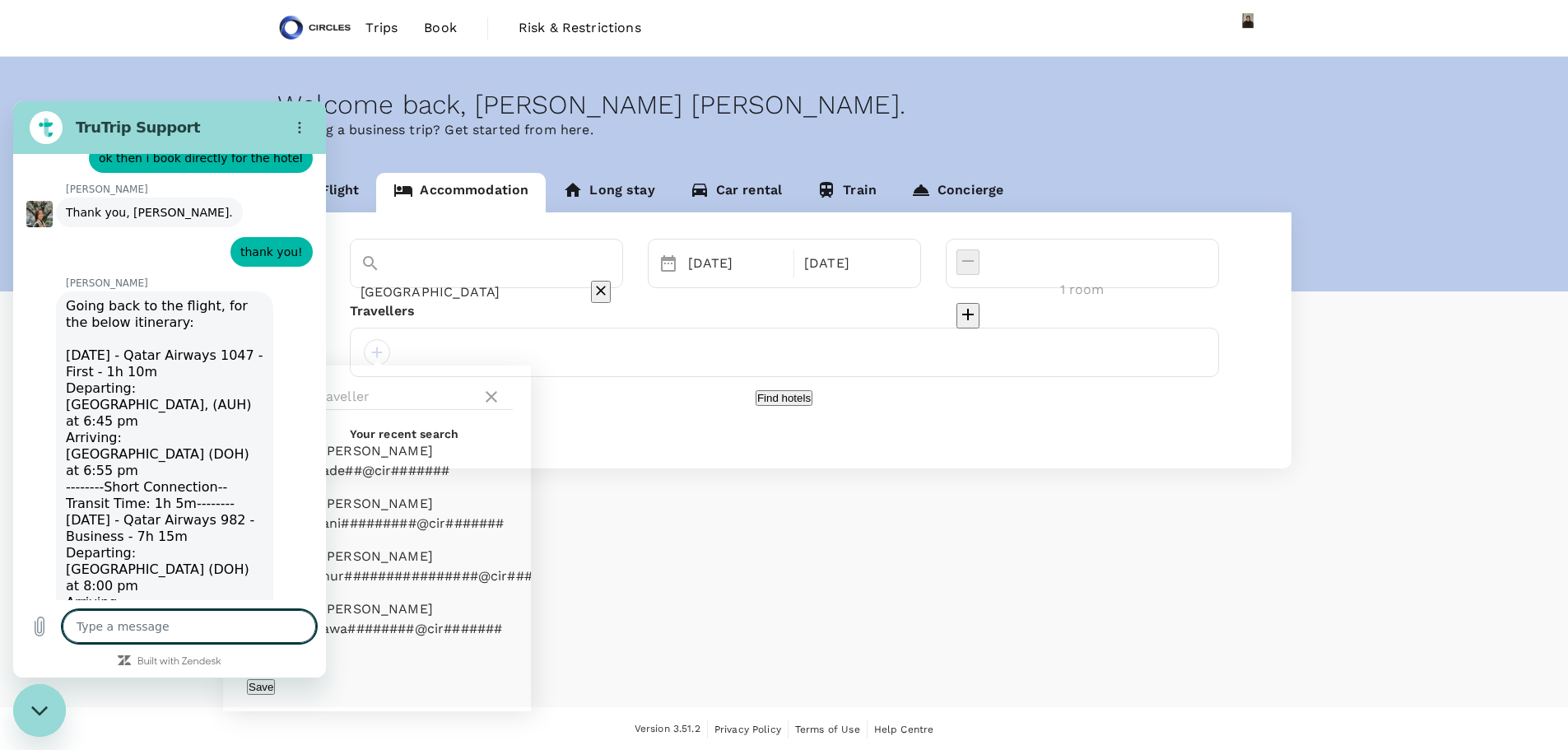
scroll to position [1991, 0]
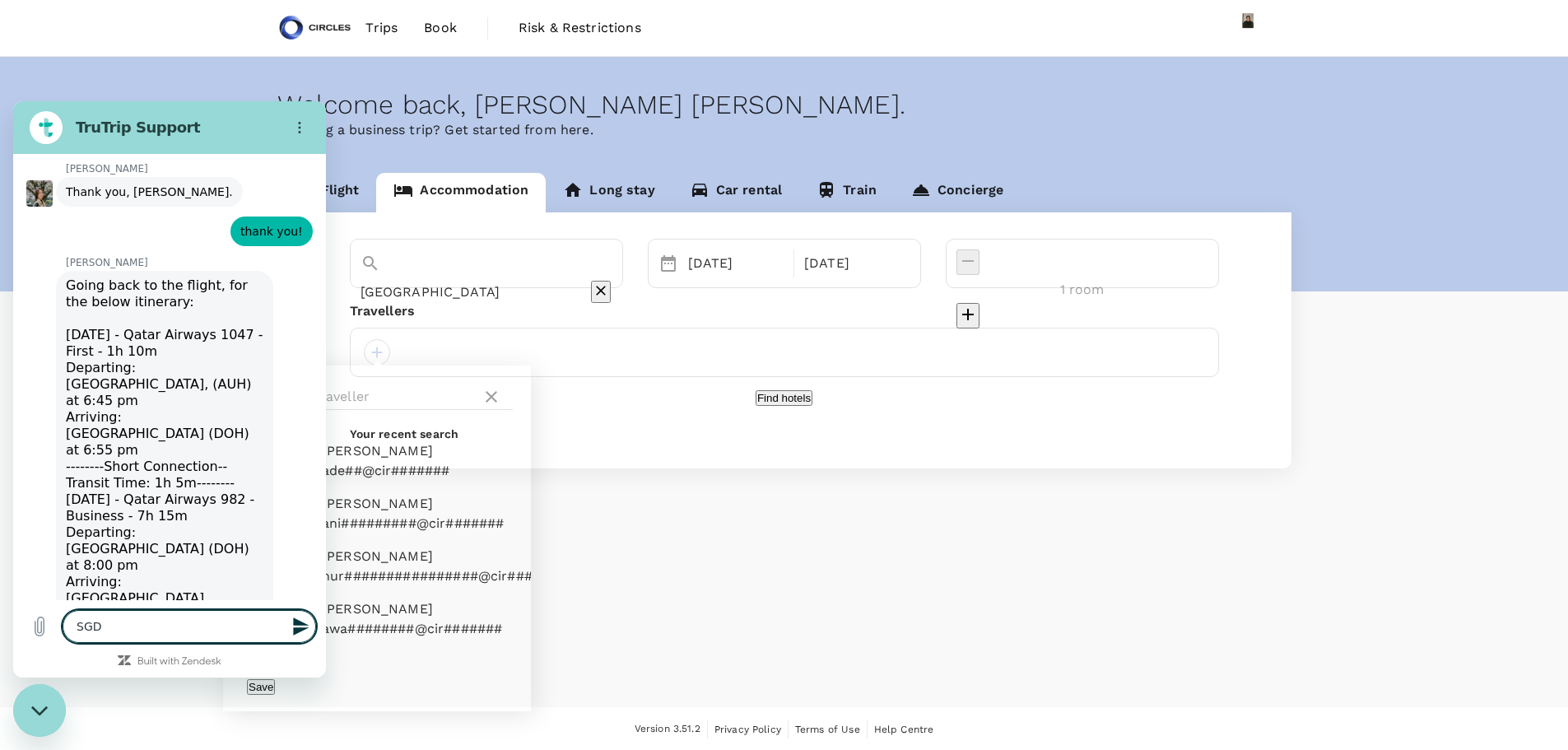
drag, startPoint x: 154, startPoint y: 632, endPoint x: 0, endPoint y: 592, distance: 159.1
click at [13, 592] on html "TruTrip Support This chat is recorded using a cloud service and is subject to t…" at bounding box center [169, 389] width 313 height 576
click at [229, 623] on textarea at bounding box center [189, 626] width 253 height 33
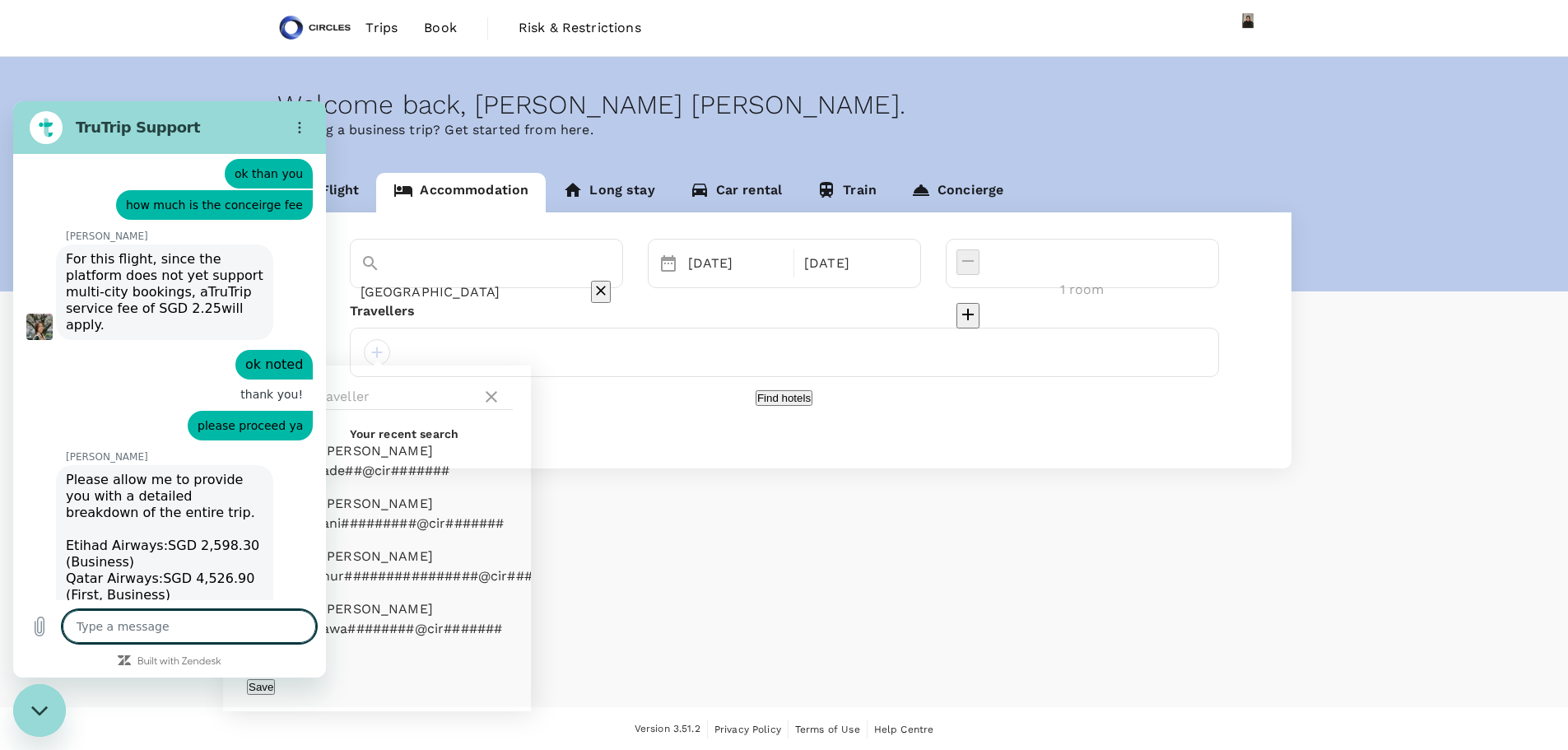
scroll to position [2720, 0]
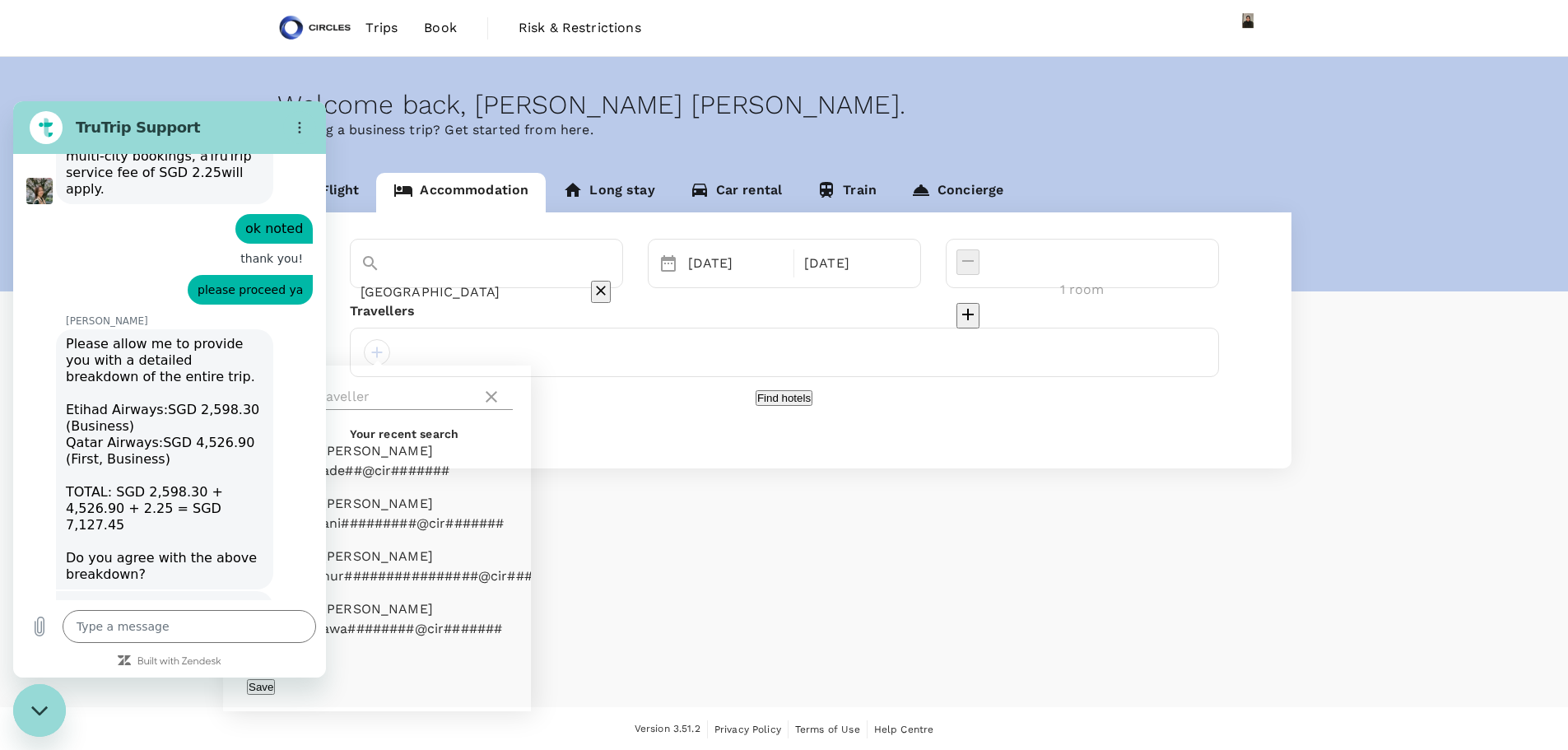
click at [492, 394] on icon at bounding box center [491, 396] width 19 height 19
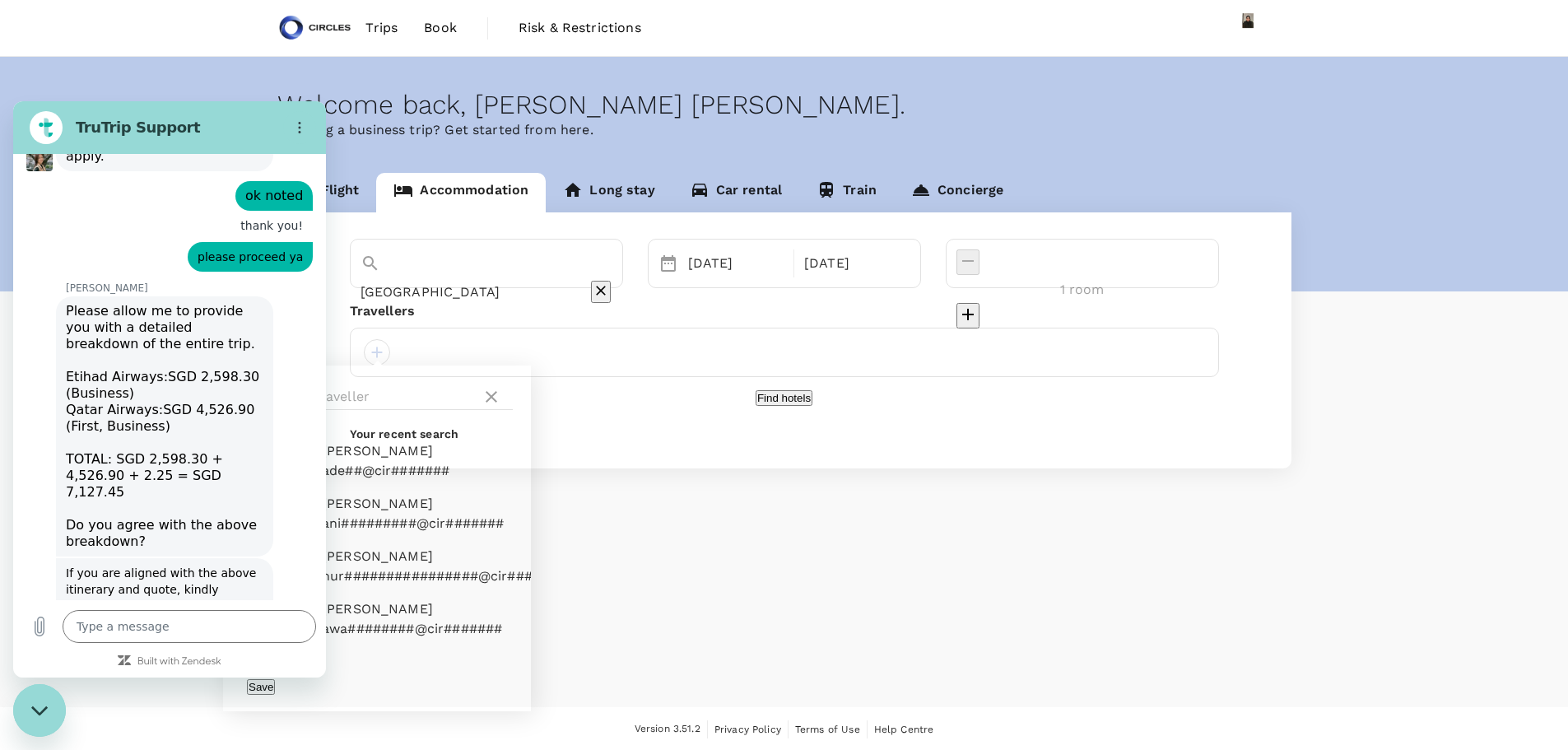
scroll to position [2752, 0]
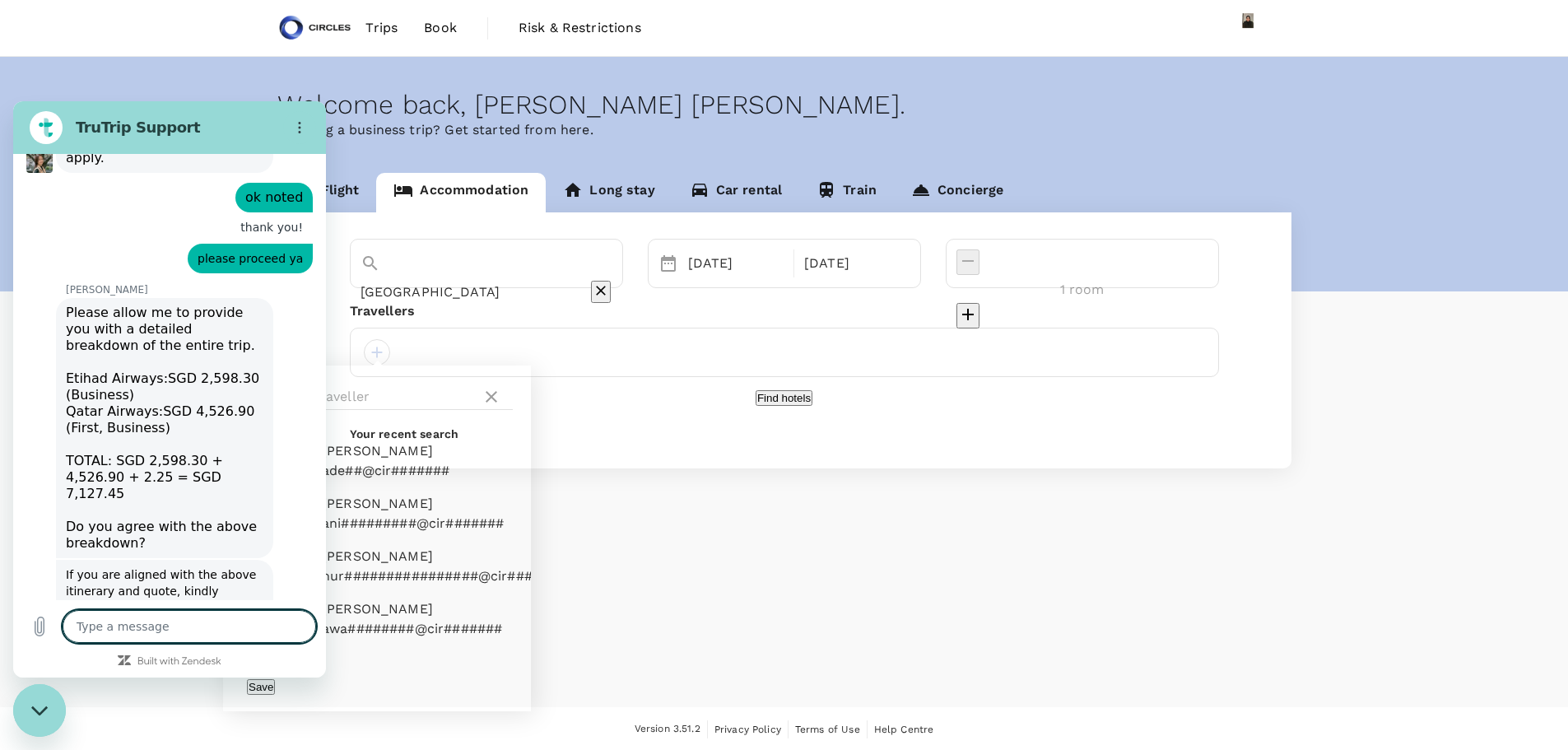
click at [244, 625] on textarea at bounding box center [189, 626] width 253 height 33
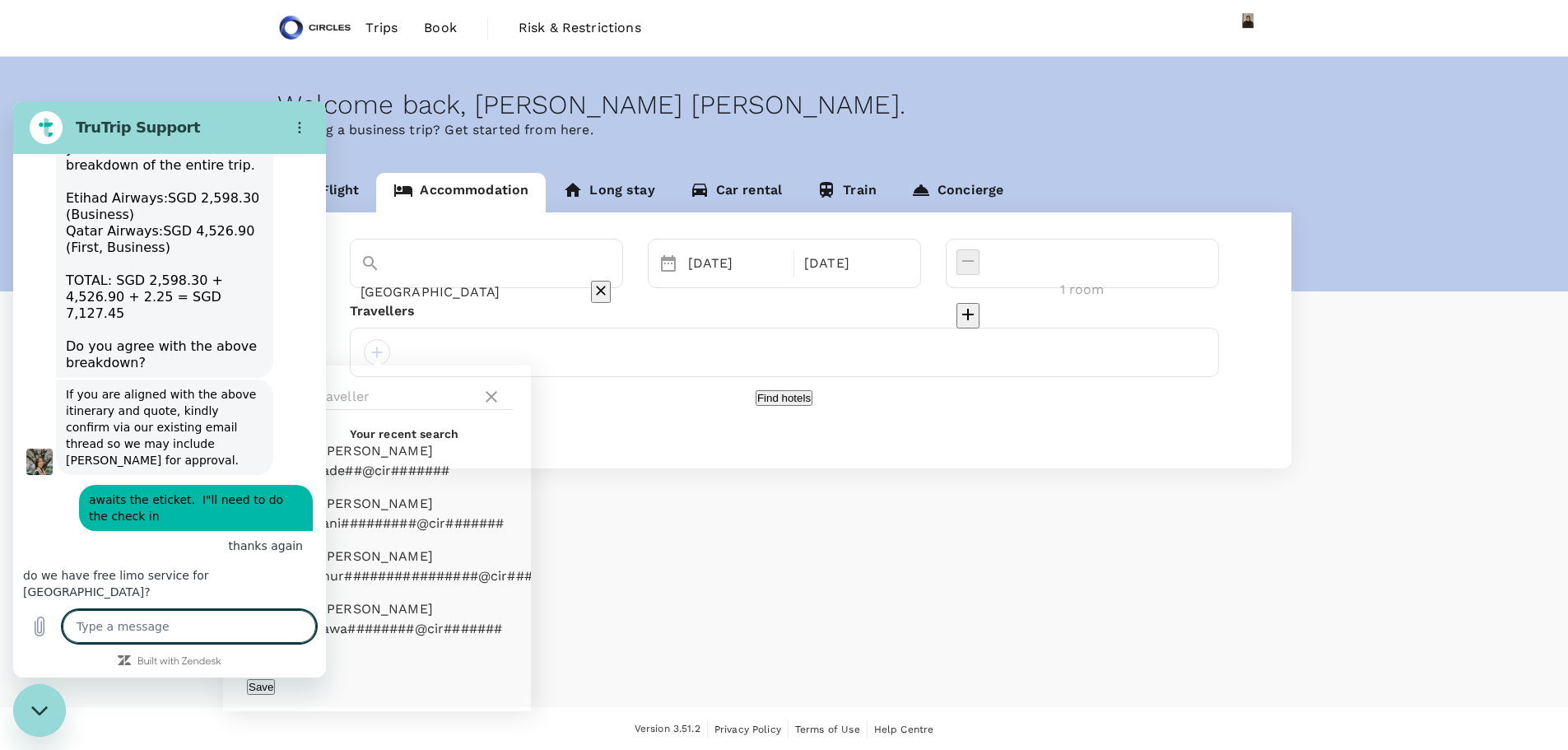
scroll to position [2933, 0]
click at [118, 620] on textarea at bounding box center [189, 626] width 253 height 33
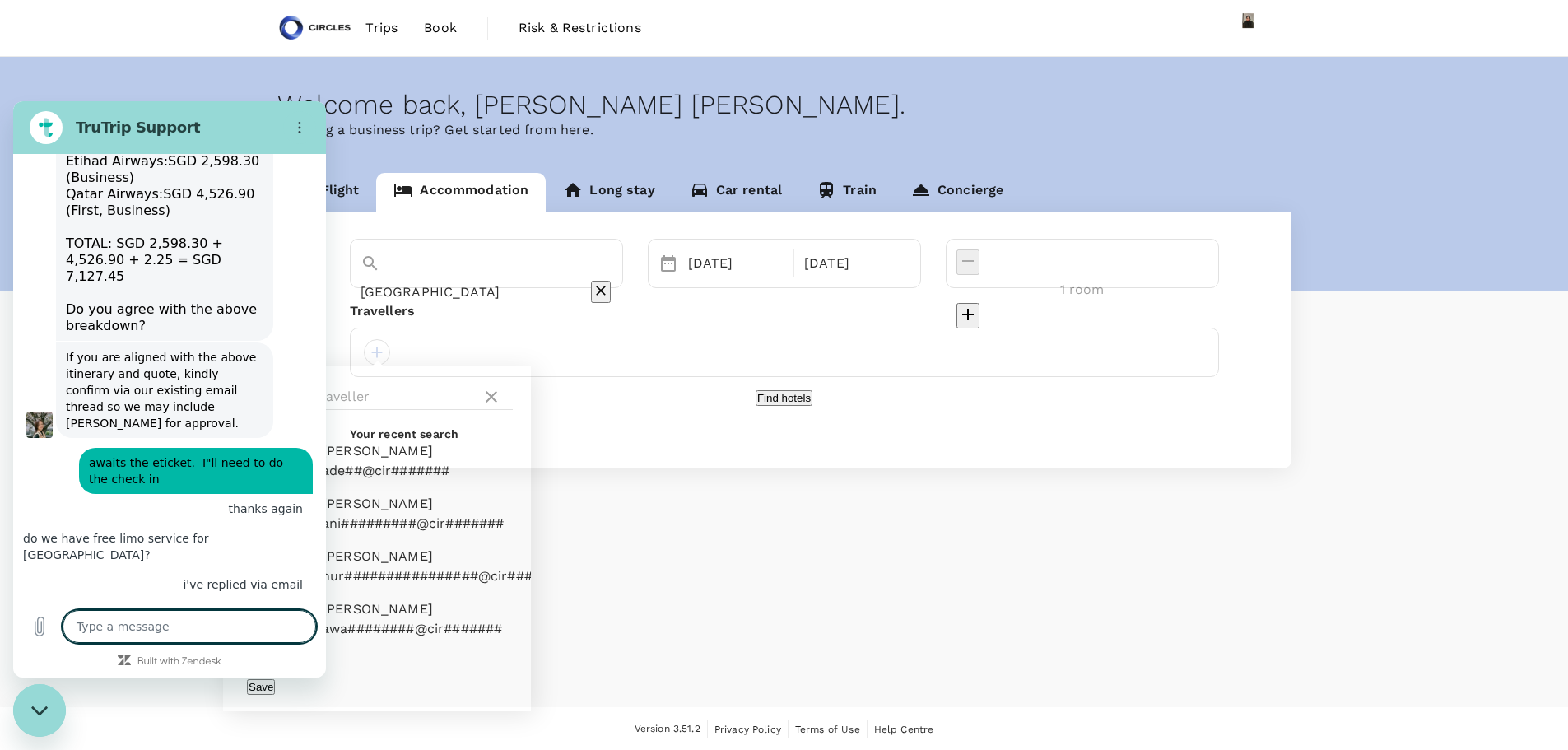
scroll to position [2973, 0]
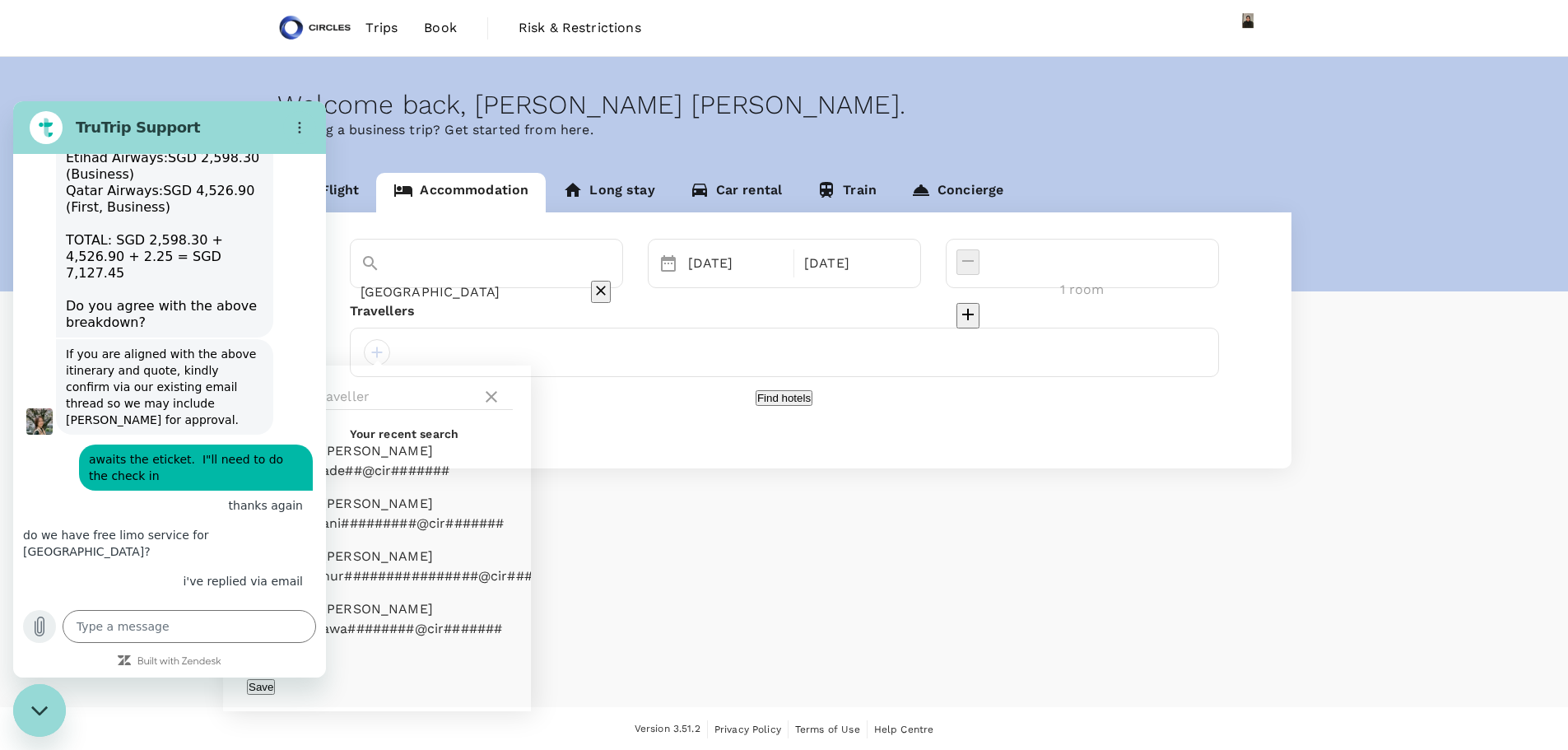
click at [37, 629] on icon "Upload file" at bounding box center [40, 626] width 9 height 19
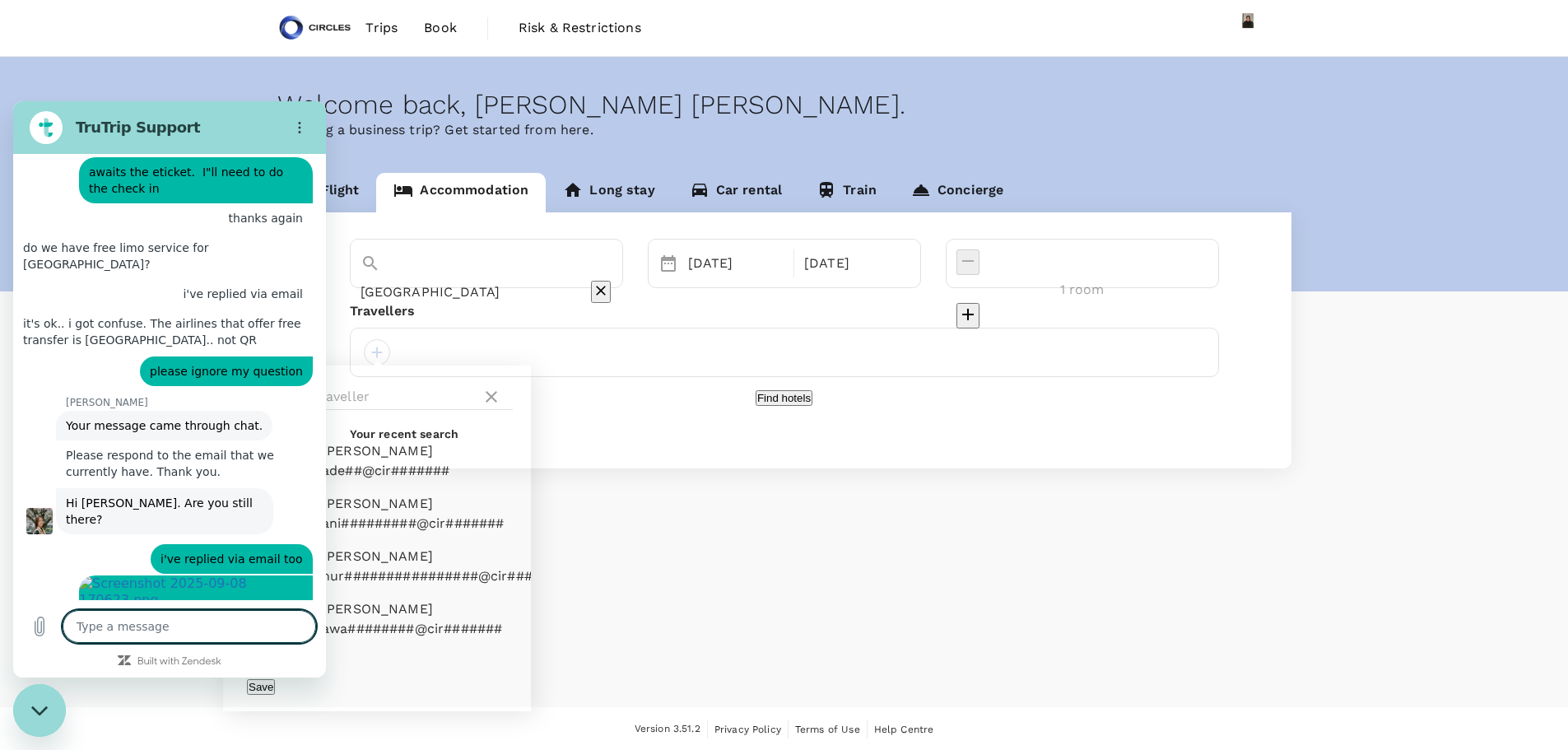
scroll to position [3260, 0]
click at [176, 620] on textarea at bounding box center [189, 626] width 253 height 33
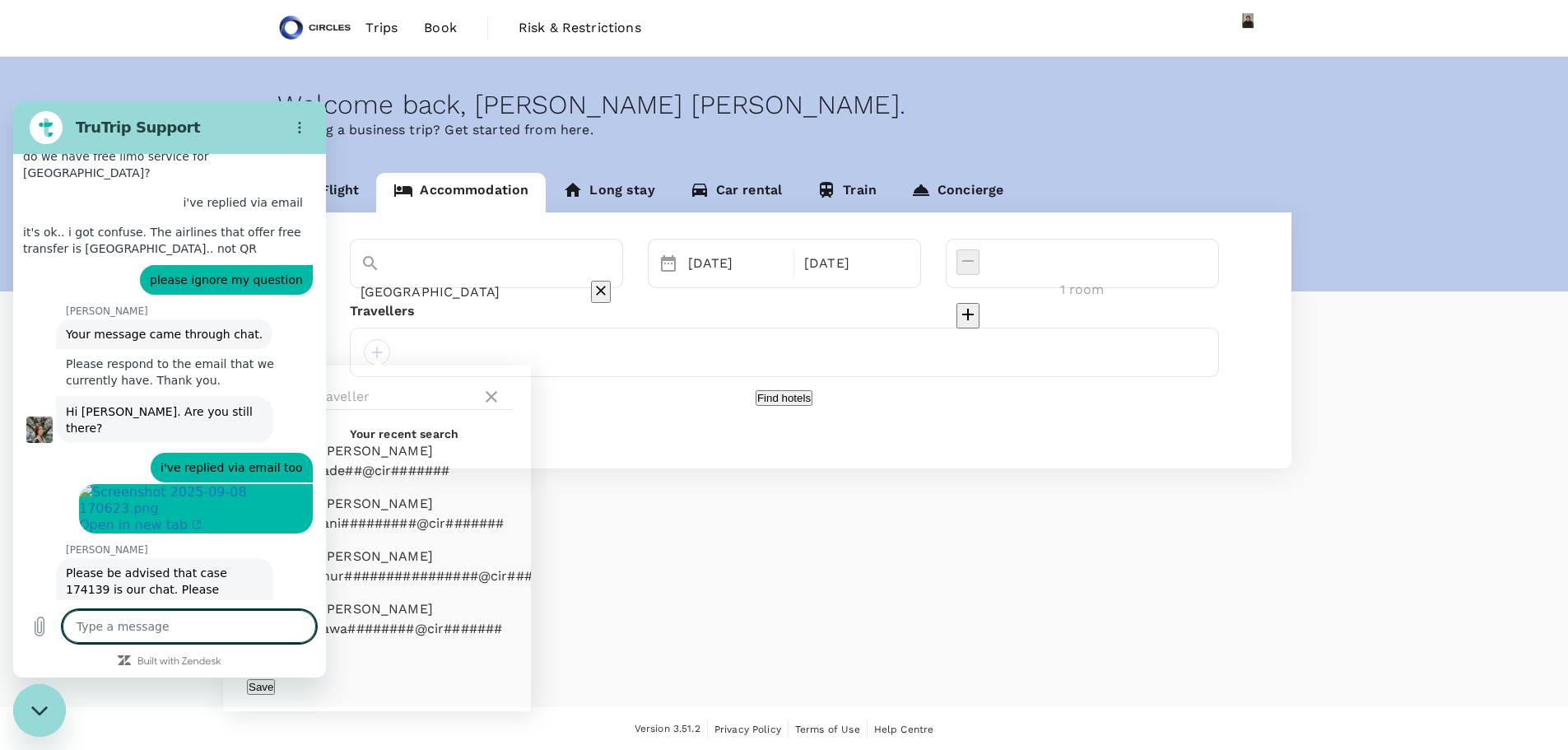
scroll to position [3355, 0]
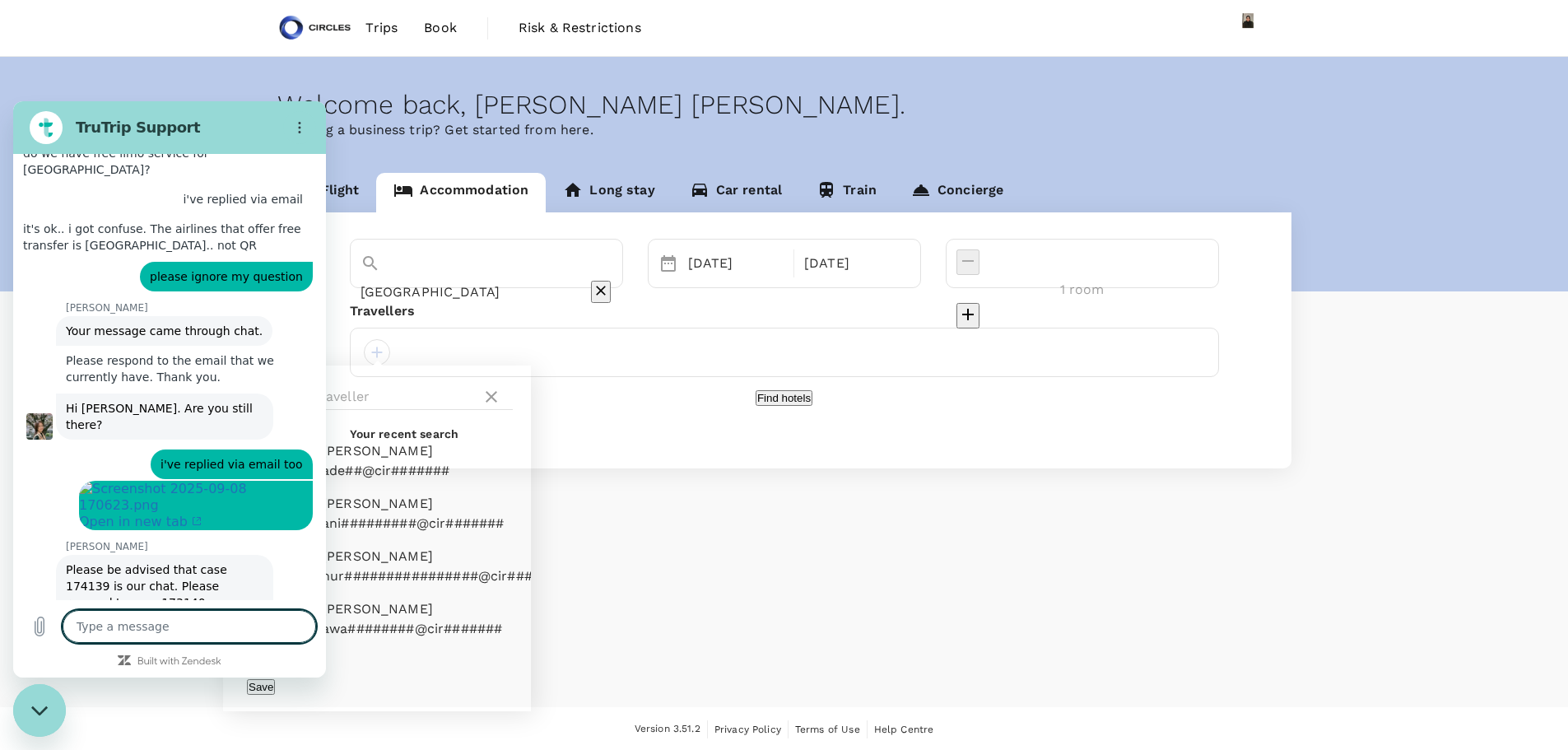
click at [115, 622] on textarea at bounding box center [189, 626] width 253 height 33
drag, startPoint x: 212, startPoint y: 472, endPoint x: 160, endPoint y: 473, distance: 52.0
click at [160, 665] on div "Jessica Dawn says: Please check your inbox. 🙏️" at bounding box center [146, 680] width 180 height 30
copy span "inbox. 🙏️"
click at [103, 626] on textarea at bounding box center [189, 626] width 253 height 33
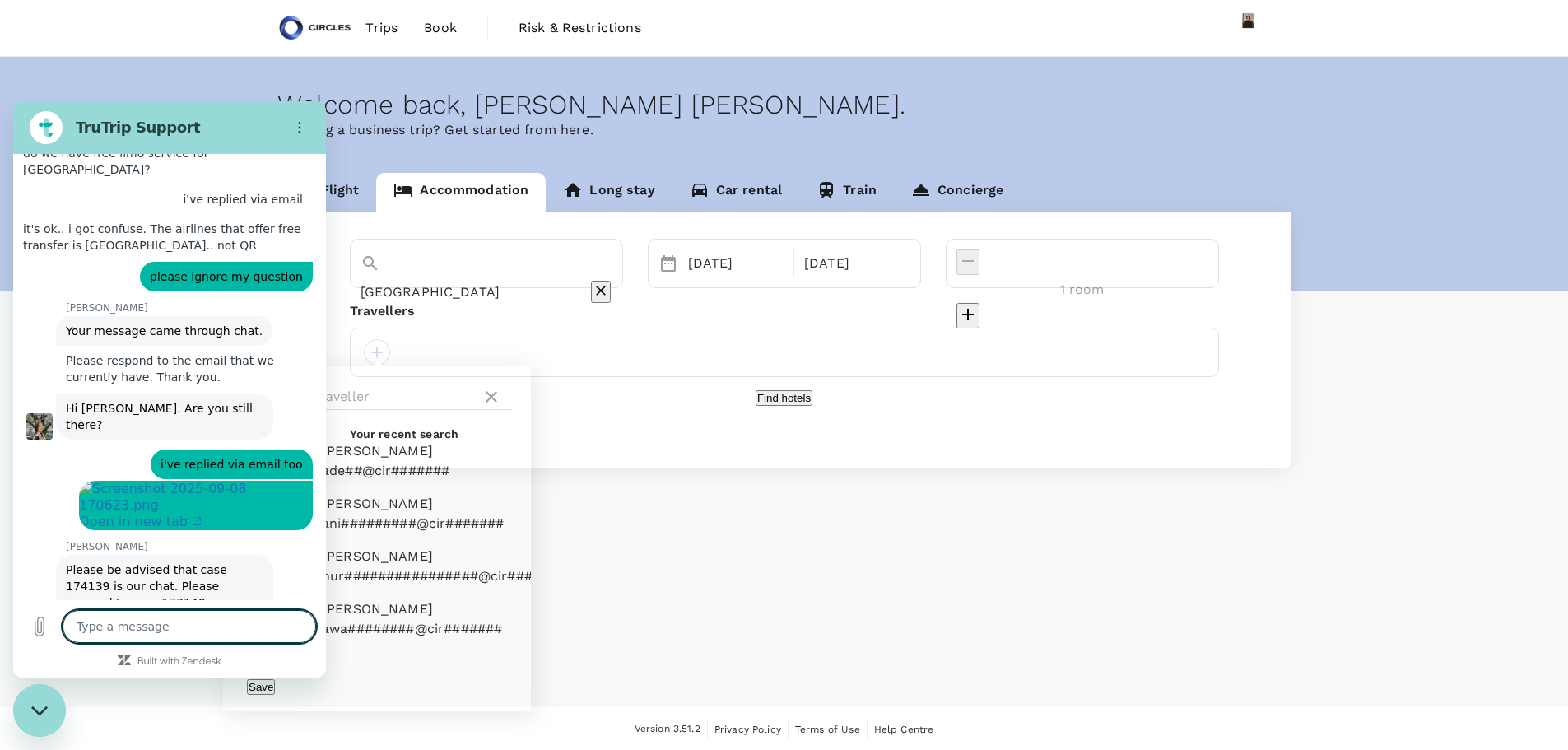
paste textarea "inbox. 🙏️"
drag, startPoint x: 108, startPoint y: 623, endPoint x: 9, endPoint y: 608, distance: 100.1
click at [13, 608] on html "TruTrip Support This chat is recorded using a cloud service and is subject to t…" at bounding box center [169, 389] width 313 height 576
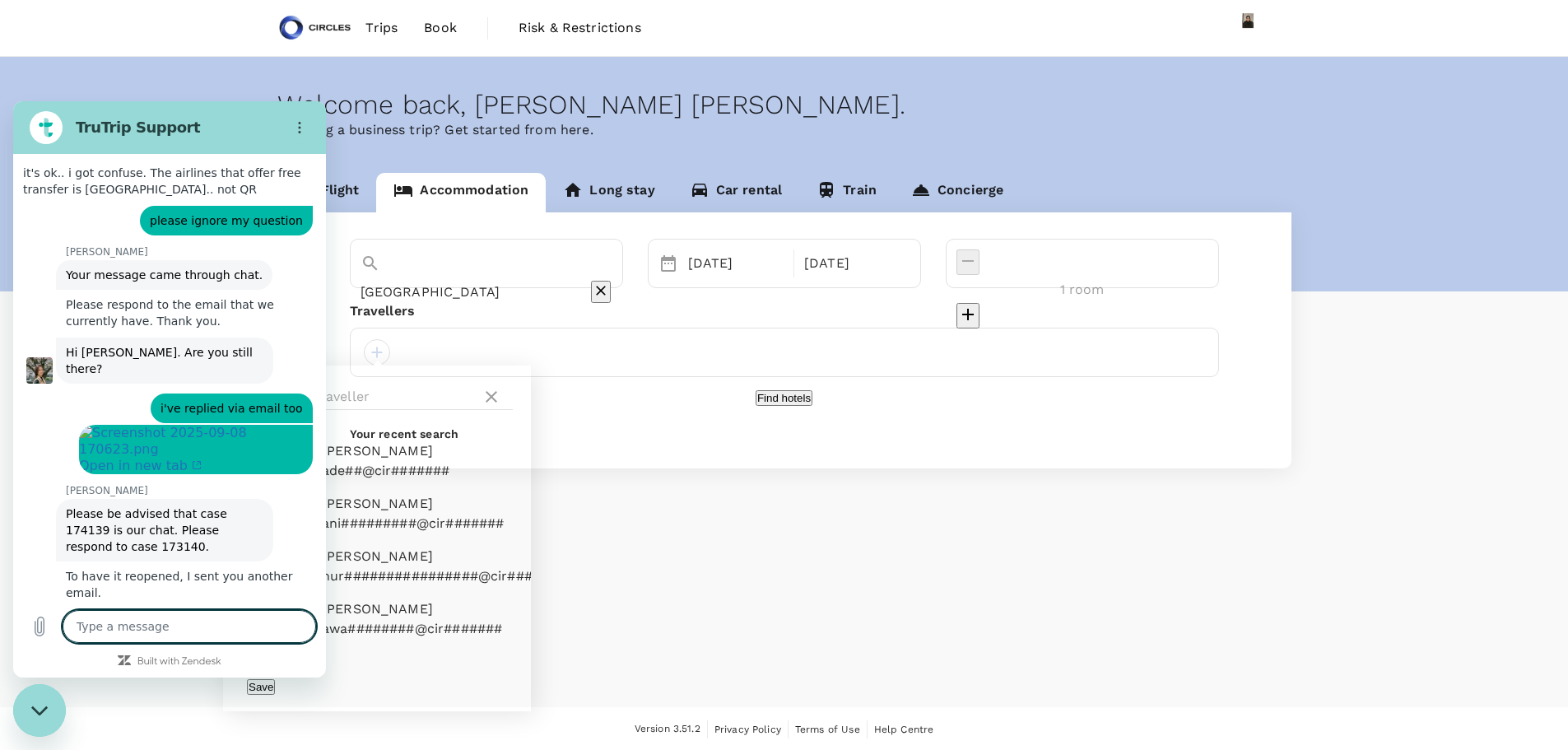
scroll to position [3481, 0]
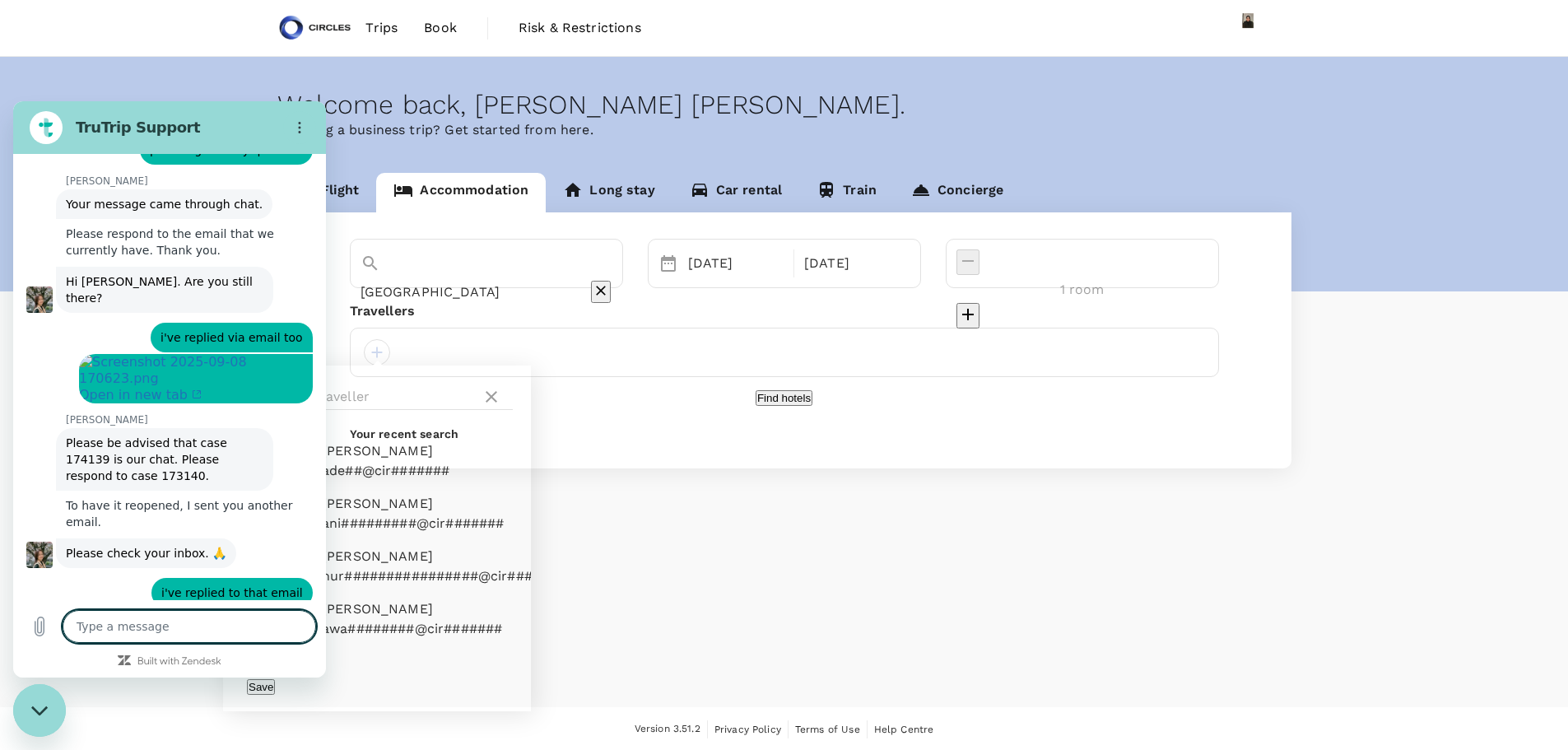
click at [168, 634] on textarea at bounding box center [189, 626] width 253 height 33
paste textarea "A20250908436339"
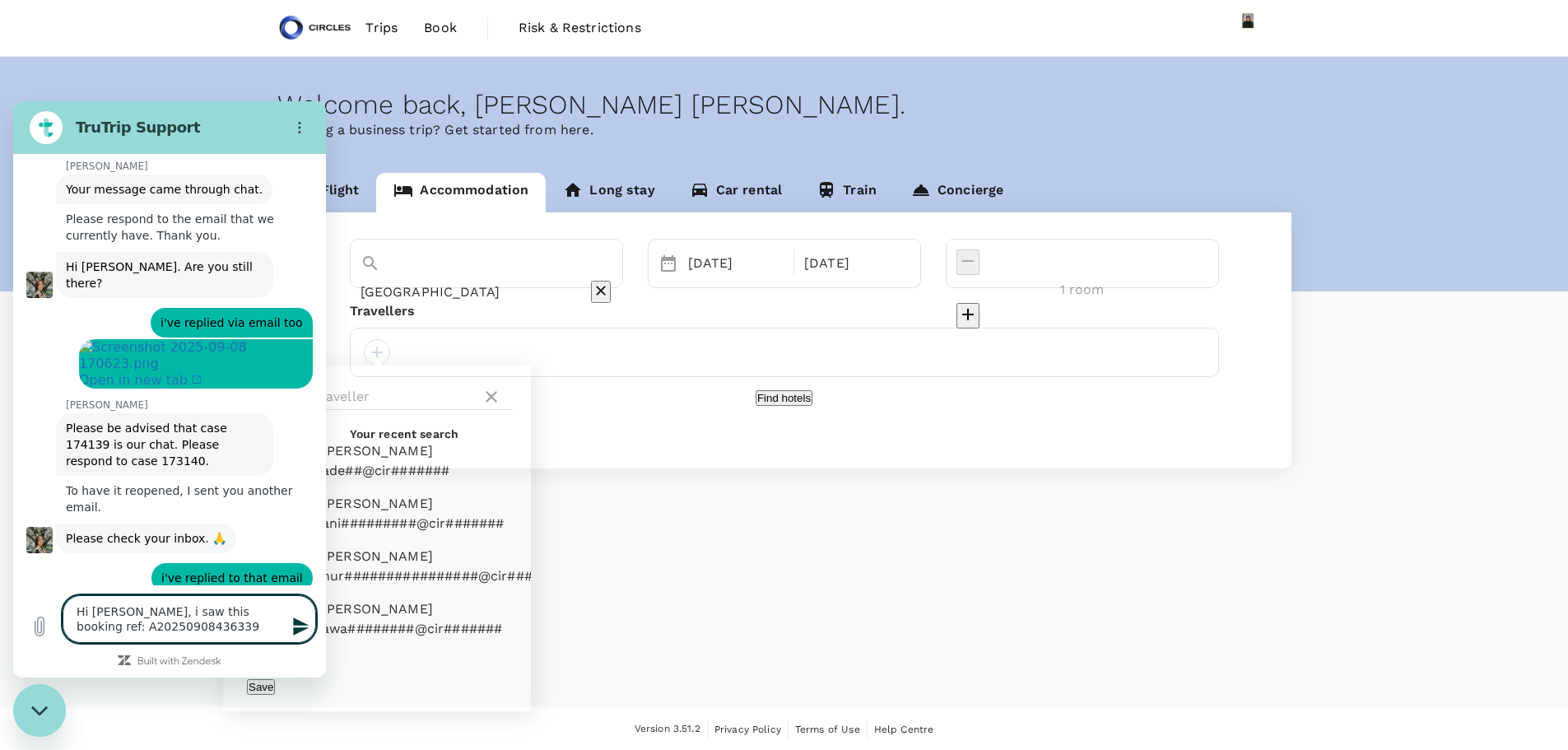
click at [227, 611] on textarea "Hi Jessica, i saw this booking ref: A20250908436339" at bounding box center [189, 619] width 253 height 48
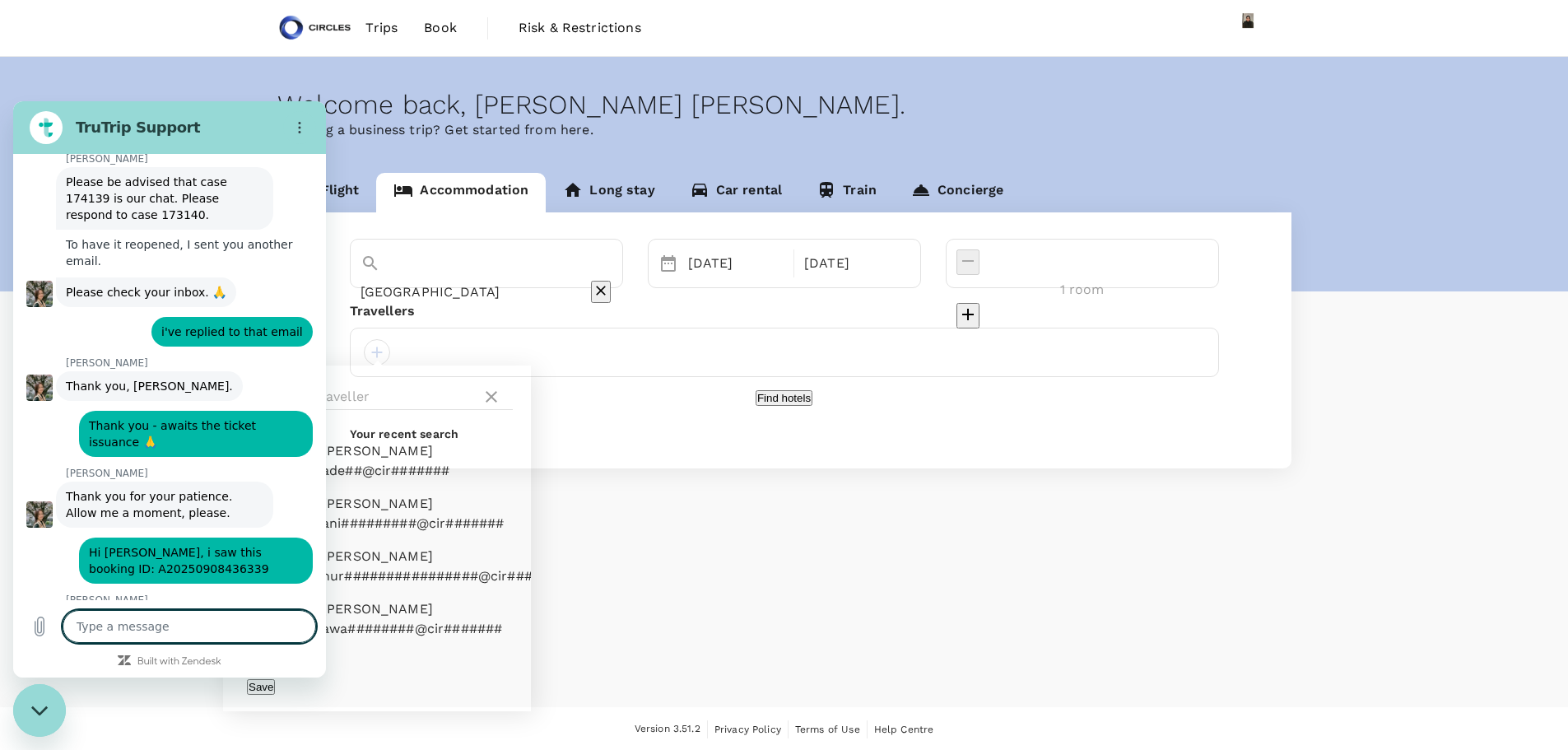
scroll to position [3817, 0]
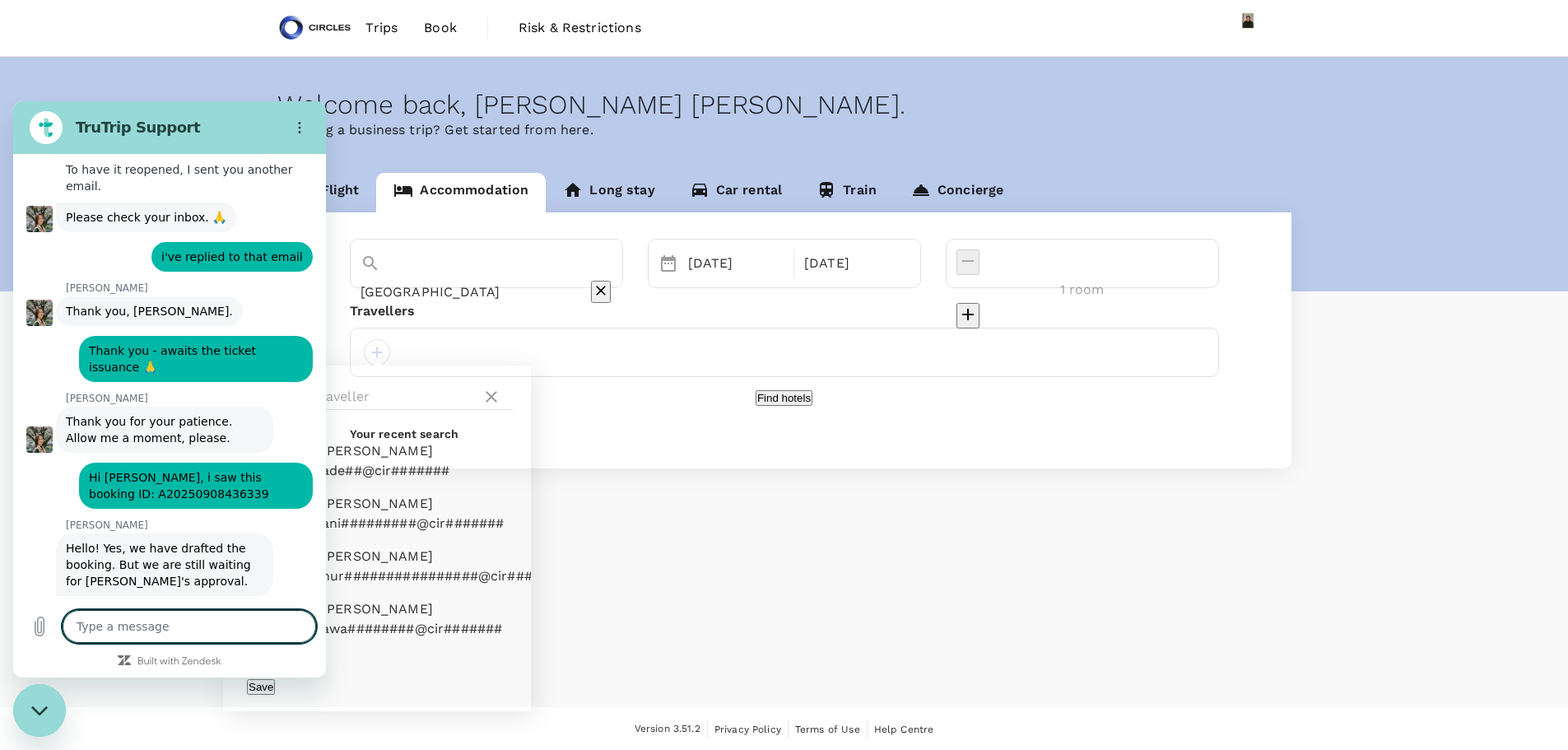
click at [129, 625] on textarea at bounding box center [189, 626] width 253 height 33
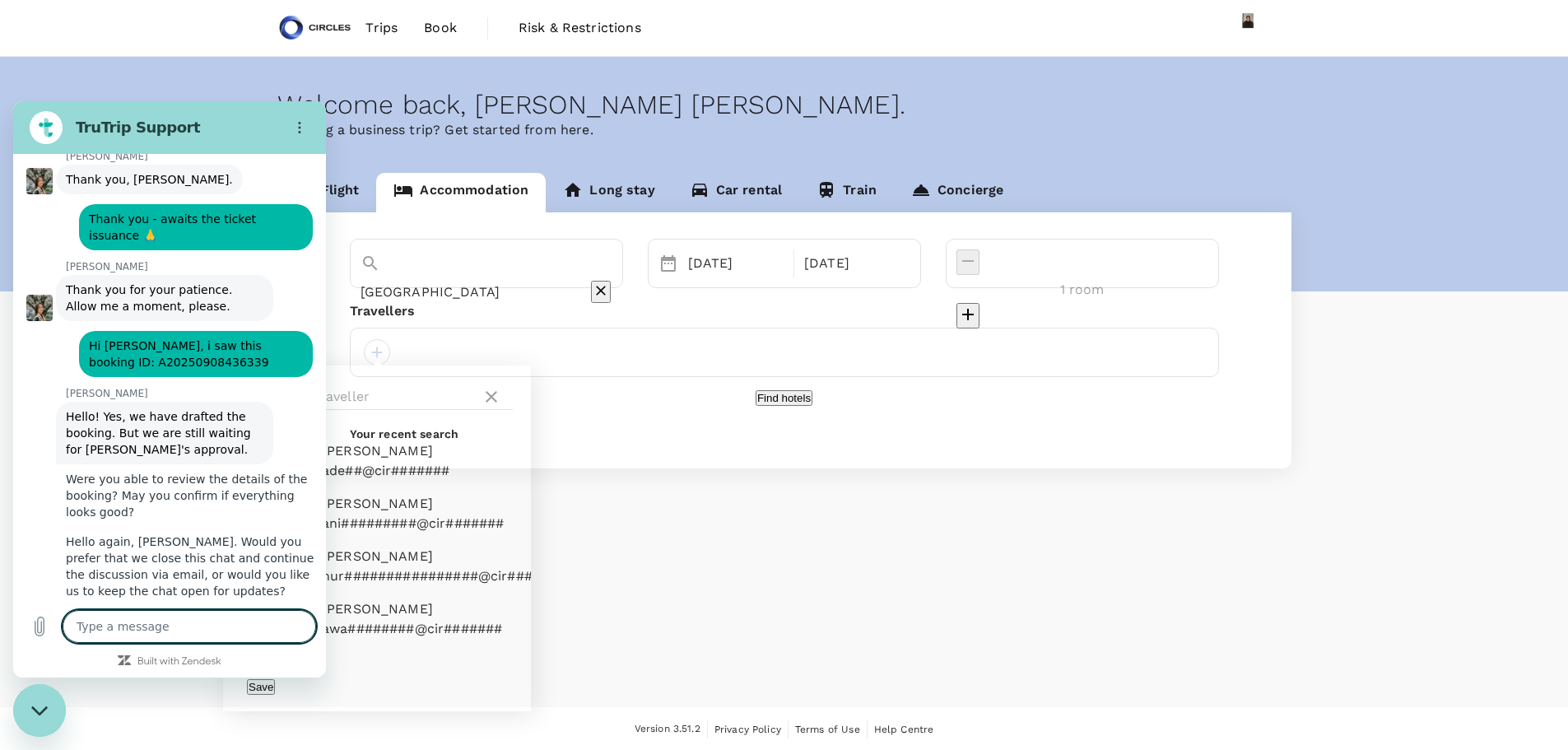
scroll to position [3952, 0]
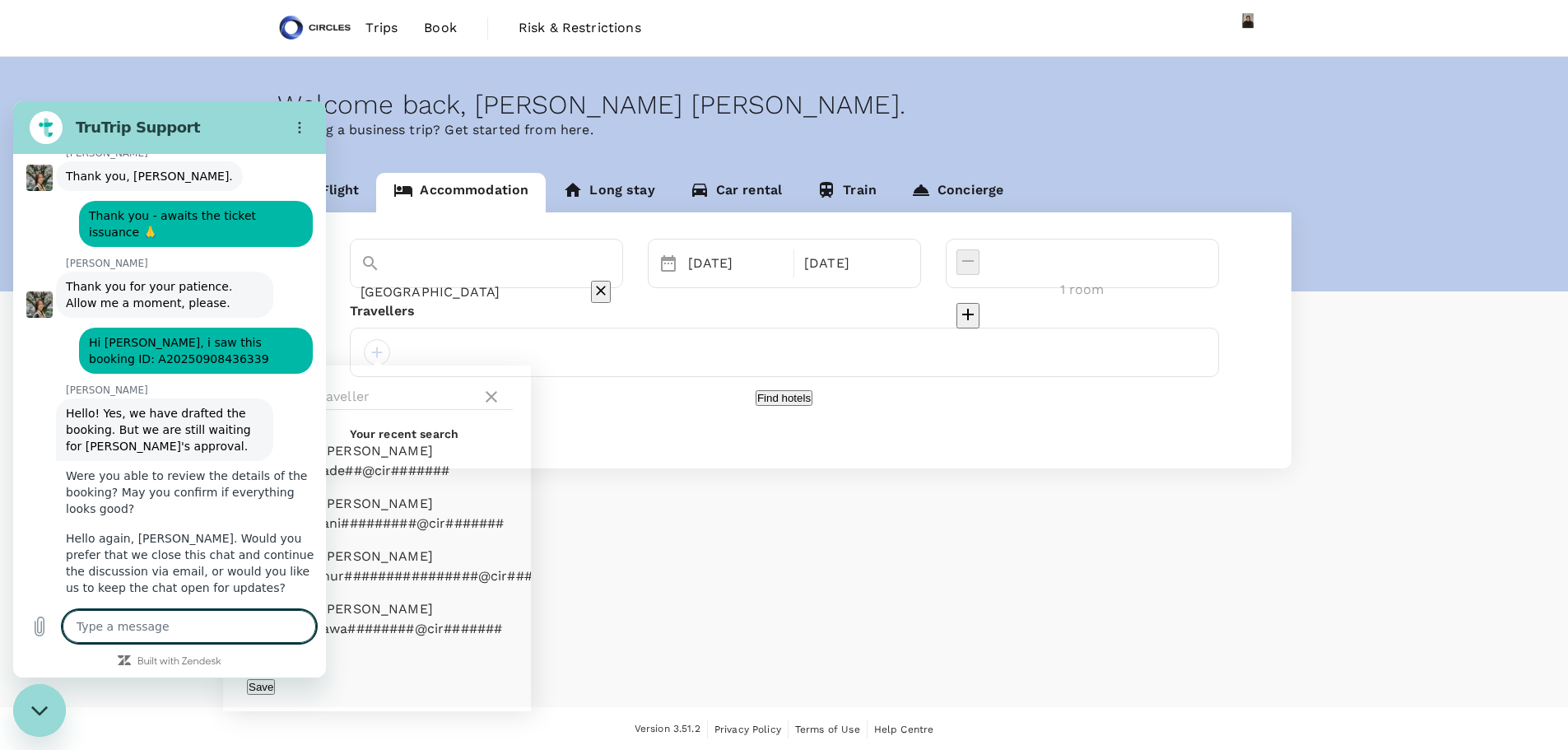
click at [184, 618] on textarea at bounding box center [189, 626] width 253 height 33
click at [150, 630] on textarea at bounding box center [189, 626] width 253 height 33
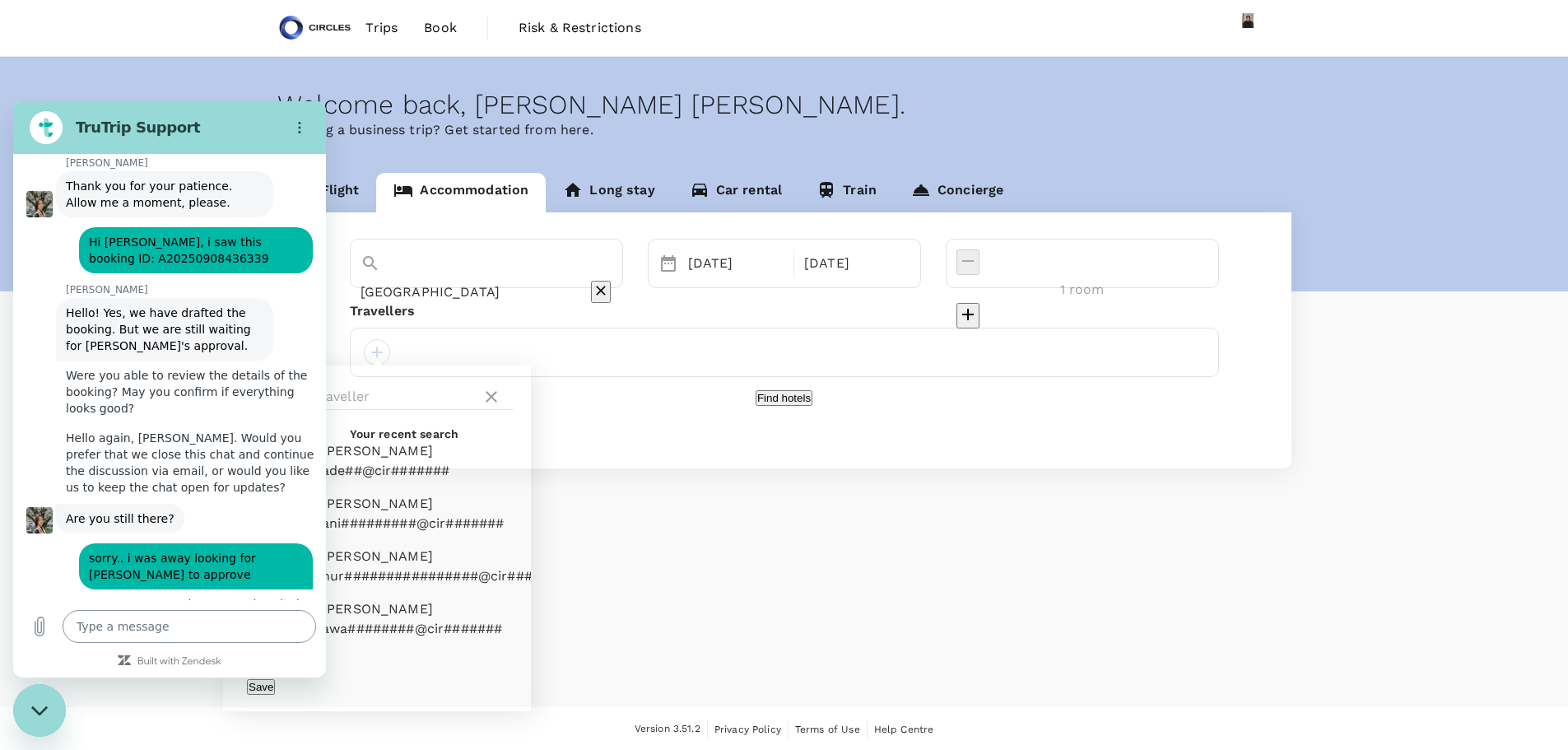
scroll to position [4056, 0]
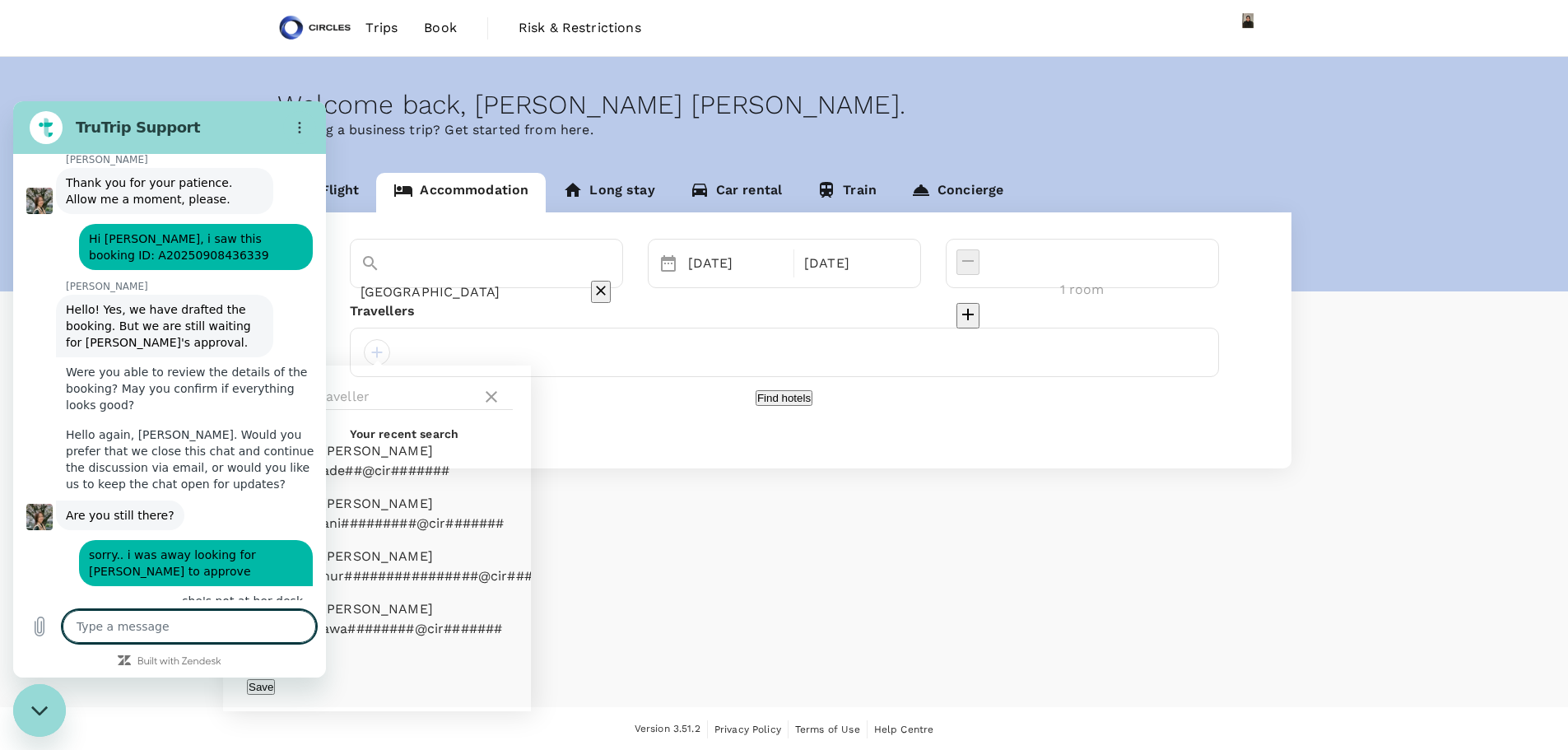
click at [151, 628] on textarea at bounding box center [189, 626] width 253 height 33
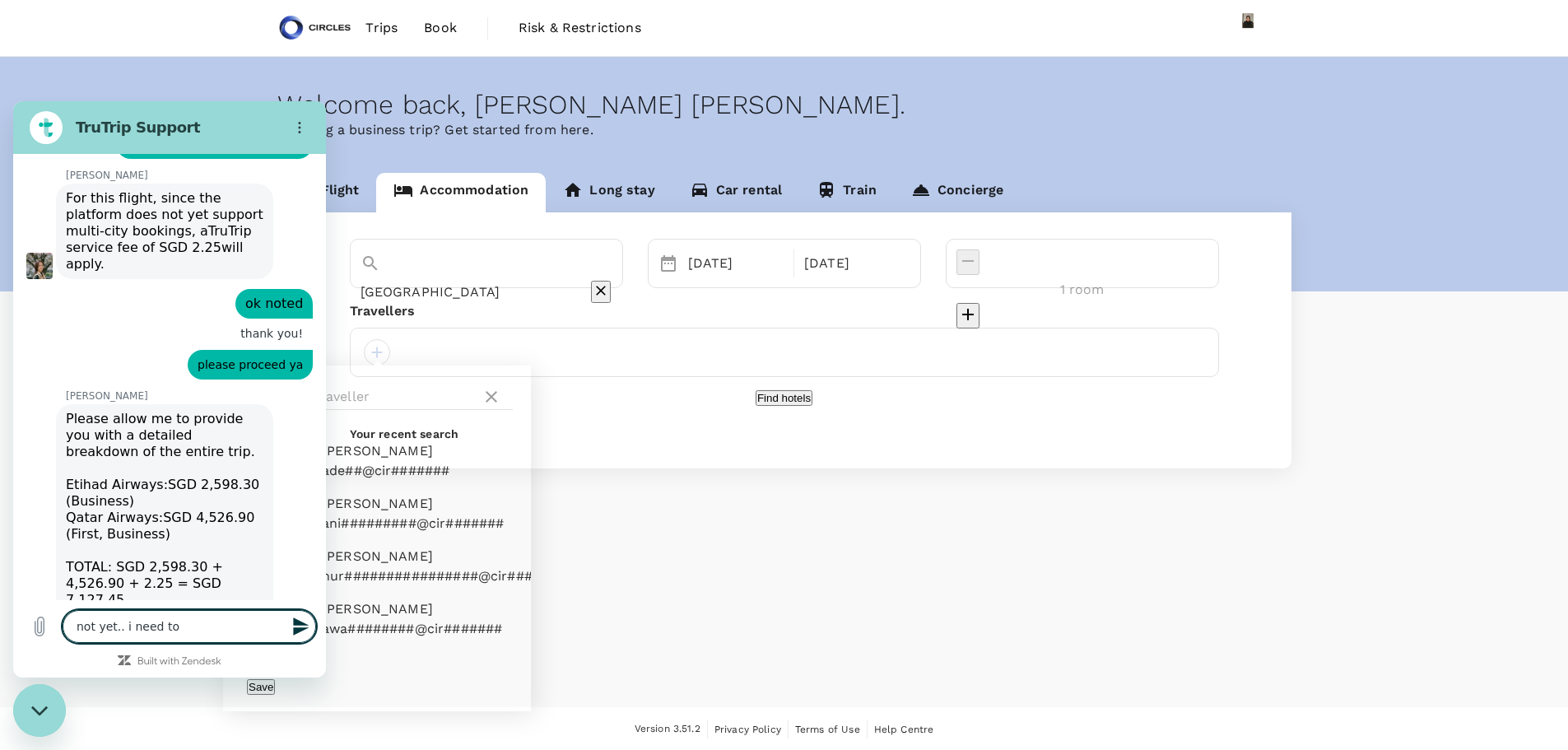
scroll to position [2591, 0]
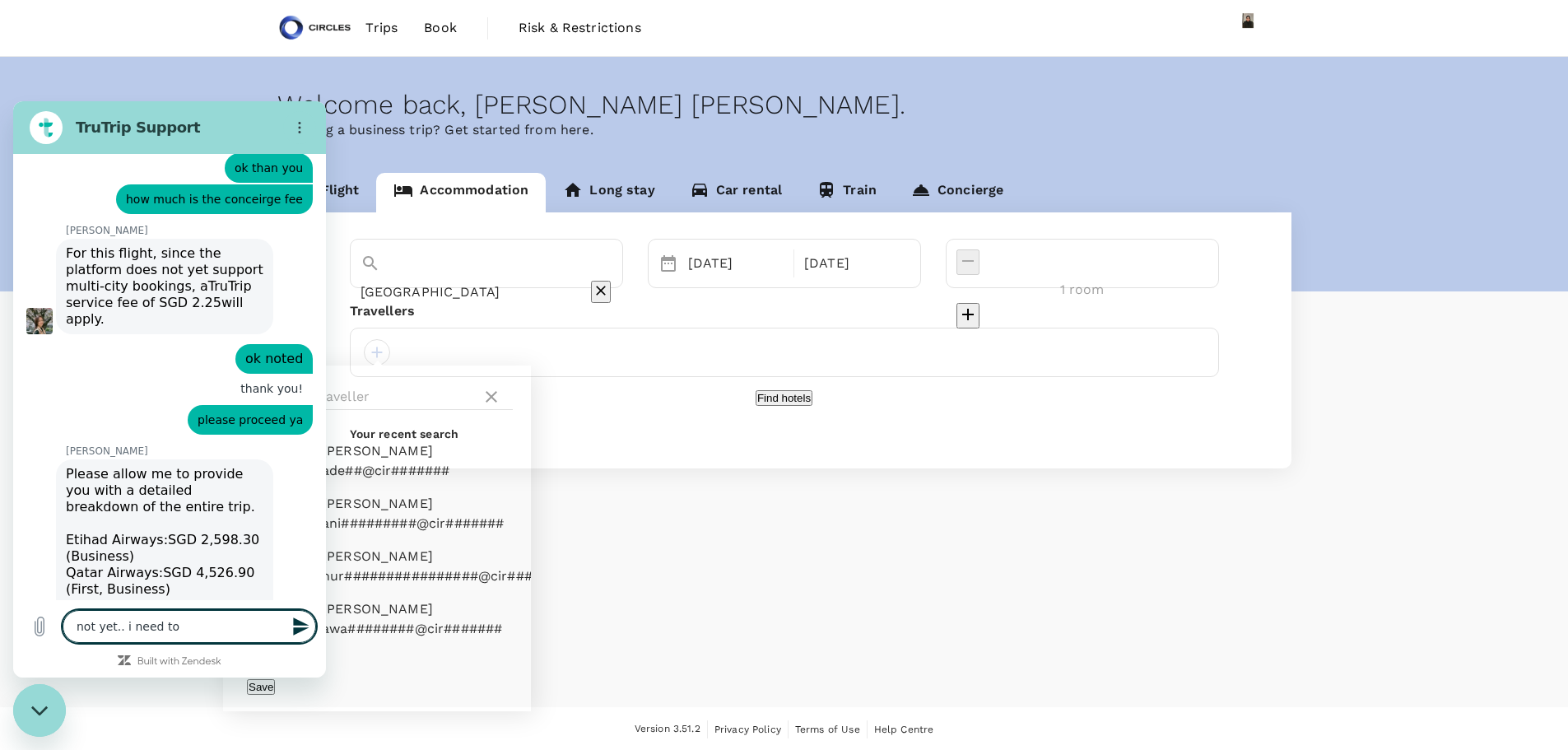
drag, startPoint x: 324, startPoint y: 568, endPoint x: 341, endPoint y: 450, distance: 119.2
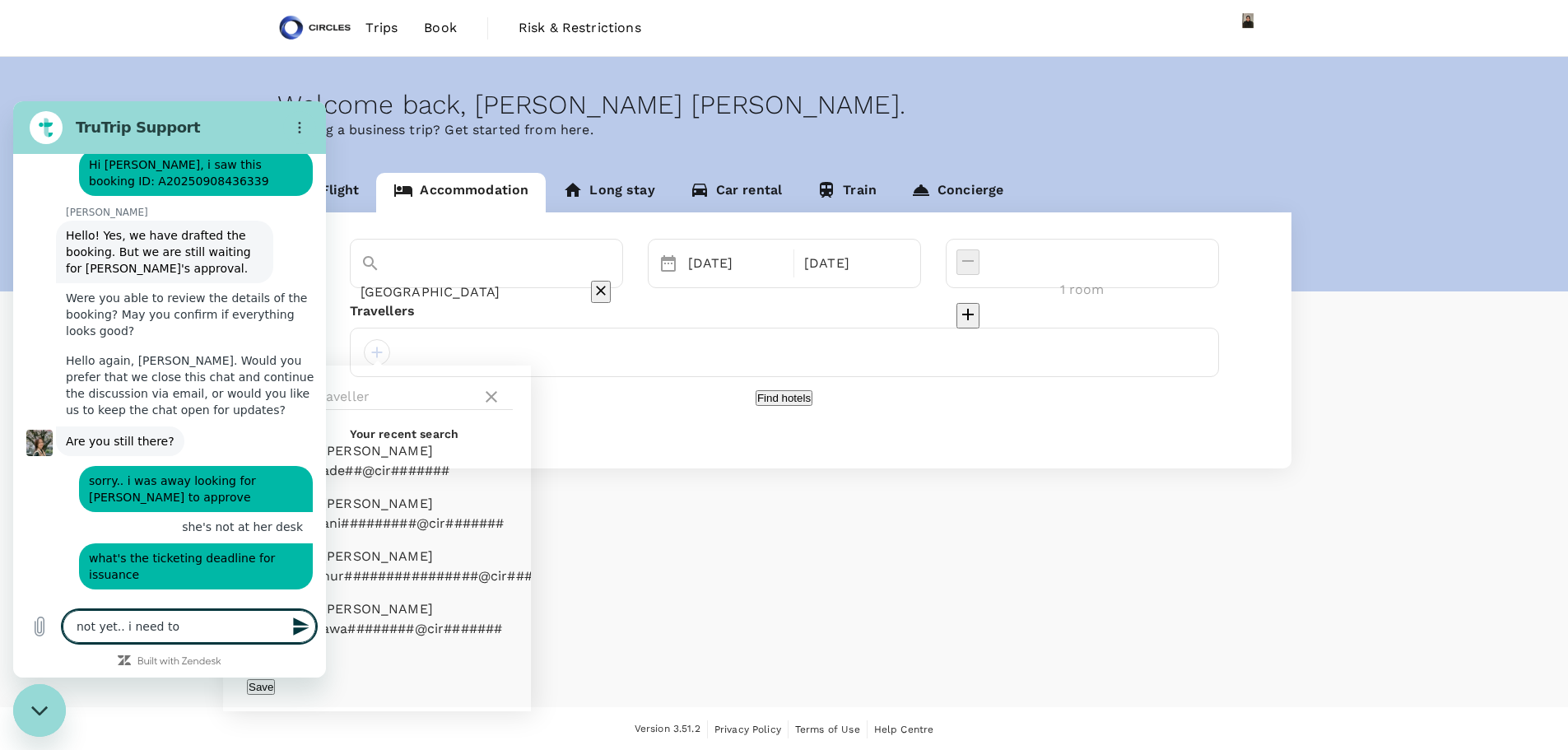
scroll to position [4222, 0]
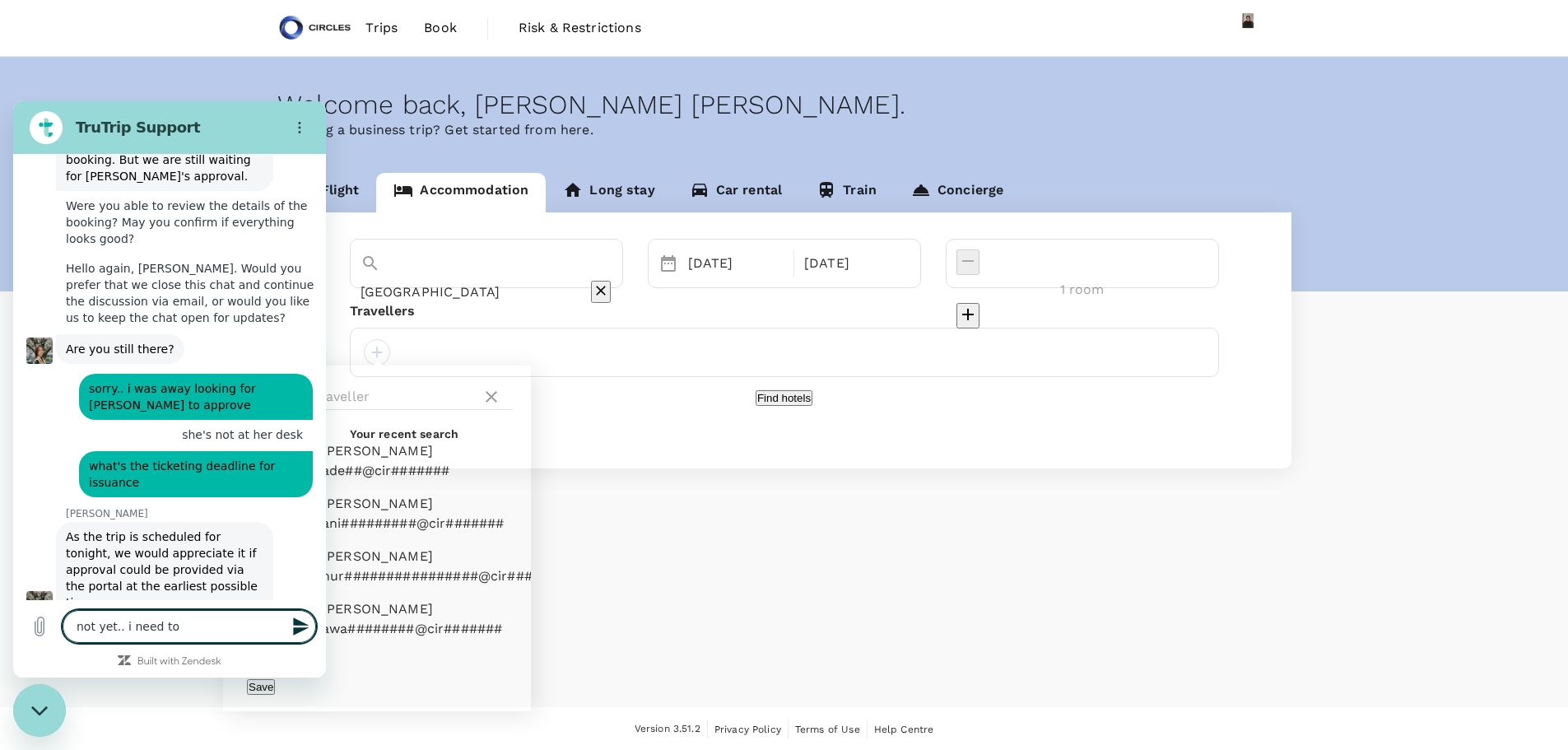
drag, startPoint x: 196, startPoint y: 630, endPoint x: 0, endPoint y: 610, distance: 197.0
click at [13, 610] on html "TruTrip Support This chat is recorded using a cloud service and is subject to t…" at bounding box center [169, 389] width 313 height 576
drag, startPoint x: 155, startPoint y: 633, endPoint x: 143, endPoint y: 624, distance: 15.0
click at [152, 630] on textarea at bounding box center [189, 626] width 253 height 33
click at [152, 626] on textarea at bounding box center [189, 626] width 253 height 33
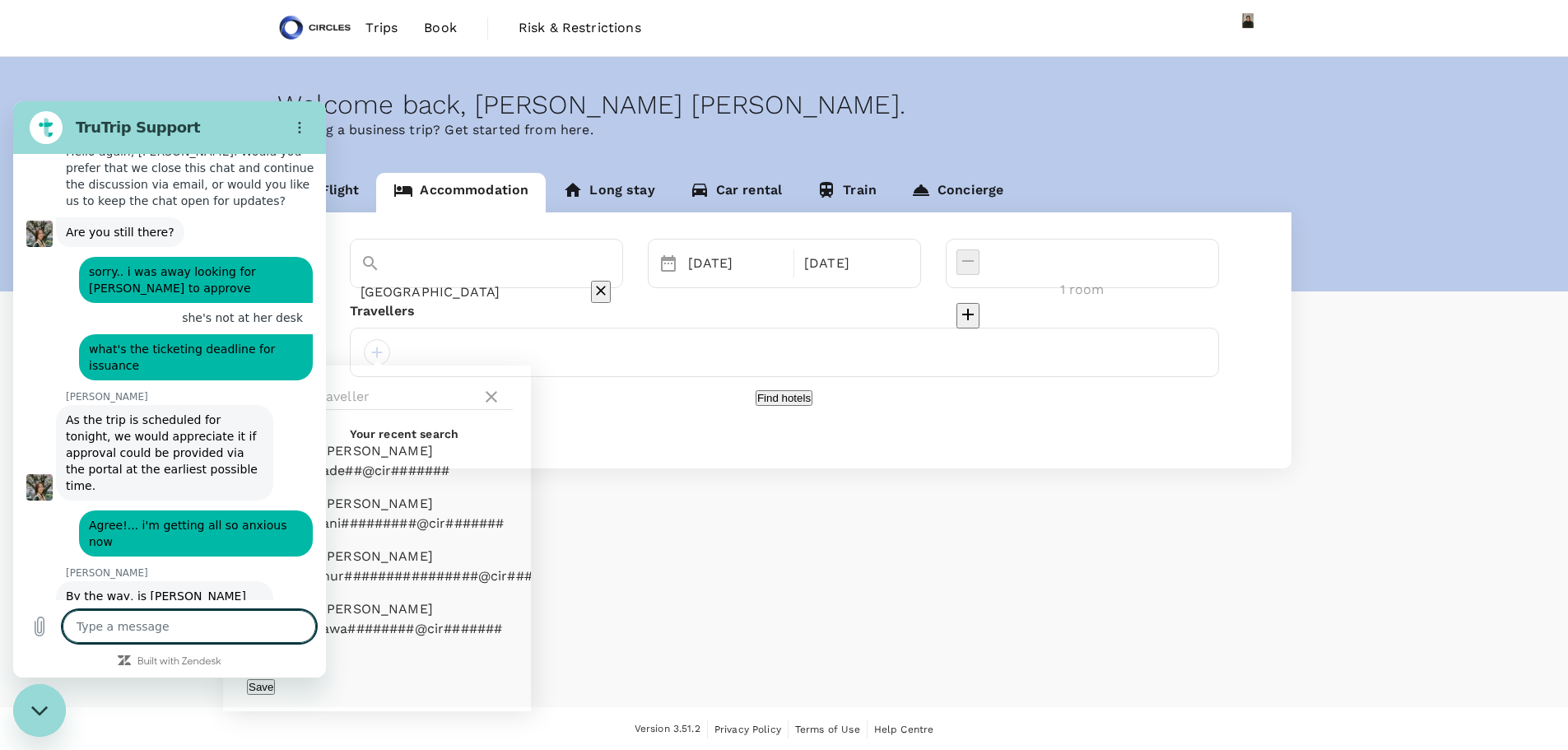
scroll to position [4342, 0]
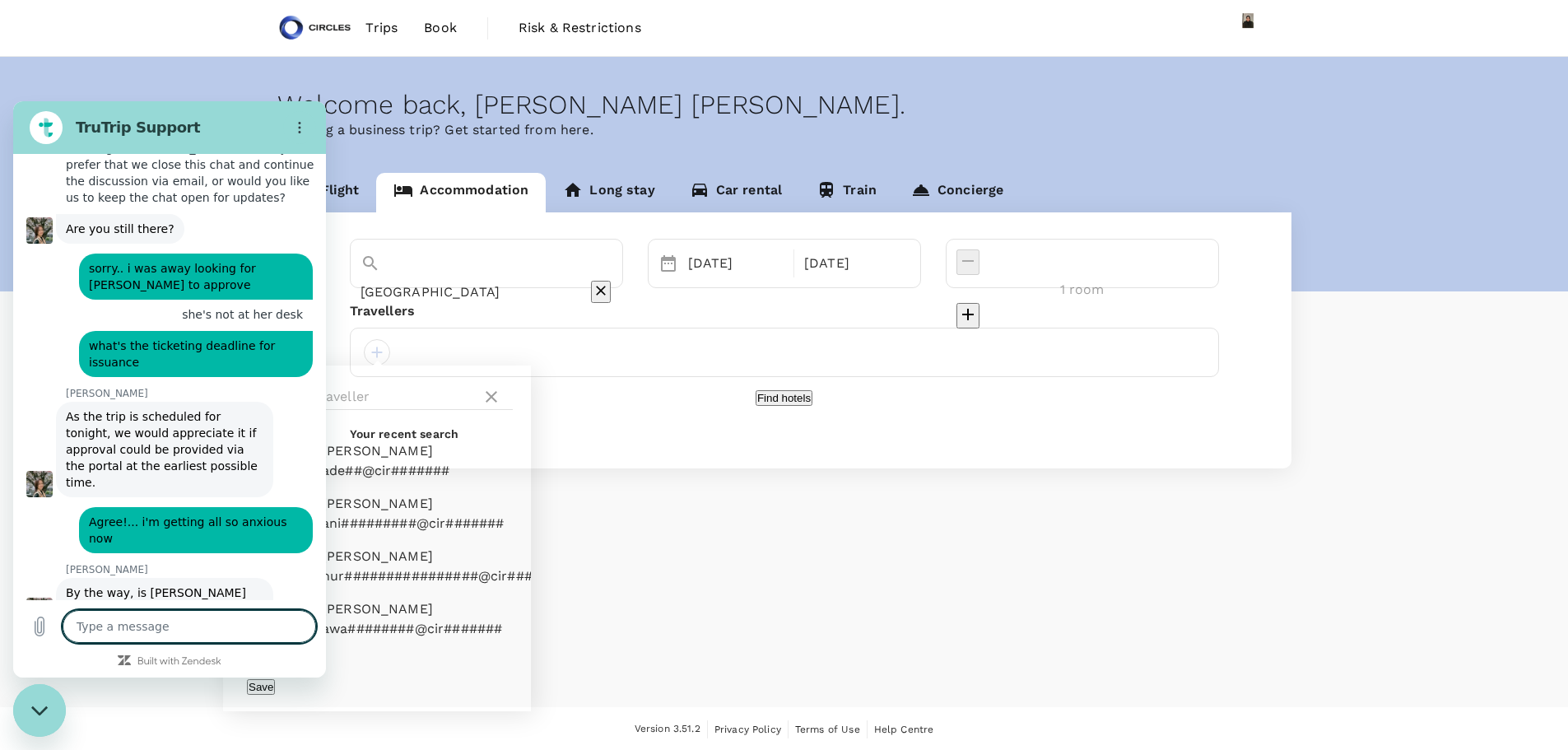
click at [139, 625] on textarea at bounding box center [189, 626] width 253 height 33
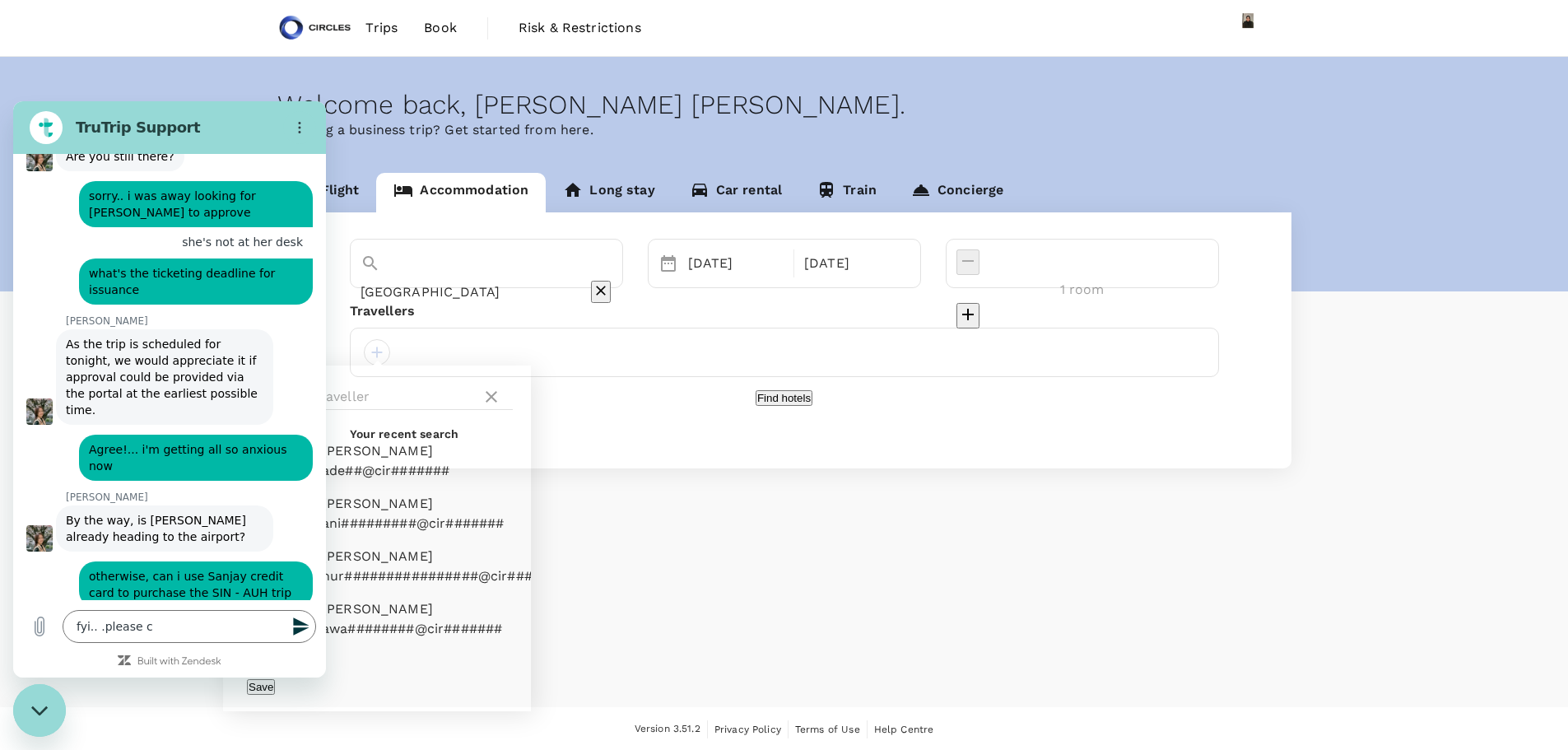
scroll to position [4414, 0]
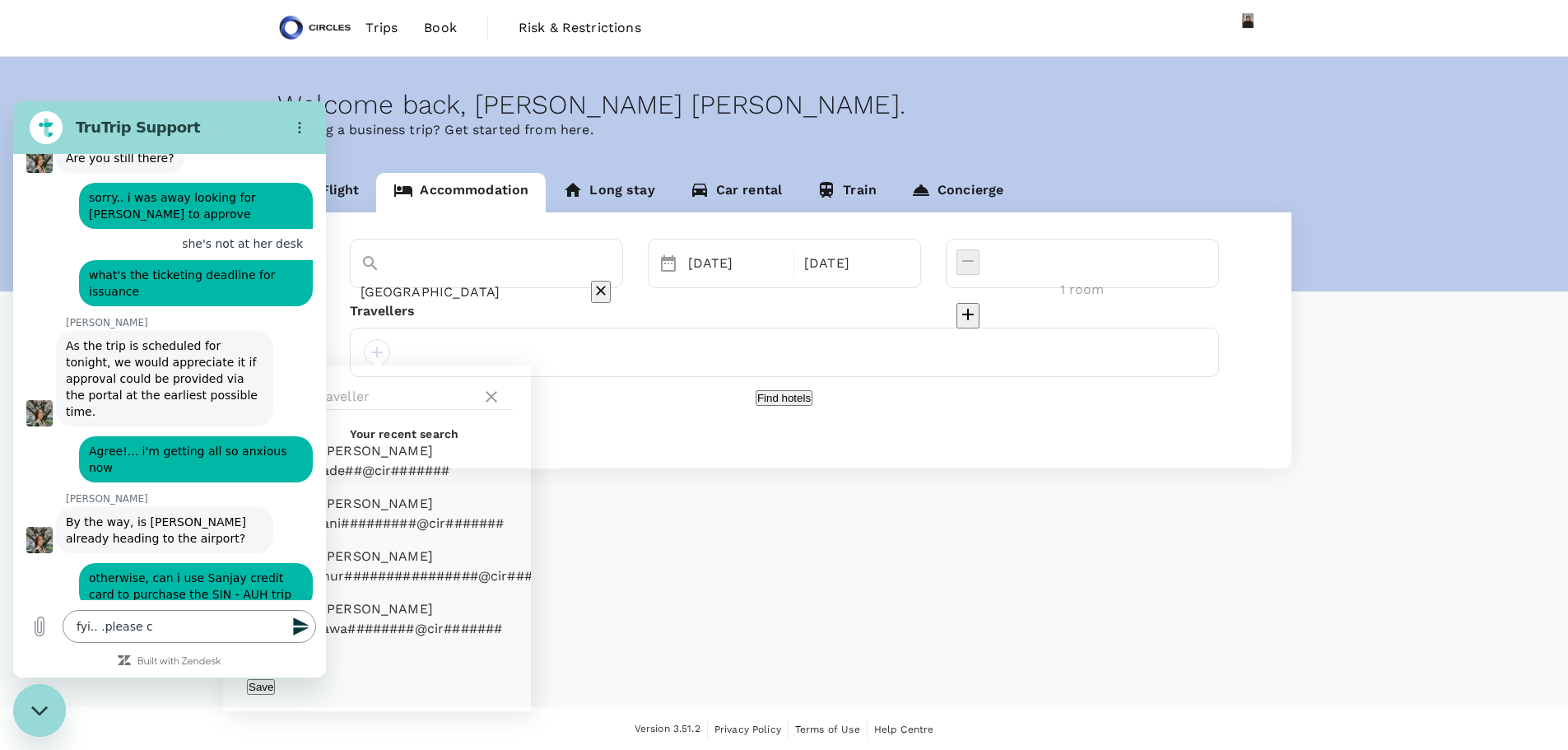
click at [169, 633] on textarea "fyi.. .please c" at bounding box center [189, 626] width 253 height 33
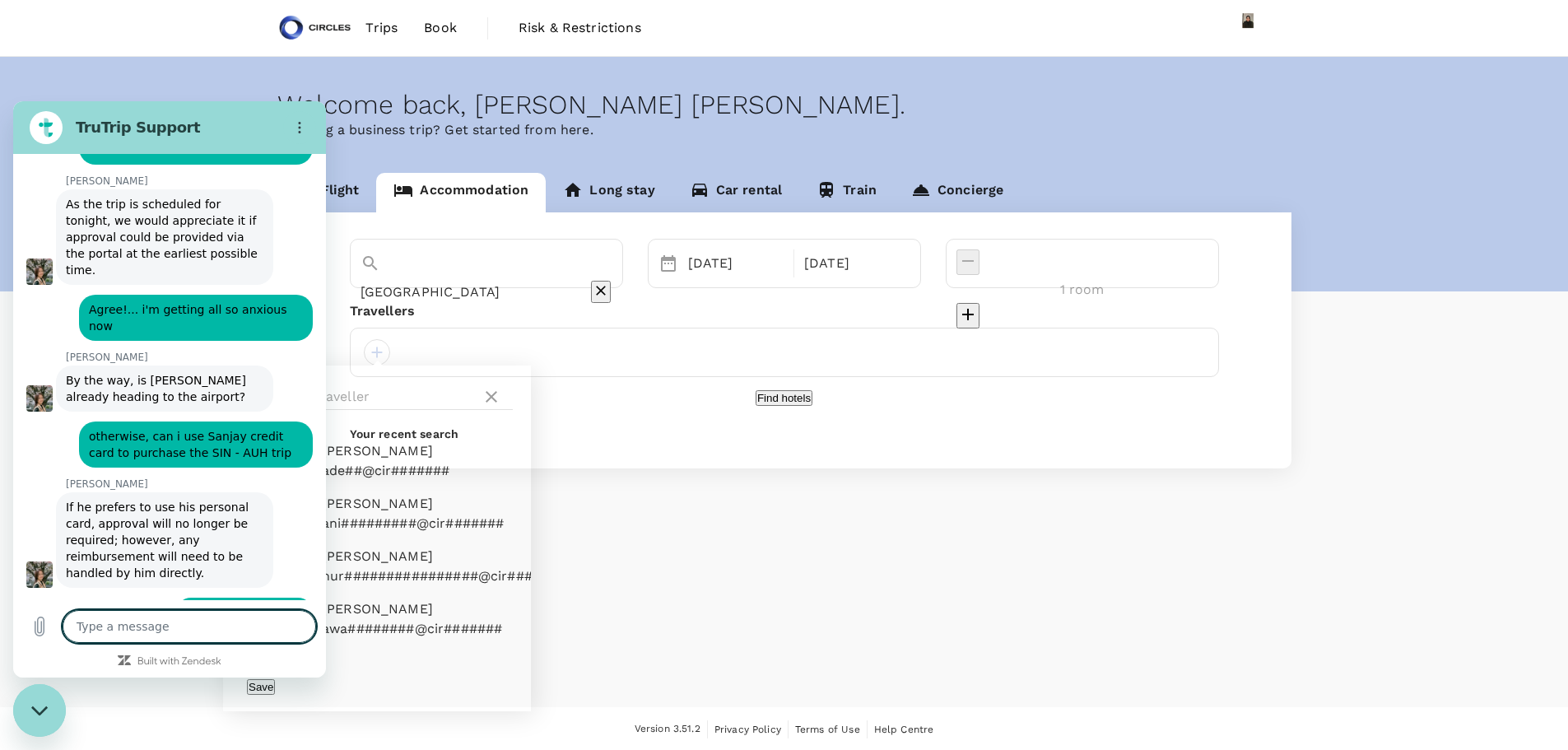
scroll to position [4558, 0]
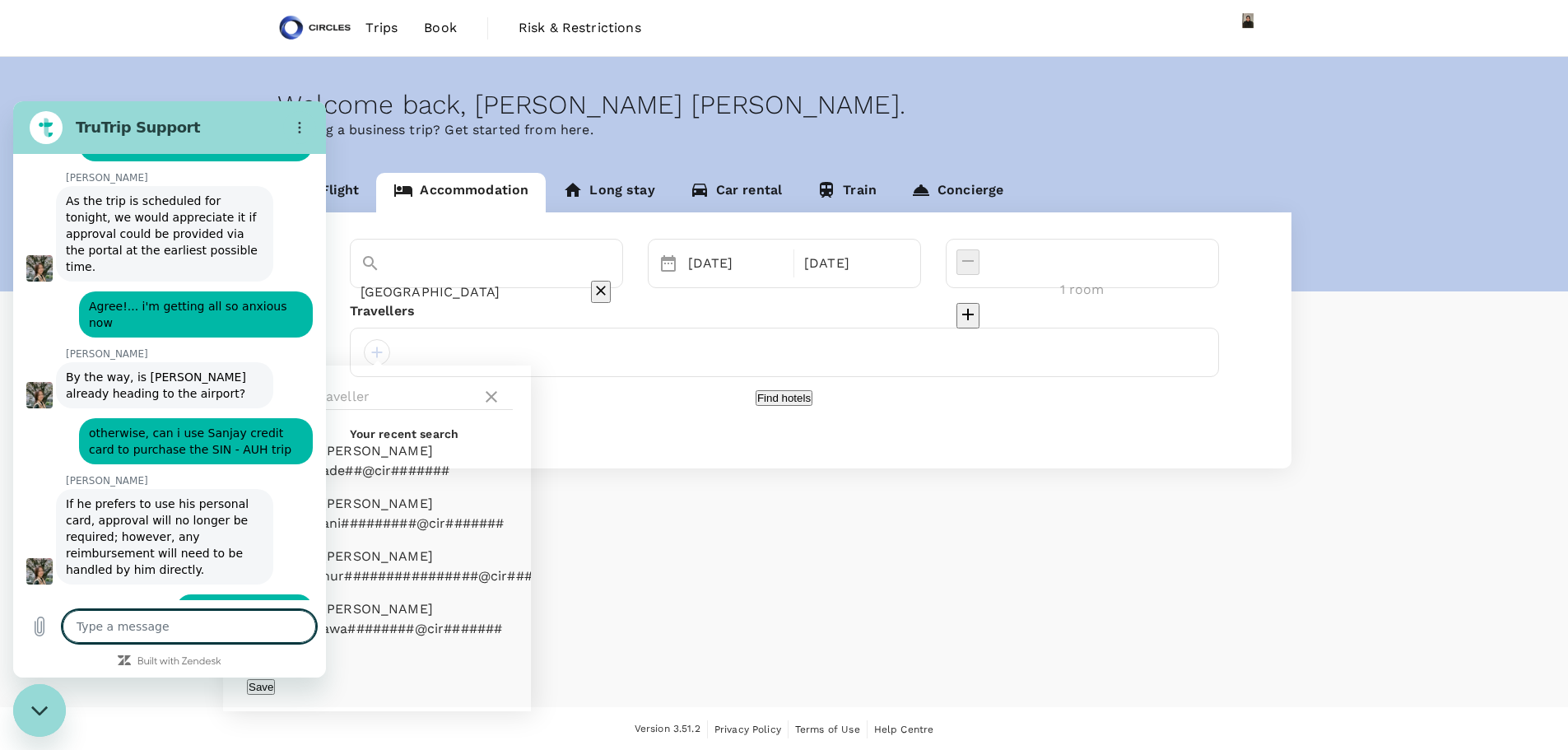
click at [139, 636] on textarea at bounding box center [189, 626] width 253 height 33
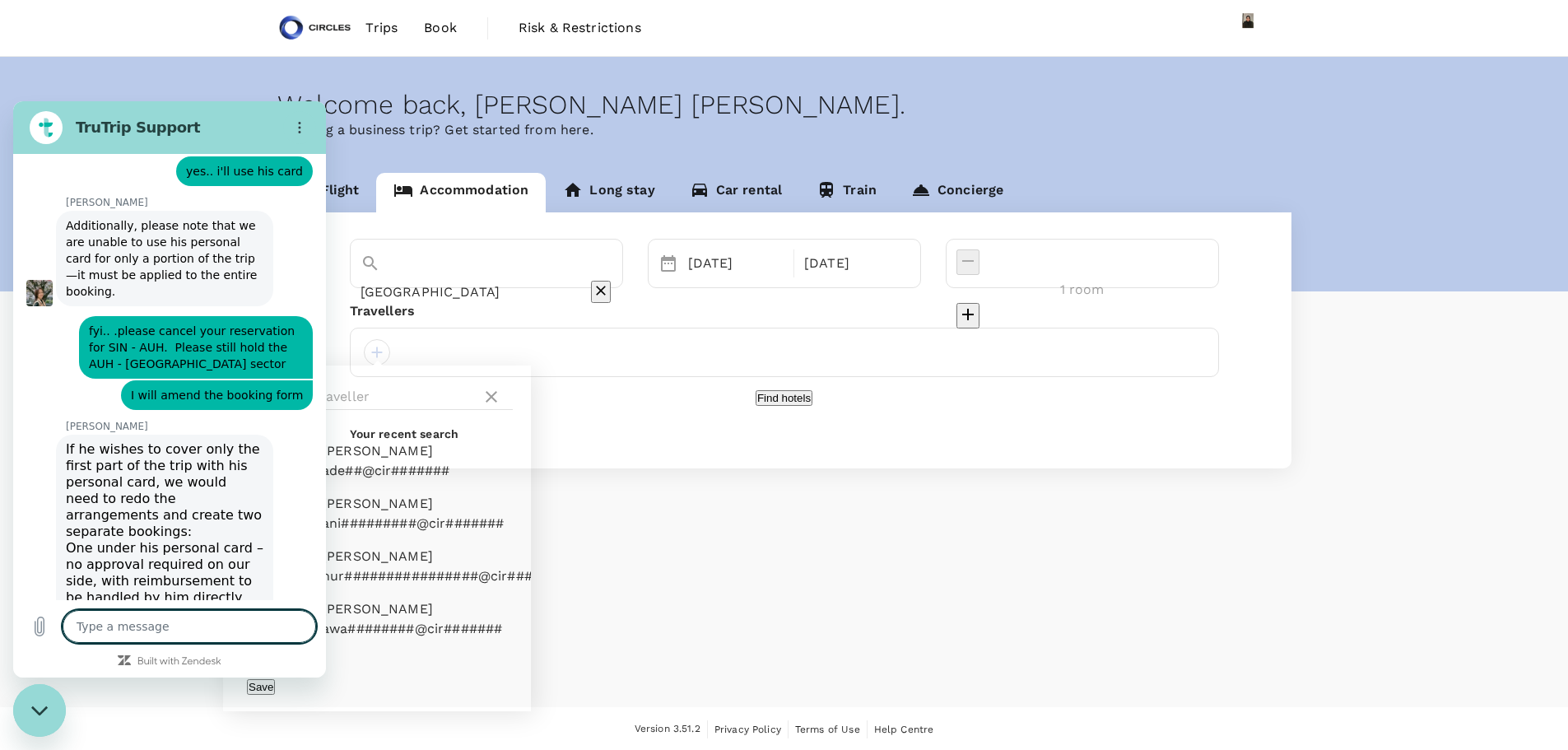
scroll to position [5003, 0]
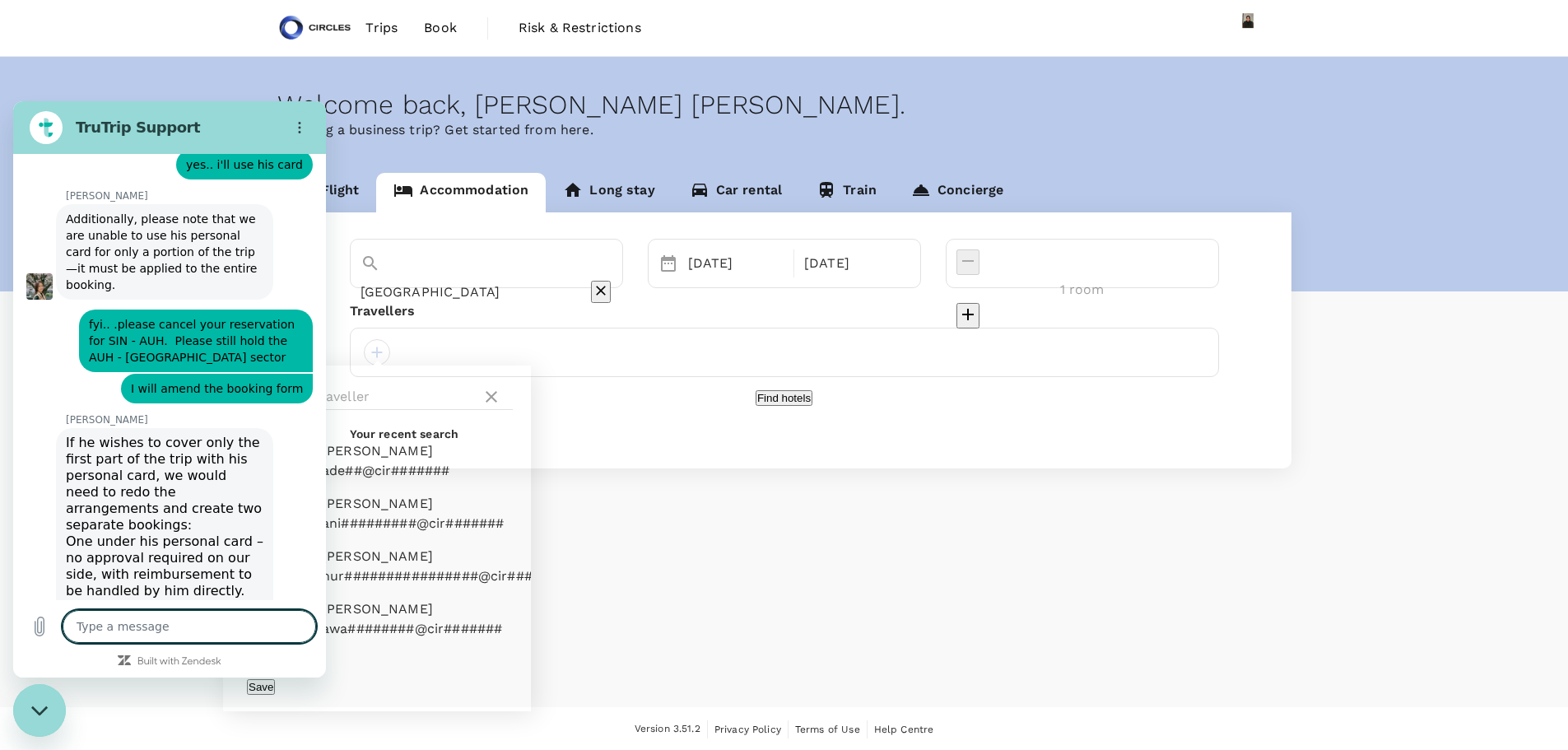
click at [157, 628] on textarea at bounding box center [189, 626] width 253 height 33
click at [272, 632] on textarea "please hold off the booking.. i'll make" at bounding box center [189, 626] width 253 height 33
drag, startPoint x: 272, startPoint y: 620, endPoint x: 0, endPoint y: 499, distance: 297.7
click at [13, 499] on html "TruTrip Support This chat is recorded using a cloud service and is subject to t…" at bounding box center [169, 389] width 313 height 576
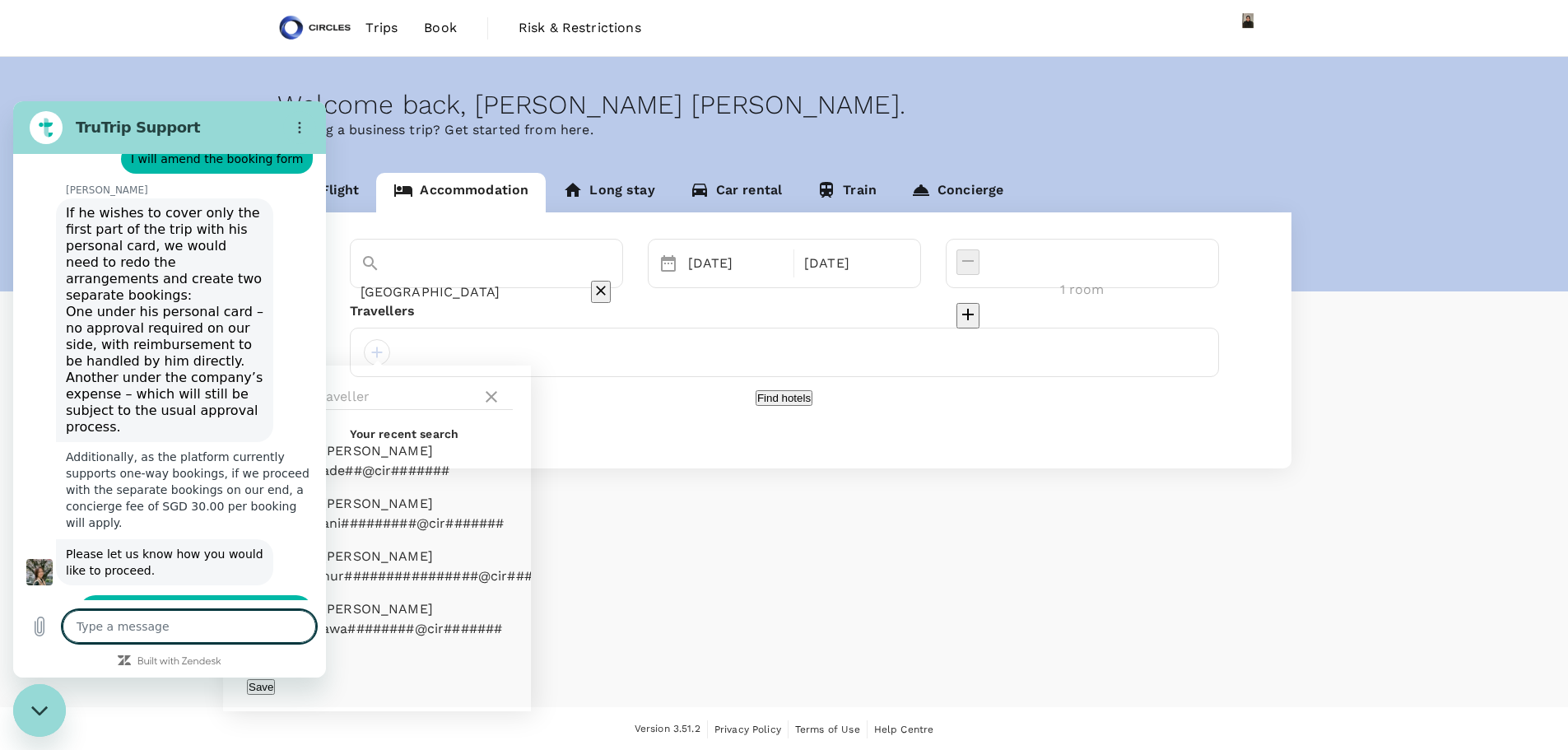
scroll to position [5239, 0]
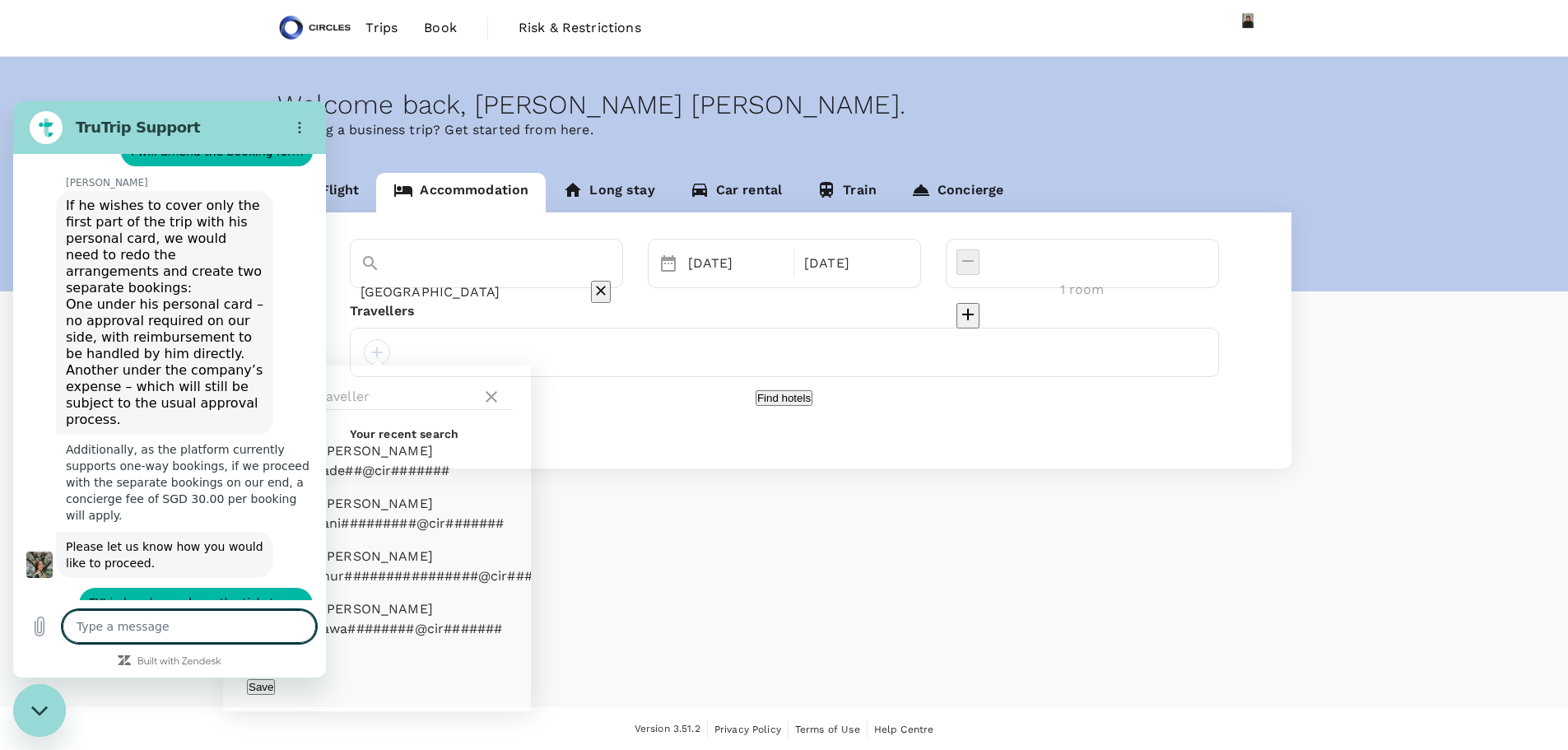
click at [101, 625] on textarea at bounding box center [189, 626] width 253 height 33
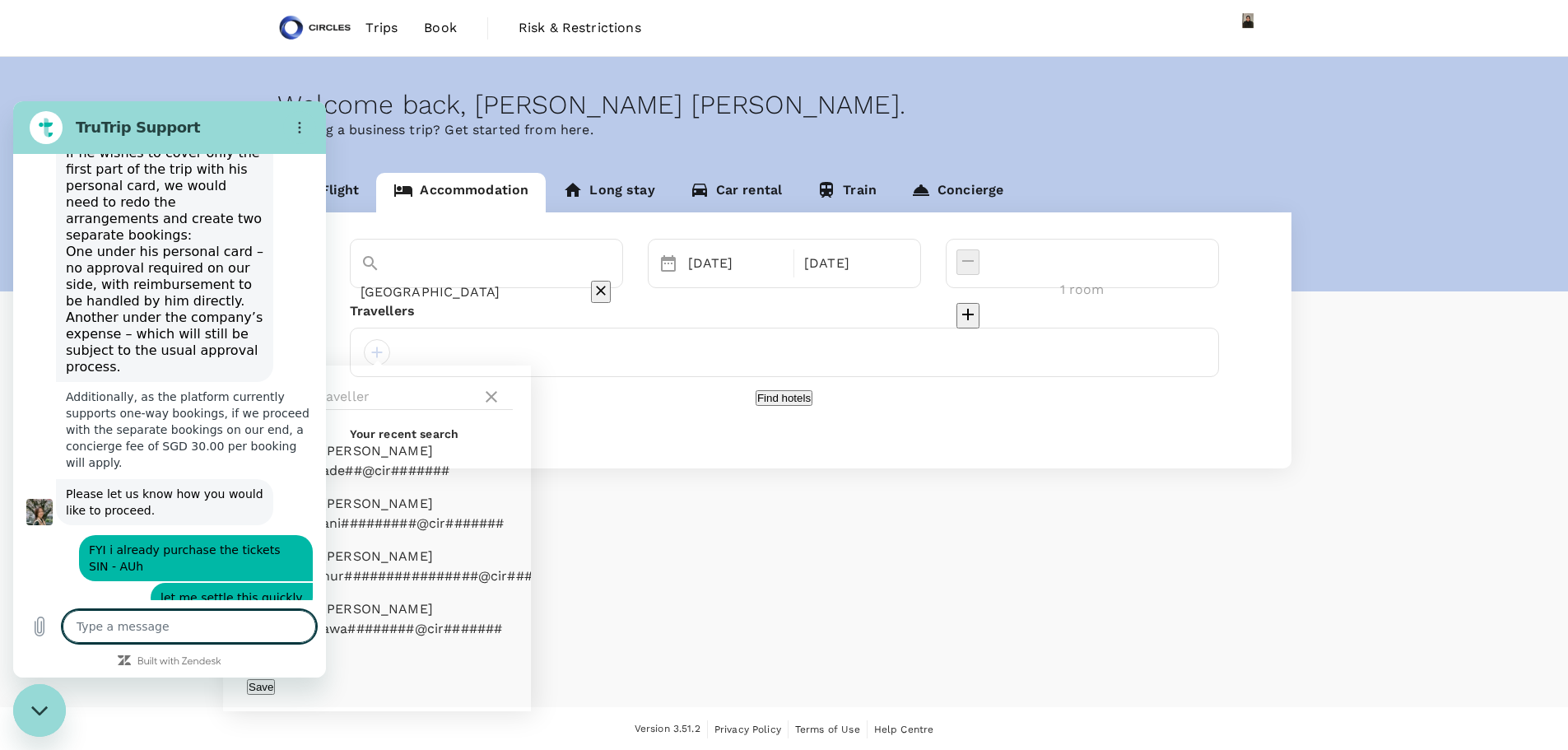
scroll to position [5296, 0]
click at [183, 620] on textarea at bounding box center [189, 626] width 253 height 33
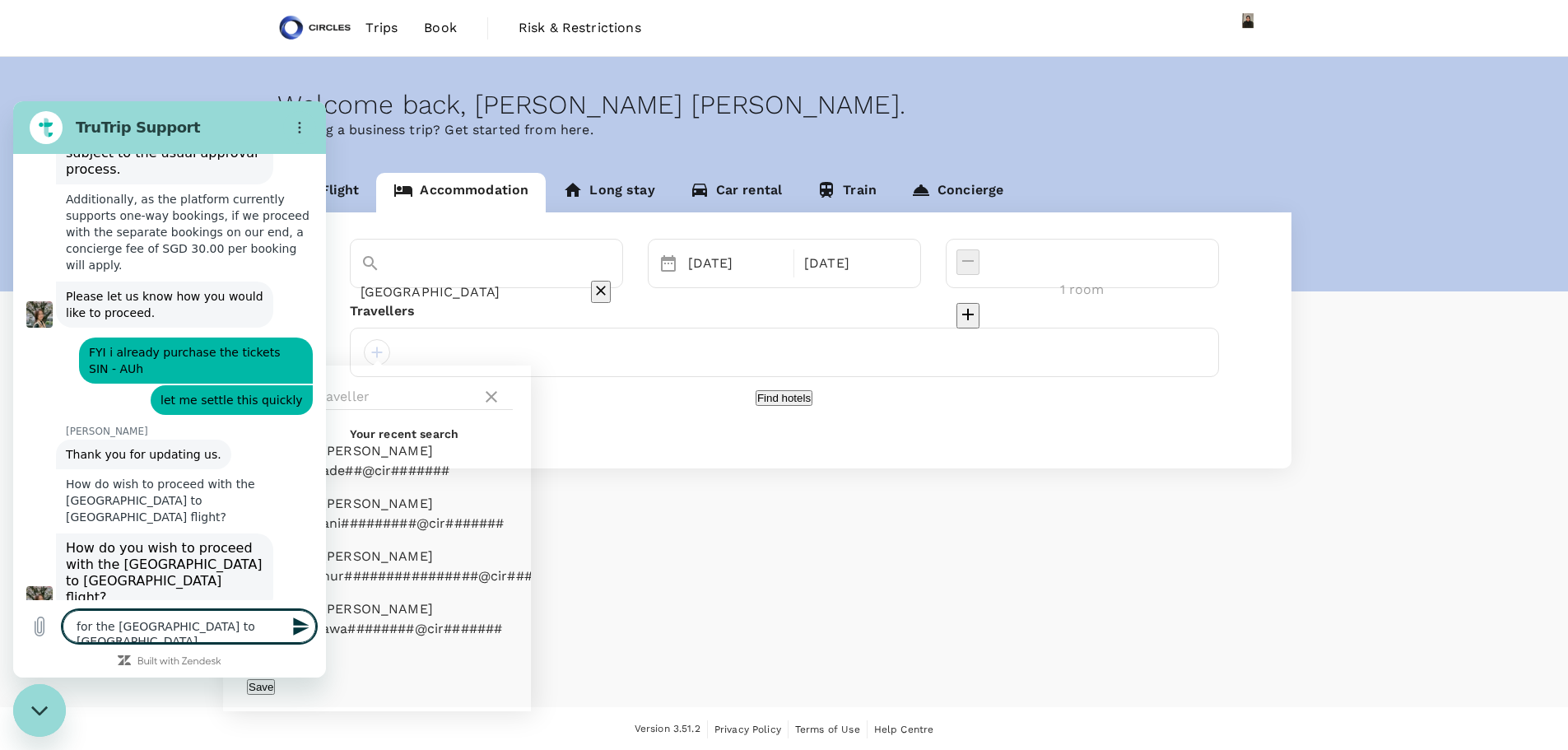
scroll to position [5659, 0]
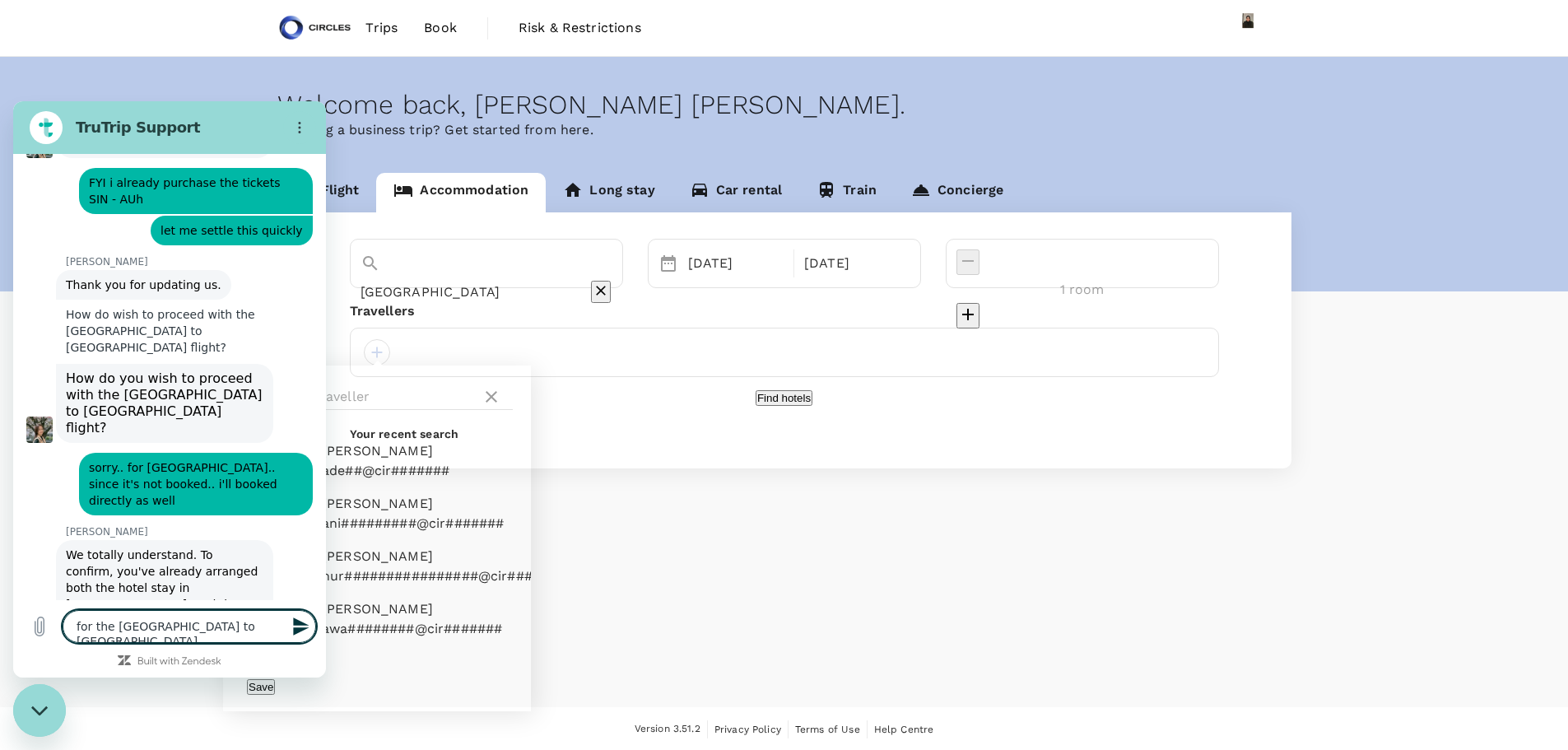
drag, startPoint x: 162, startPoint y: 624, endPoint x: 0, endPoint y: 600, distance: 163.8
click at [13, 600] on html "TruTrip Support This chat is recorded using a cloud service and is subject to t…" at bounding box center [169, 389] width 313 height 576
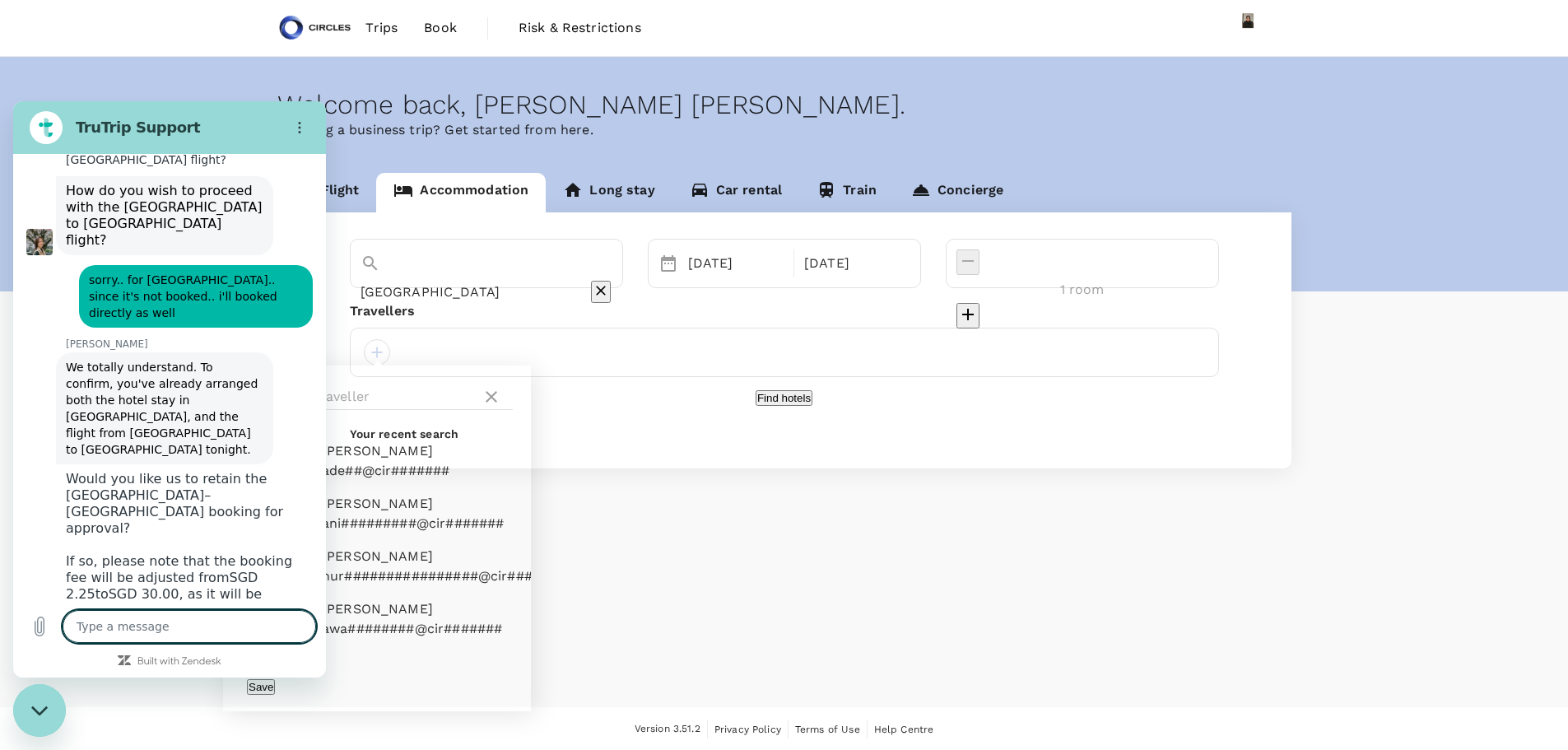
scroll to position [5851, 0]
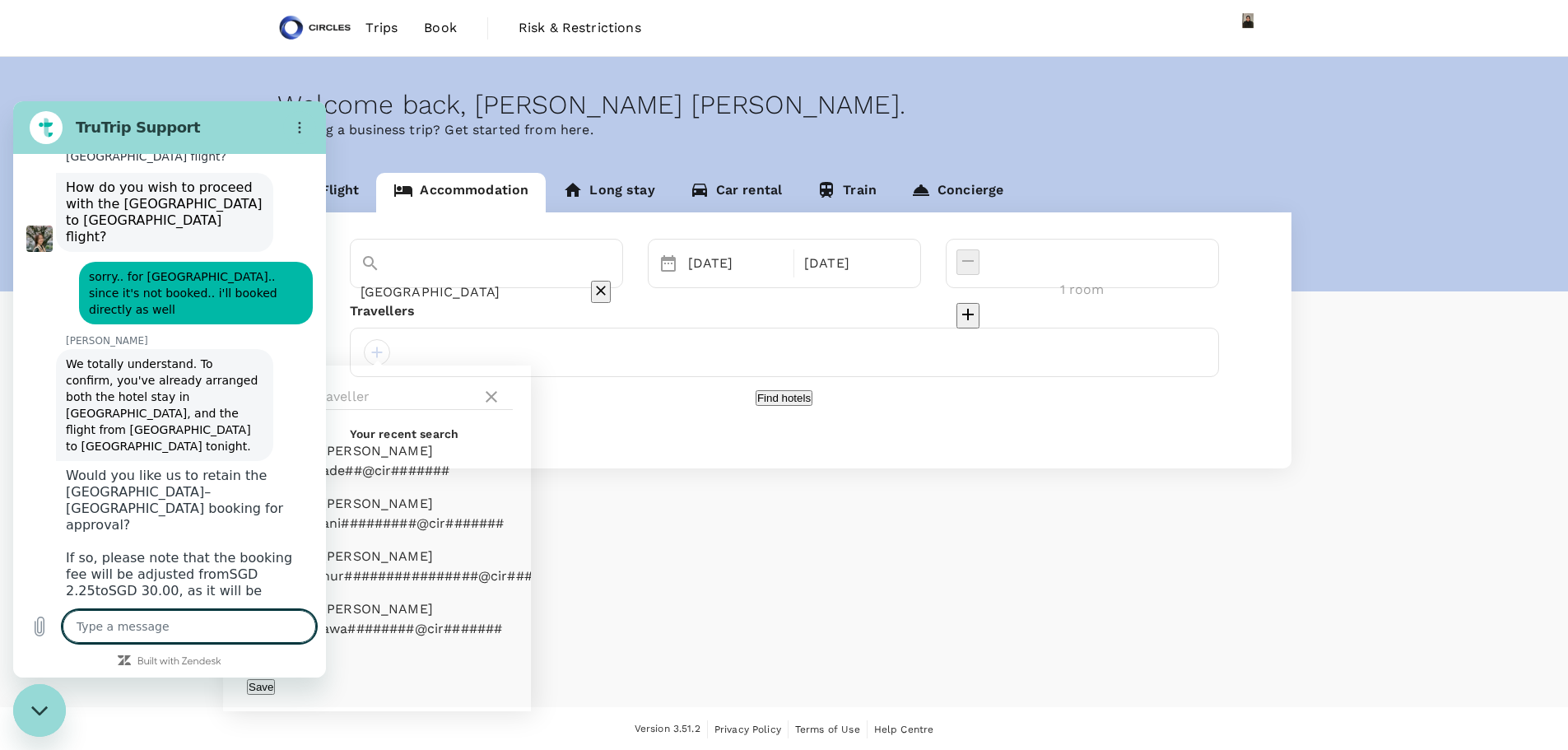
click at [187, 620] on textarea at bounding box center [189, 626] width 253 height 33
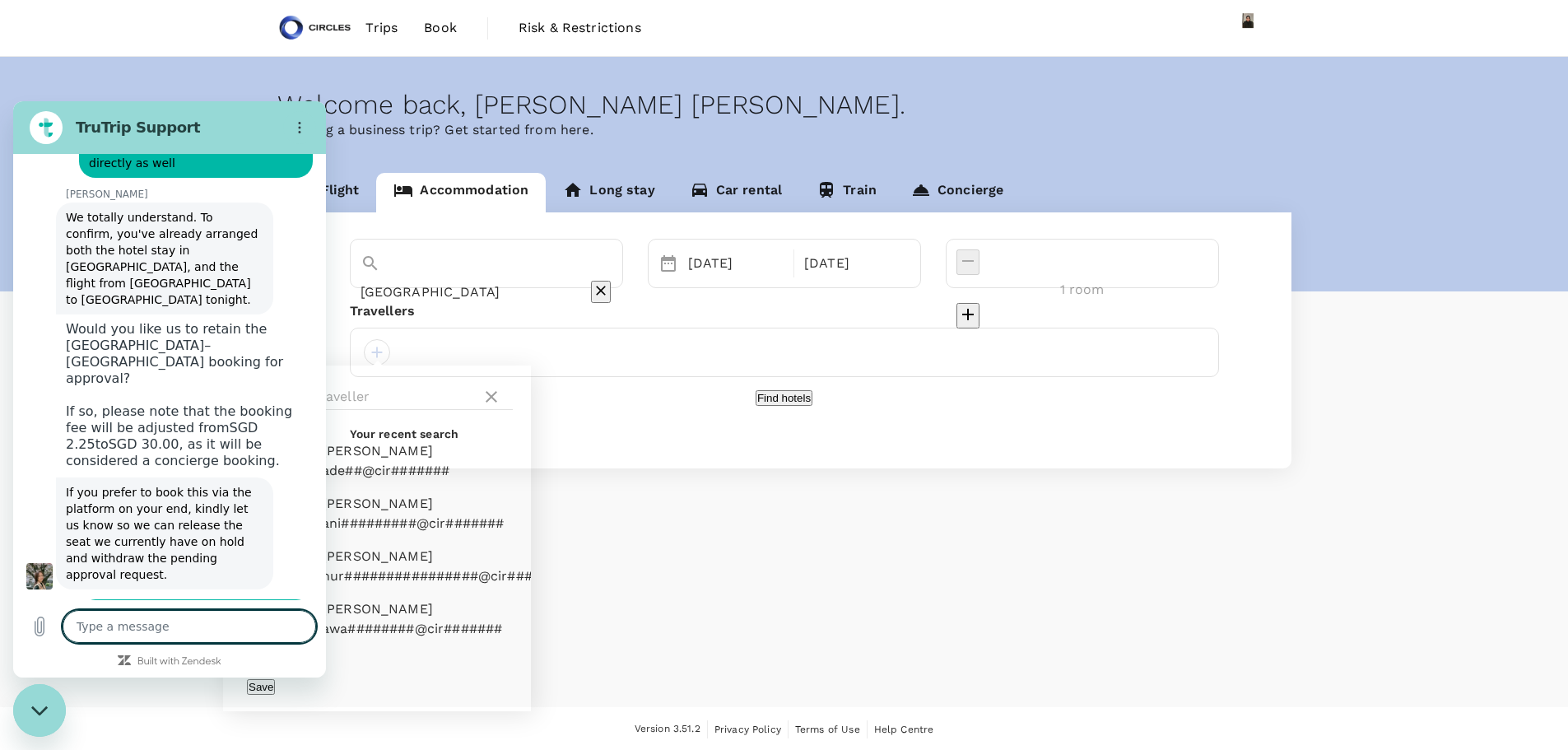
scroll to position [6000, 0]
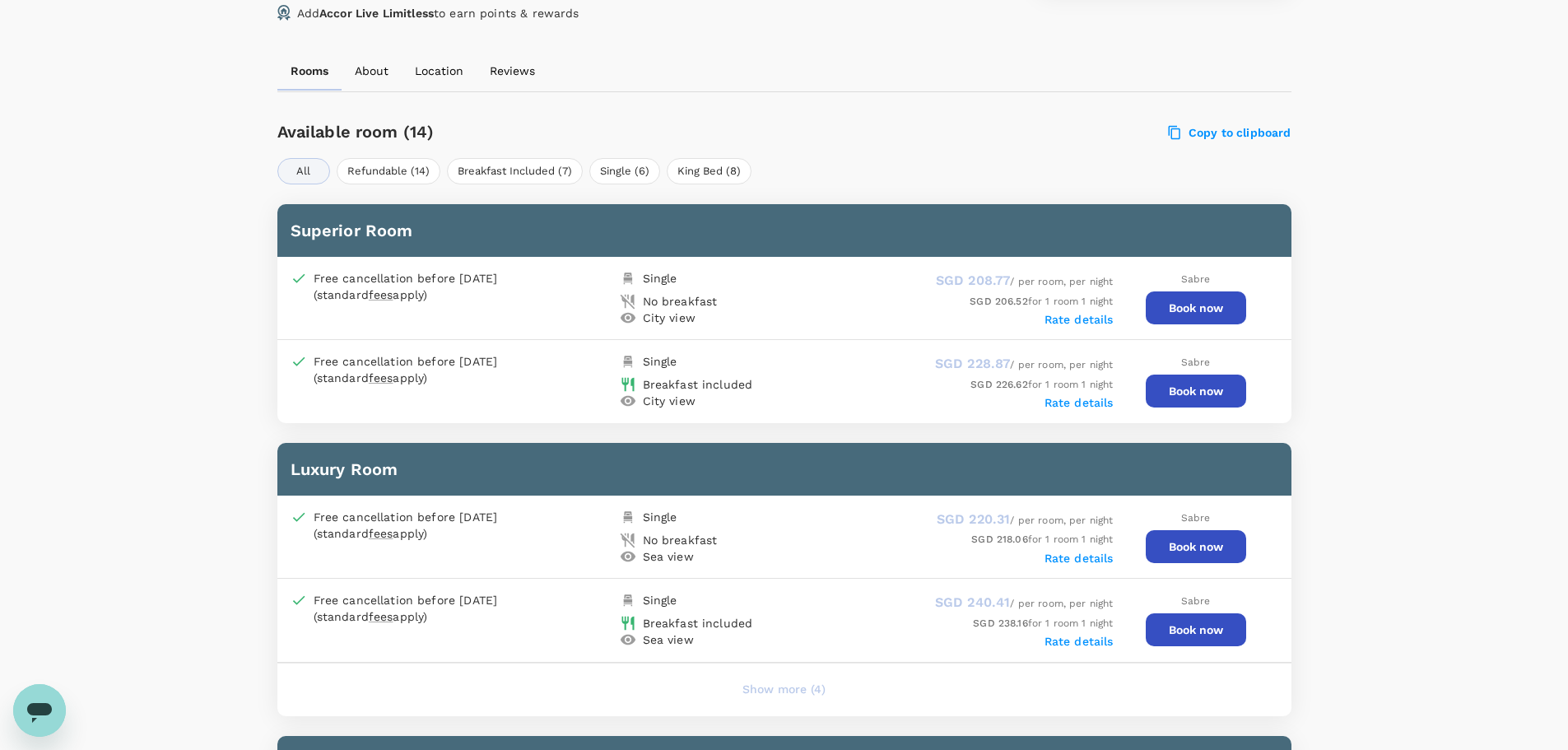
scroll to position [734, 0]
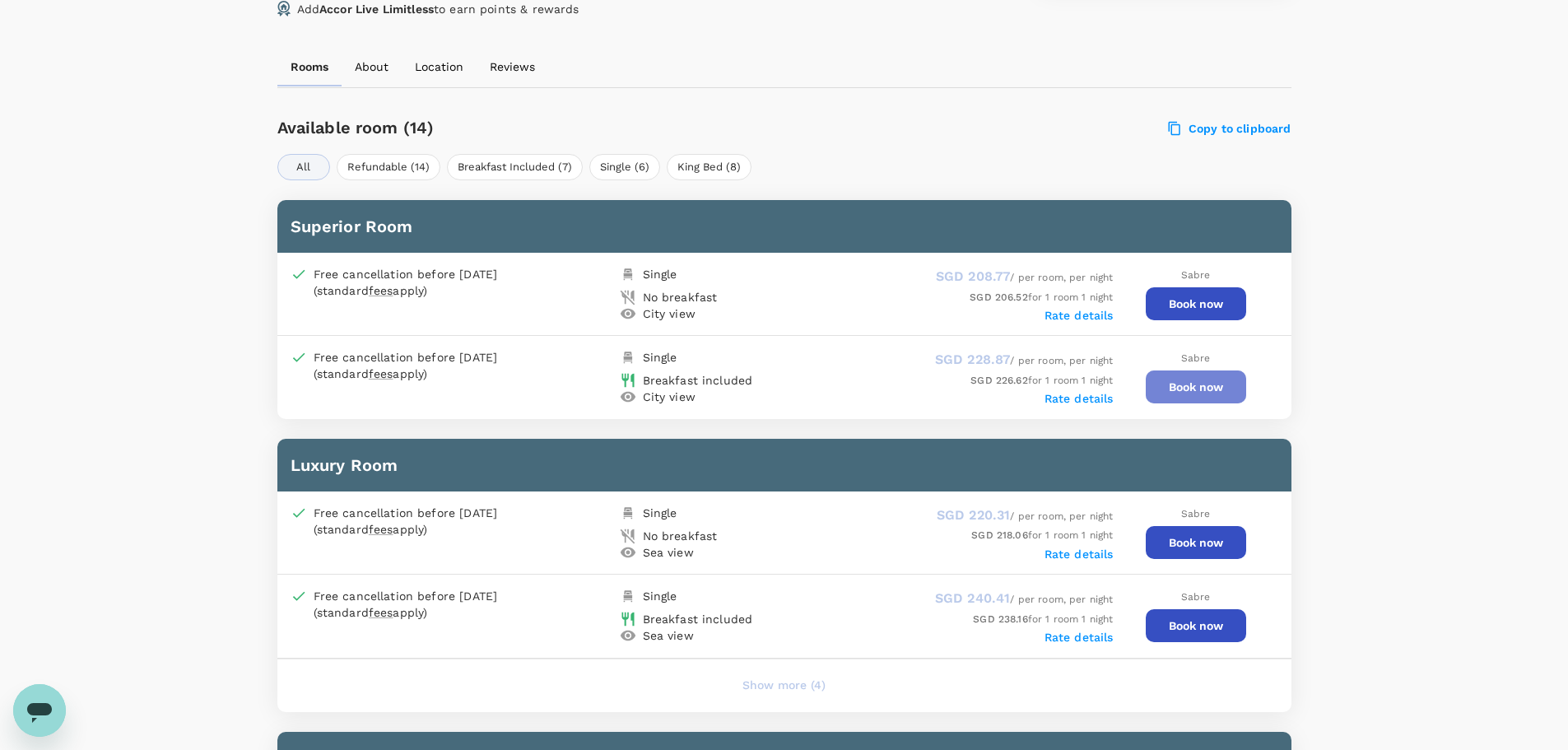
click at [1174, 386] on button "Book now" at bounding box center [1197, 386] width 101 height 33
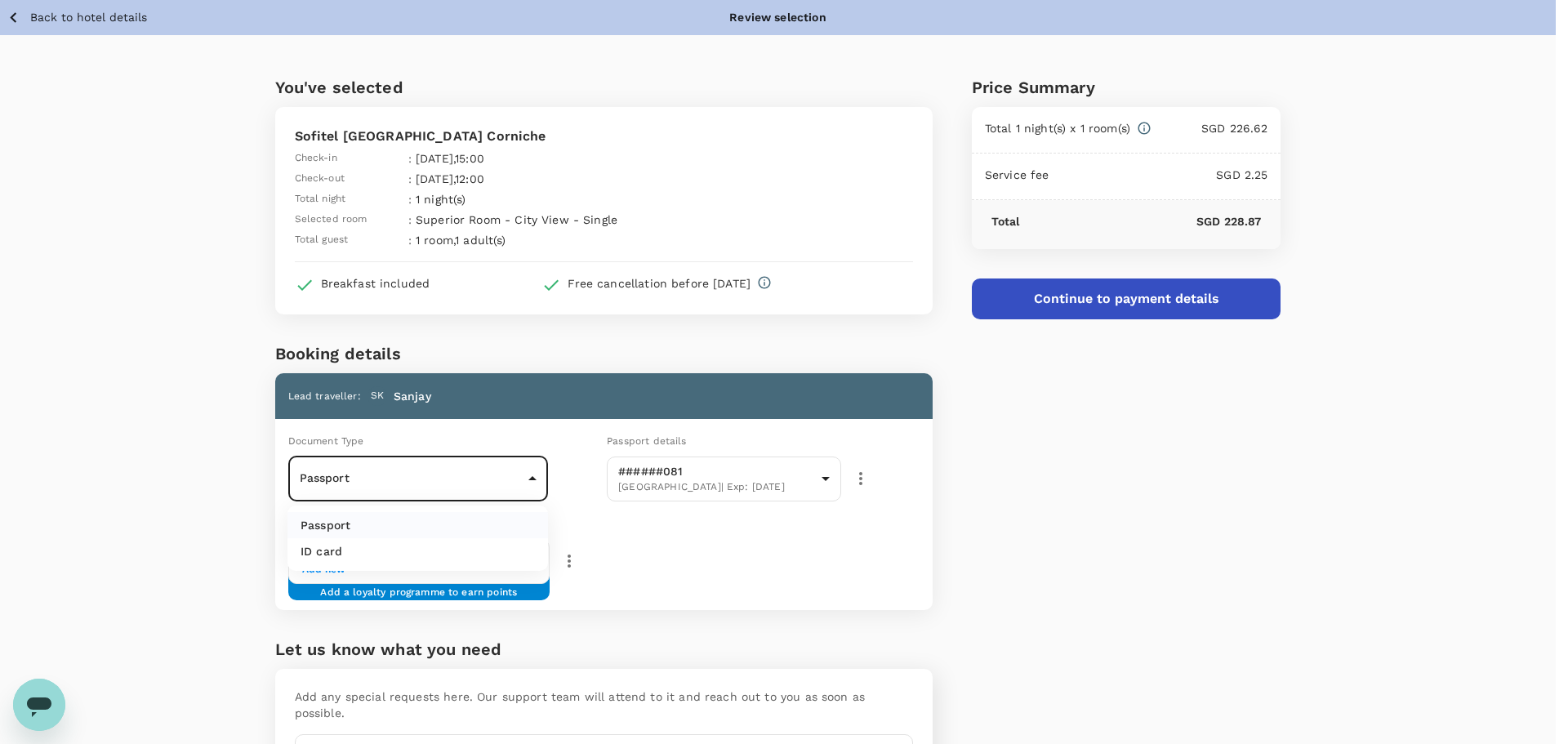
click at [443, 492] on body "Back to hotel details Review selection You've selected Sofitel Abu Dhabi Cornic…" at bounding box center [784, 441] width 1568 height 883
click at [449, 481] on div at bounding box center [784, 372] width 1568 height 744
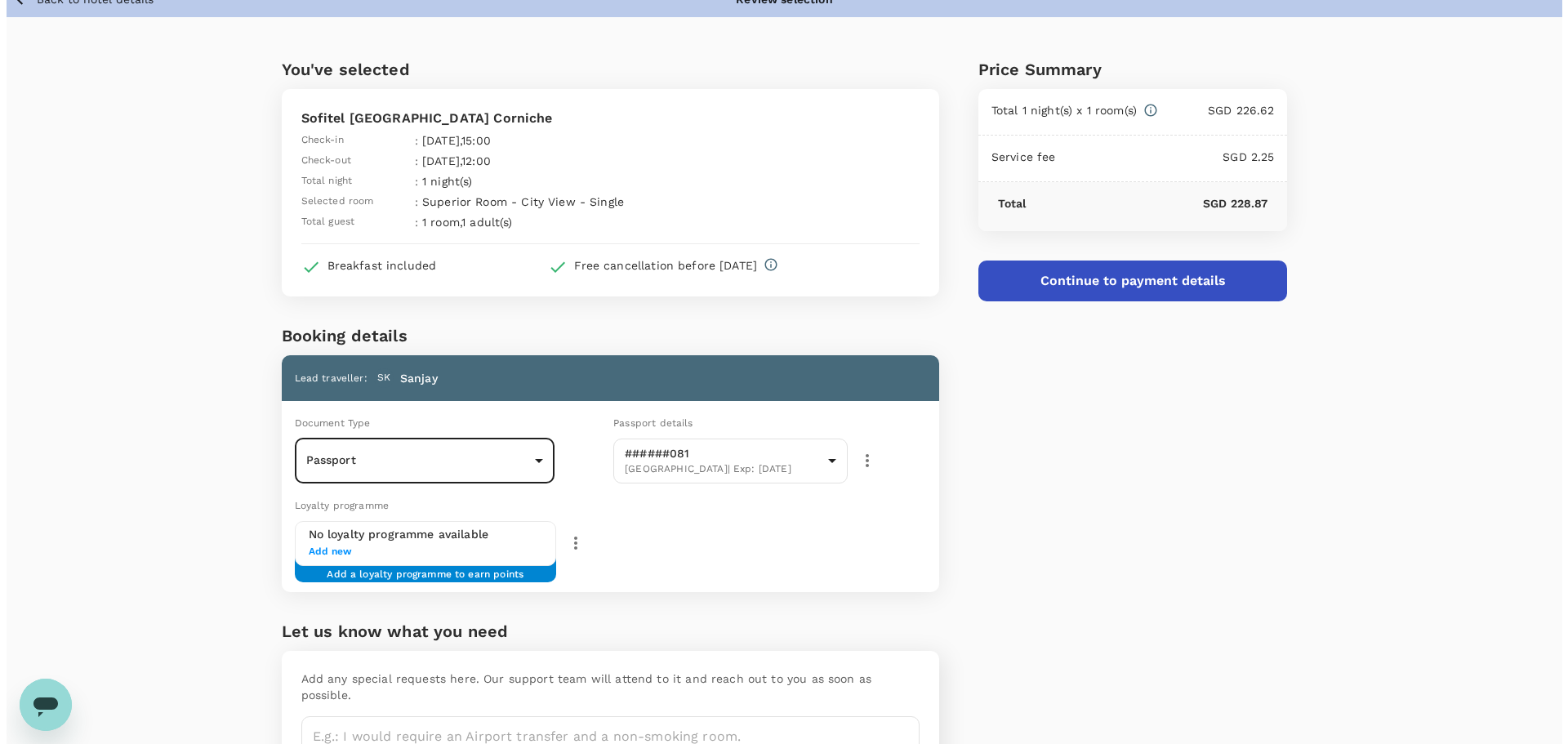
scroll to position [123, 0]
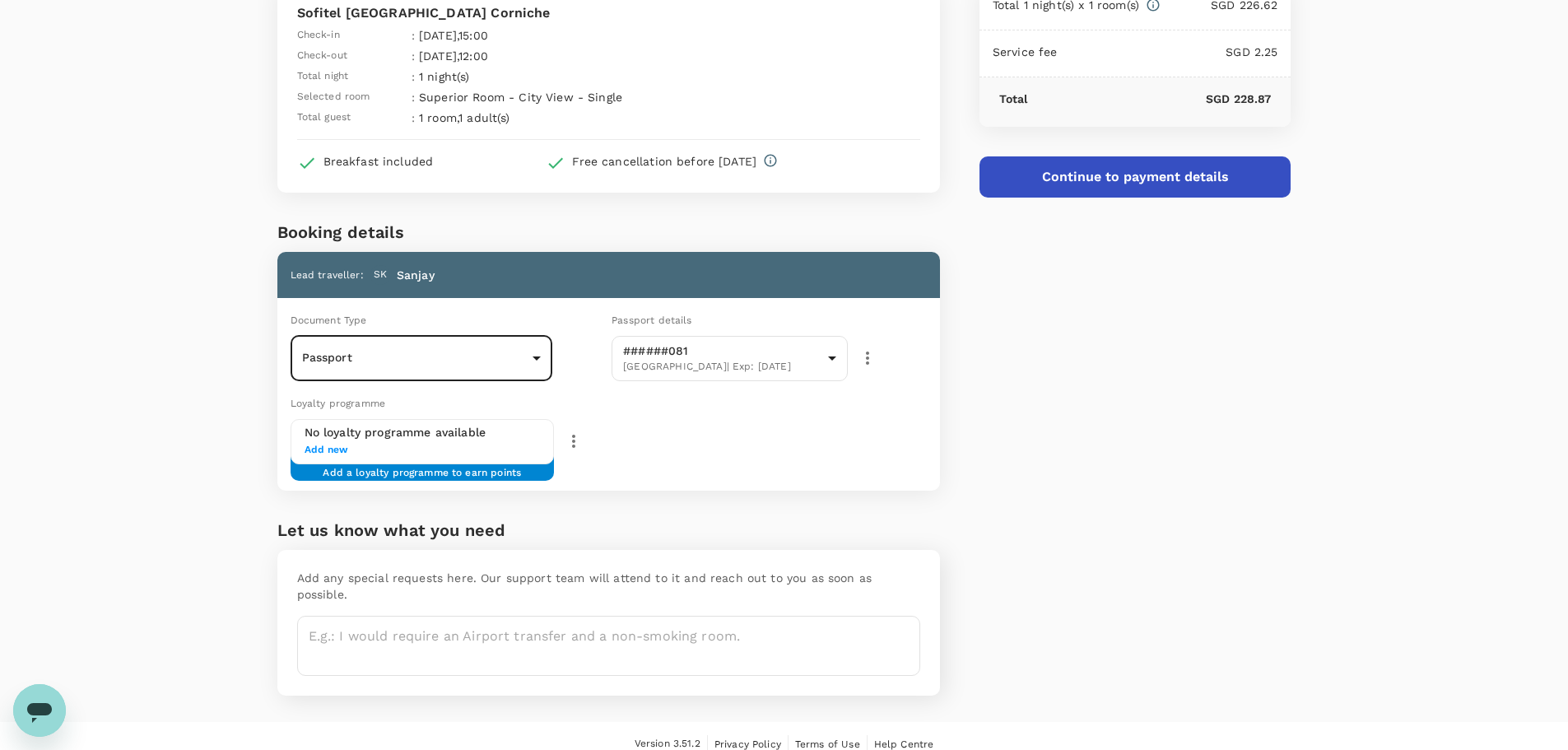
click at [1147, 184] on button "Continue to payment details" at bounding box center [1136, 176] width 312 height 41
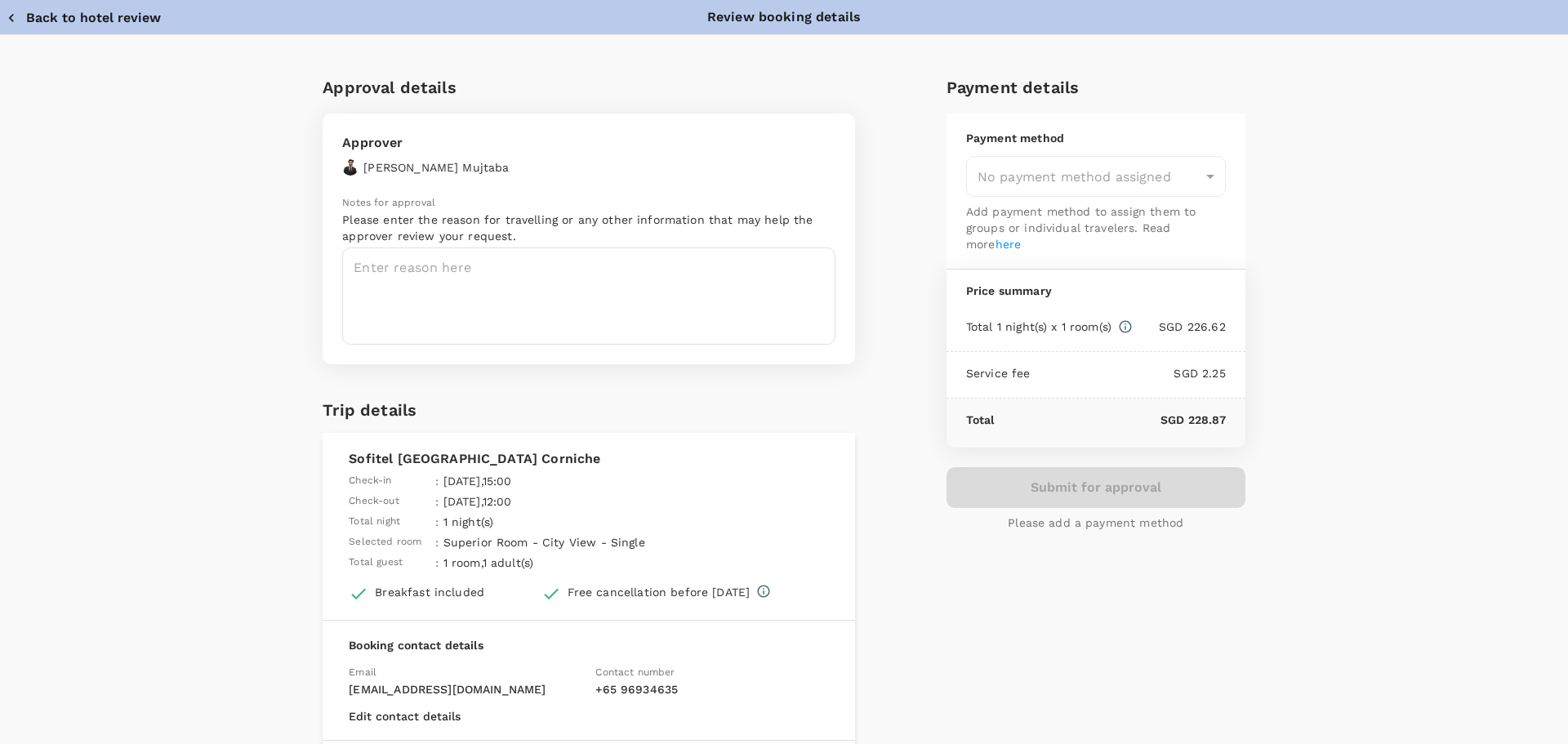
type input "9cb7bd09-647a-4334-94d9-122ca4480a85"
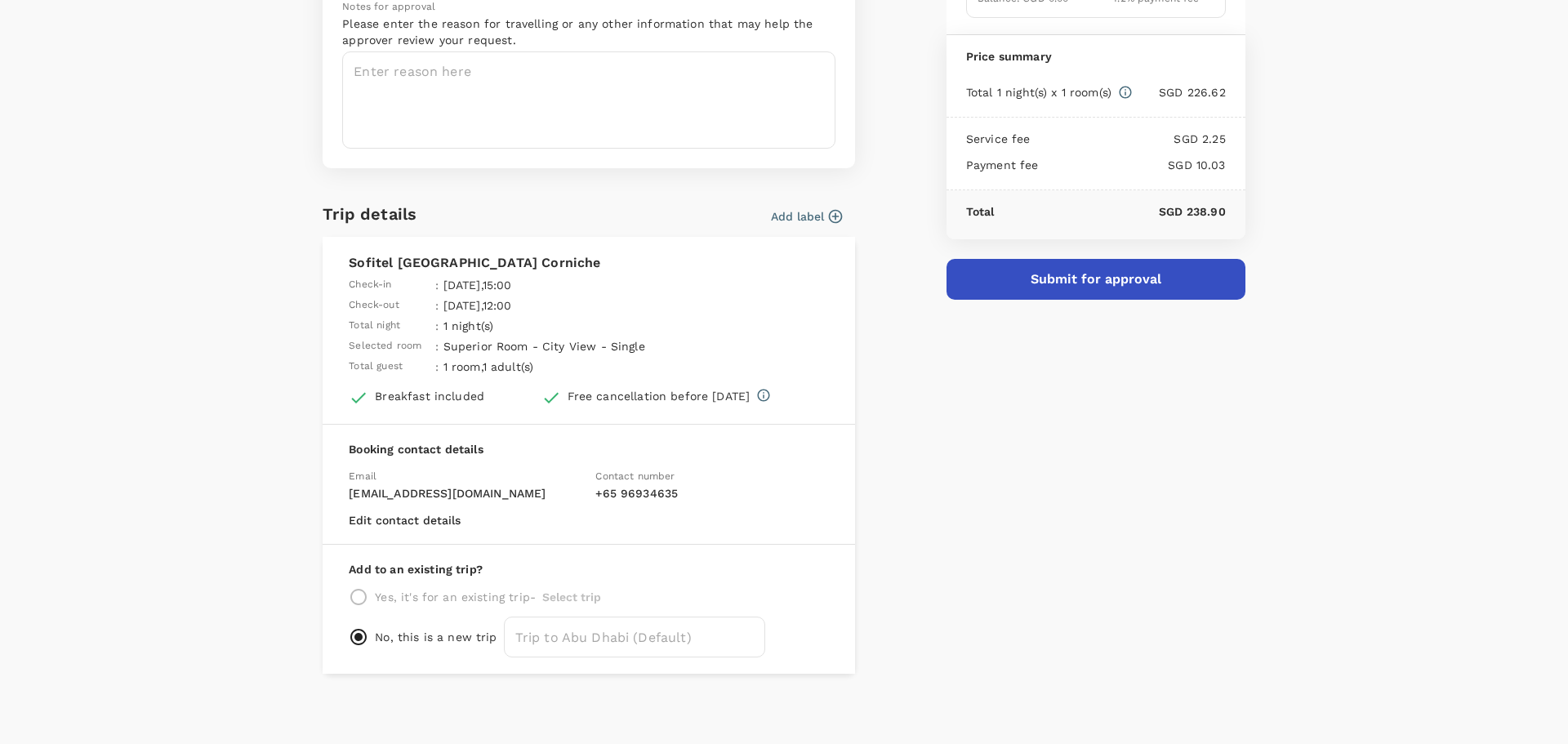
scroll to position [200, 0]
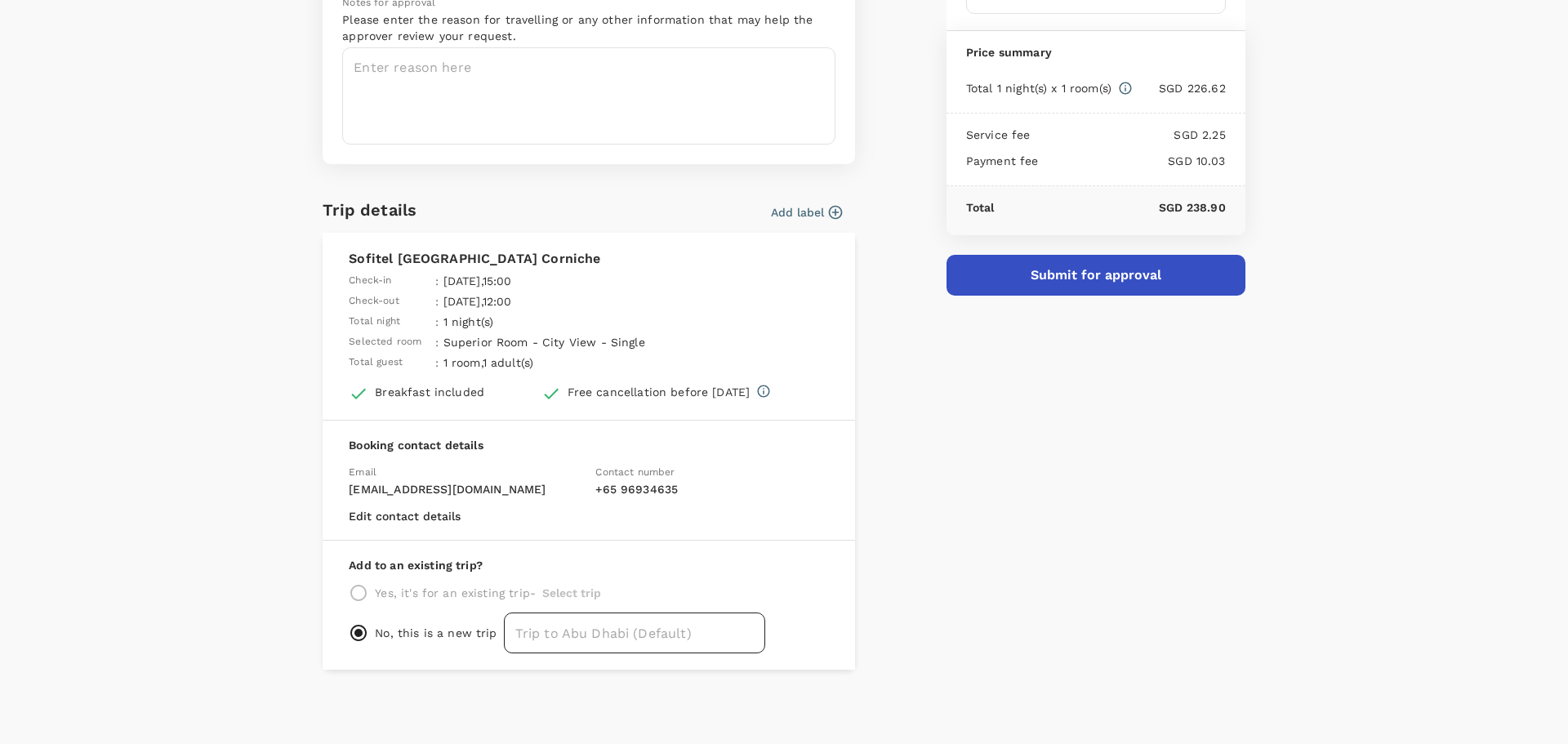
click at [573, 626] on input "text" at bounding box center [635, 633] width 262 height 41
type input "Abu Dhabi_Hotel"
click at [1125, 276] on button "Submit for approval" at bounding box center [1095, 275] width 299 height 41
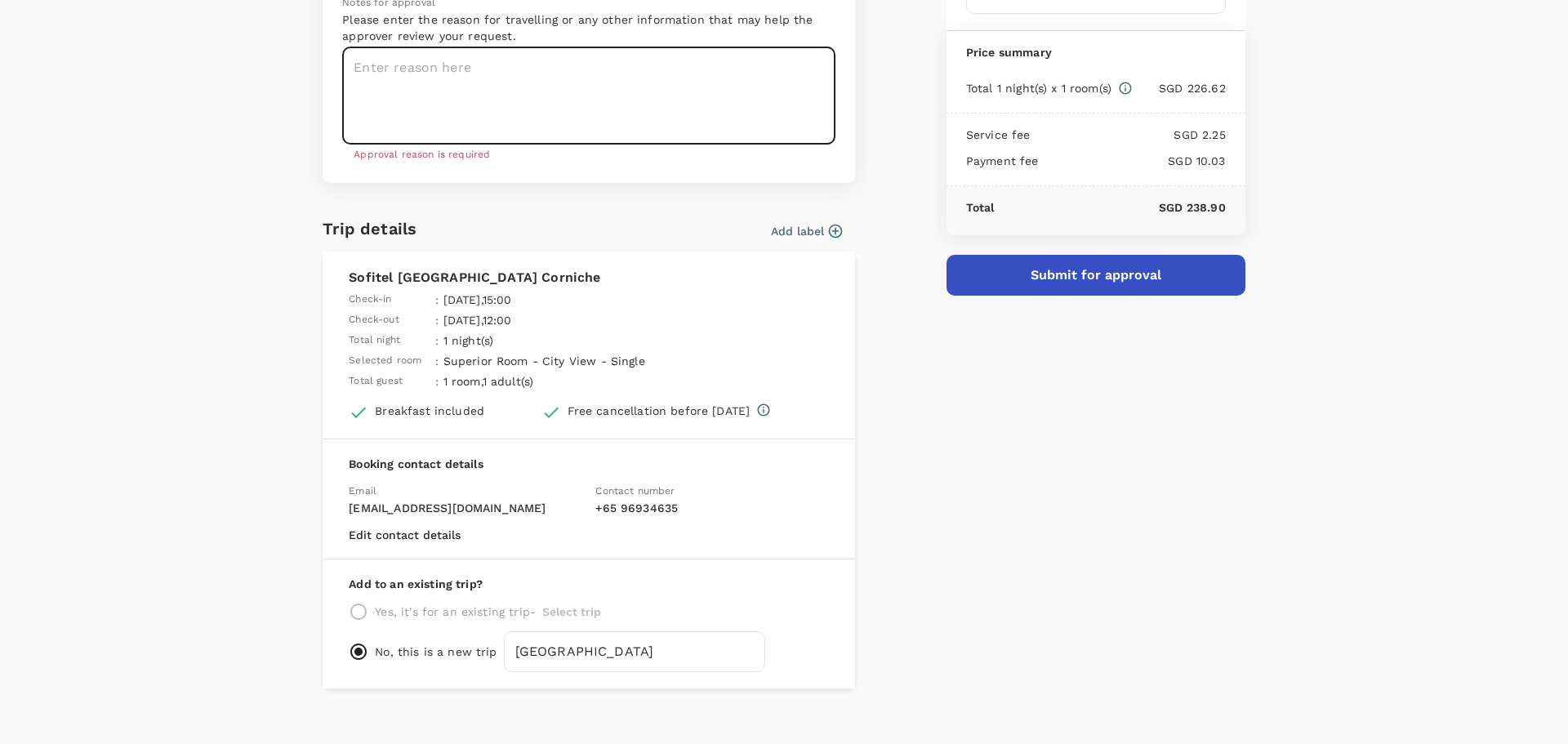
click at [669, 91] on textarea at bounding box center [589, 95] width 494 height 97
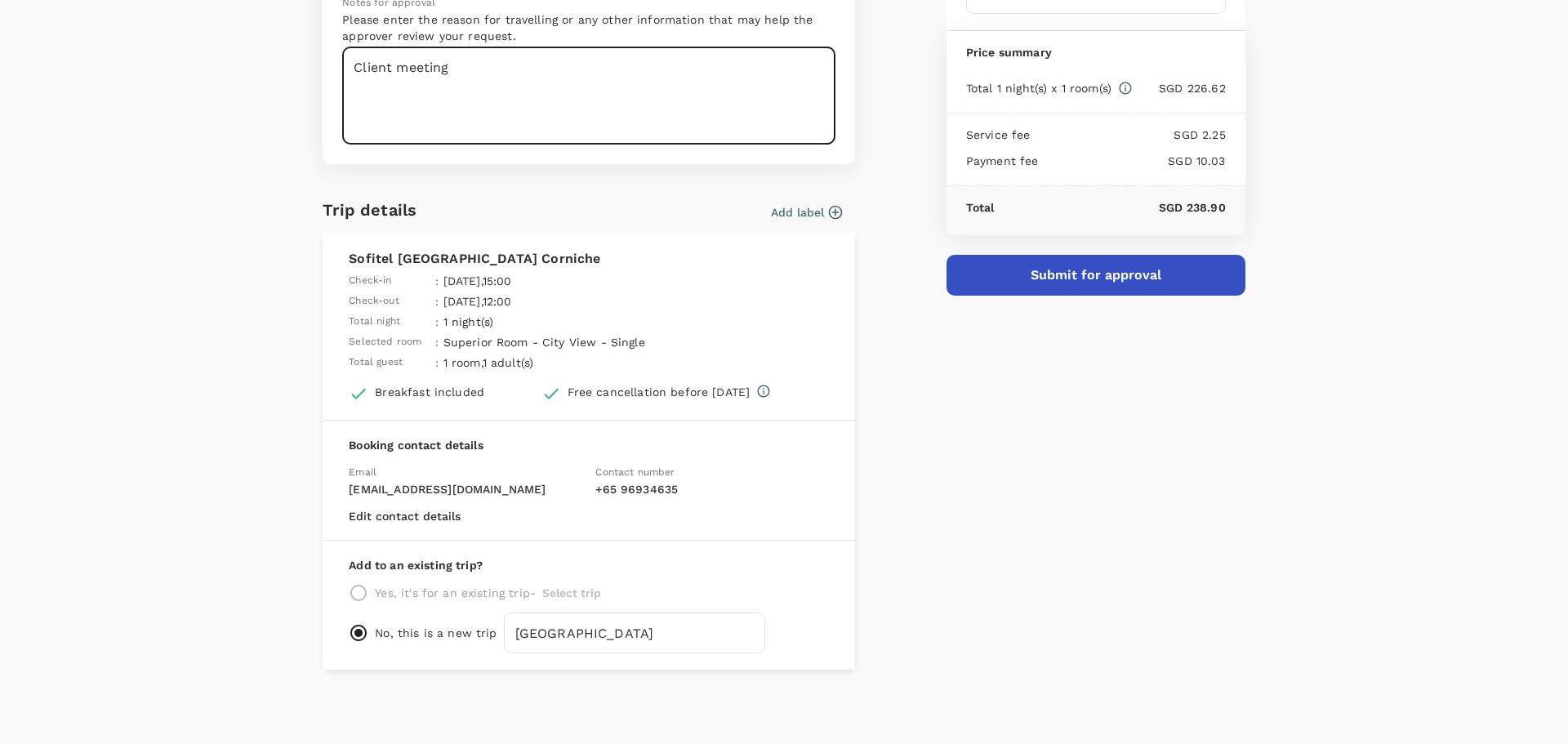
type textarea "Client meeting"
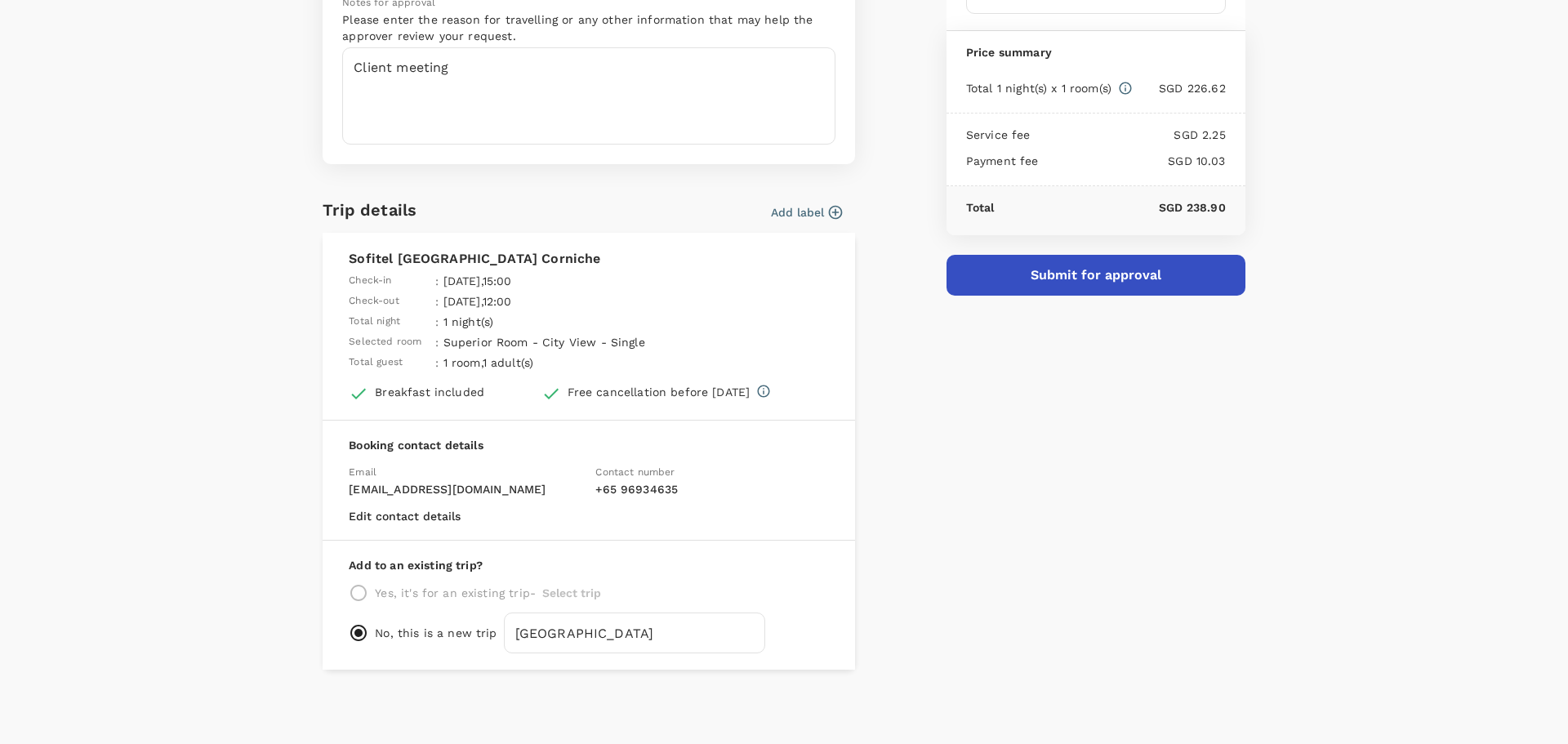
click at [1119, 262] on button "Submit for approval" at bounding box center [1095, 275] width 299 height 41
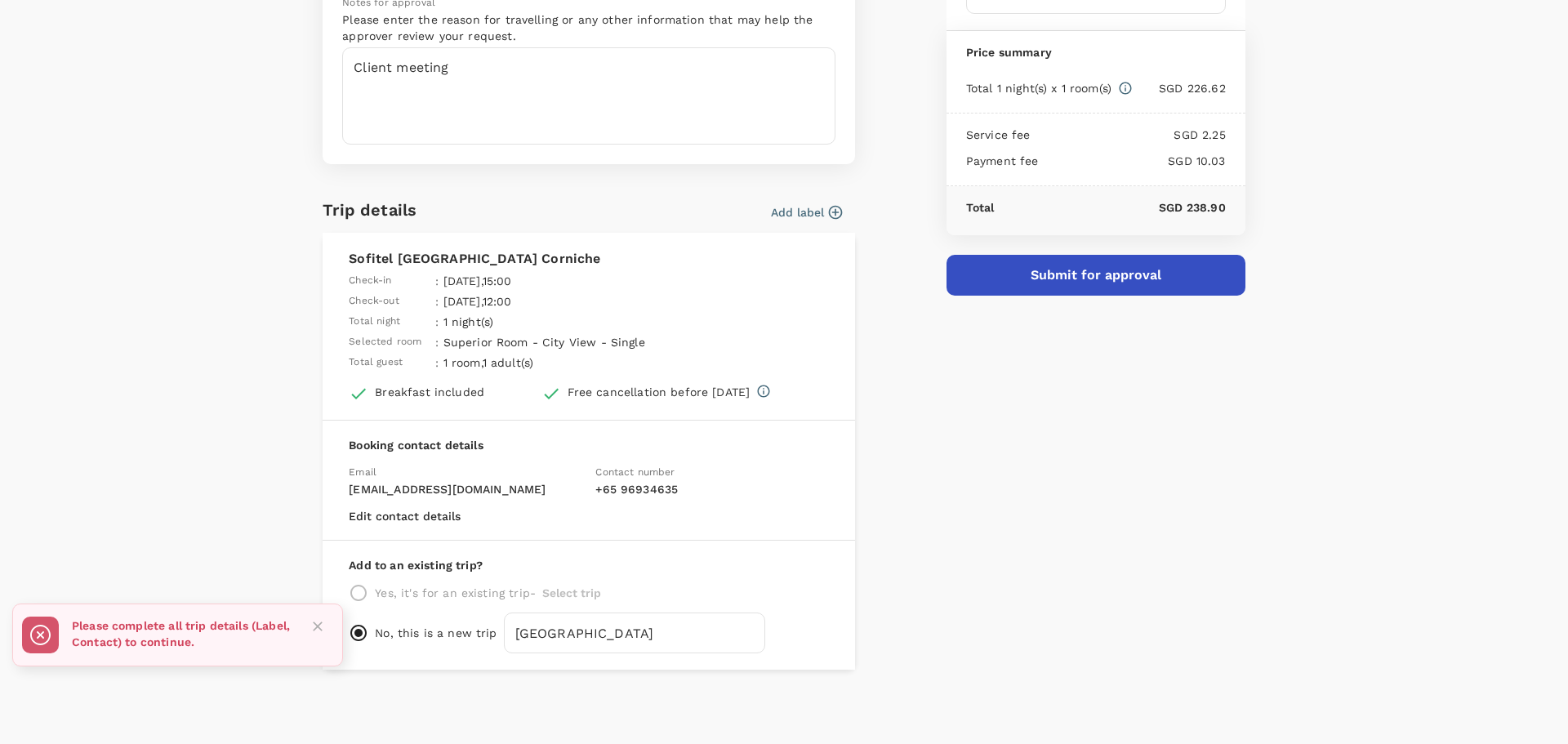
click at [1079, 279] on button "Submit for approval" at bounding box center [1095, 275] width 299 height 41
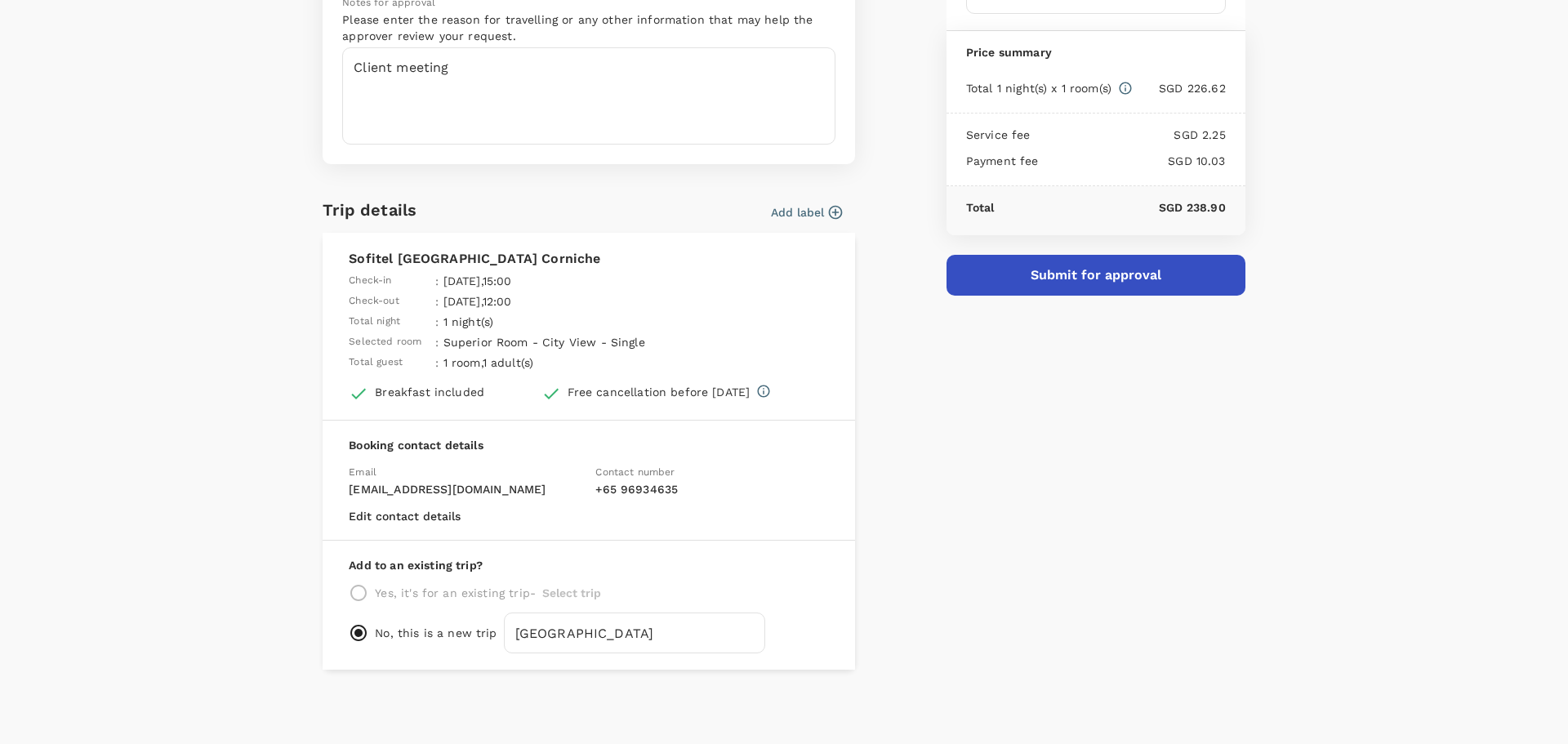
click at [833, 210] on icon "button" at bounding box center [835, 212] width 17 height 17
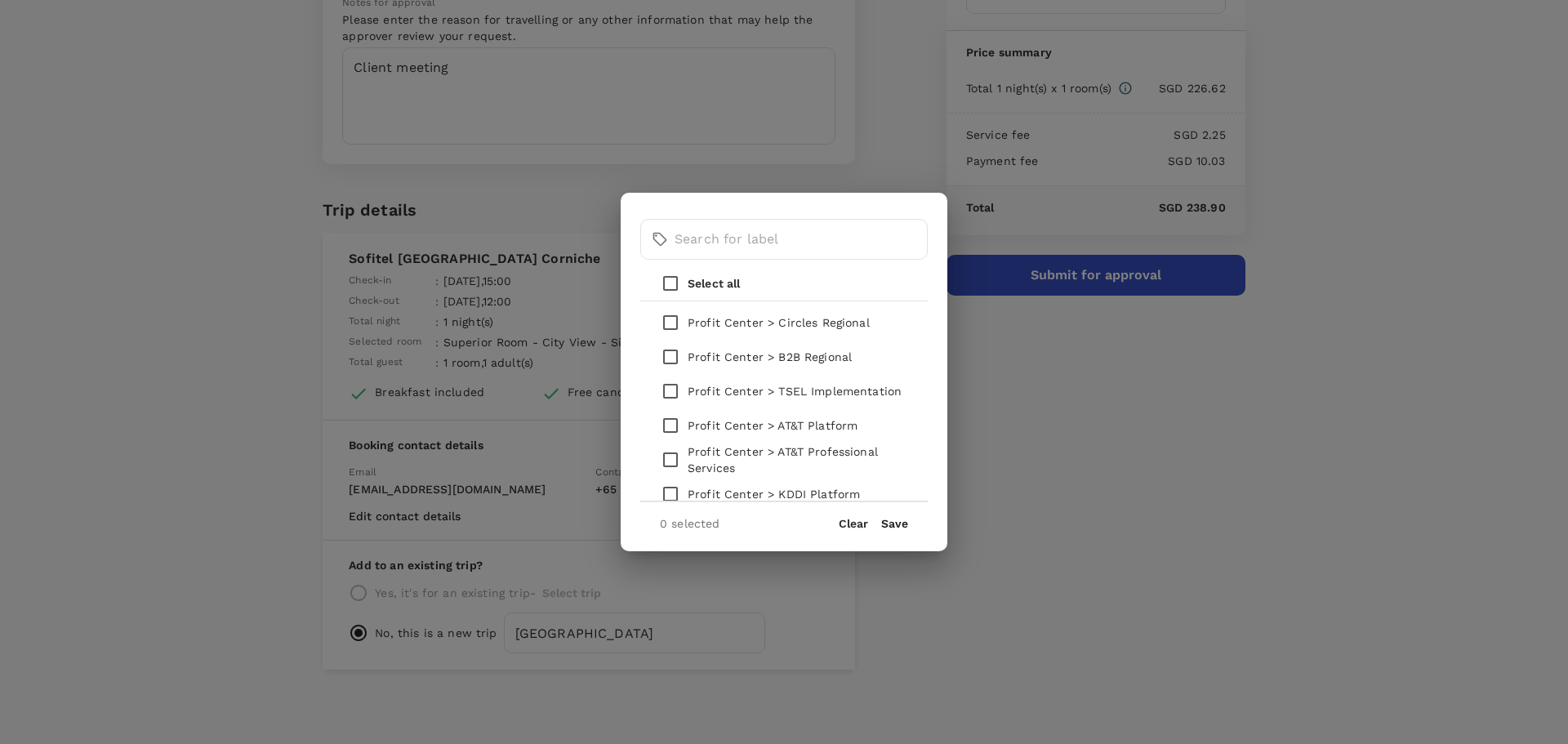
scroll to position [0, 0]
click at [673, 359] on input "checkbox" at bounding box center [670, 359] width 34 height 34
checkbox input "true"
click at [896, 521] on button "Save" at bounding box center [895, 523] width 27 height 13
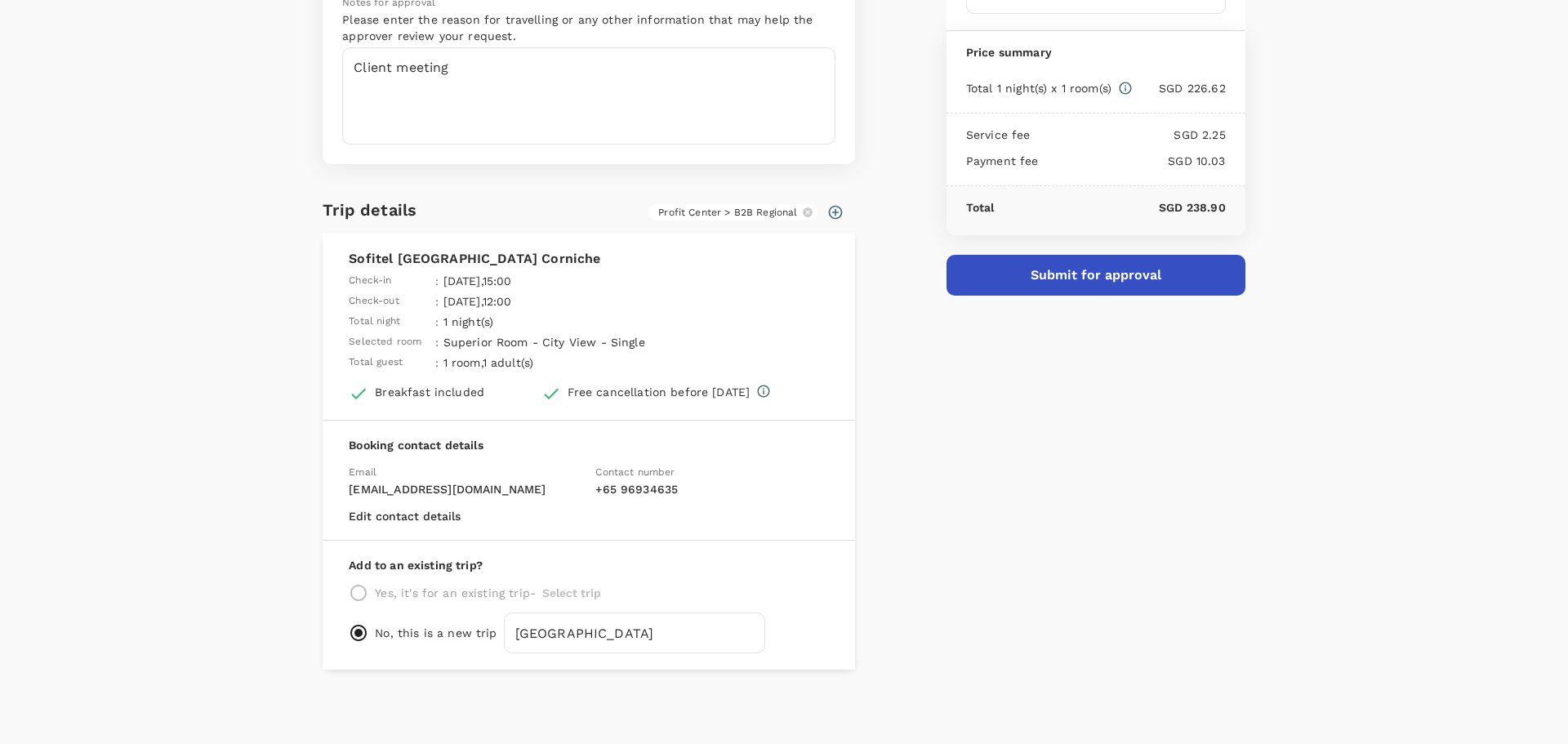
click at [1082, 287] on button "Submit for approval" at bounding box center [1095, 275] width 299 height 41
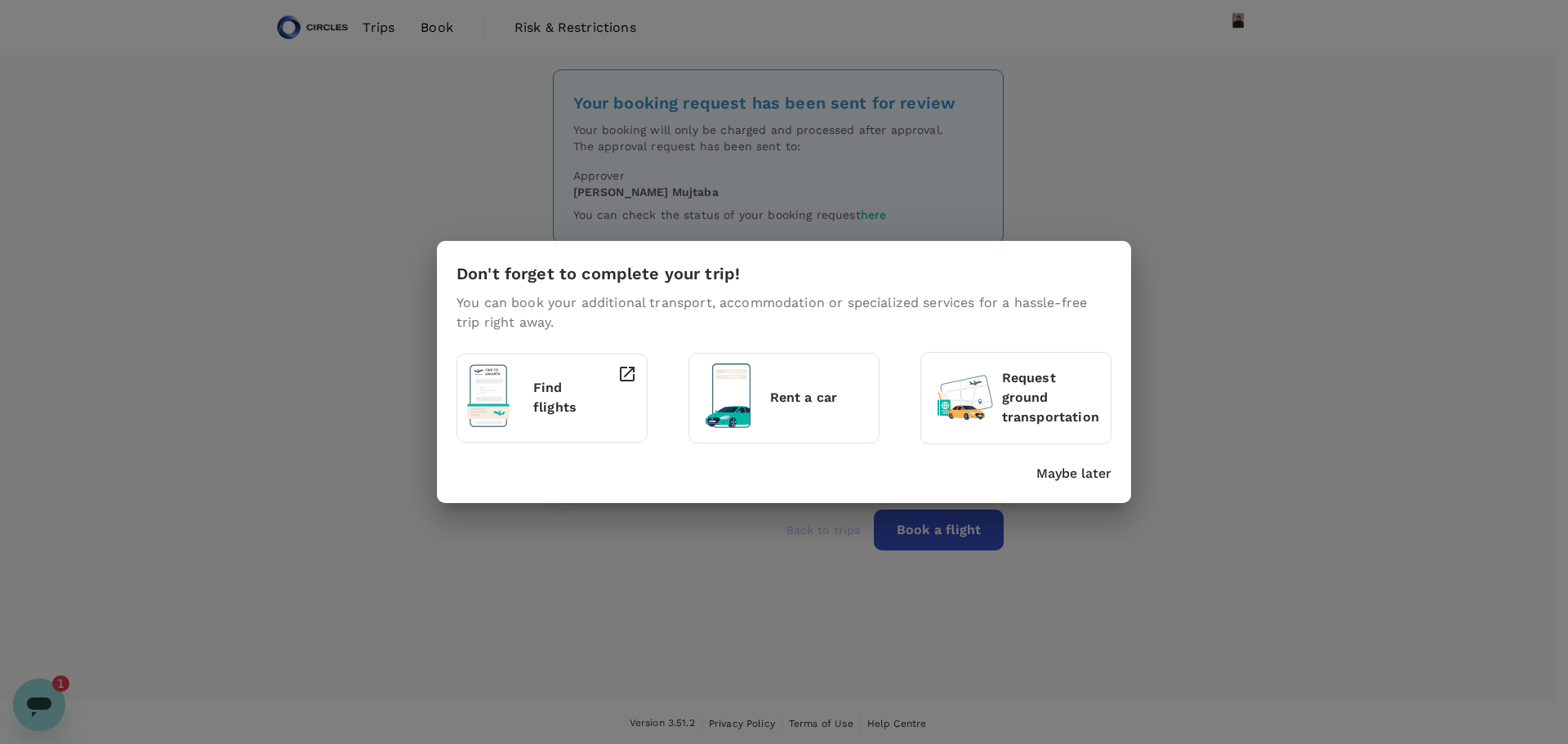
click at [1413, 369] on div "Don't forget to complete your trip! You can book your additional transport, acc…" at bounding box center [784, 372] width 1568 height 744
click at [1079, 474] on p "Maybe later" at bounding box center [1074, 474] width 75 height 19
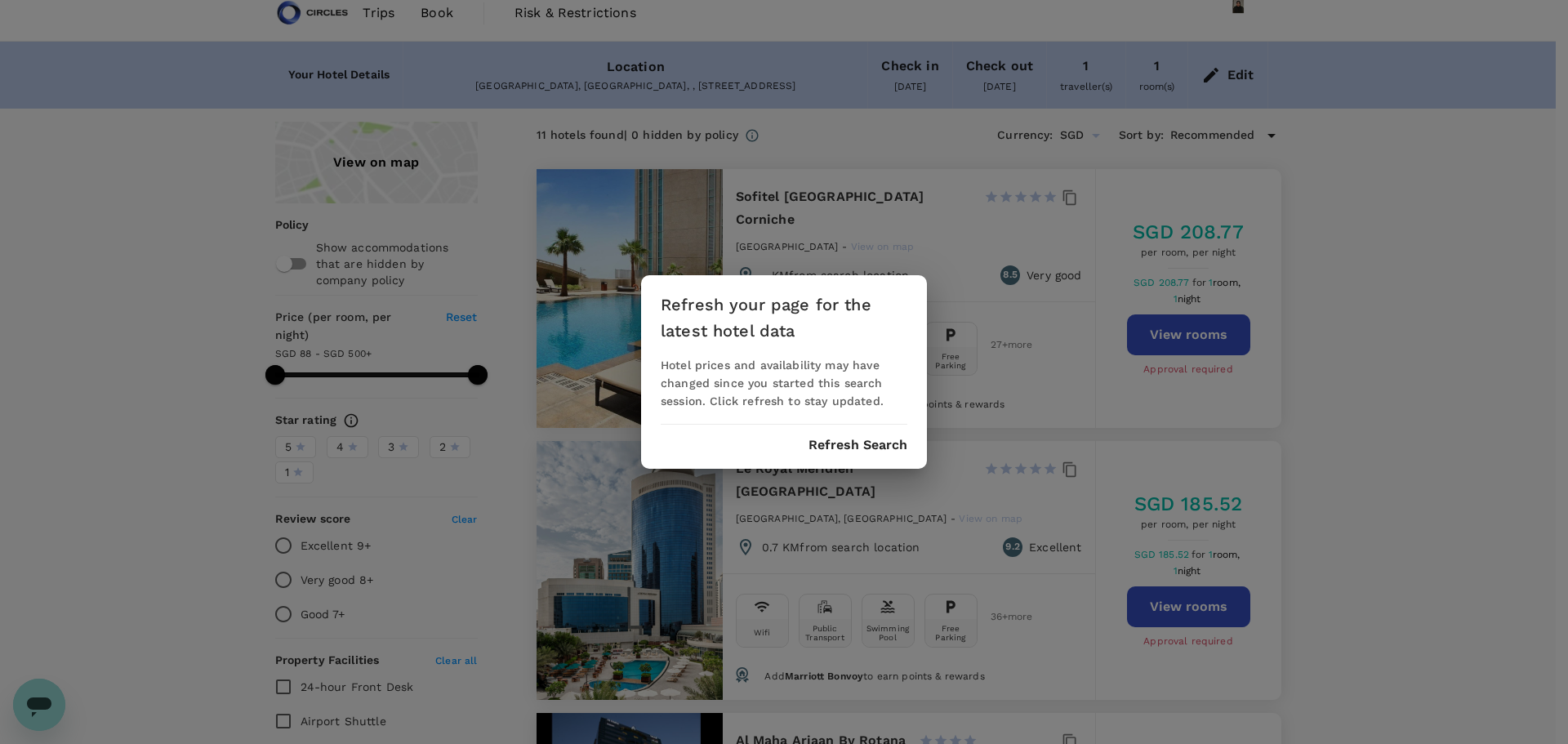
click at [121, 336] on div "Refresh your page for the latest hotel data Hotel prices and availability may h…" at bounding box center [784, 372] width 1568 height 744
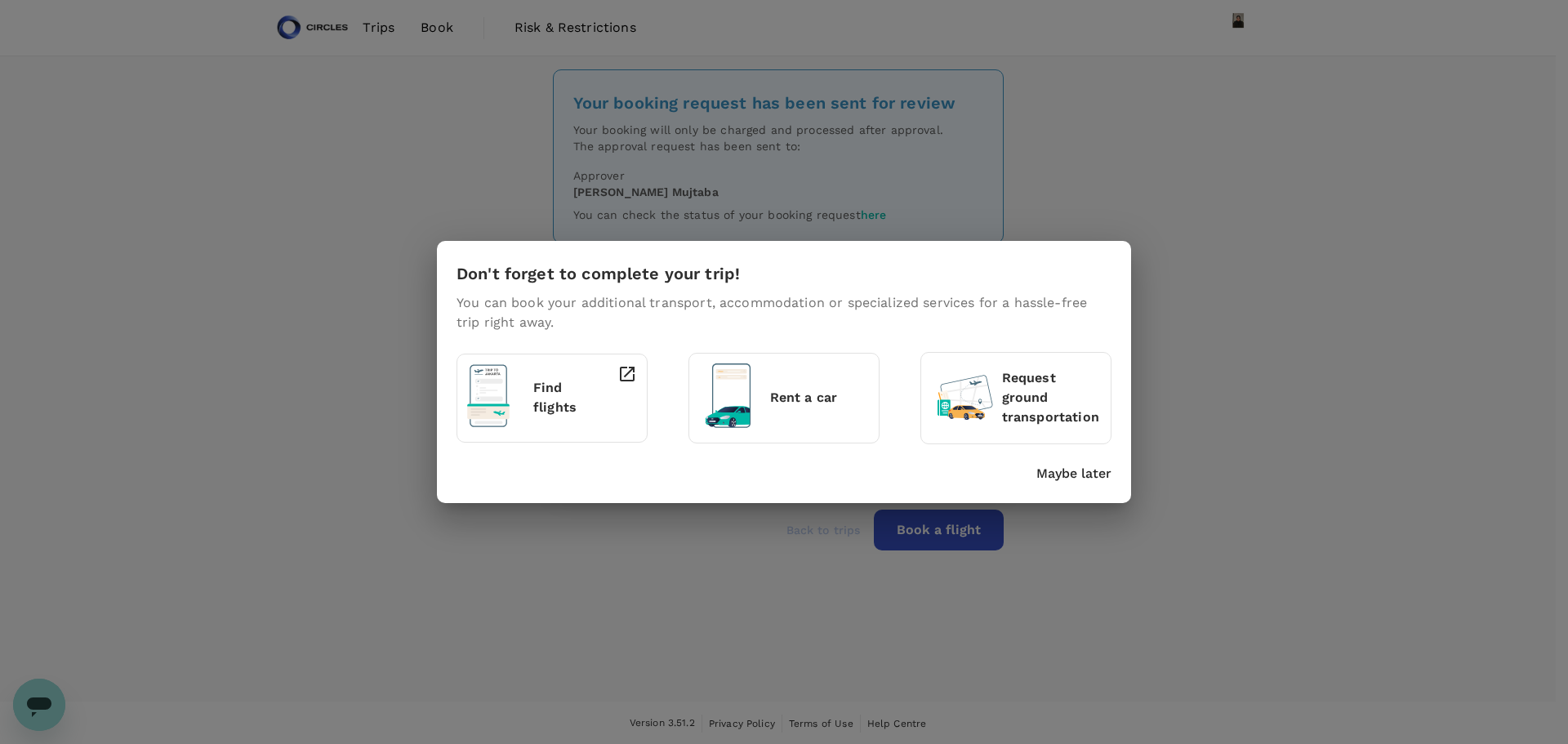
click at [1376, 694] on div "Don't forget to complete your trip! You can book your additional transport, acc…" at bounding box center [784, 372] width 1568 height 744
click at [1092, 480] on p "Maybe later" at bounding box center [1074, 474] width 75 height 19
